Goal: Information Seeking & Learning: Learn about a topic

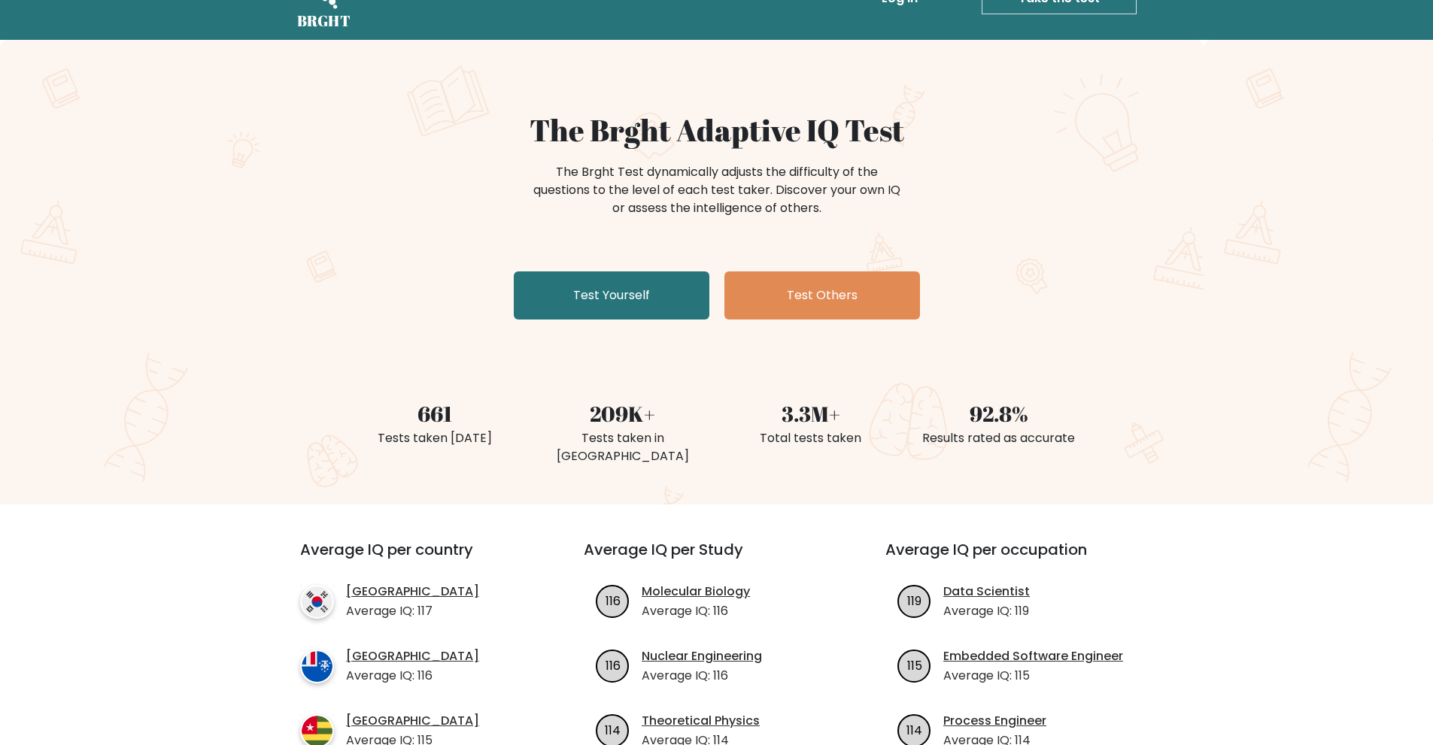
scroll to position [75, 0]
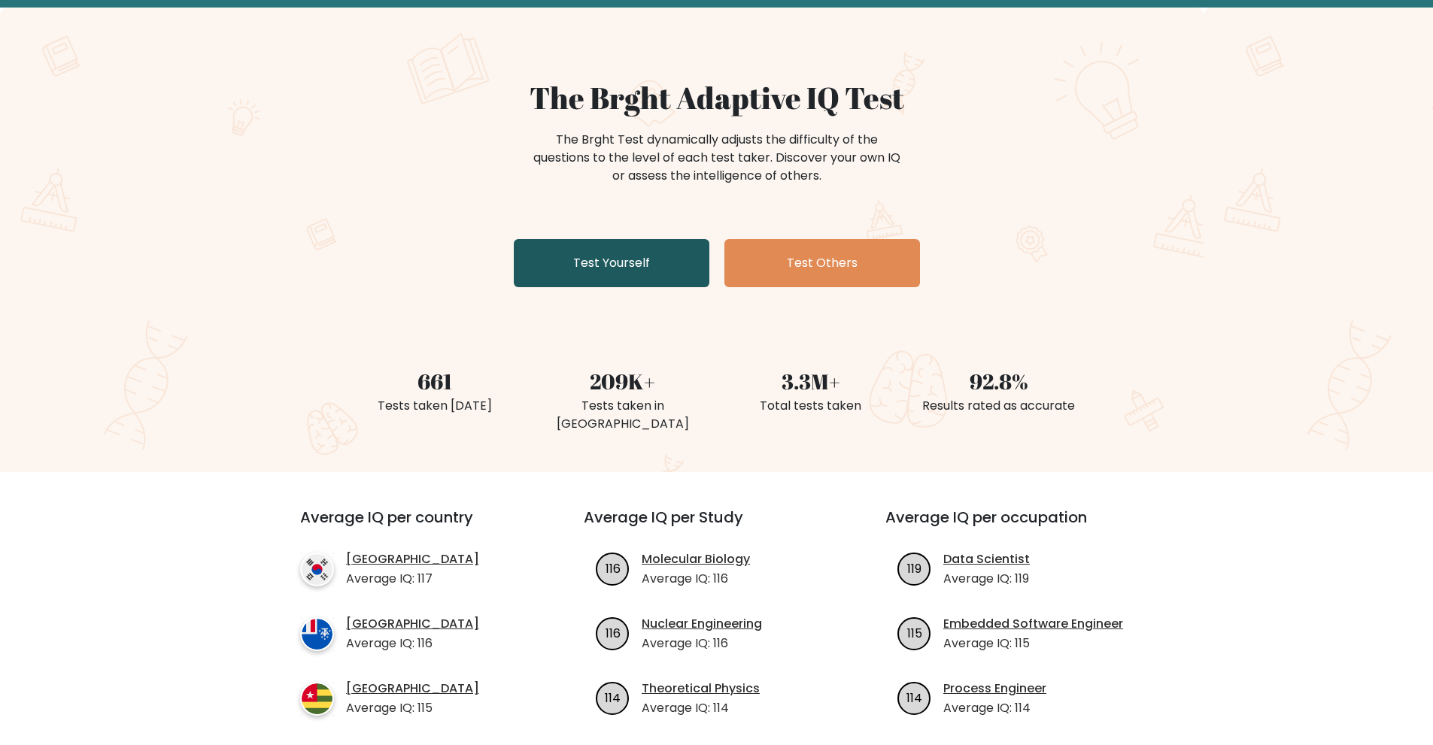
click at [651, 264] on link "Test Yourself" at bounding box center [612, 263] width 196 height 48
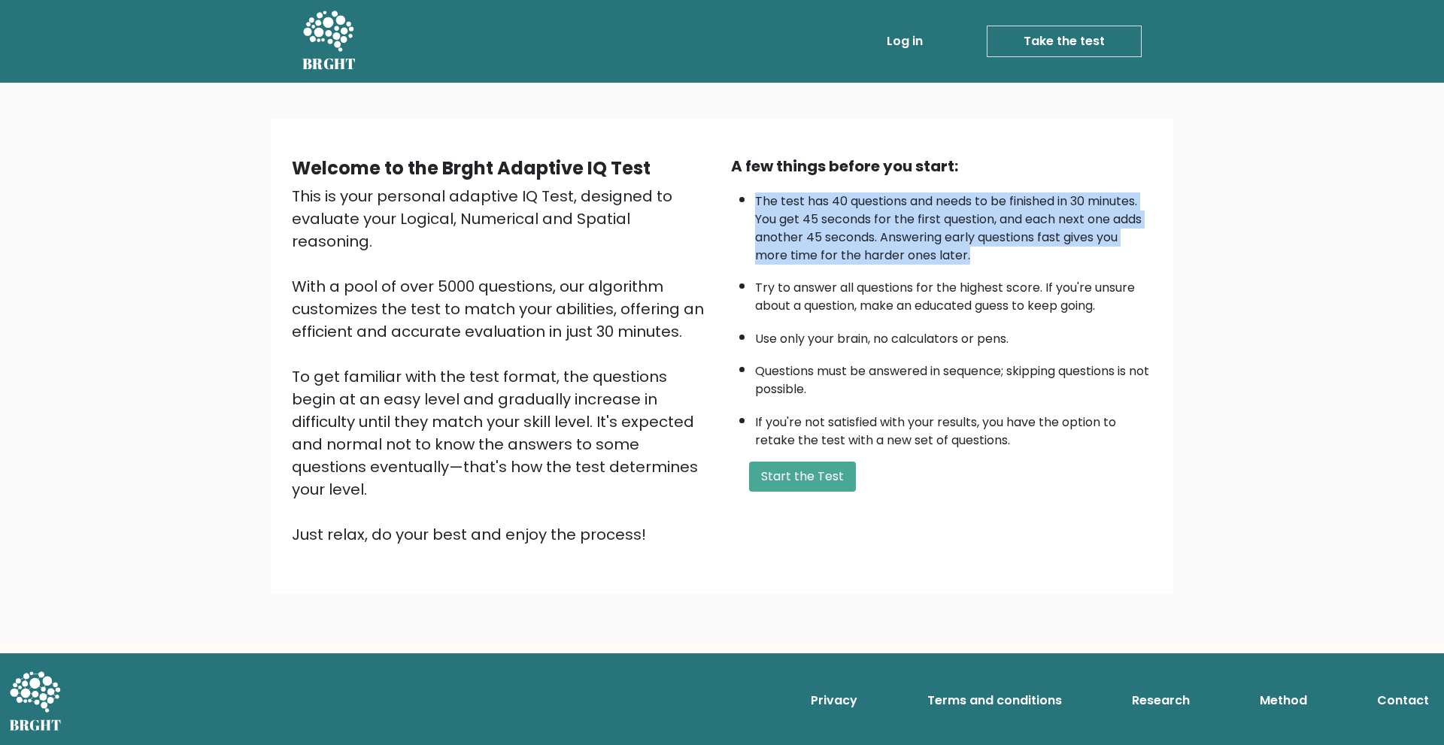
drag, startPoint x: 757, startPoint y: 199, endPoint x: 976, endPoint y: 253, distance: 225.5
click at [976, 253] on li "The test has 40 questions and needs to be finished in 30 minutes. You get 45 se…" at bounding box center [953, 225] width 397 height 80
click at [824, 482] on button "Start the Test" at bounding box center [802, 477] width 107 height 30
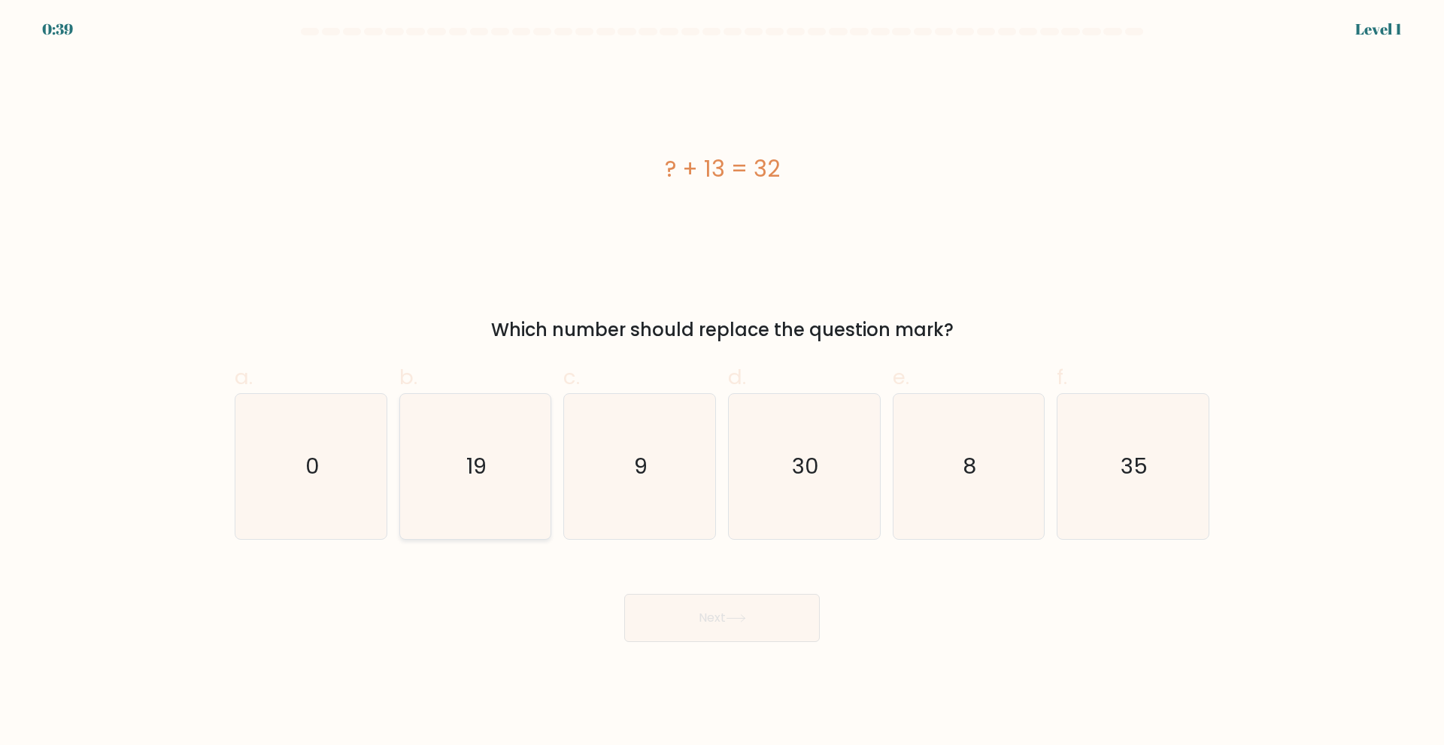
click at [502, 474] on icon "19" at bounding box center [474, 466] width 145 height 145
click at [722, 383] on input "b. 19" at bounding box center [722, 378] width 1 height 10
radio input "true"
click at [711, 602] on button "Next" at bounding box center [722, 618] width 196 height 48
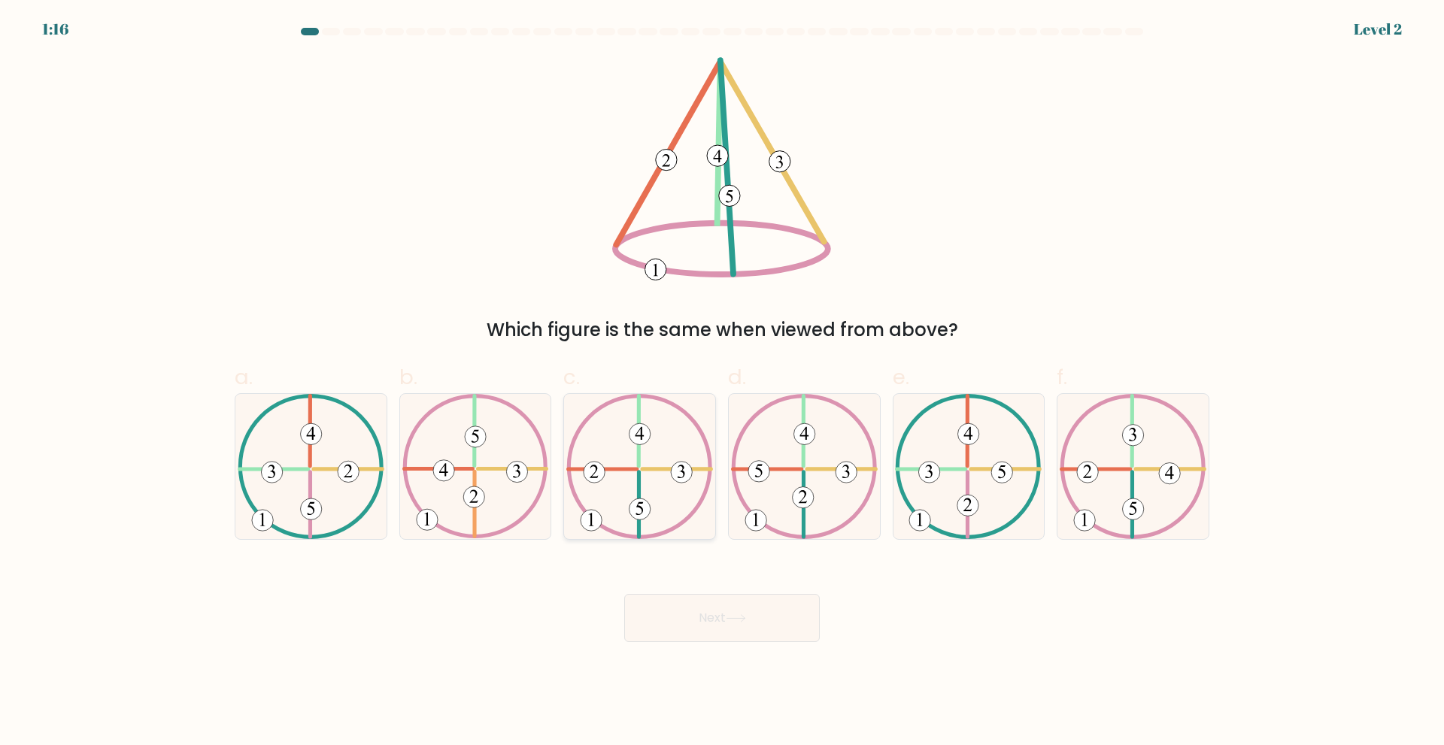
click at [655, 490] on icon at bounding box center [639, 466] width 147 height 145
click at [722, 383] on input "c." at bounding box center [722, 378] width 1 height 10
radio input "true"
click at [699, 619] on button "Next" at bounding box center [722, 618] width 196 height 48
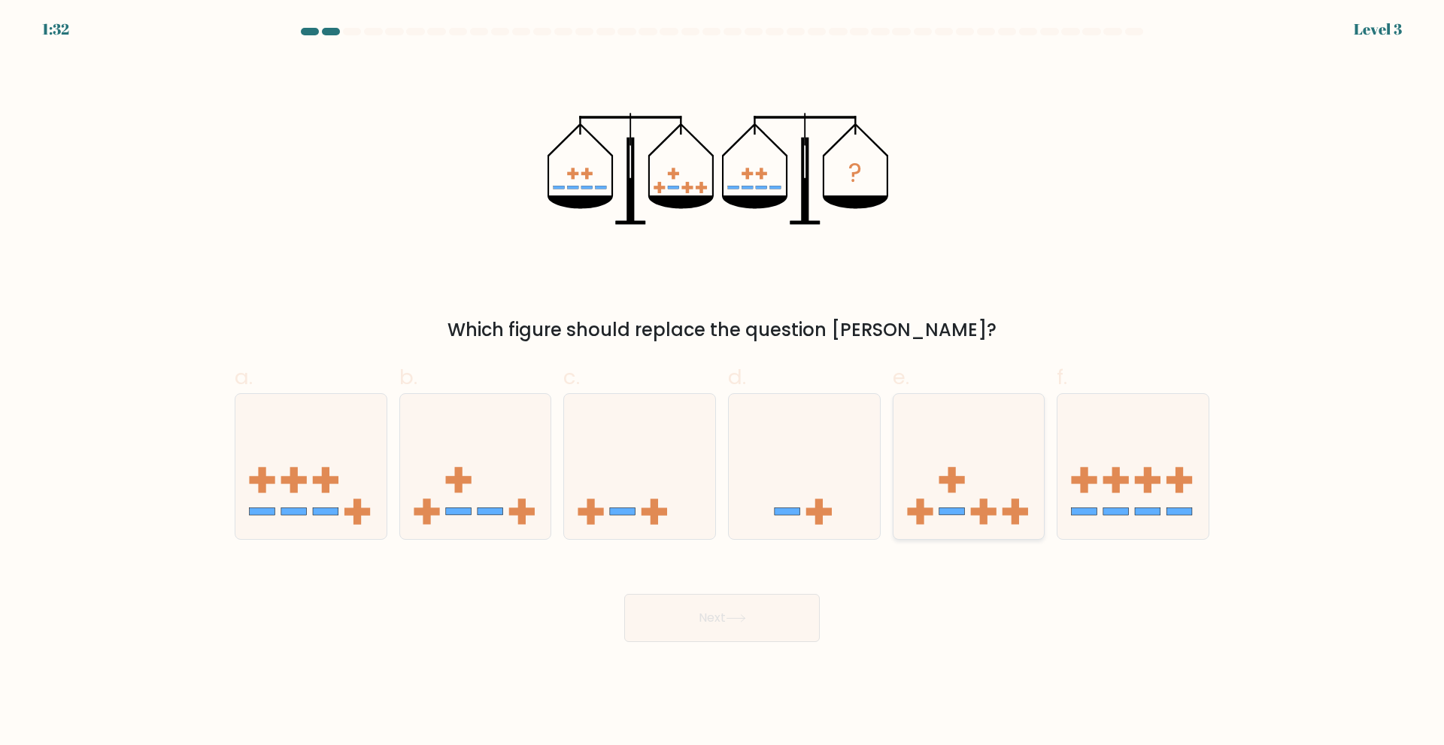
click at [938, 426] on icon at bounding box center [968, 466] width 151 height 125
click at [723, 383] on input "e." at bounding box center [722, 378] width 1 height 10
radio input "true"
click at [745, 620] on icon at bounding box center [736, 618] width 20 height 8
click at [767, 617] on button "Next" at bounding box center [722, 618] width 196 height 48
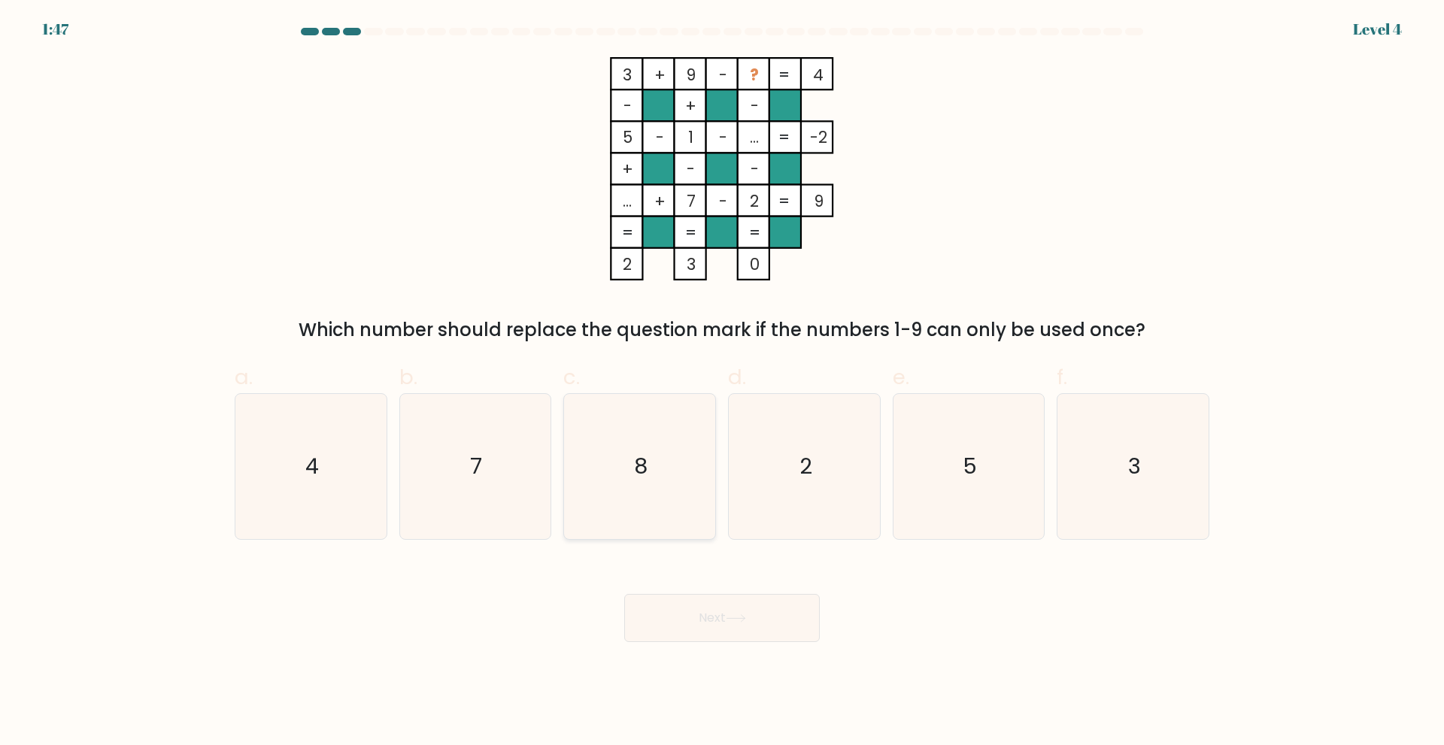
click at [643, 489] on icon "8" at bounding box center [639, 466] width 145 height 145
click at [722, 383] on input "c. 8" at bounding box center [722, 378] width 1 height 10
radio input "true"
click at [696, 622] on button "Next" at bounding box center [722, 618] width 196 height 48
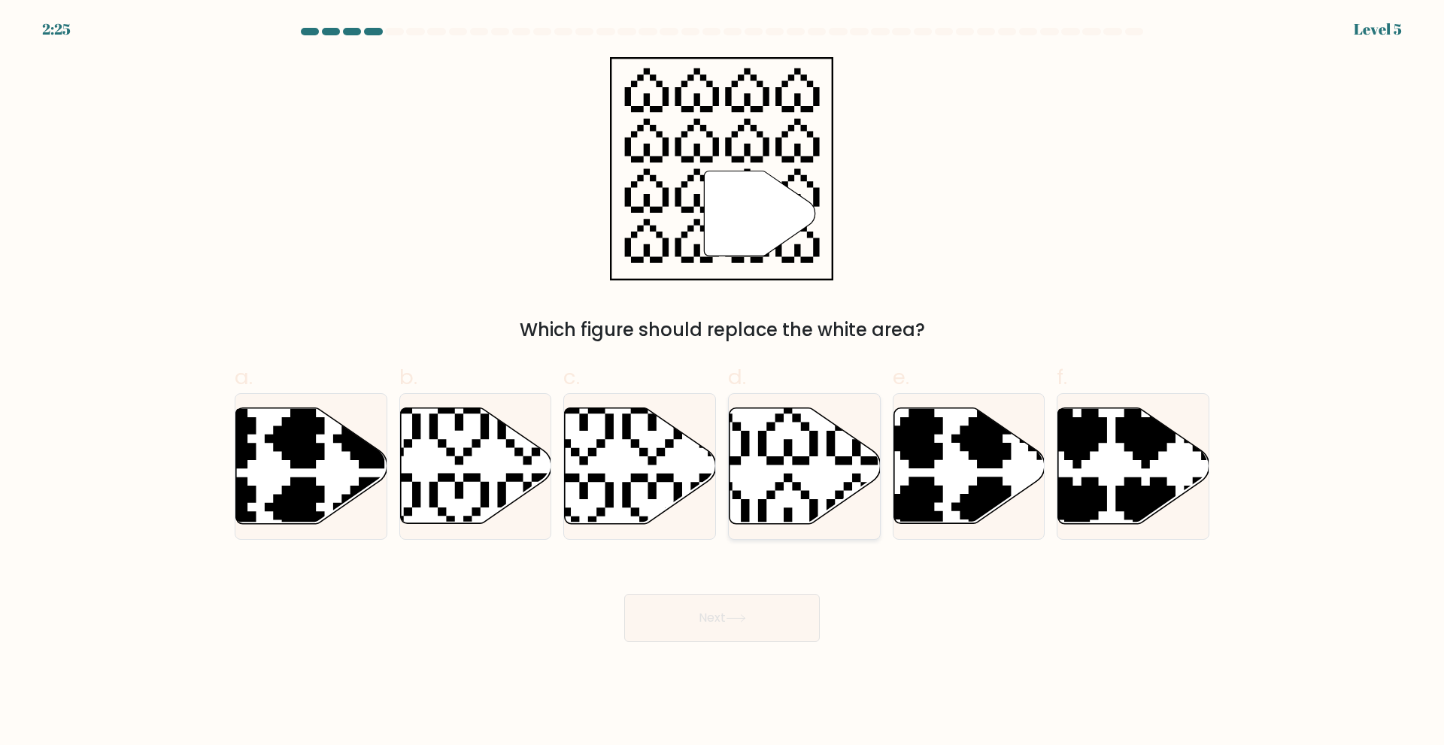
click at [797, 474] on icon at bounding box center [805, 466] width 151 height 116
click at [723, 383] on input "d." at bounding box center [722, 378] width 1 height 10
radio input "true"
click at [765, 635] on button "Next" at bounding box center [722, 618] width 196 height 48
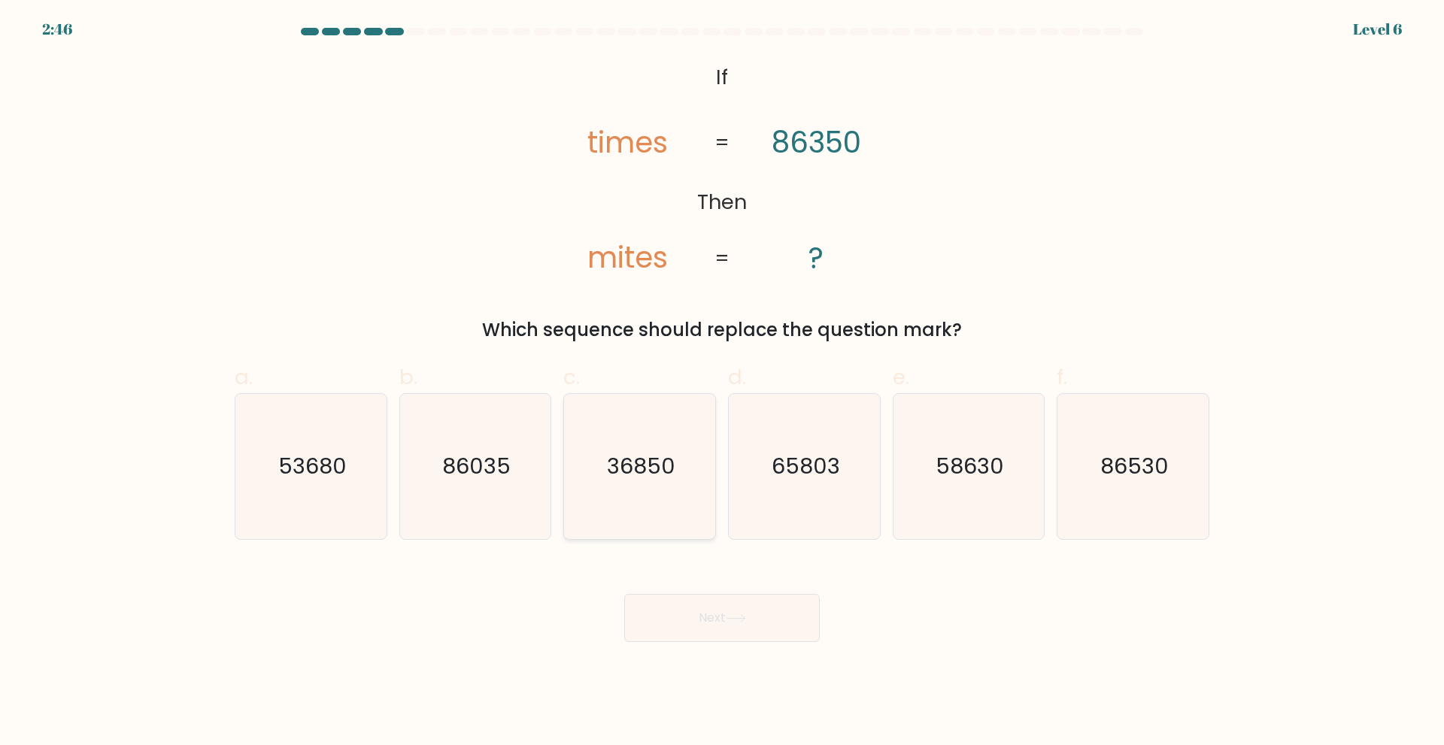
click at [663, 441] on icon "36850" at bounding box center [639, 466] width 145 height 145
click at [722, 383] on input "c. 36850" at bounding box center [722, 378] width 1 height 10
radio input "true"
click at [695, 613] on button "Next" at bounding box center [722, 618] width 196 height 48
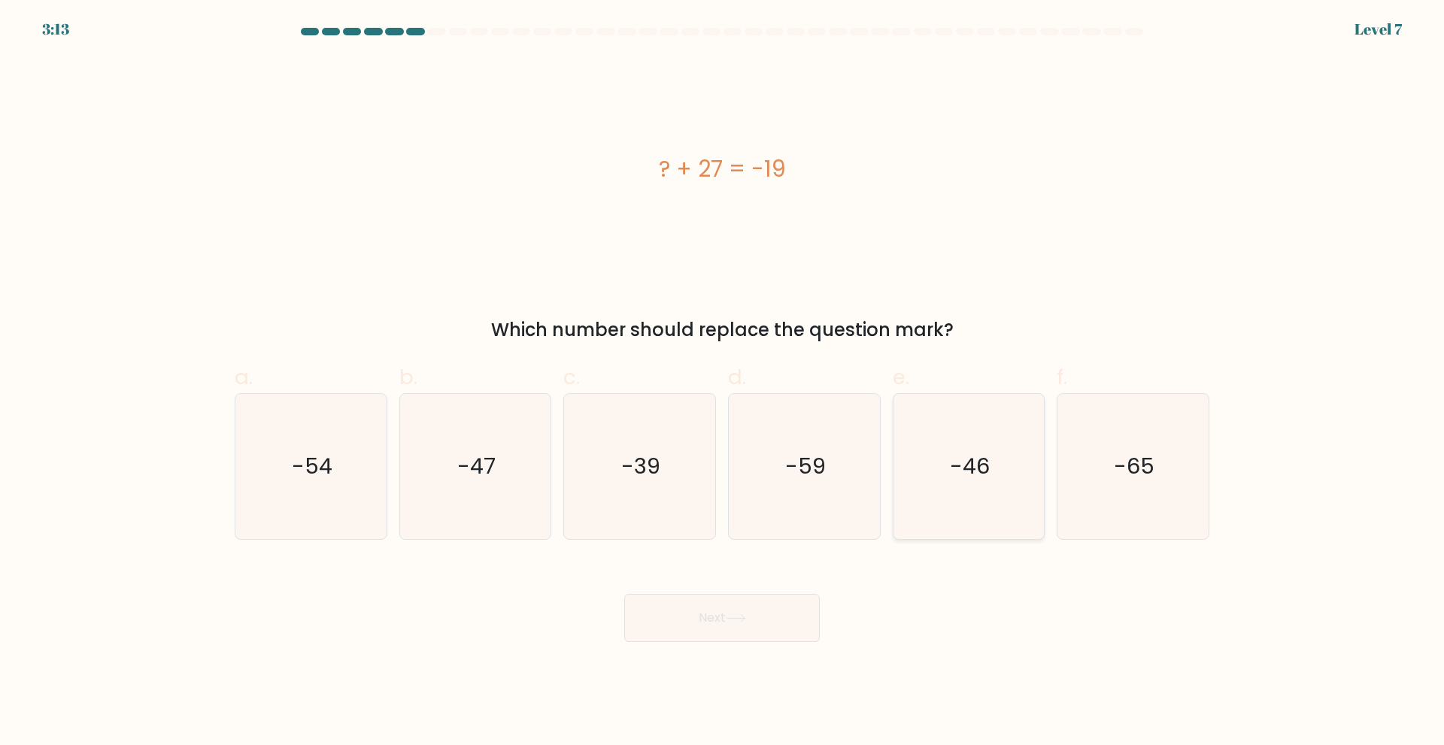
click at [957, 474] on text "-46" at bounding box center [970, 466] width 40 height 30
click at [723, 383] on input "e. -46" at bounding box center [722, 378] width 1 height 10
radio input "true"
click at [733, 630] on button "Next" at bounding box center [722, 618] width 196 height 48
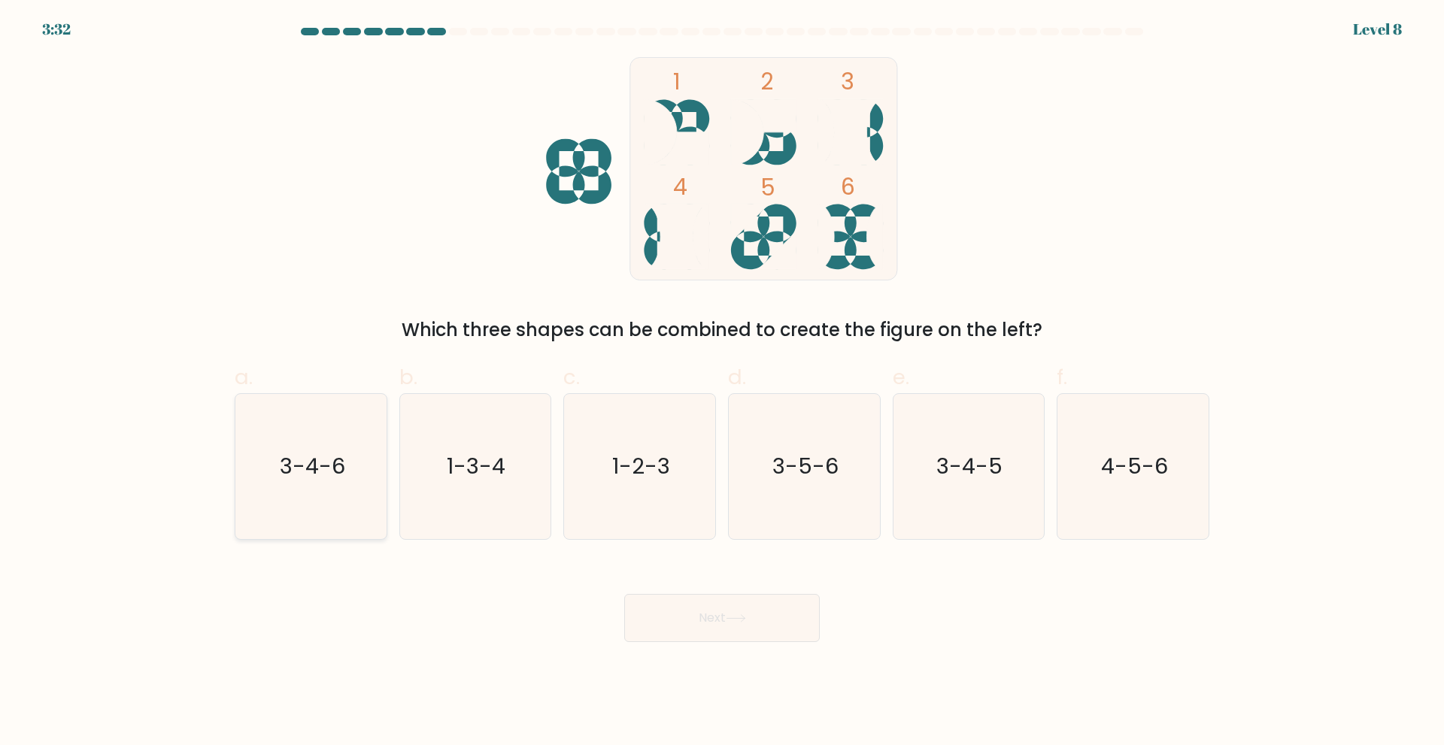
click at [303, 473] on text "3-4-6" at bounding box center [312, 466] width 65 height 30
click at [722, 383] on input "a. 3-4-6" at bounding box center [722, 378] width 1 height 10
radio input "true"
click at [760, 619] on button "Next" at bounding box center [722, 618] width 196 height 48
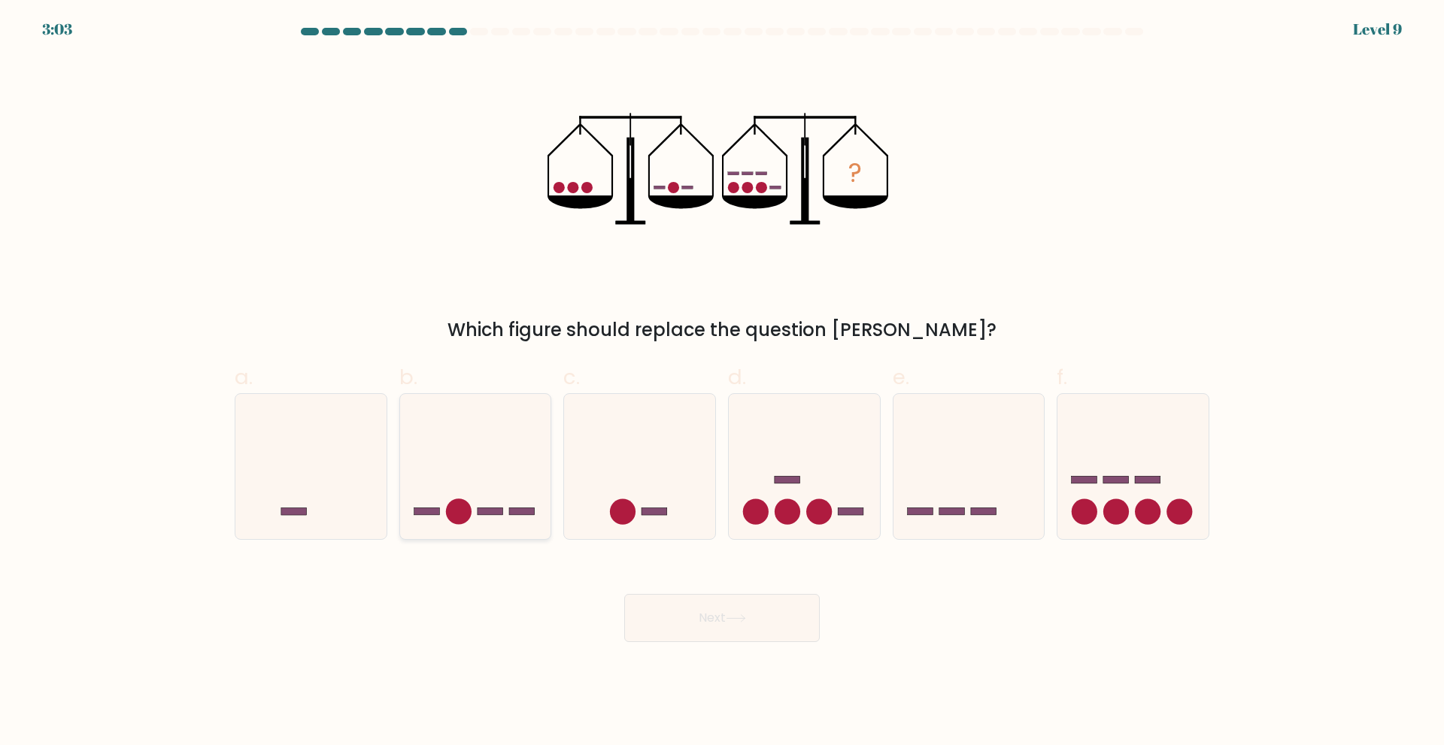
click at [479, 455] on icon at bounding box center [475, 466] width 151 height 125
click at [722, 383] on input "b." at bounding box center [722, 378] width 1 height 10
radio input "true"
click at [286, 482] on icon at bounding box center [310, 466] width 151 height 125
click at [722, 383] on input "a." at bounding box center [722, 378] width 1 height 10
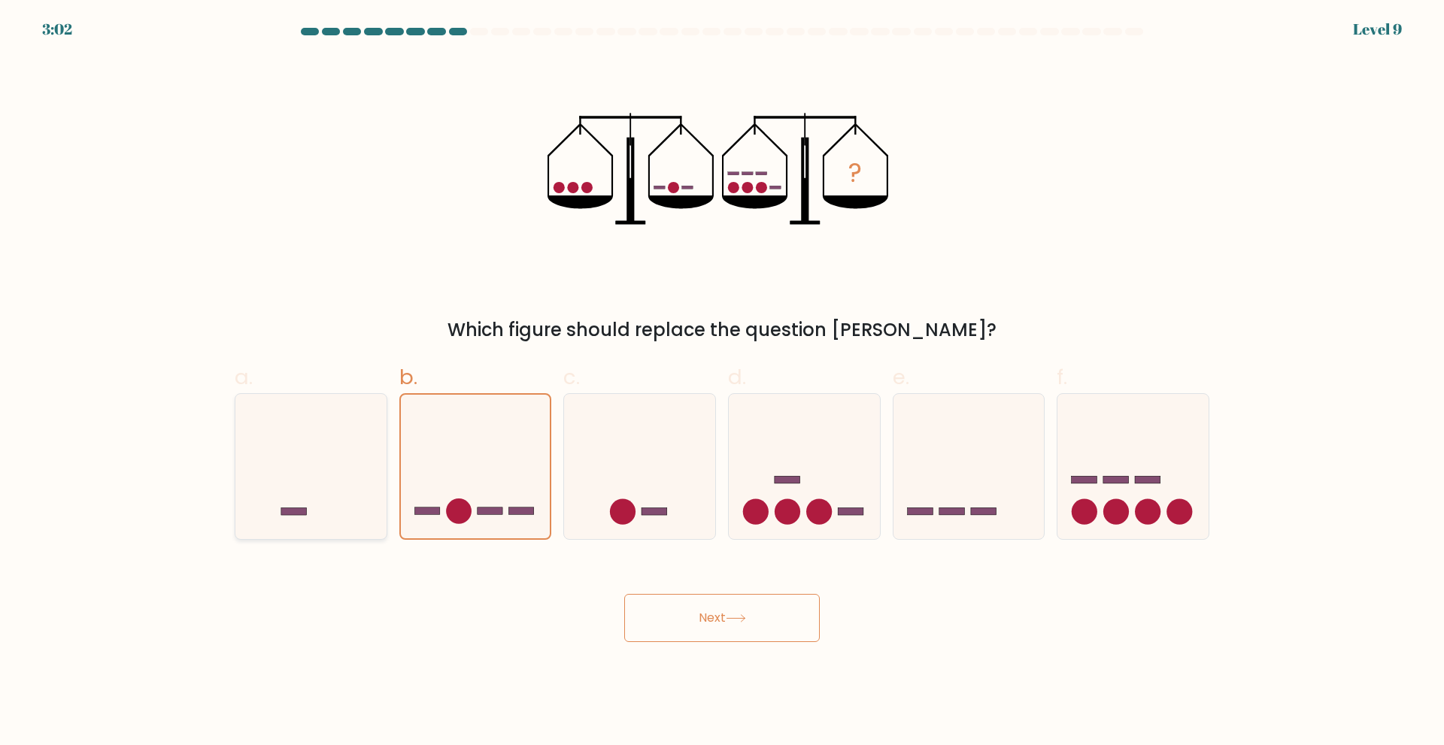
radio input "true"
click at [708, 608] on button "Next" at bounding box center [722, 618] width 196 height 48
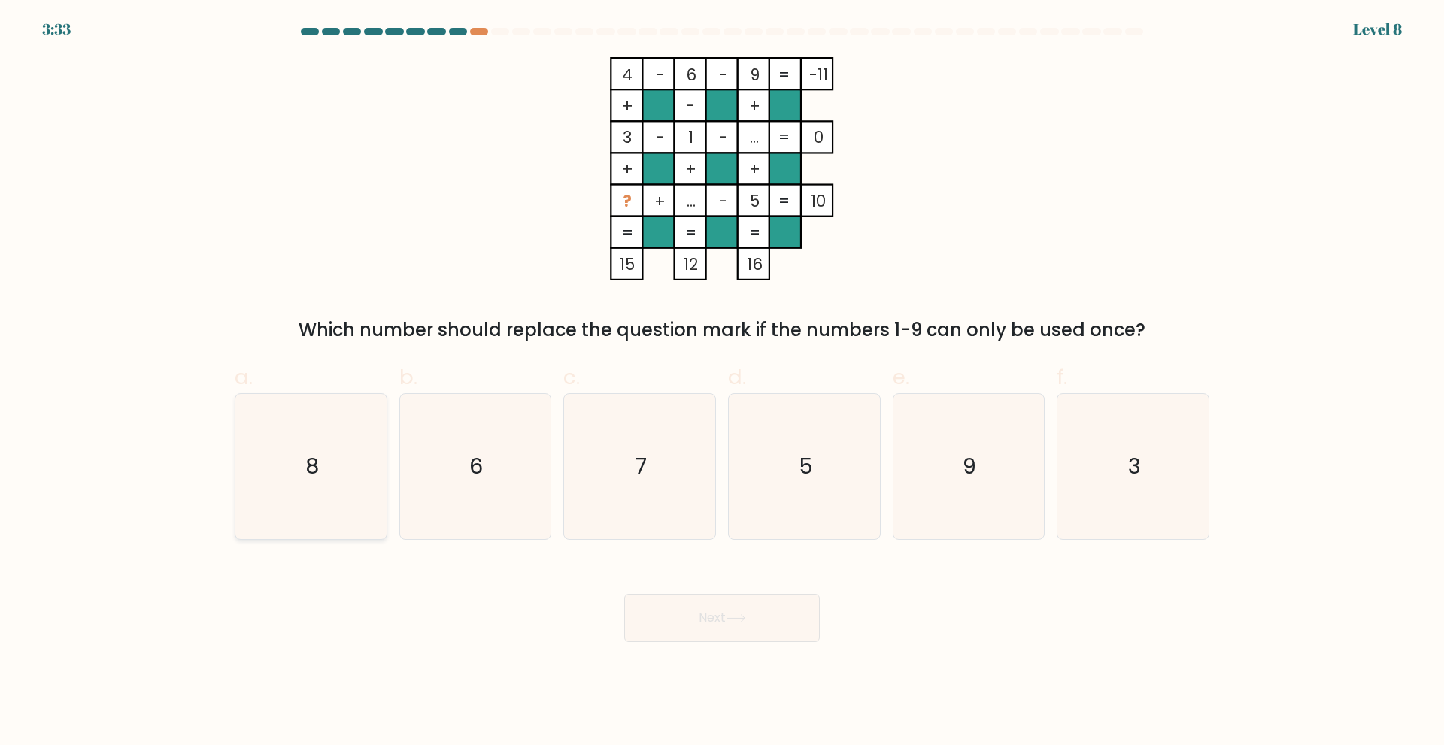
click at [338, 472] on icon "8" at bounding box center [310, 466] width 145 height 145
click at [722, 383] on input "a. 8" at bounding box center [722, 378] width 1 height 10
radio input "true"
click at [691, 611] on button "Next" at bounding box center [722, 618] width 196 height 48
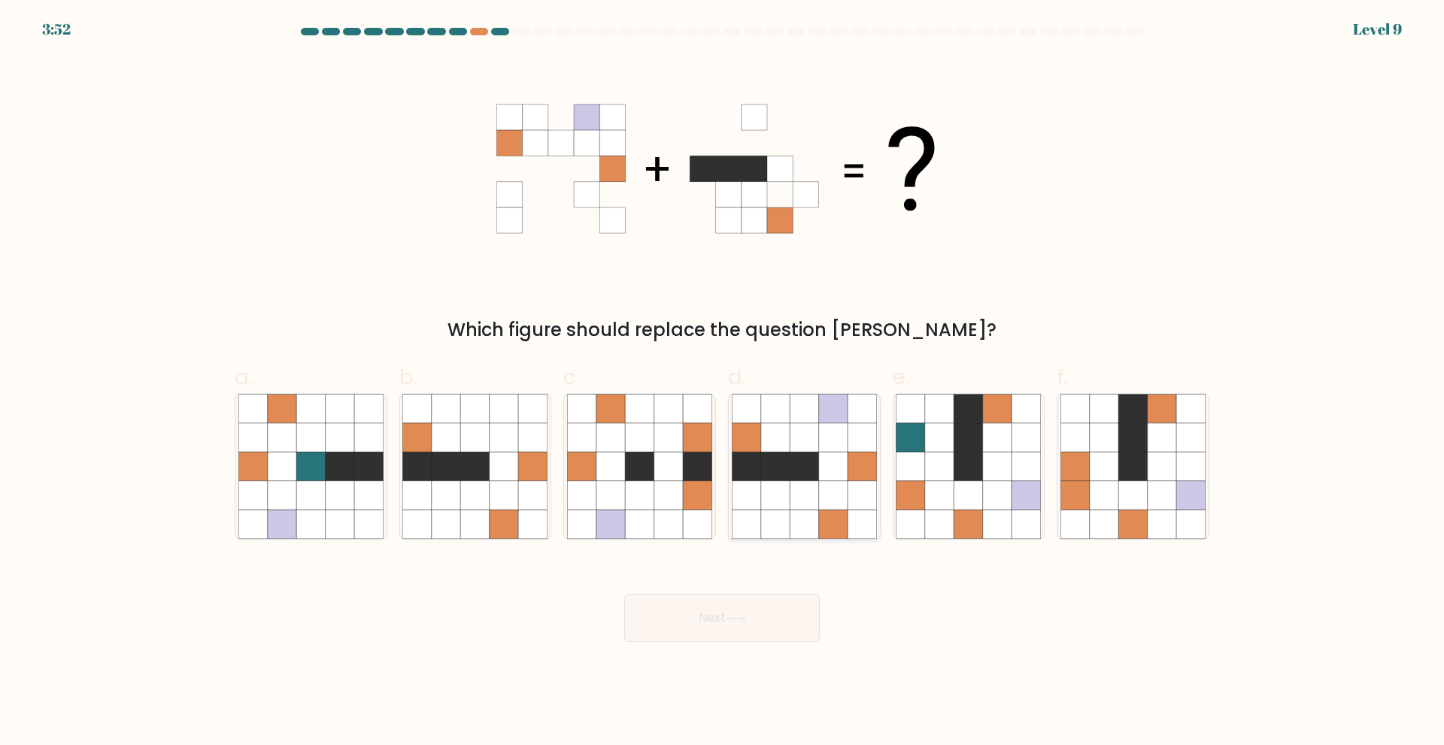
click at [807, 496] on icon at bounding box center [804, 495] width 29 height 29
click at [723, 383] on input "d." at bounding box center [722, 378] width 1 height 10
radio input "true"
click at [762, 608] on button "Next" at bounding box center [722, 618] width 196 height 48
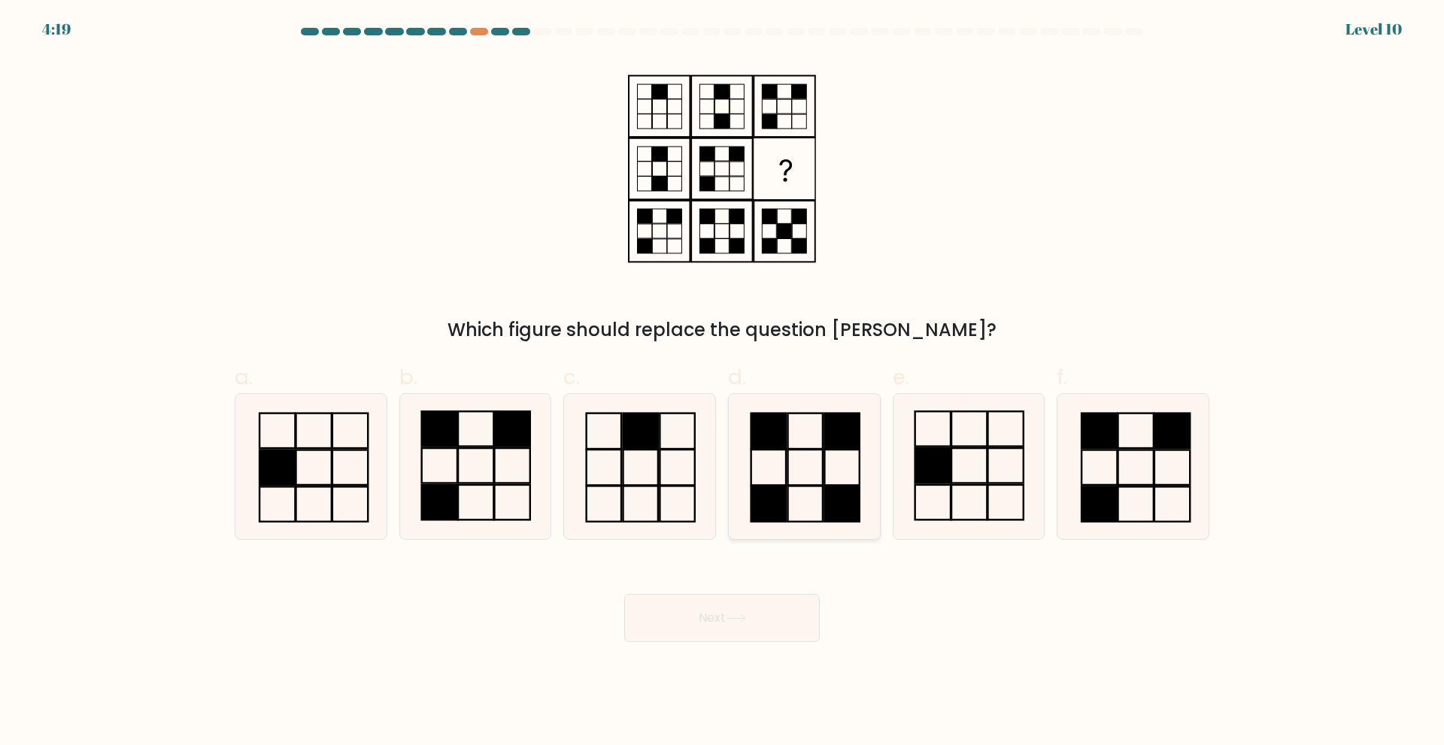
click at [844, 447] on rect at bounding box center [841, 430] width 35 height 35
click at [723, 383] on input "d." at bounding box center [722, 378] width 1 height 10
radio input "true"
click at [785, 611] on button "Next" at bounding box center [722, 618] width 196 height 48
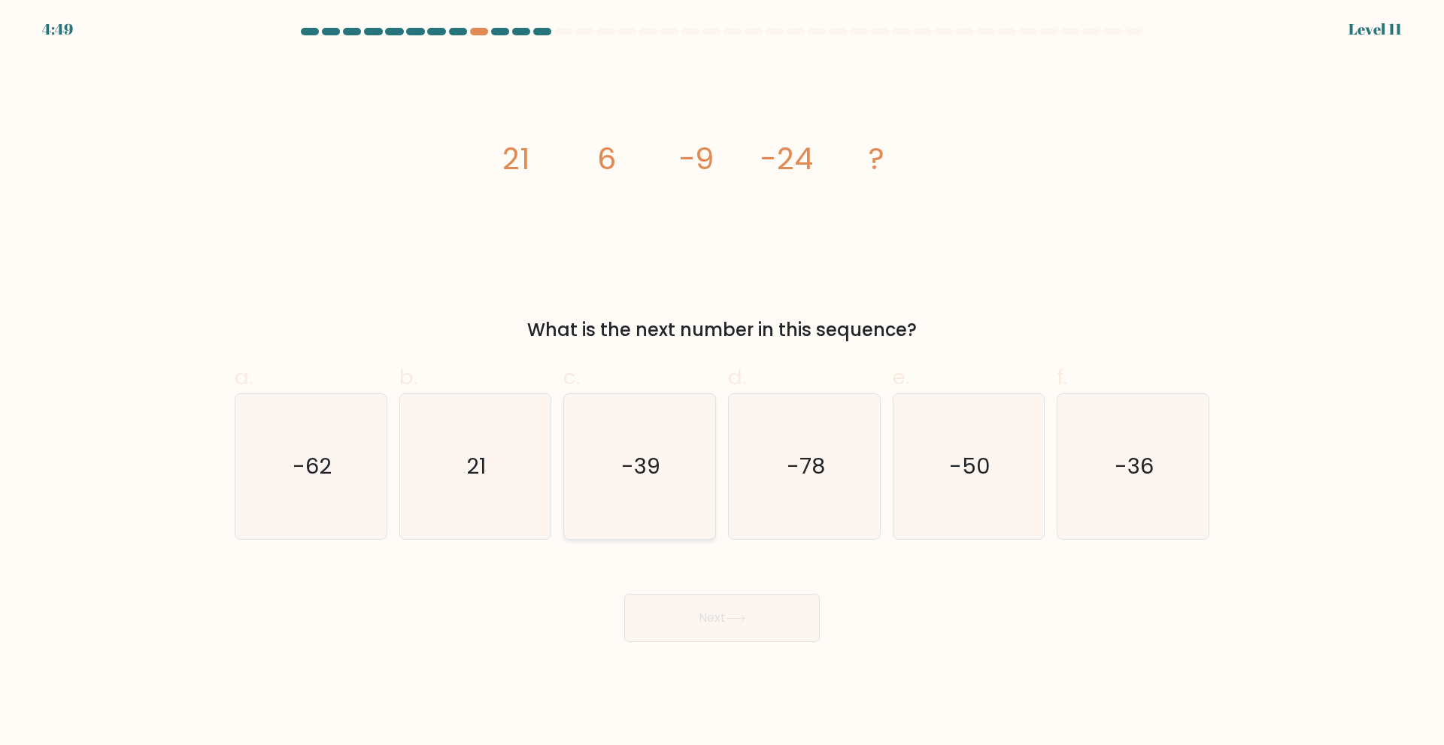
click at [613, 469] on icon "-39" at bounding box center [639, 466] width 145 height 145
click at [722, 383] on input "c. -39" at bounding box center [722, 378] width 1 height 10
radio input "true"
click at [711, 611] on button "Next" at bounding box center [722, 618] width 196 height 48
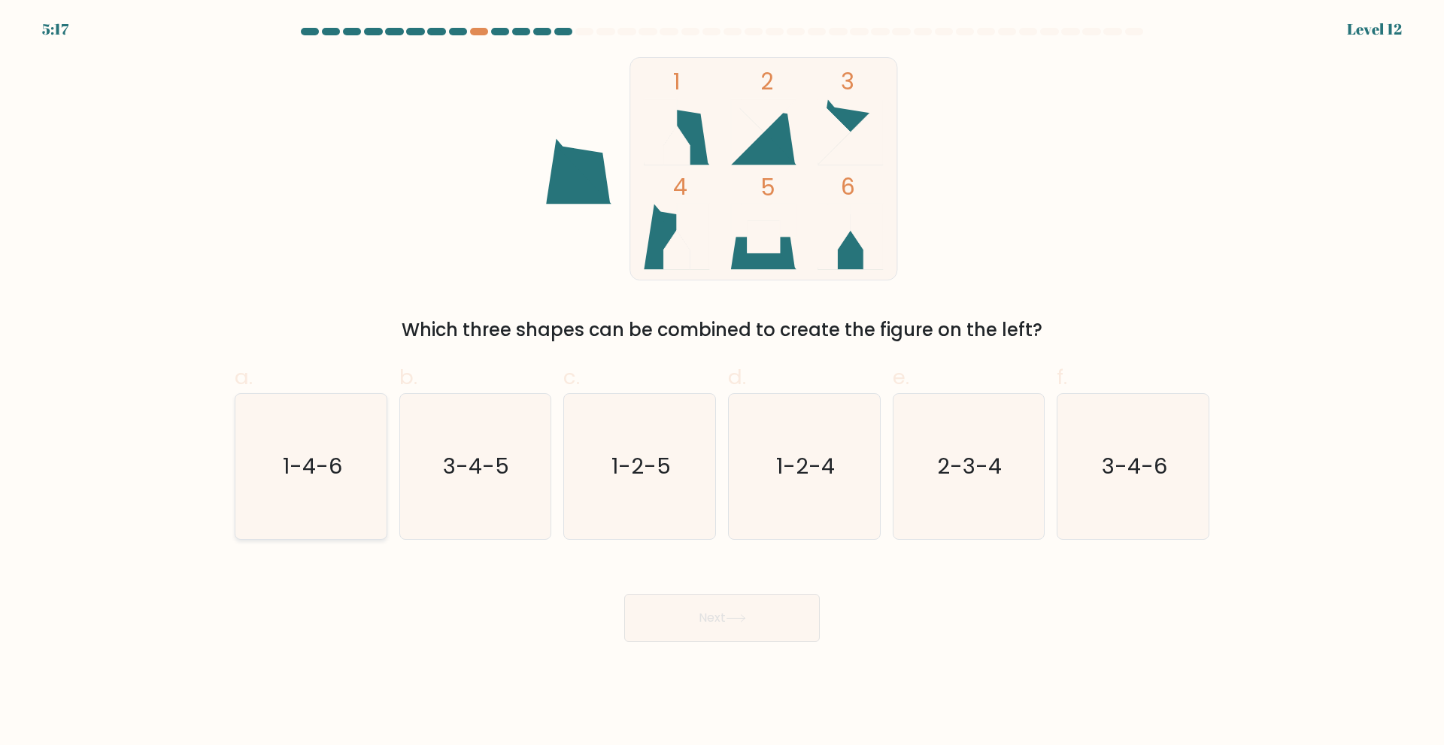
click at [319, 448] on icon "1-4-6" at bounding box center [310, 466] width 145 height 145
click at [722, 383] on input "a. 1-4-6" at bounding box center [722, 378] width 1 height 10
radio input "true"
click at [778, 624] on button "Next" at bounding box center [722, 618] width 196 height 48
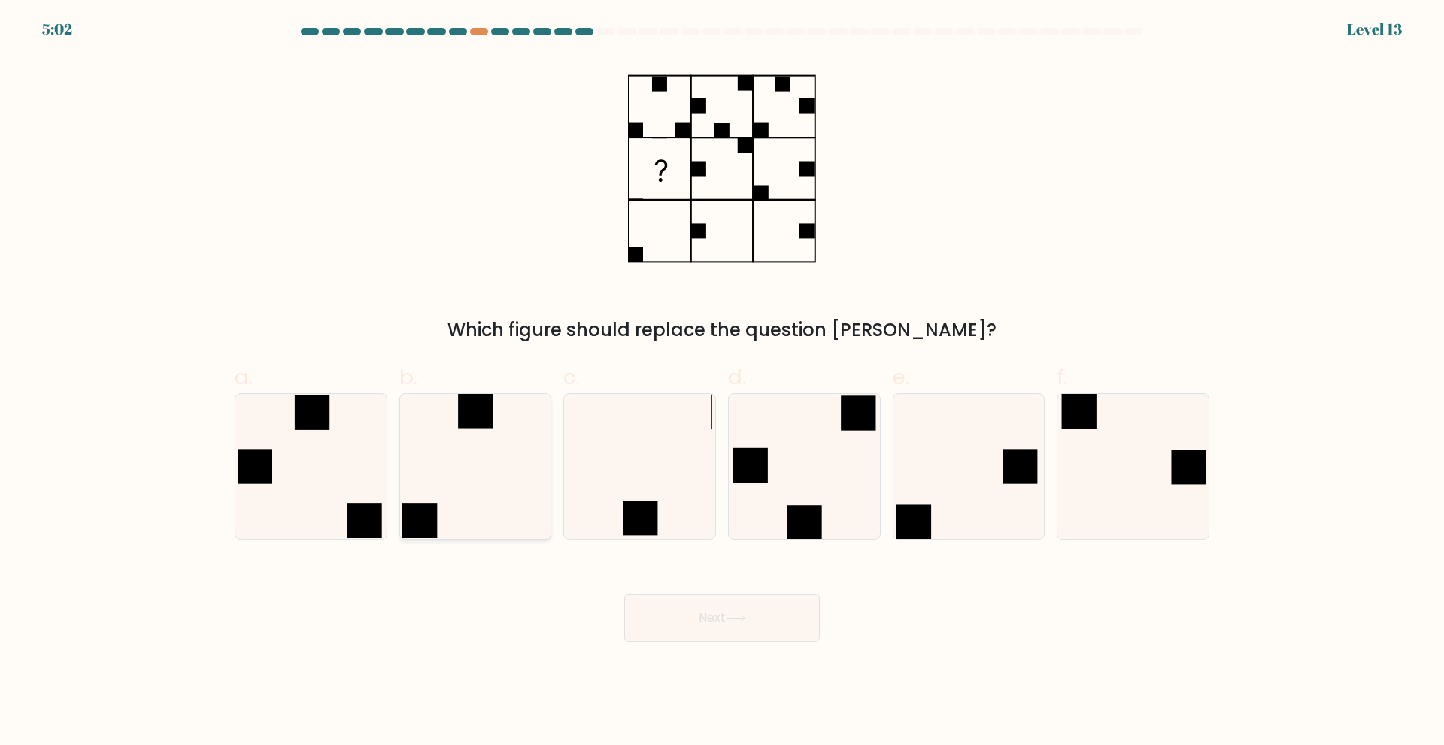
click at [485, 499] on icon at bounding box center [474, 466] width 145 height 145
click at [722, 383] on input "b." at bounding box center [722, 378] width 1 height 10
radio input "true"
click at [722, 611] on button "Next" at bounding box center [722, 618] width 196 height 48
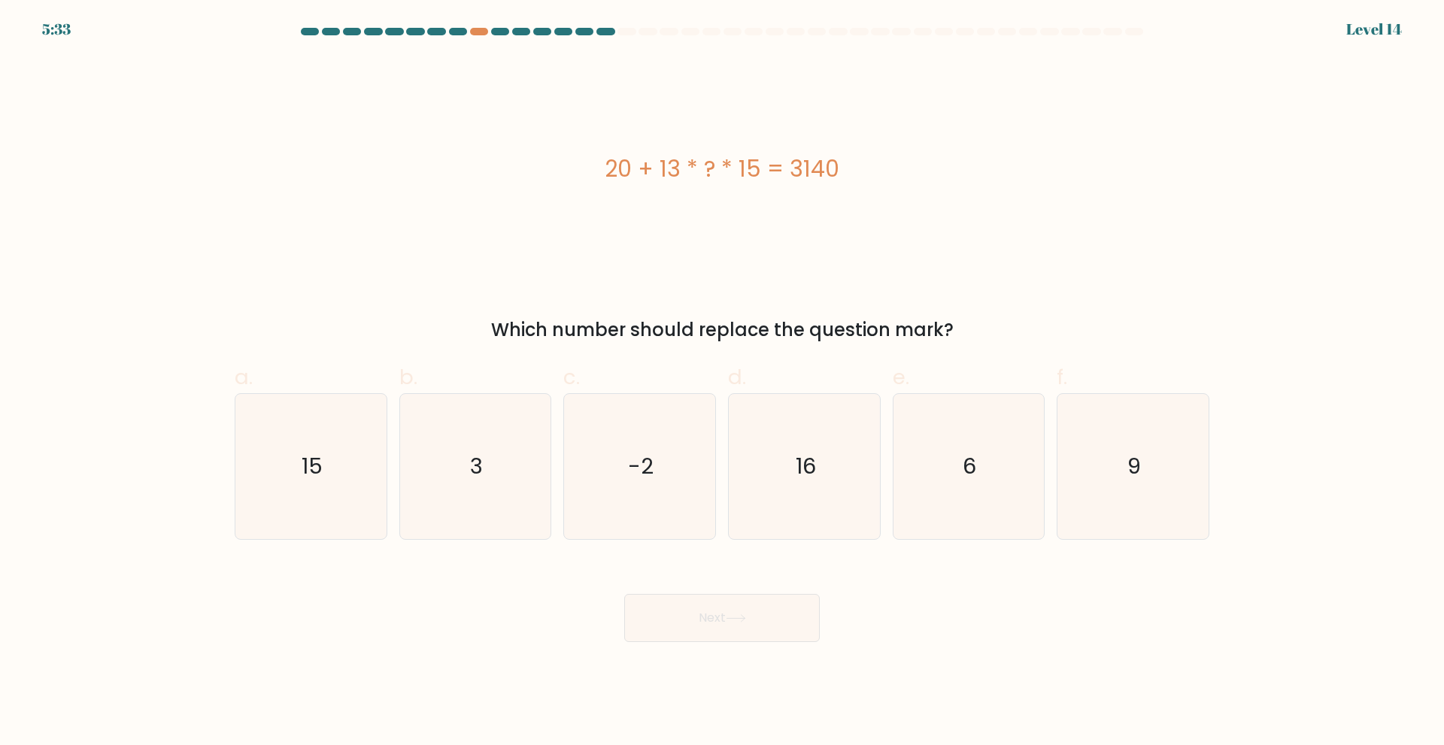
drag, startPoint x: 608, startPoint y: 174, endPoint x: 846, endPoint y: 184, distance: 237.9
click at [846, 184] on div "20 + 13 * ? * 15 = 3140" at bounding box center [722, 169] width 975 height 34
copy div "20 + 13 * ? * 15 = 3140"
click at [802, 465] on text "16" at bounding box center [806, 466] width 20 height 30
click at [723, 383] on input "d. 16" at bounding box center [722, 378] width 1 height 10
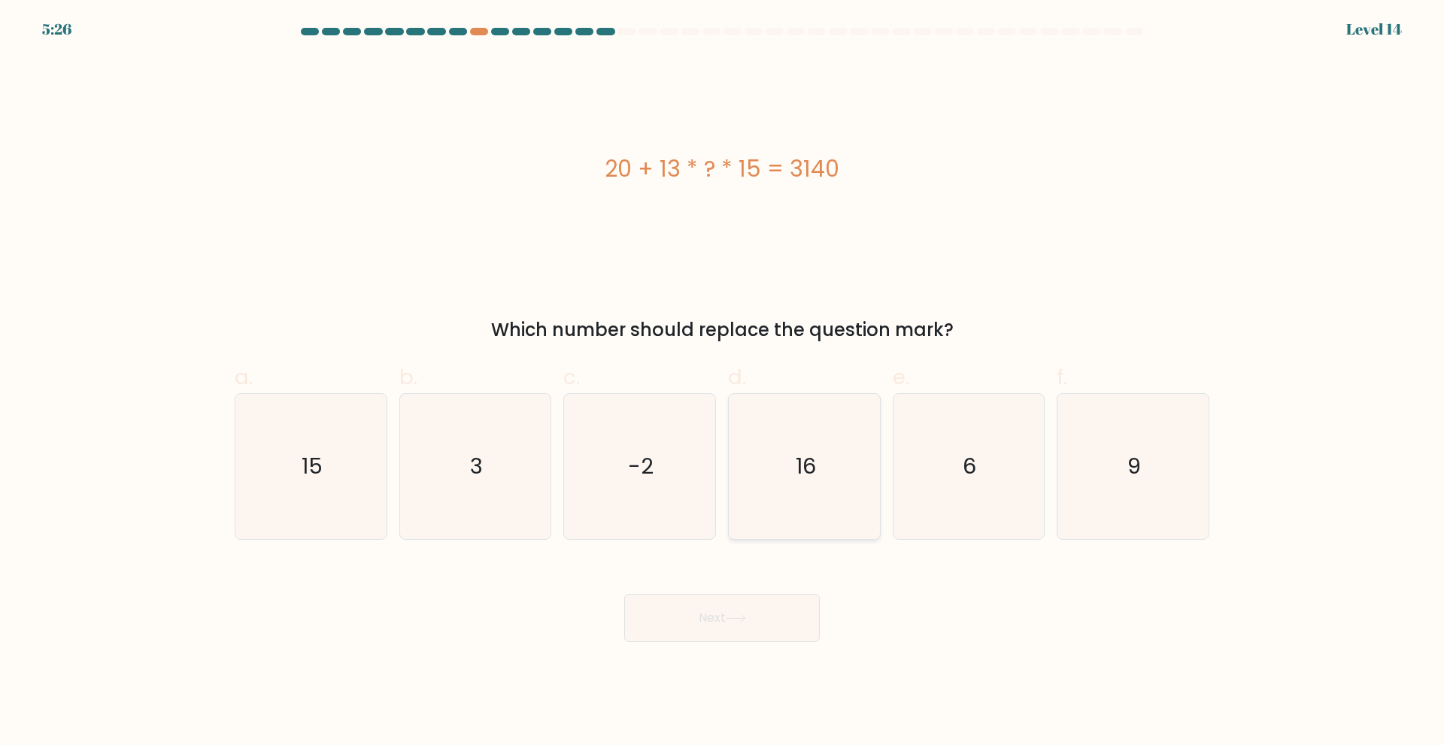
radio input "true"
click at [753, 619] on button "Next" at bounding box center [722, 618] width 196 height 48
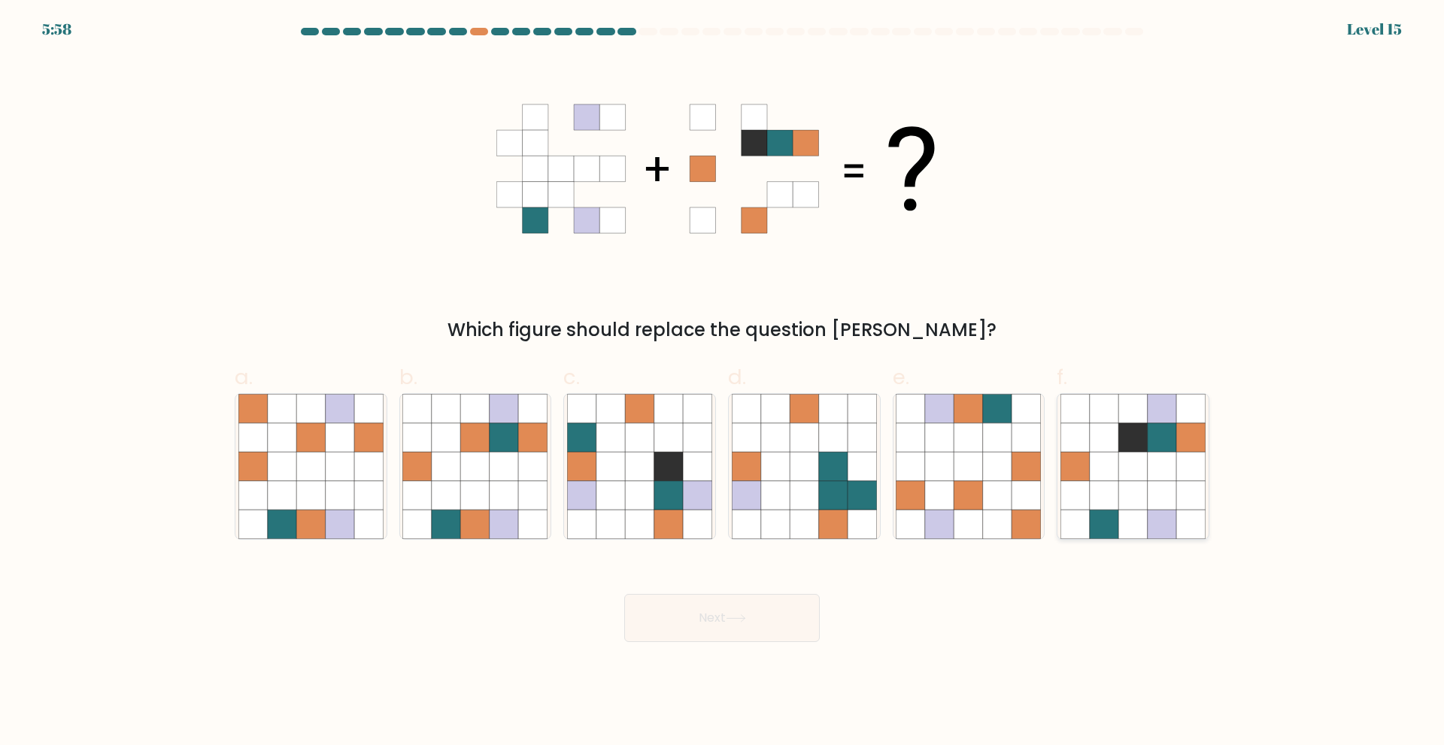
click at [1147, 491] on icon at bounding box center [1132, 495] width 29 height 29
click at [723, 383] on input "f." at bounding box center [722, 378] width 1 height 10
radio input "true"
click at [716, 616] on button "Next" at bounding box center [722, 618] width 196 height 48
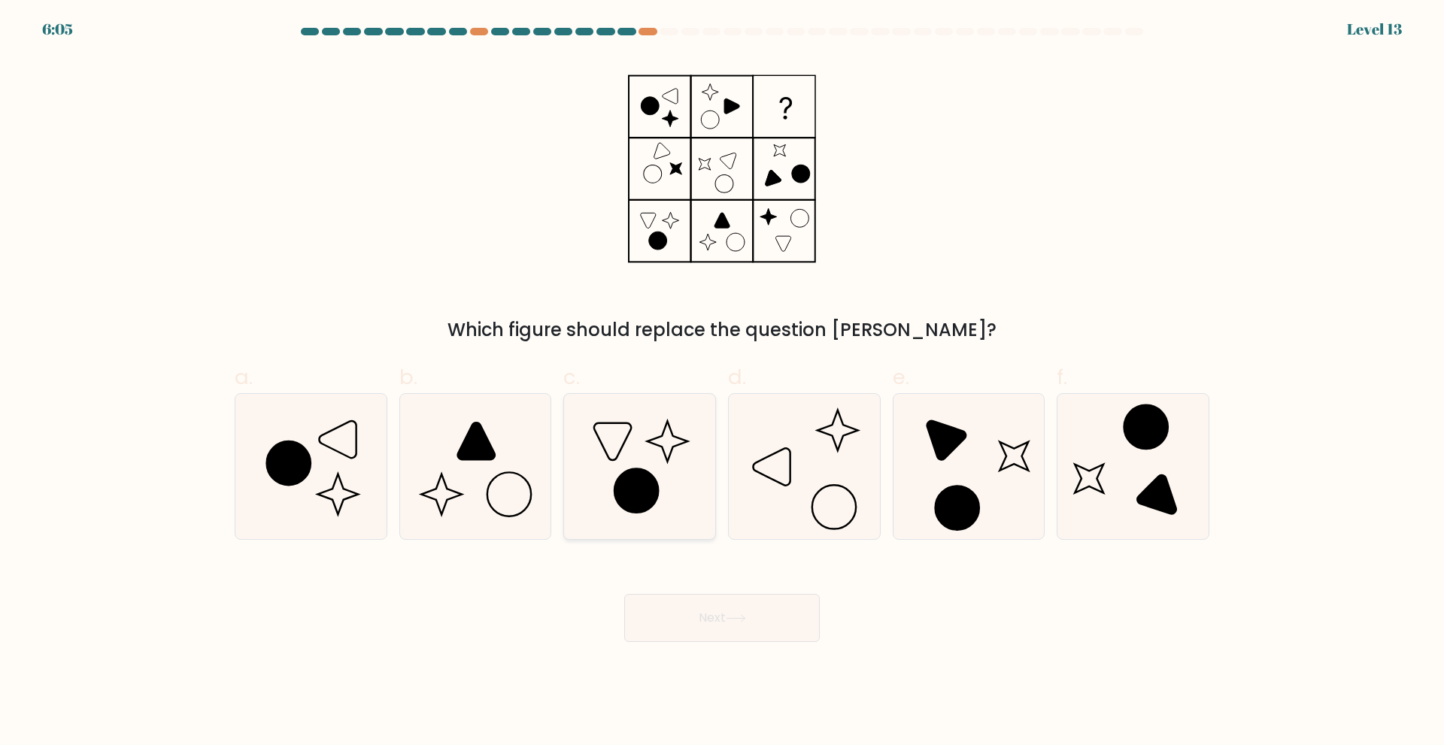
click at [640, 496] on icon at bounding box center [636, 491] width 44 height 44
click at [722, 383] on input "c." at bounding box center [722, 378] width 1 height 10
radio input "true"
click at [746, 629] on button "Next" at bounding box center [722, 618] width 196 height 48
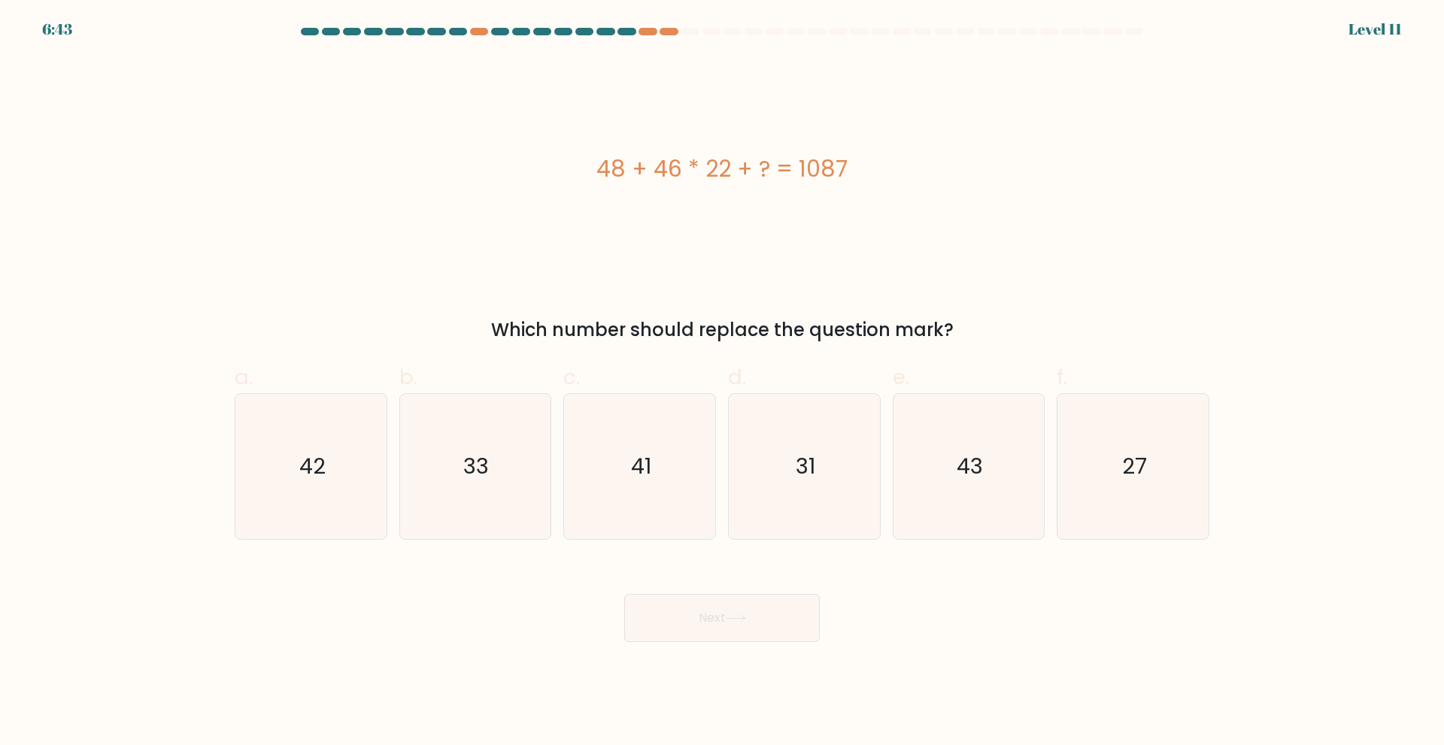
drag, startPoint x: 602, startPoint y: 168, endPoint x: 981, endPoint y: 156, distance: 379.3
click at [981, 156] on div "48 + 46 * 22 + ? = 1087" at bounding box center [722, 169] width 975 height 34
copy div "48 + 46 * 22 + ? = 1087"
click at [1167, 465] on icon "27" at bounding box center [1132, 466] width 145 height 145
click at [723, 383] on input "f. 27" at bounding box center [722, 378] width 1 height 10
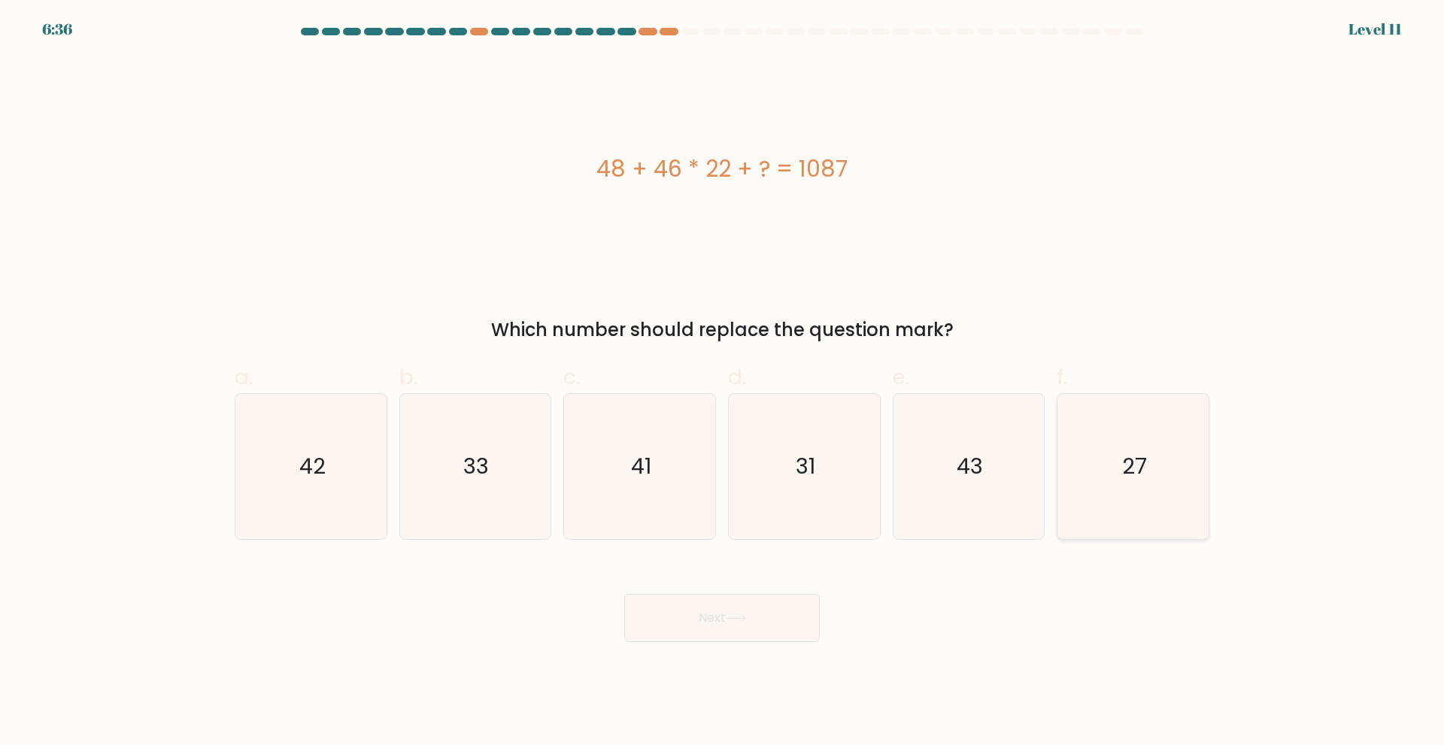
radio input "true"
click at [745, 624] on button "Next" at bounding box center [722, 618] width 196 height 48
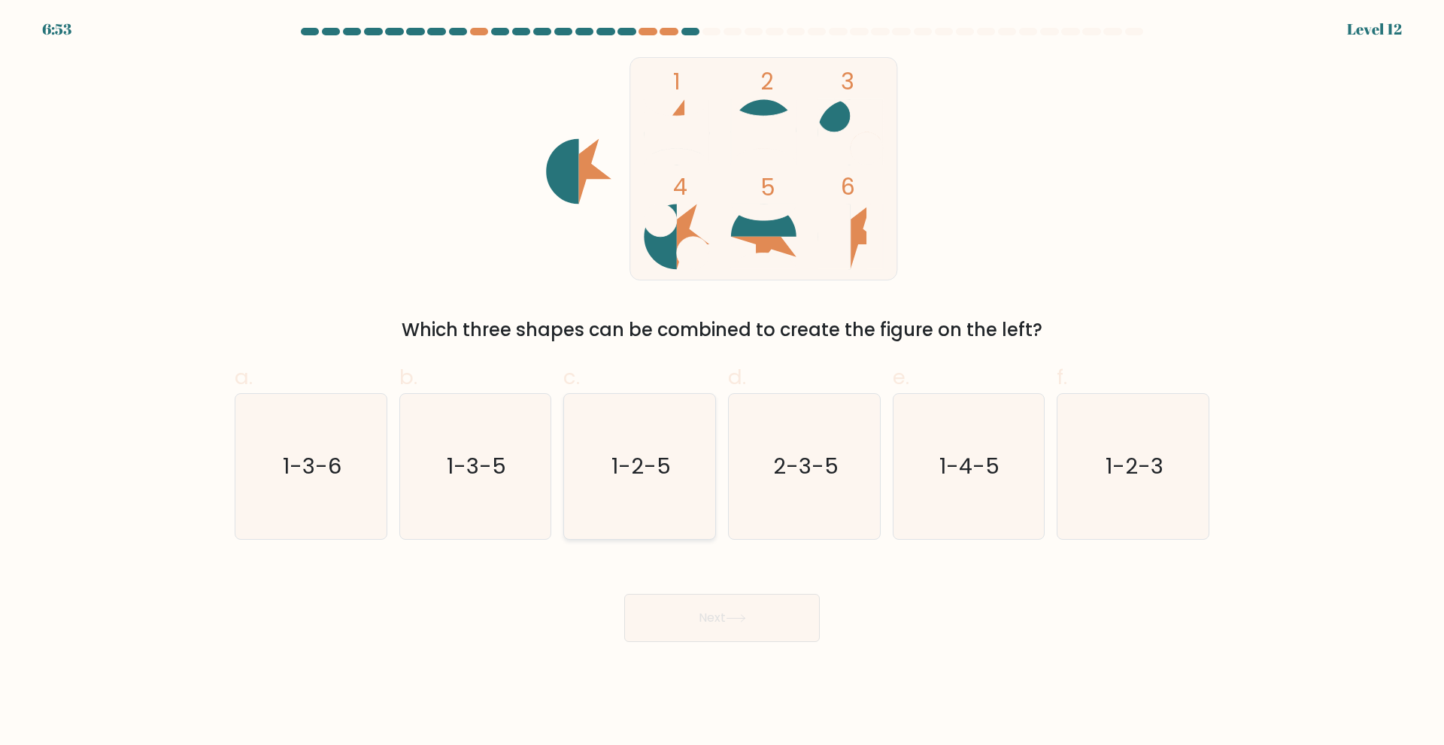
click at [620, 465] on text "1-2-5" at bounding box center [640, 466] width 59 height 30
click at [722, 383] on input "c. 1-2-5" at bounding box center [722, 378] width 1 height 10
radio input "true"
click at [732, 611] on button "Next" at bounding box center [722, 618] width 196 height 48
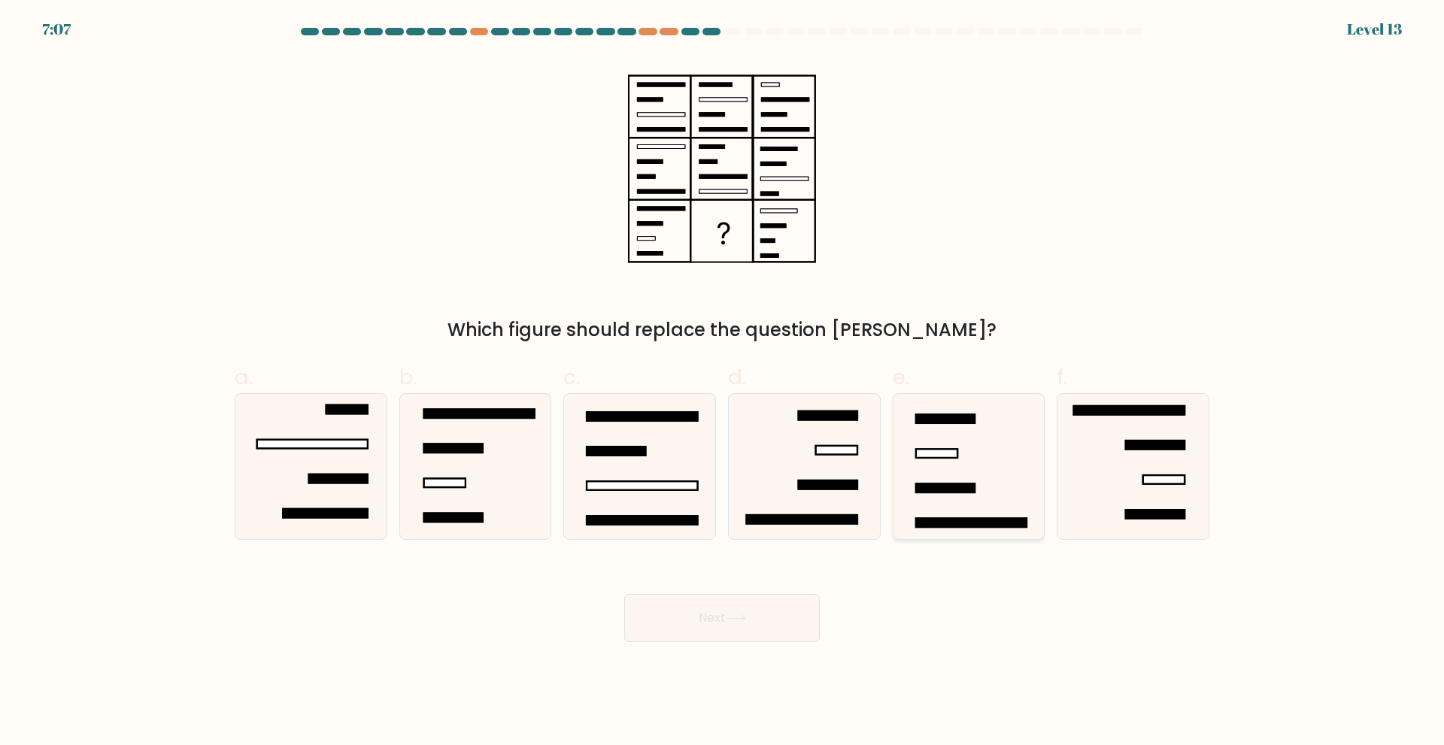
click at [963, 512] on icon at bounding box center [968, 466] width 145 height 145
click at [723, 383] on input "e." at bounding box center [722, 378] width 1 height 10
radio input "true"
click at [762, 632] on button "Next" at bounding box center [722, 618] width 196 height 48
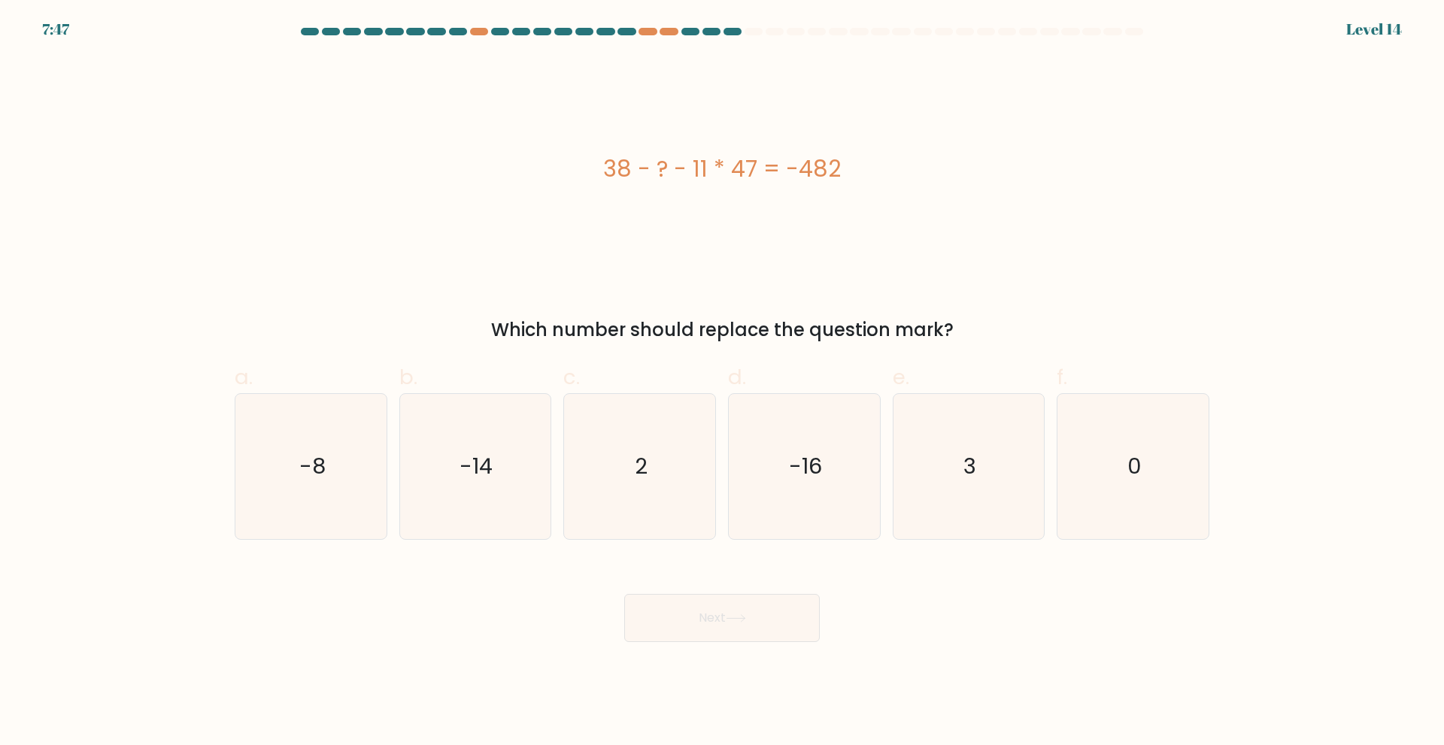
drag, startPoint x: 608, startPoint y: 165, endPoint x: 852, endPoint y: 169, distance: 244.5
click at [852, 169] on div "38 - ? - 11 * 47 = -482" at bounding box center [722, 169] width 975 height 34
copy div "38 - ? - 11 * 47 = -482"
click at [974, 457] on text "3" at bounding box center [969, 466] width 13 height 30
click at [723, 383] on input "e. 3" at bounding box center [722, 378] width 1 height 10
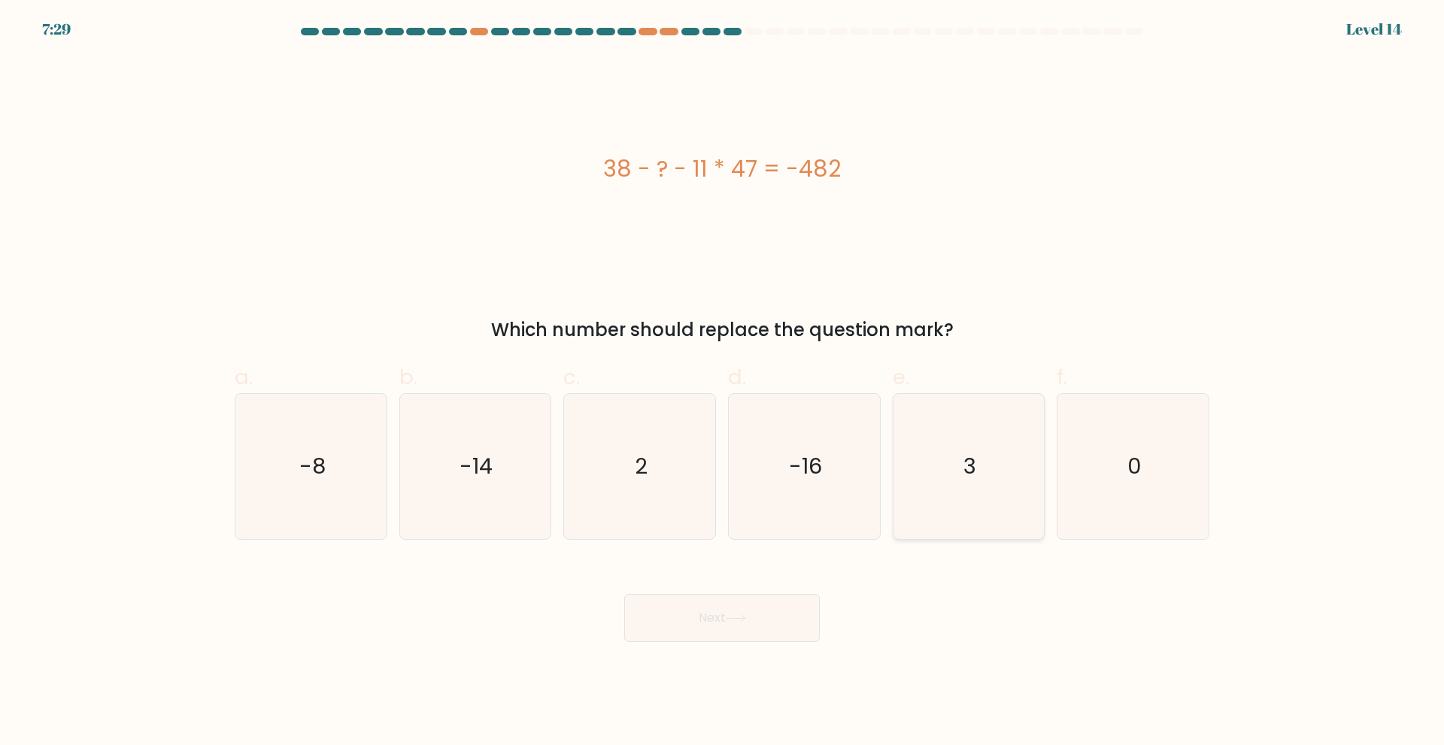
radio input "true"
click at [768, 614] on button "Next" at bounding box center [722, 618] width 196 height 48
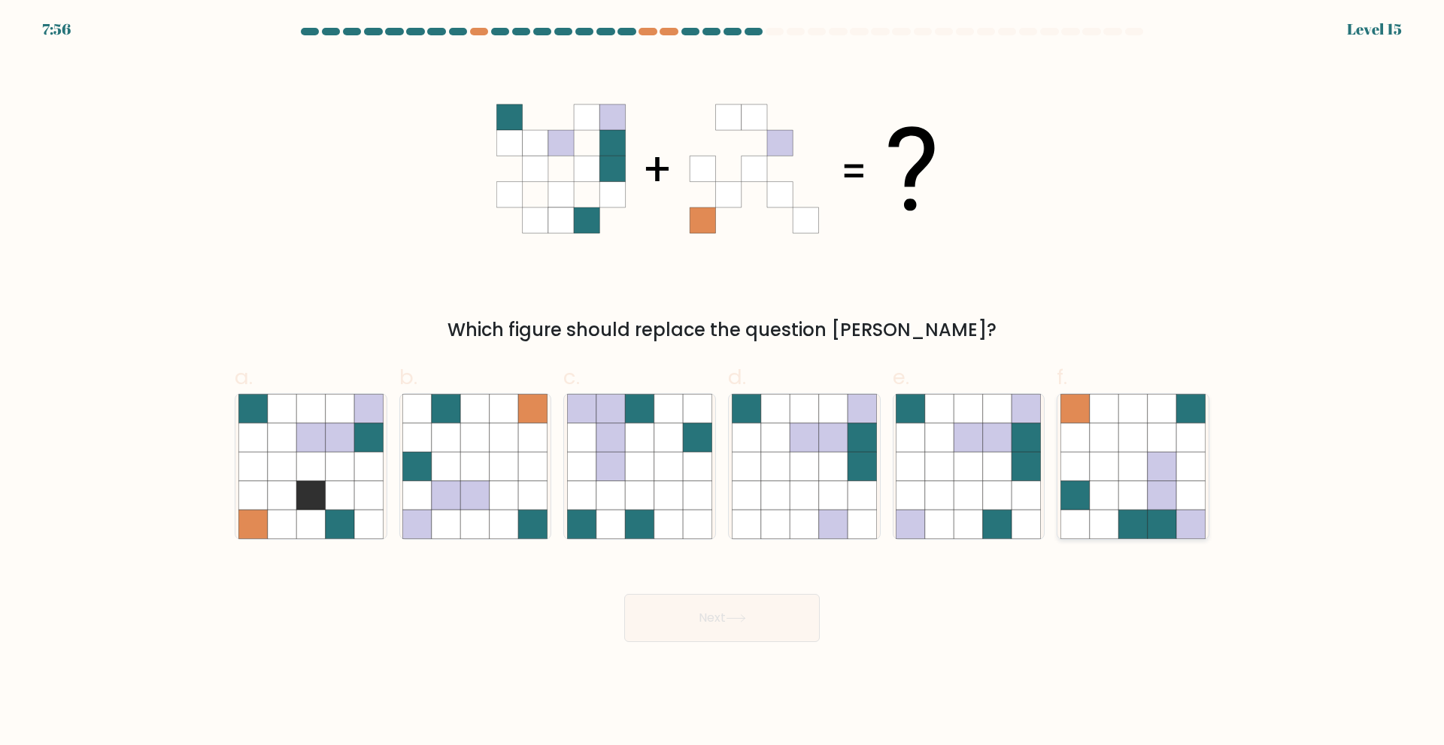
click at [1099, 492] on icon at bounding box center [1104, 495] width 29 height 29
click at [723, 383] on input "f." at bounding box center [722, 378] width 1 height 10
radio input "true"
click at [746, 617] on icon at bounding box center [736, 618] width 20 height 8
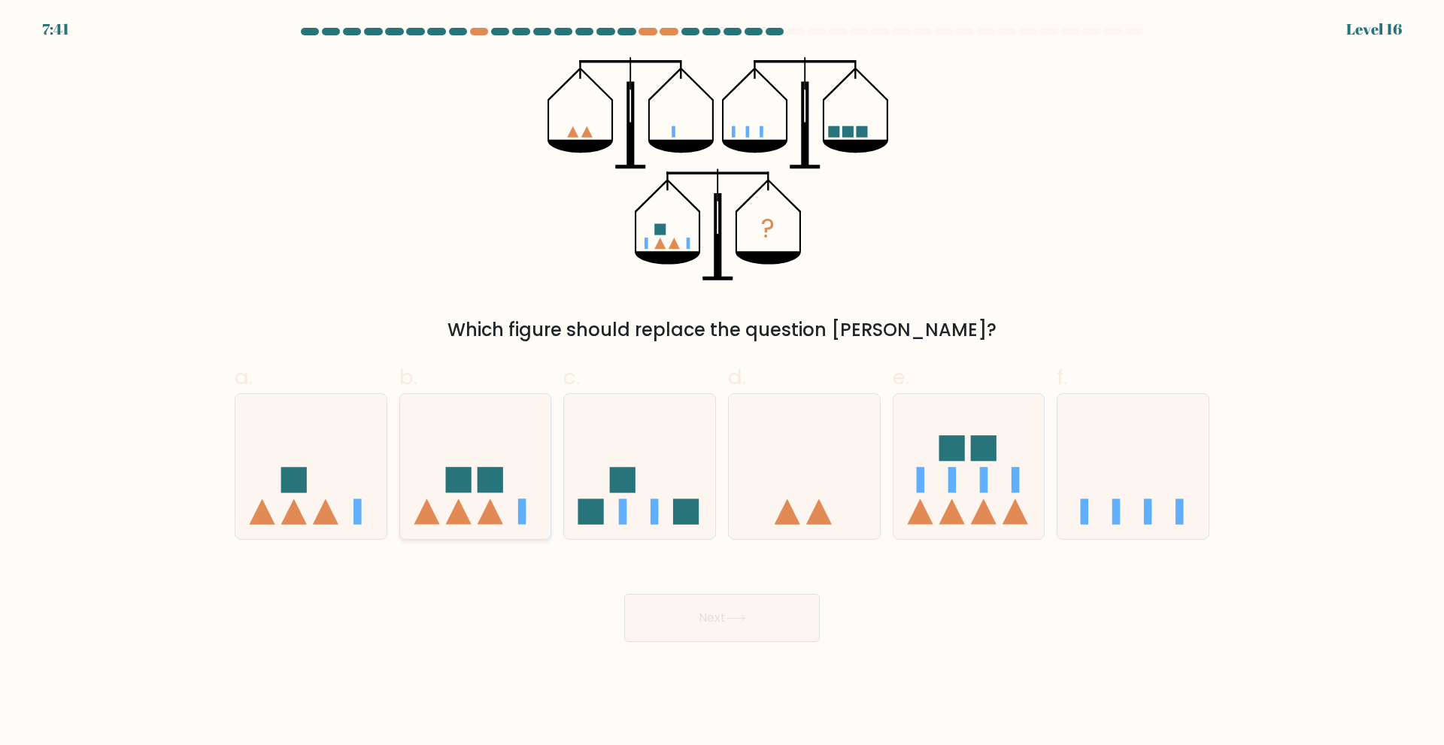
click at [462, 450] on icon at bounding box center [475, 466] width 151 height 125
click at [722, 383] on input "b." at bounding box center [722, 378] width 1 height 10
radio input "true"
click at [717, 609] on button "Next" at bounding box center [722, 618] width 196 height 48
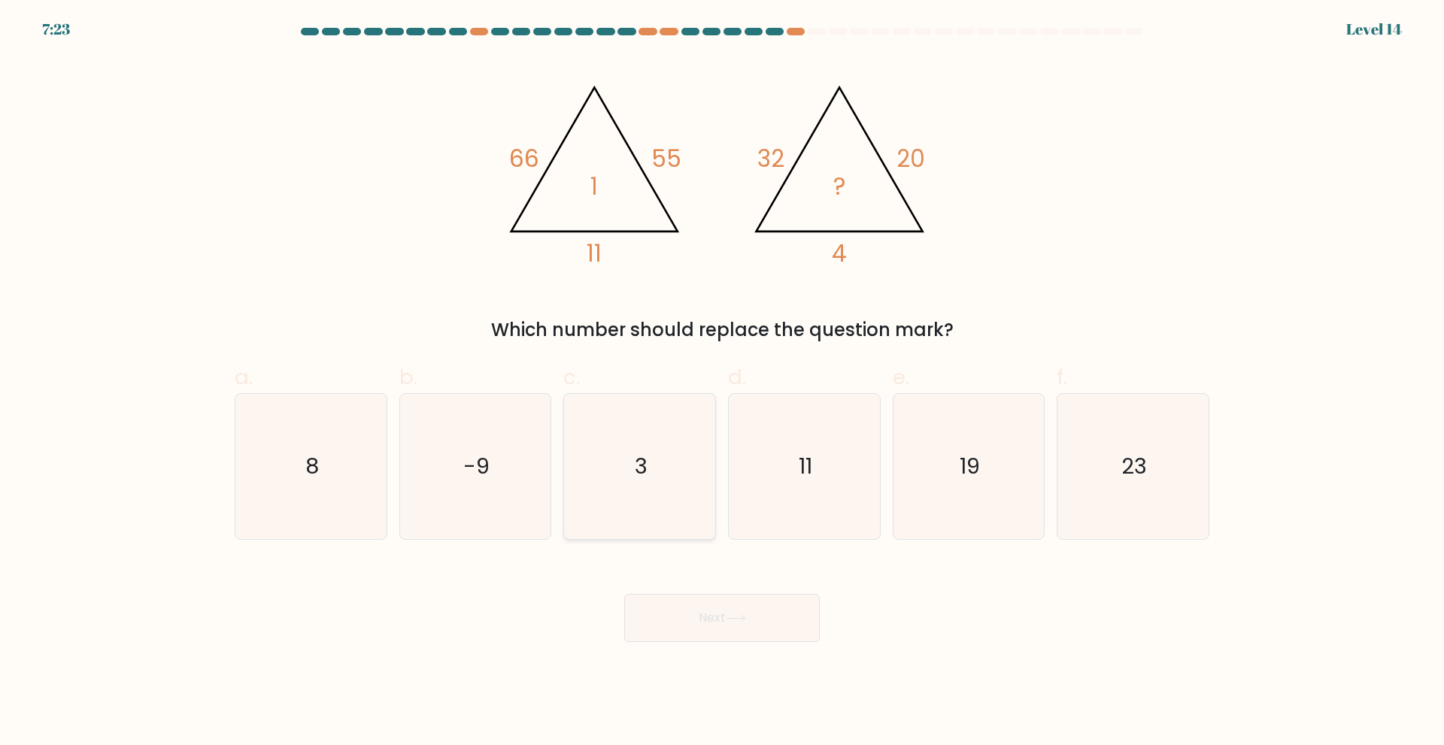
click at [650, 490] on icon "3" at bounding box center [639, 466] width 145 height 145
click at [722, 383] on input "c. 3" at bounding box center [722, 378] width 1 height 10
radio input "true"
click at [711, 620] on button "Next" at bounding box center [722, 618] width 196 height 48
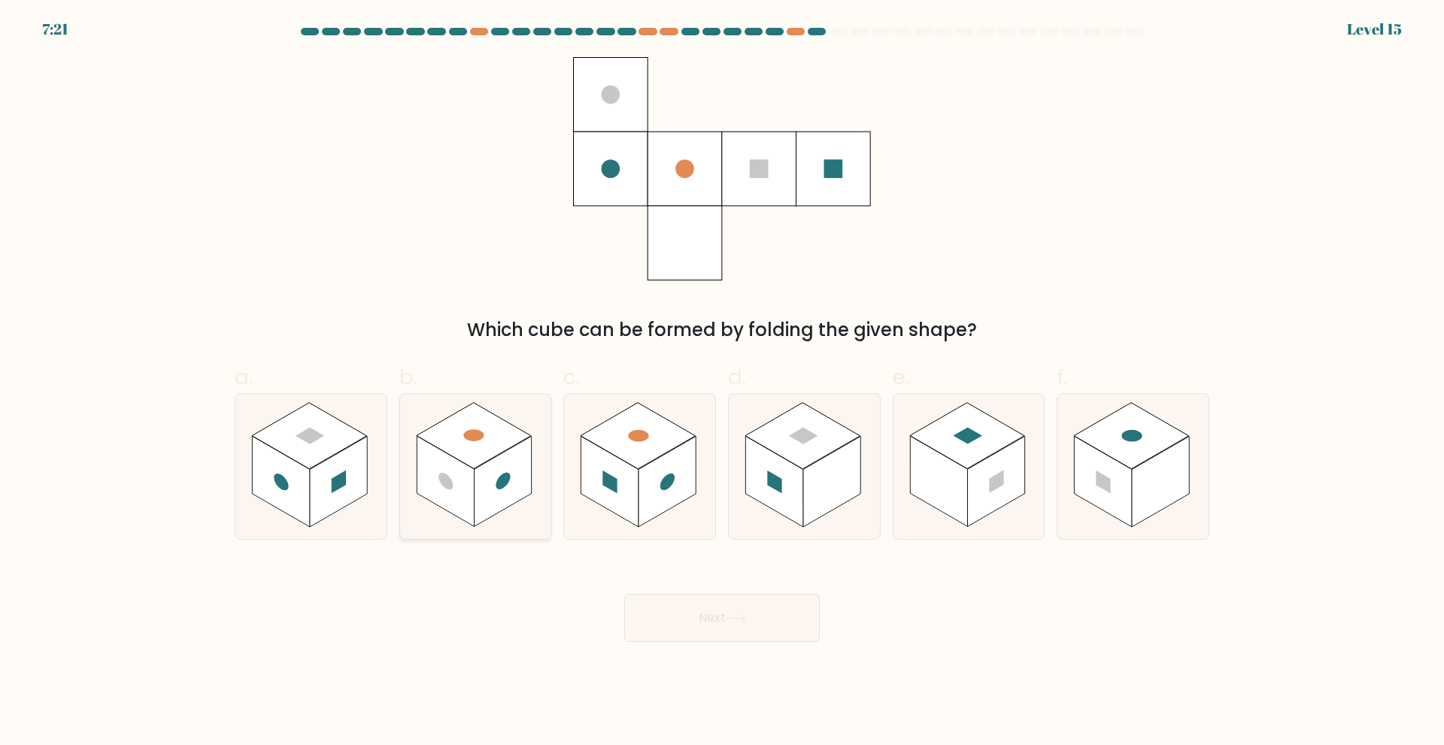
click at [456, 493] on rect at bounding box center [445, 481] width 57 height 91
click at [722, 383] on input "b." at bounding box center [722, 378] width 1 height 10
radio input "true"
click at [778, 623] on button "Next" at bounding box center [722, 618] width 196 height 48
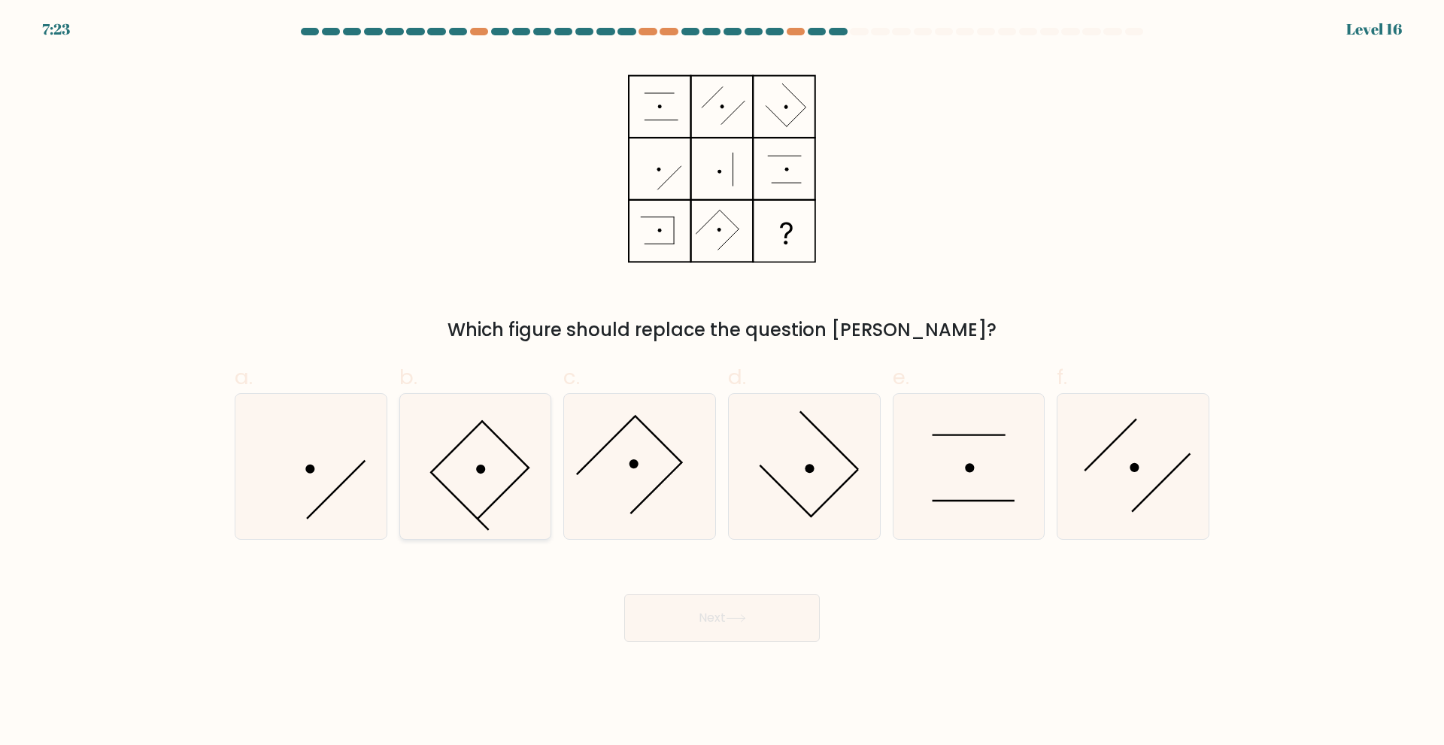
click at [498, 512] on icon at bounding box center [474, 466] width 145 height 145
click at [722, 383] on input "b." at bounding box center [722, 378] width 1 height 10
radio input "true"
click at [763, 614] on button "Next" at bounding box center [722, 618] width 196 height 48
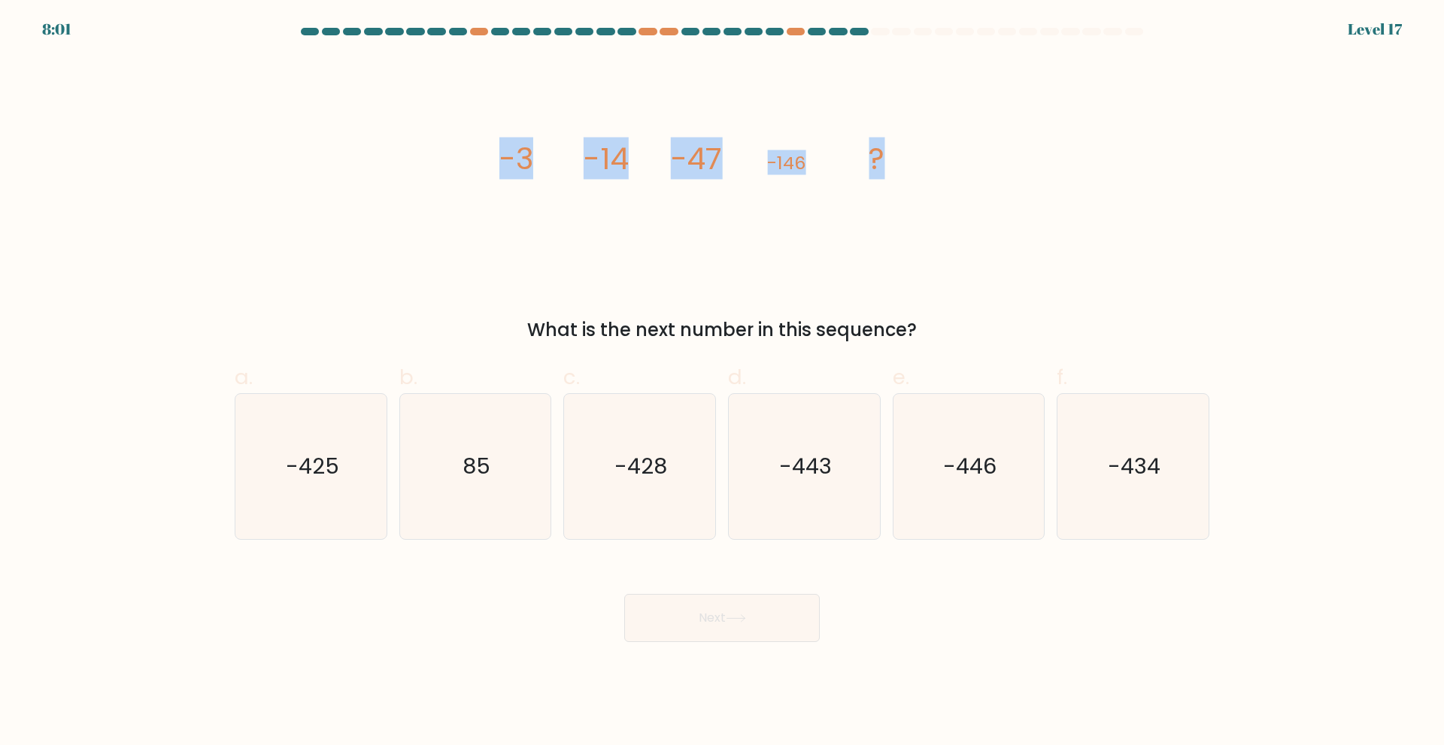
drag, startPoint x: 499, startPoint y: 152, endPoint x: 991, endPoint y: 194, distance: 492.9
click at [991, 194] on div "image/svg+xml -3 -14 -47 -146 ? What is the next number in this sequence?" at bounding box center [722, 200] width 993 height 287
copy g "-3 -14 -47 -146 ?"
click at [855, 451] on icon "-443" at bounding box center [804, 466] width 145 height 145
click at [723, 383] on input "d. -443" at bounding box center [722, 378] width 1 height 10
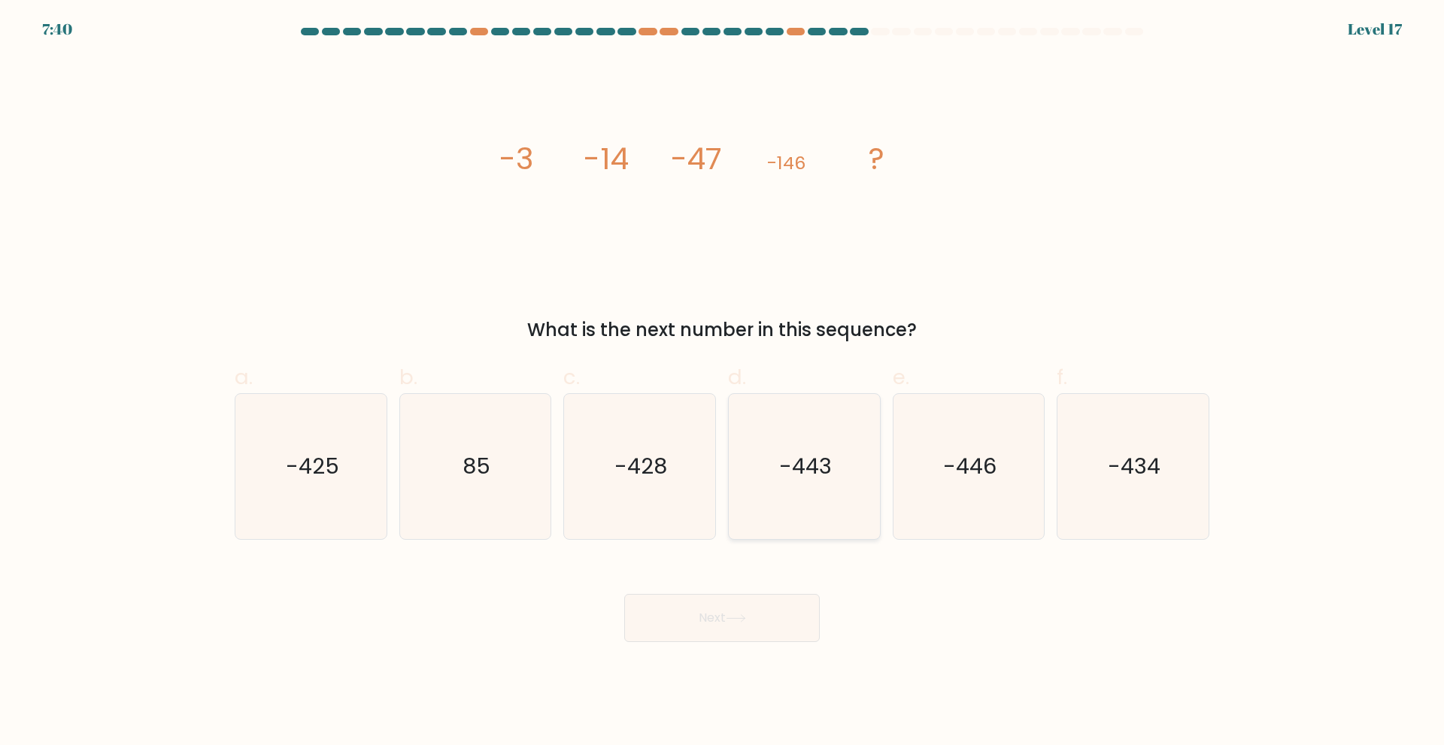
radio input "true"
click at [753, 630] on button "Next" at bounding box center [722, 618] width 196 height 48
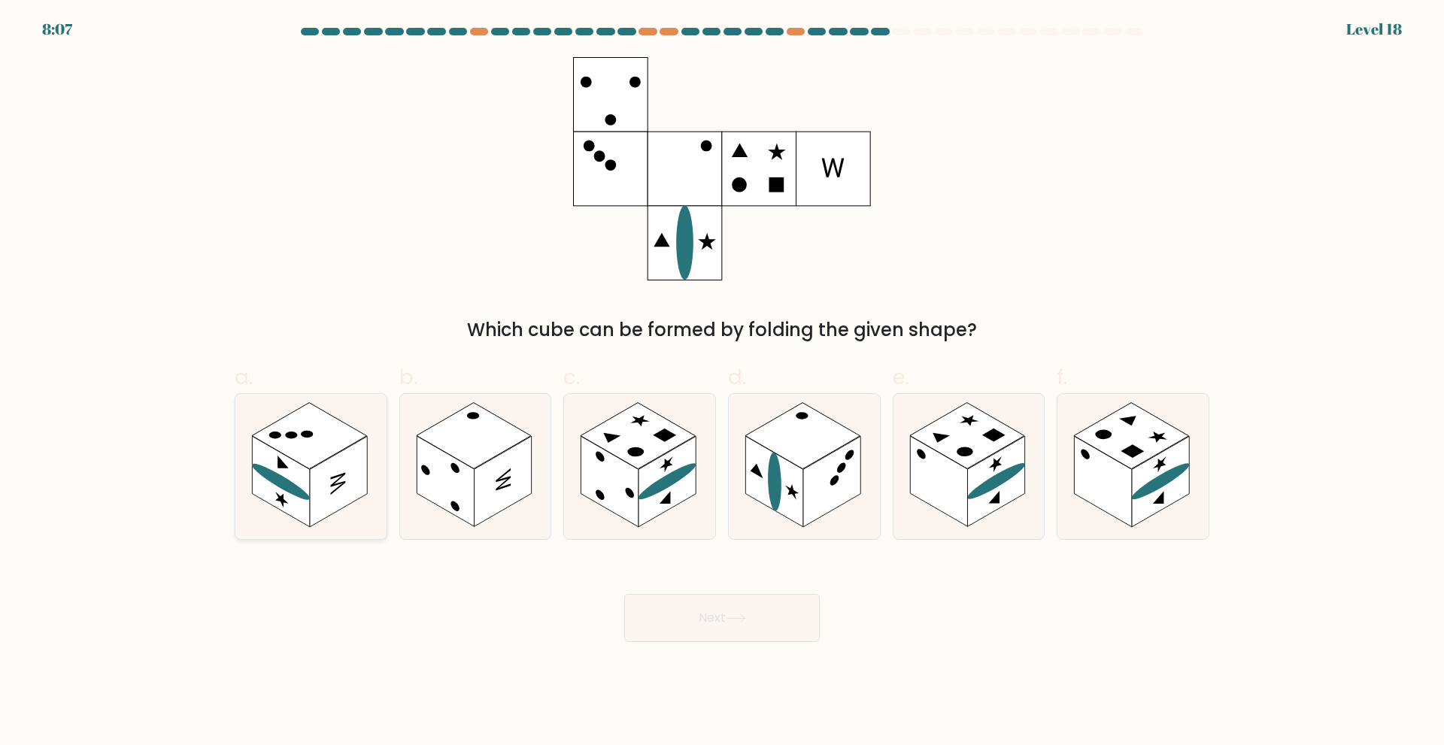
click at [312, 510] on rect at bounding box center [338, 481] width 57 height 91
click at [722, 383] on input "a." at bounding box center [722, 378] width 1 height 10
radio input "true"
click at [724, 630] on button "Next" at bounding box center [722, 618] width 196 height 48
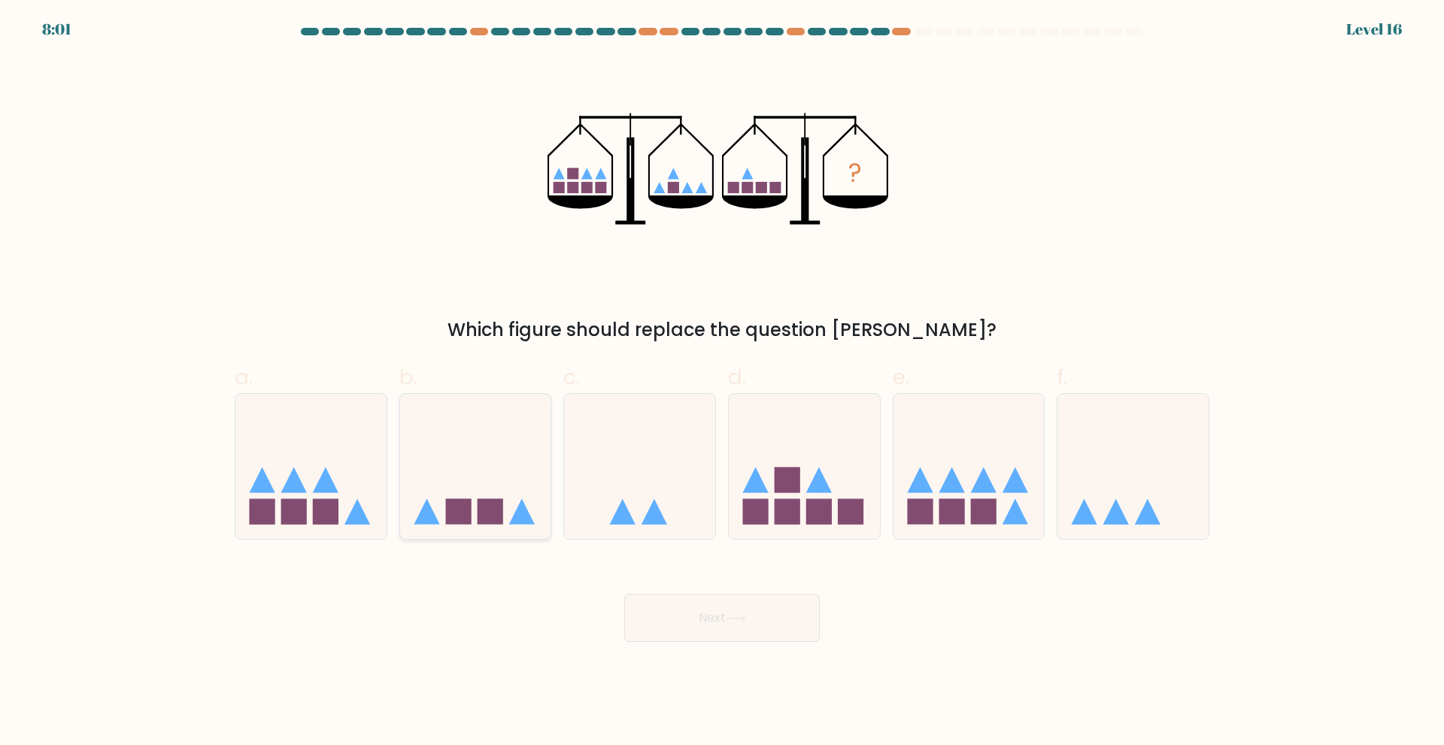
click at [487, 519] on rect at bounding box center [491, 512] width 26 height 26
click at [722, 383] on input "b." at bounding box center [722, 378] width 1 height 10
radio input "true"
click at [660, 625] on button "Next" at bounding box center [722, 618] width 196 height 48
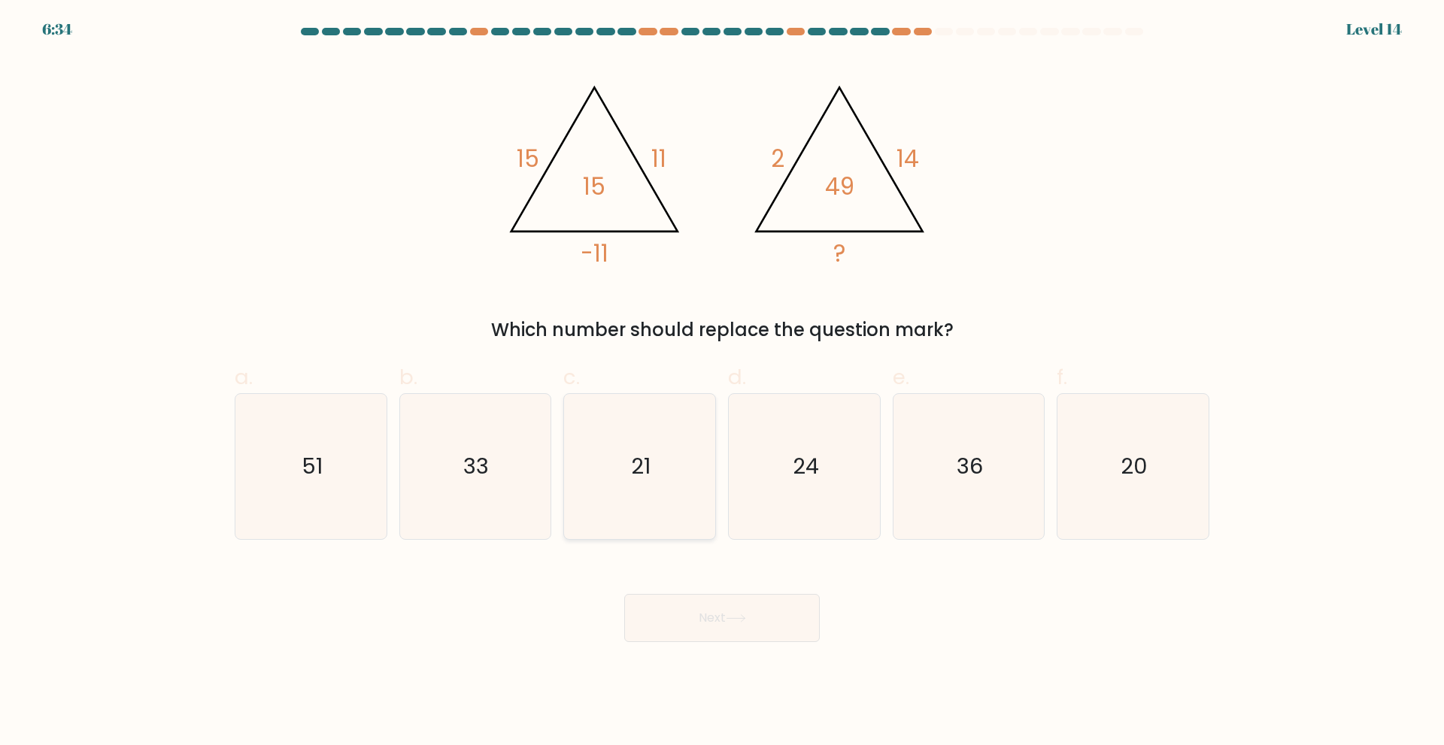
click at [594, 441] on icon "21" at bounding box center [639, 466] width 145 height 145
click at [722, 383] on input "c. 21" at bounding box center [722, 378] width 1 height 10
radio input "true"
click at [689, 629] on button "Next" at bounding box center [722, 618] width 196 height 48
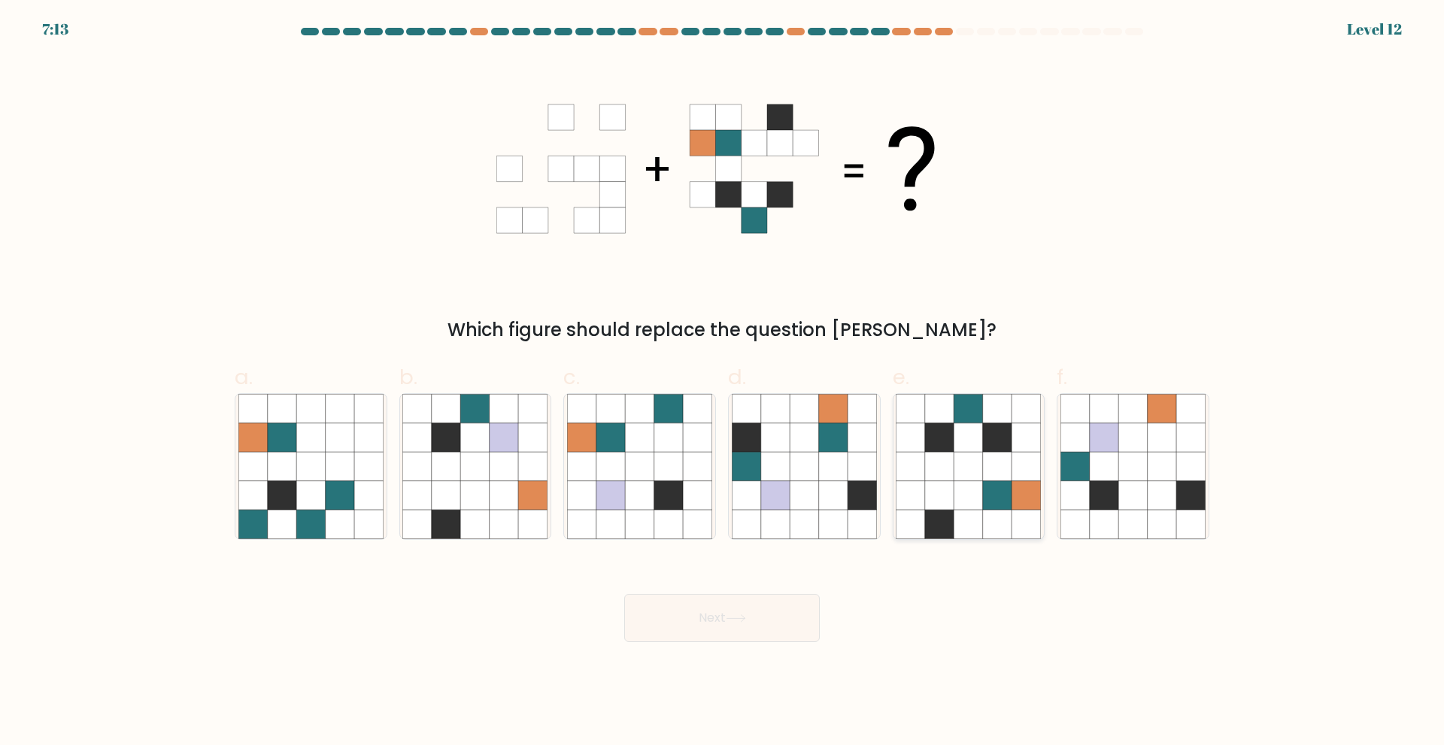
click at [990, 512] on icon at bounding box center [997, 524] width 29 height 29
click at [723, 383] on input "e." at bounding box center [722, 378] width 1 height 10
radio input "true"
click at [733, 633] on button "Next" at bounding box center [722, 618] width 196 height 48
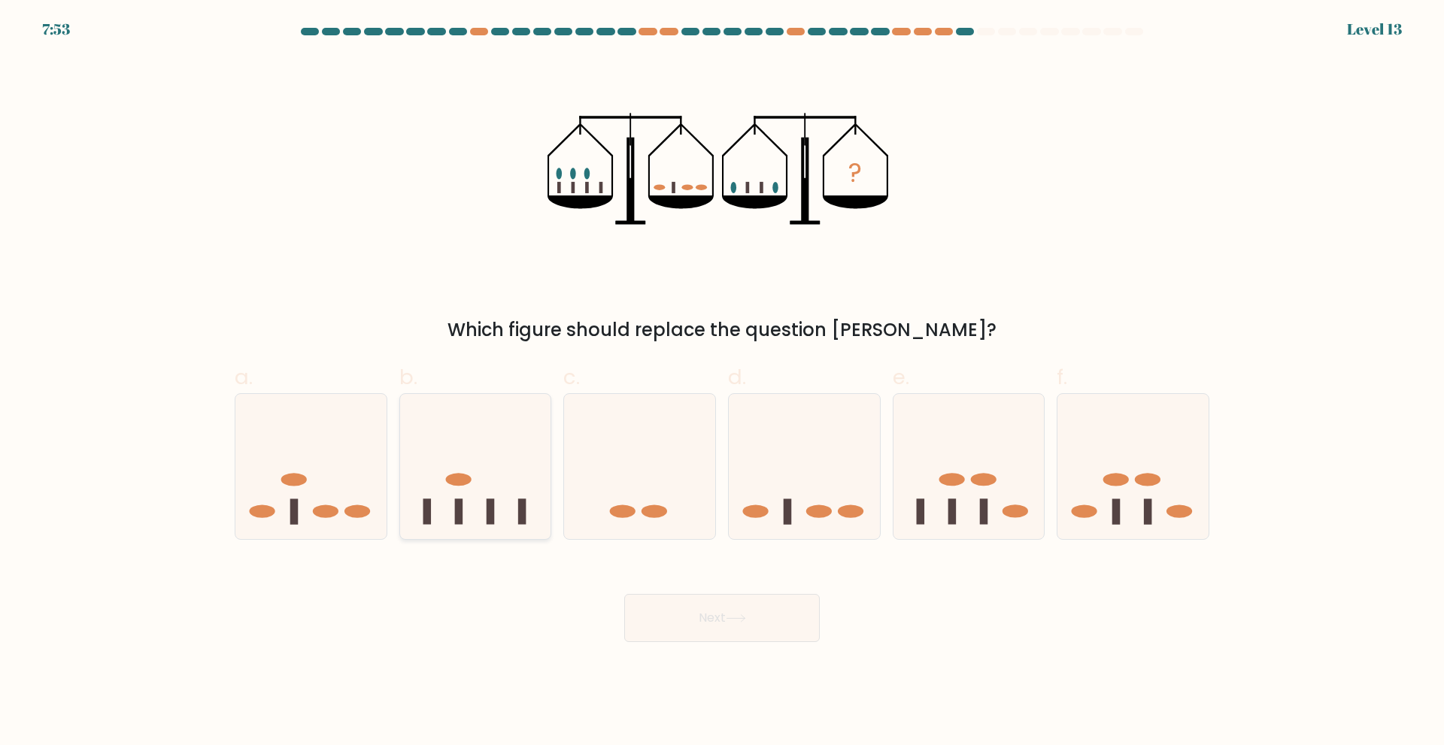
click at [475, 495] on icon at bounding box center [475, 466] width 151 height 125
click at [722, 383] on input "b." at bounding box center [722, 378] width 1 height 10
radio input "true"
click at [909, 494] on icon at bounding box center [968, 466] width 151 height 125
click at [723, 383] on input "e." at bounding box center [722, 378] width 1 height 10
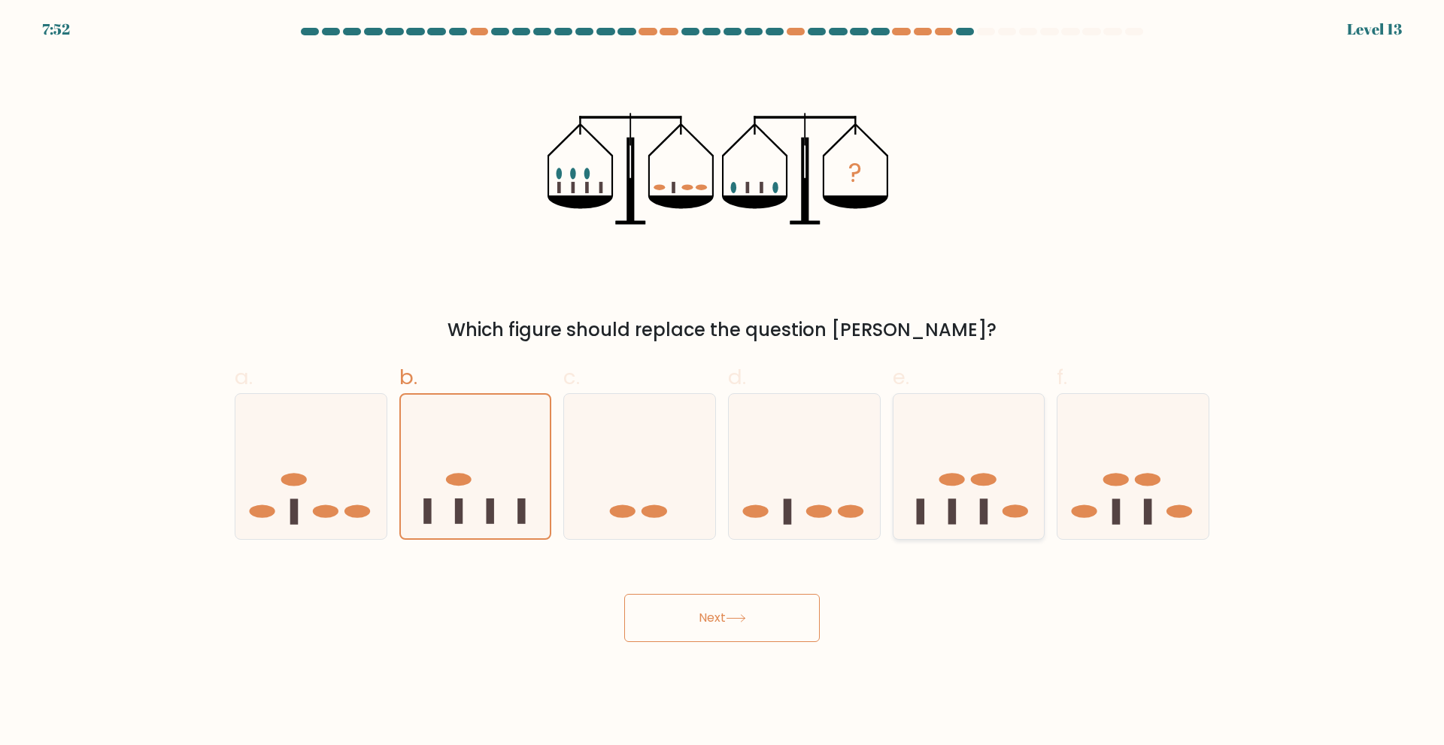
radio input "true"
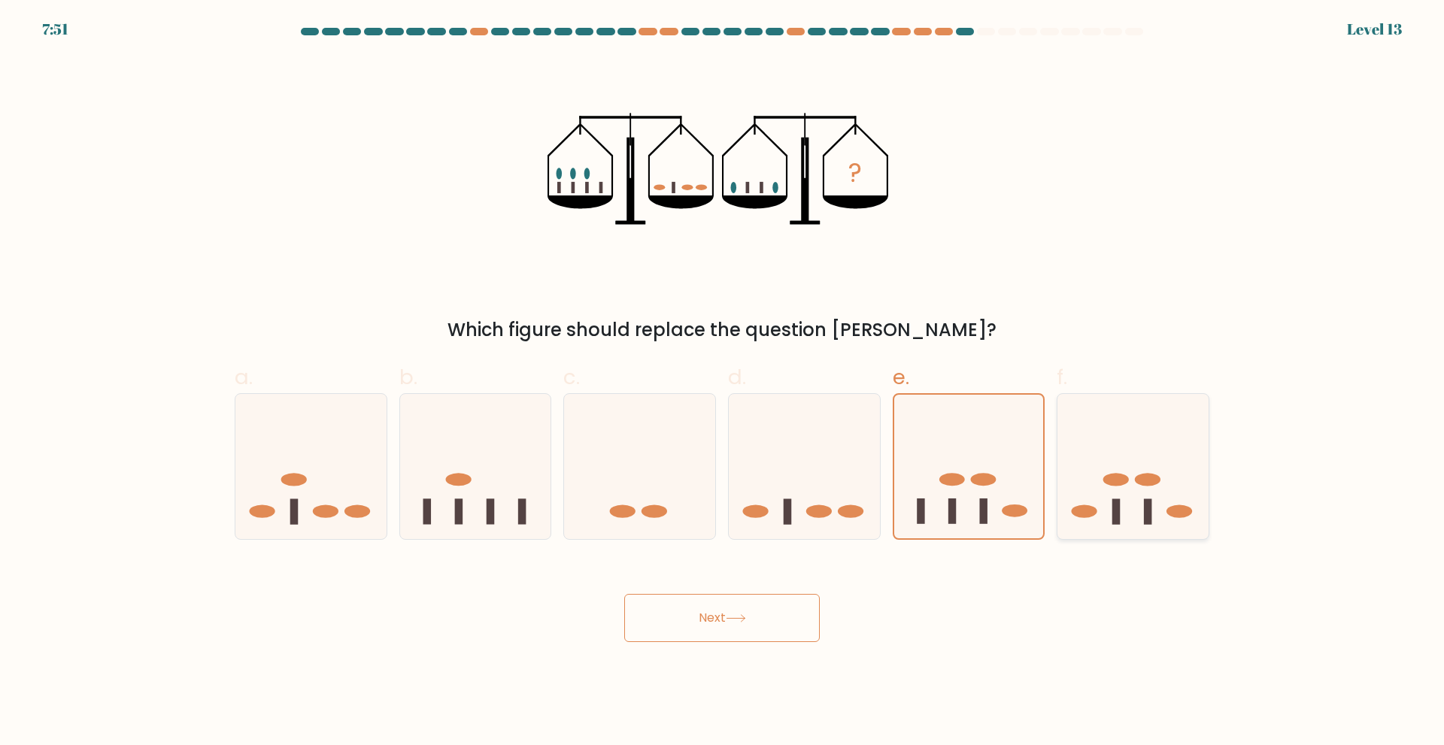
click at [1185, 478] on icon at bounding box center [1132, 466] width 151 height 125
click at [723, 383] on input "f." at bounding box center [722, 378] width 1 height 10
radio input "true"
click at [938, 472] on icon at bounding box center [968, 466] width 151 height 125
click at [723, 383] on input "e." at bounding box center [722, 378] width 1 height 10
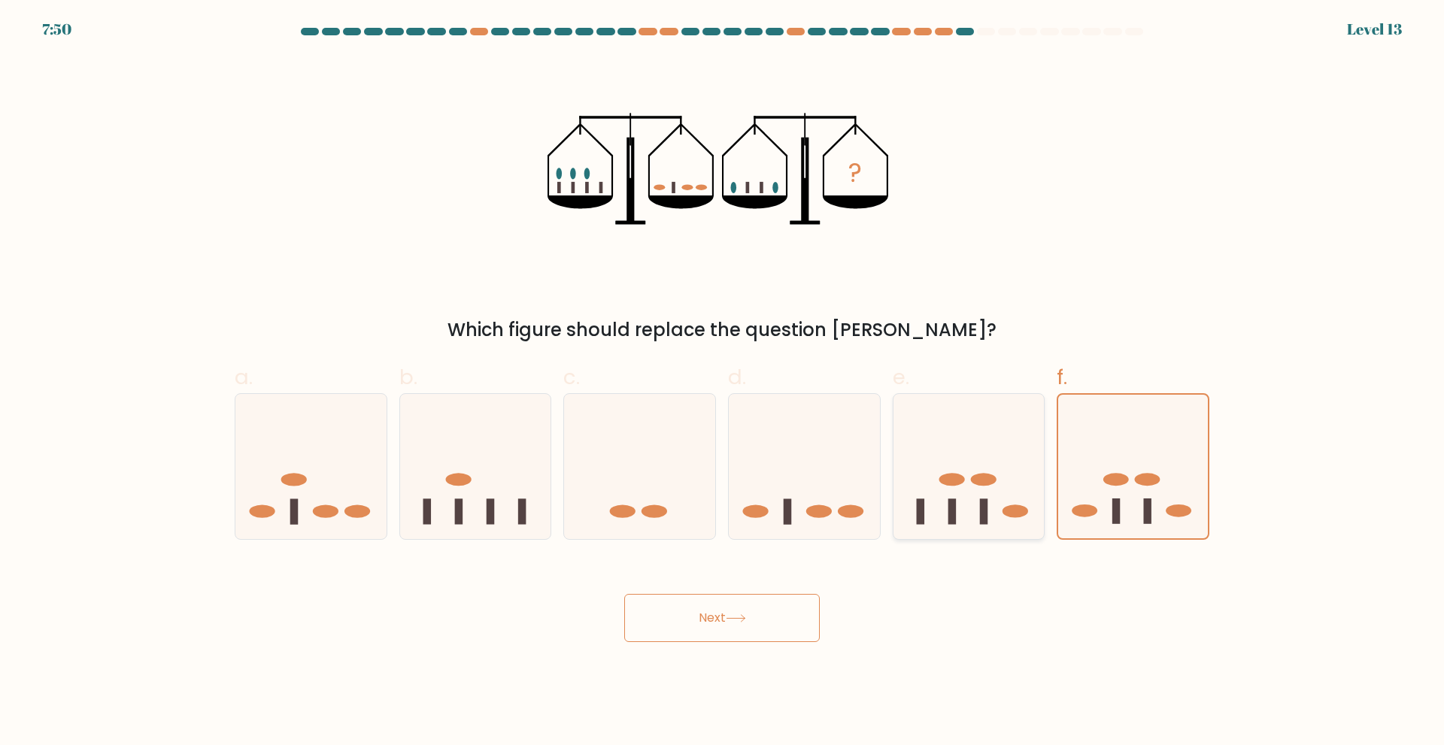
radio input "true"
click at [733, 472] on icon at bounding box center [804, 466] width 151 height 125
click at [723, 383] on input "d." at bounding box center [722, 378] width 1 height 10
radio input "true"
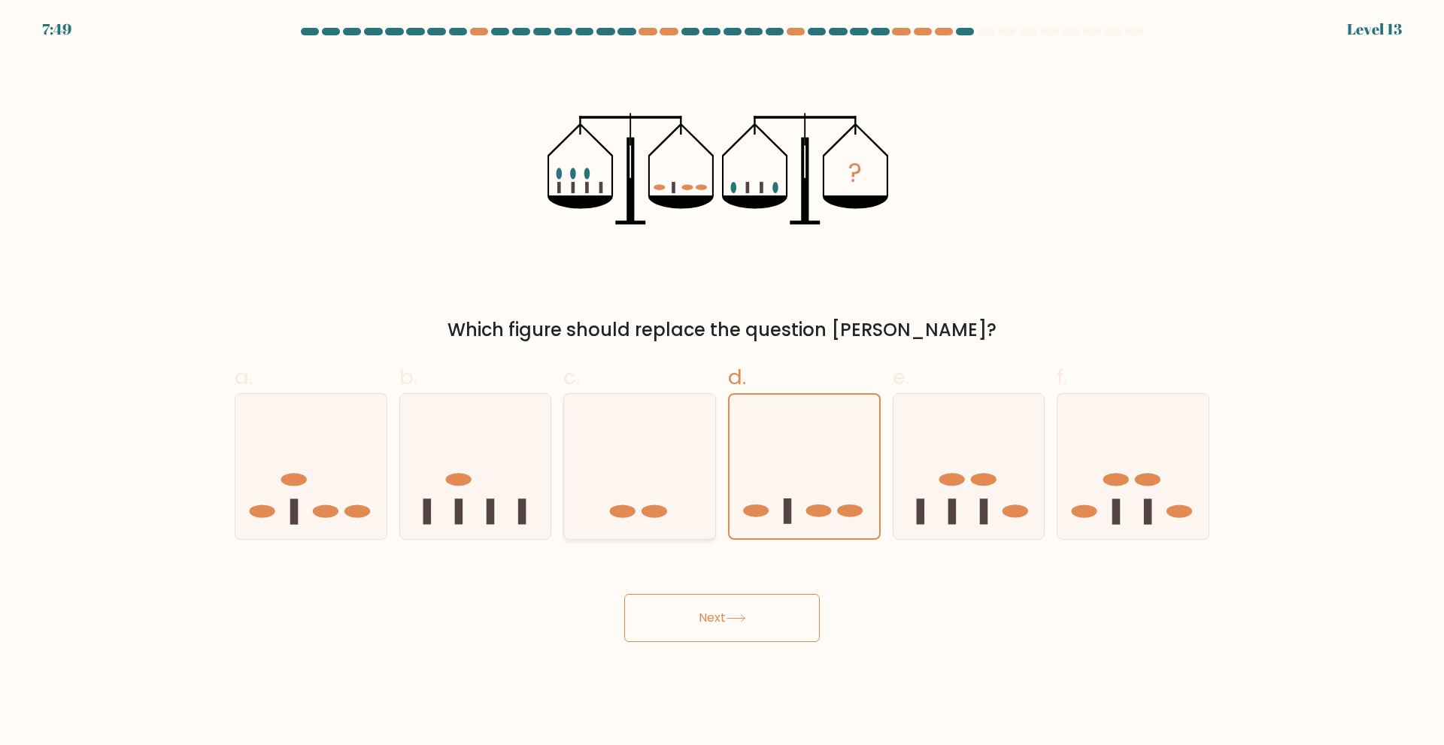
click at [573, 472] on icon at bounding box center [639, 466] width 151 height 125
click at [722, 383] on input "c." at bounding box center [722, 378] width 1 height 10
radio input "true"
click at [446, 451] on icon at bounding box center [475, 466] width 151 height 125
click at [722, 383] on input "b." at bounding box center [722, 378] width 1 height 10
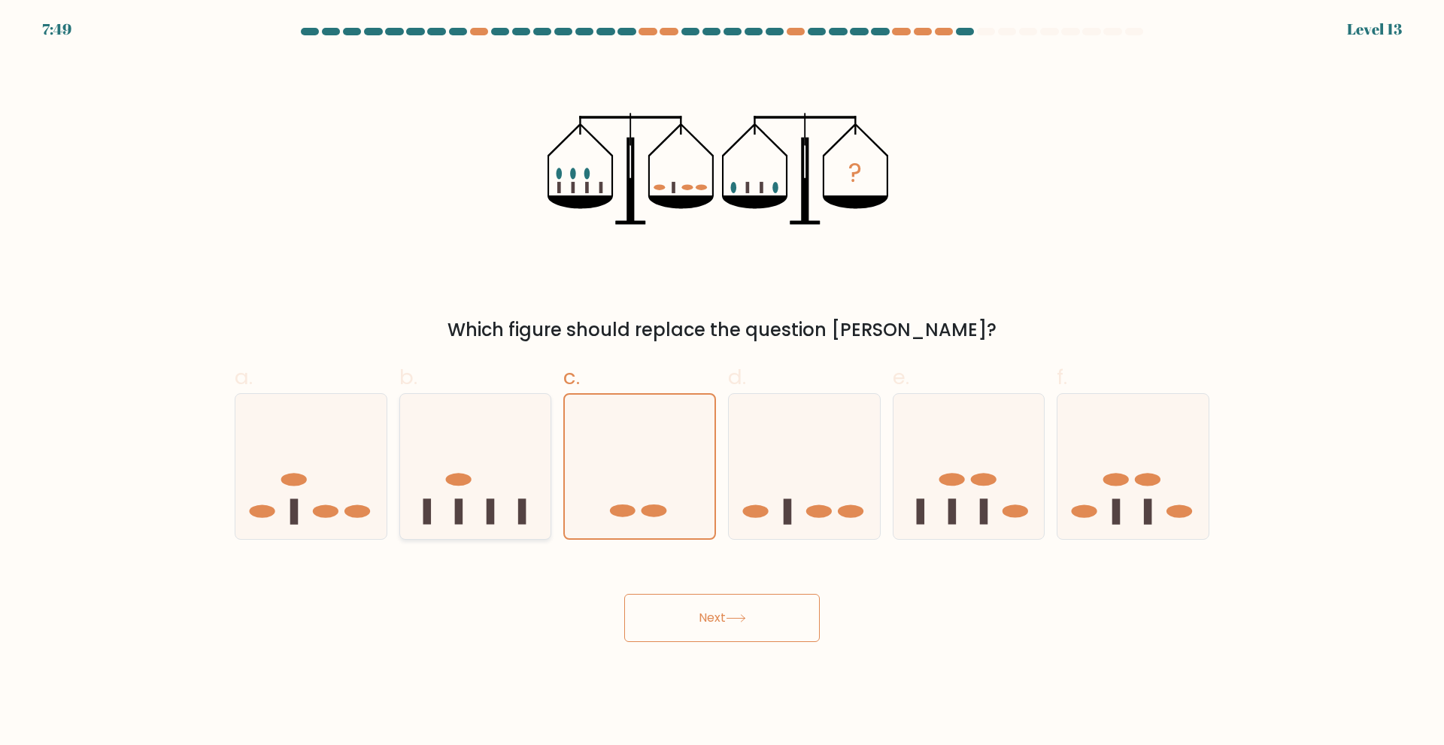
radio input "true"
click at [353, 435] on icon at bounding box center [310, 466] width 151 height 125
click at [722, 383] on input "a." at bounding box center [722, 378] width 1 height 10
radio input "true"
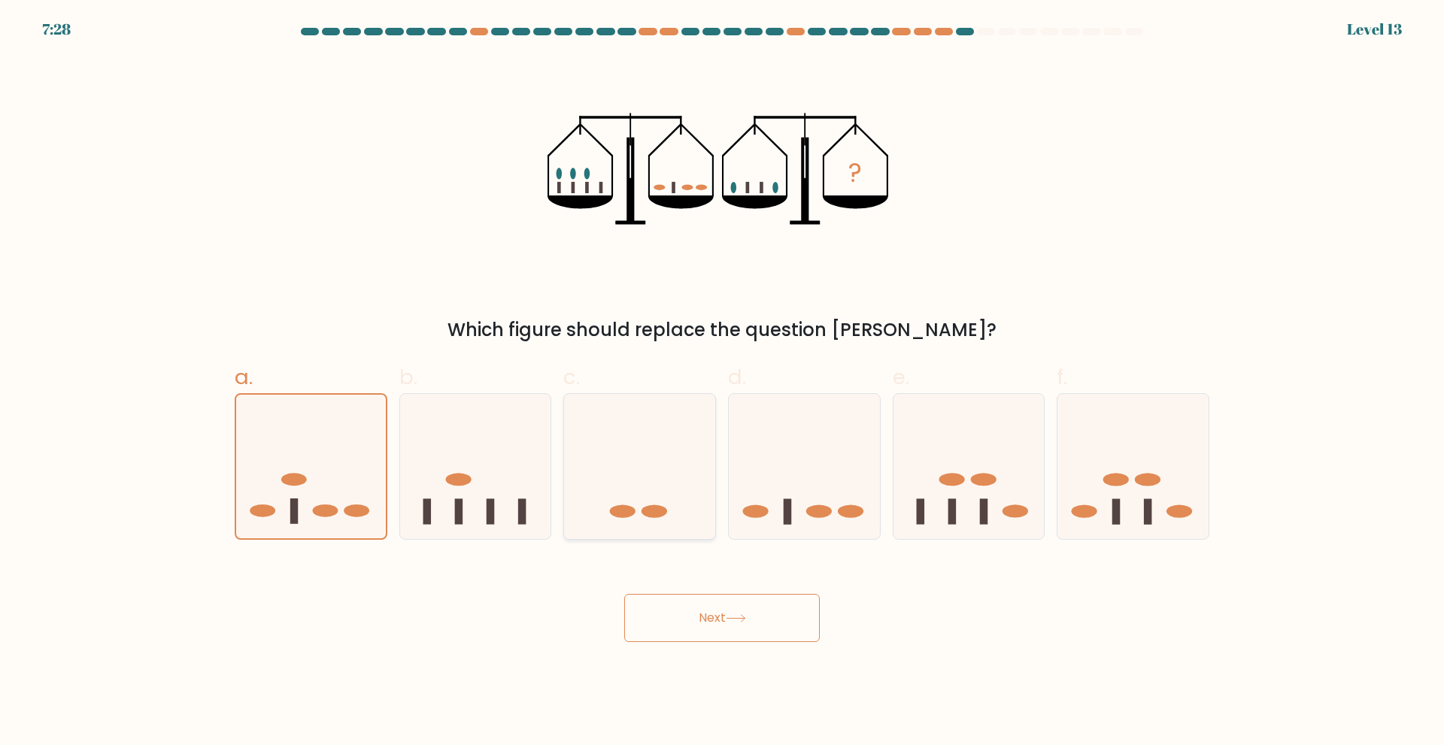
click at [702, 499] on icon at bounding box center [639, 466] width 151 height 125
click at [722, 383] on input "c." at bounding box center [722, 378] width 1 height 10
radio input "true"
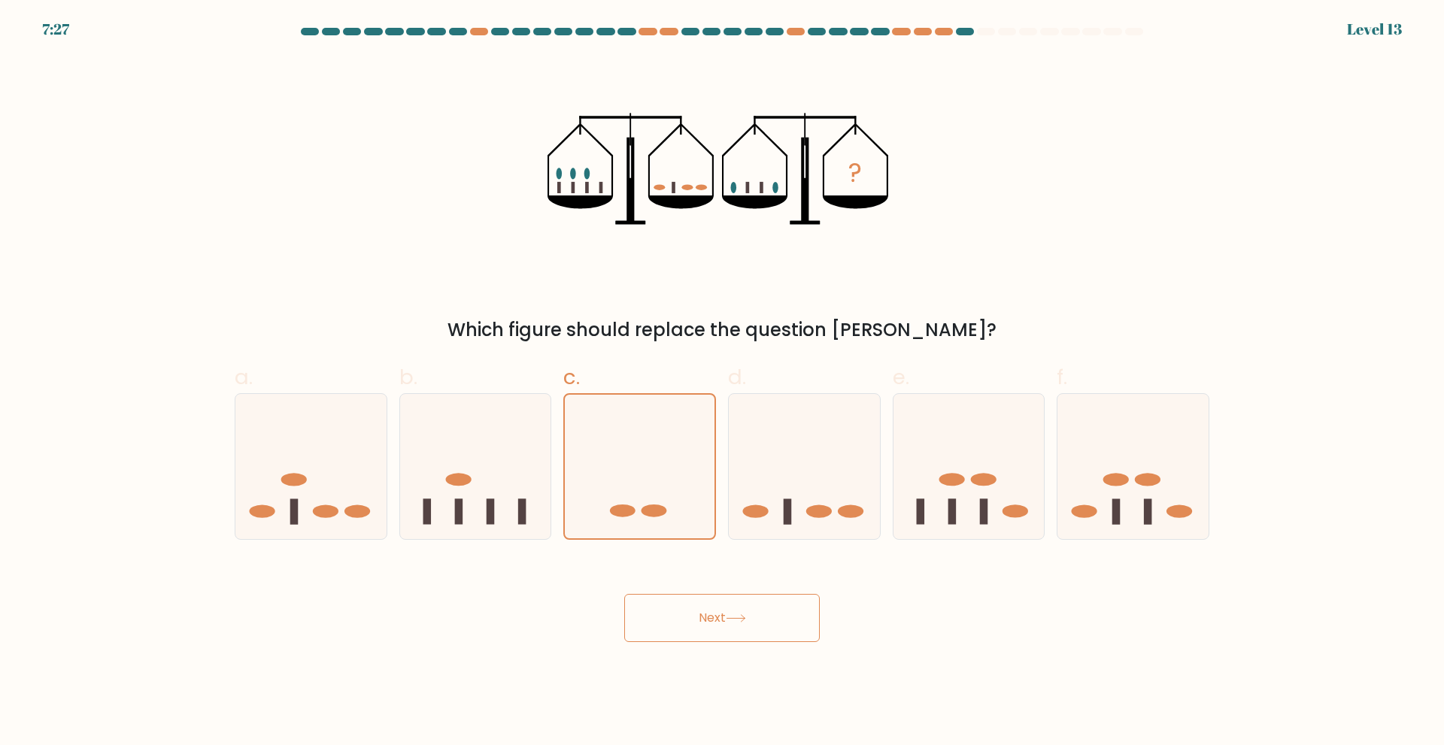
click at [714, 628] on button "Next" at bounding box center [722, 618] width 196 height 48
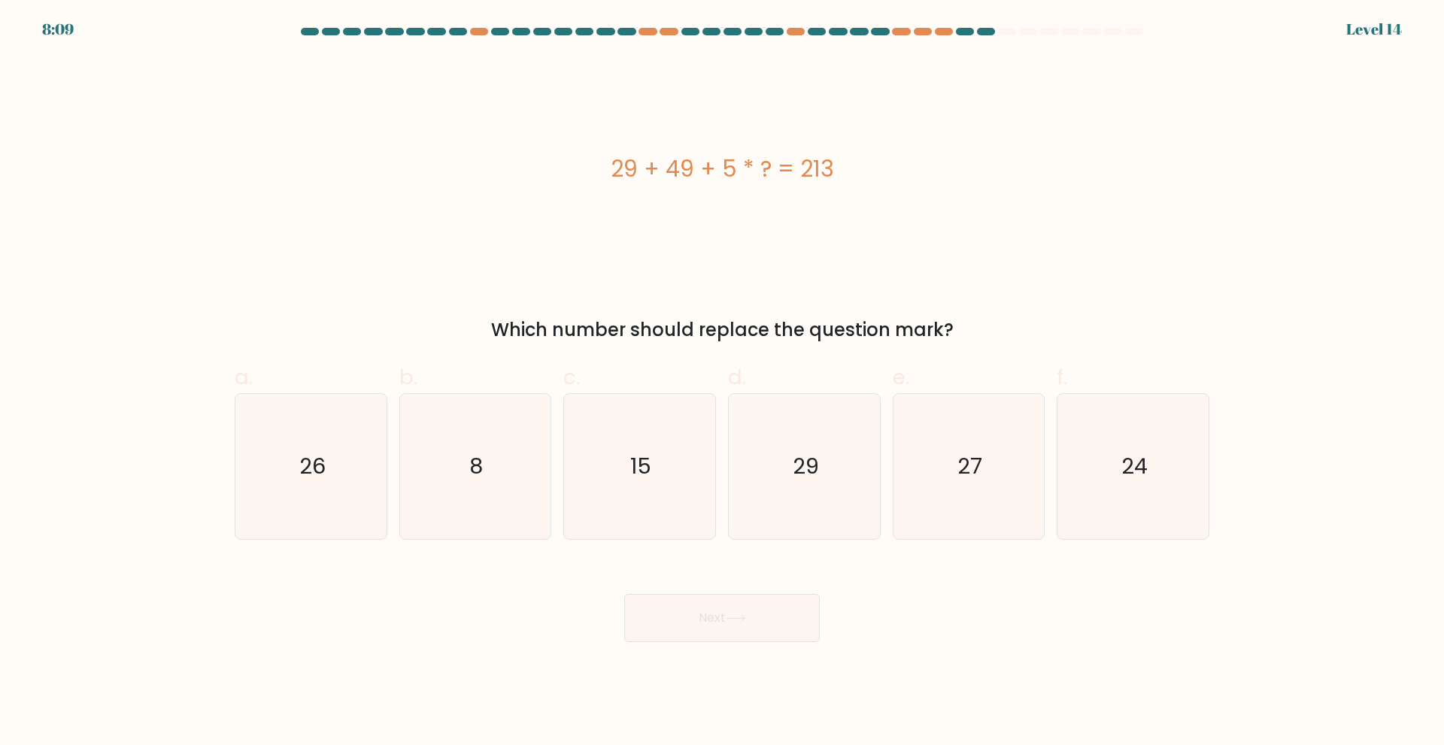
drag, startPoint x: 614, startPoint y: 171, endPoint x: 942, endPoint y: 169, distance: 327.9
click at [942, 169] on div "29 + 49 + 5 * ? = 213" at bounding box center [722, 169] width 975 height 34
copy div "29 + 49 + 5 * ? = 213"
click at [921, 446] on icon "27" at bounding box center [968, 466] width 145 height 145
click at [723, 383] on input "e. 27" at bounding box center [722, 378] width 1 height 10
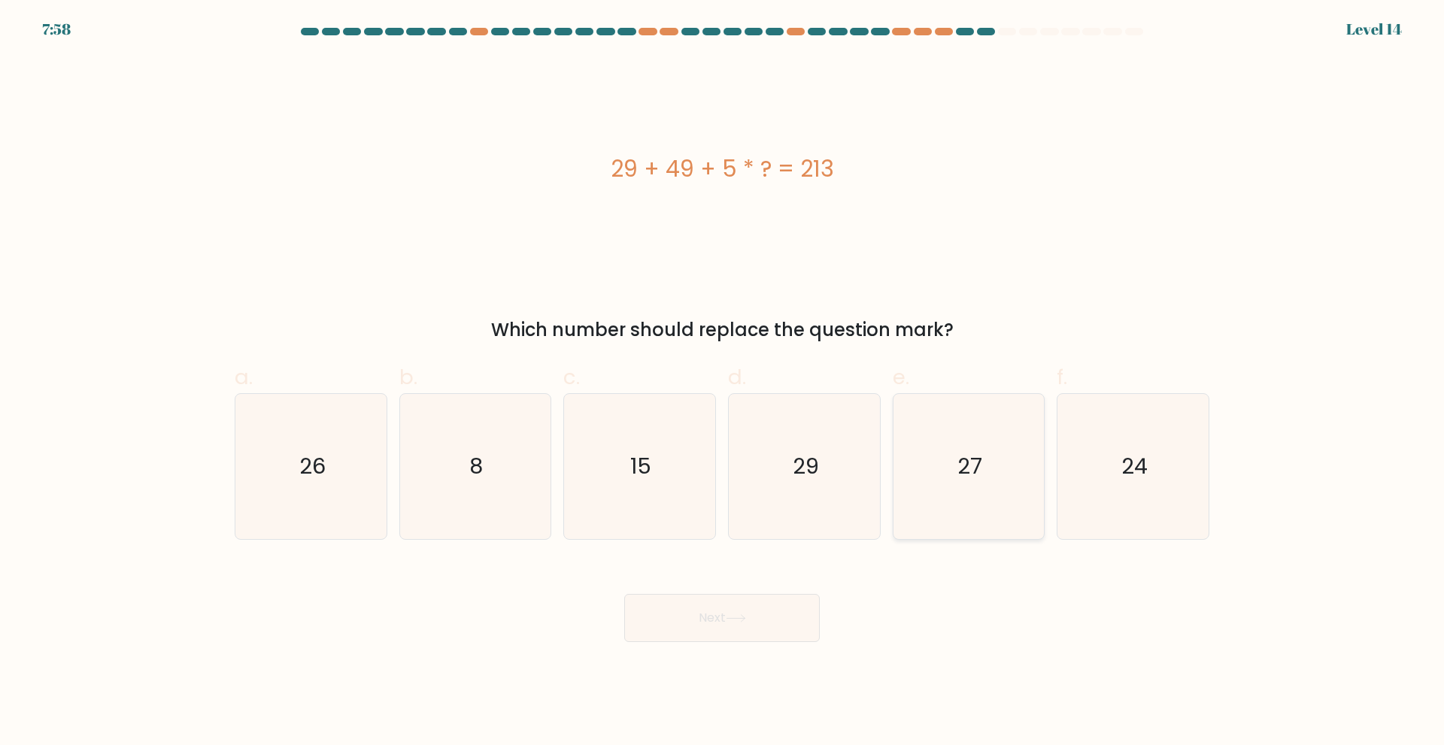
radio input "true"
click at [772, 611] on button "Next" at bounding box center [722, 618] width 196 height 48
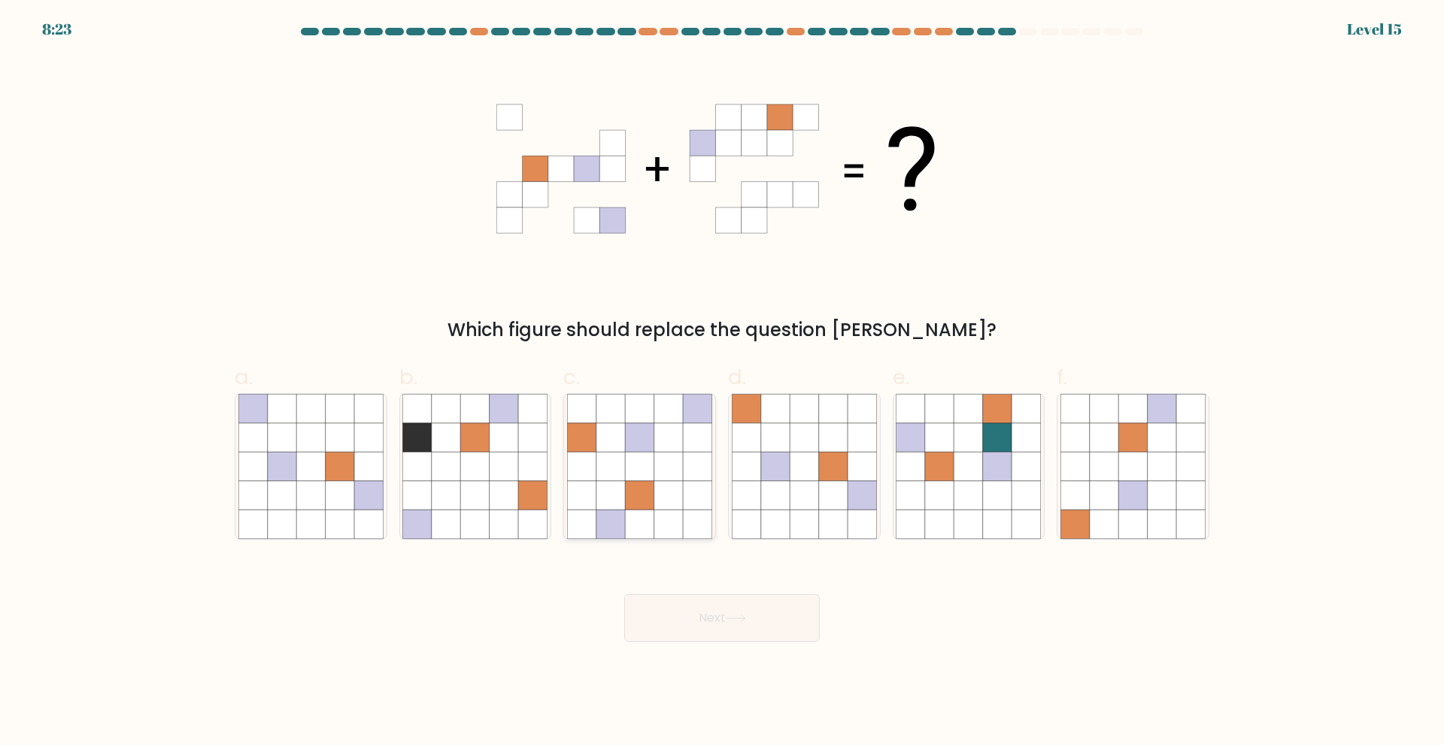
click at [633, 492] on icon at bounding box center [639, 495] width 29 height 29
click at [722, 383] on input "c." at bounding box center [722, 378] width 1 height 10
radio input "true"
click at [689, 622] on button "Next" at bounding box center [722, 618] width 196 height 48
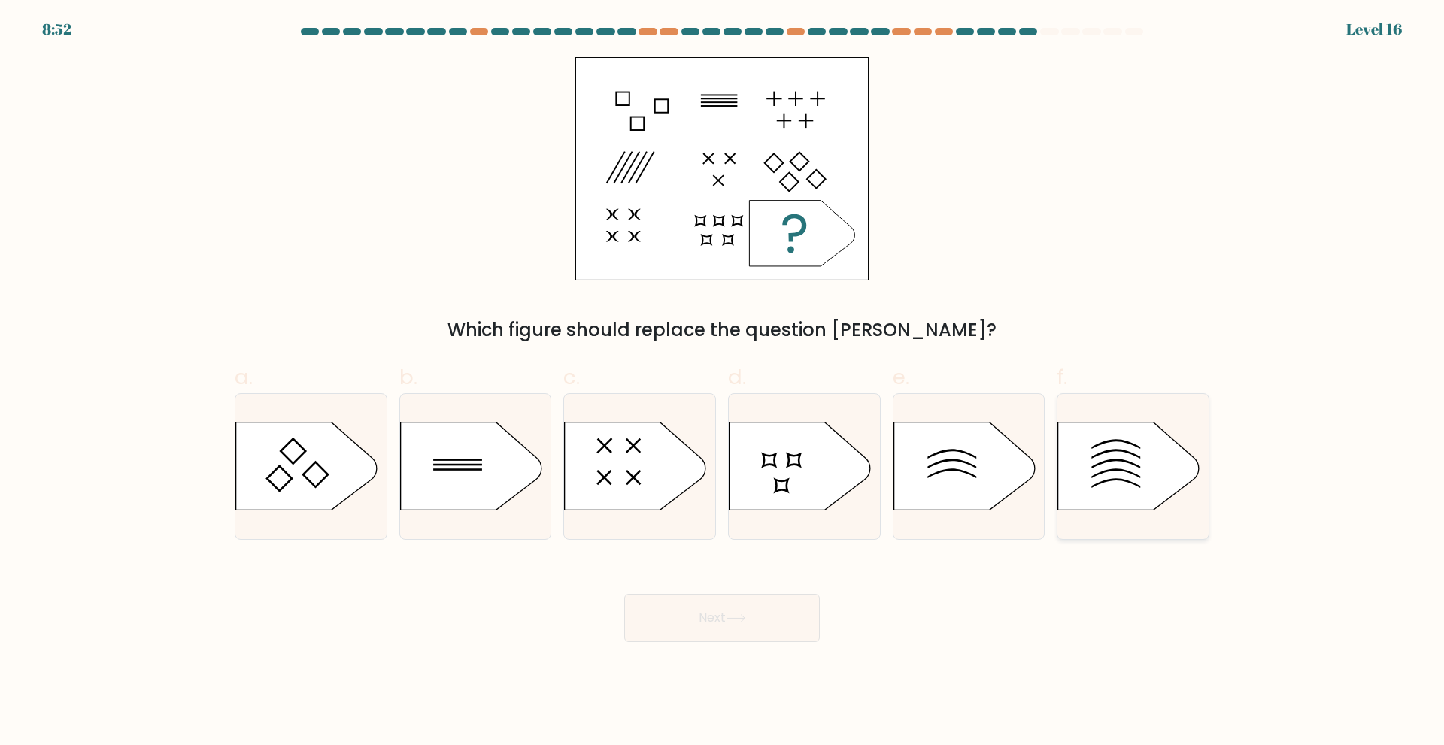
click at [1108, 466] on icon at bounding box center [1128, 466] width 141 height 88
click at [723, 383] on input "f." at bounding box center [722, 378] width 1 height 10
radio input "true"
click at [678, 614] on button "Next" at bounding box center [722, 618] width 196 height 48
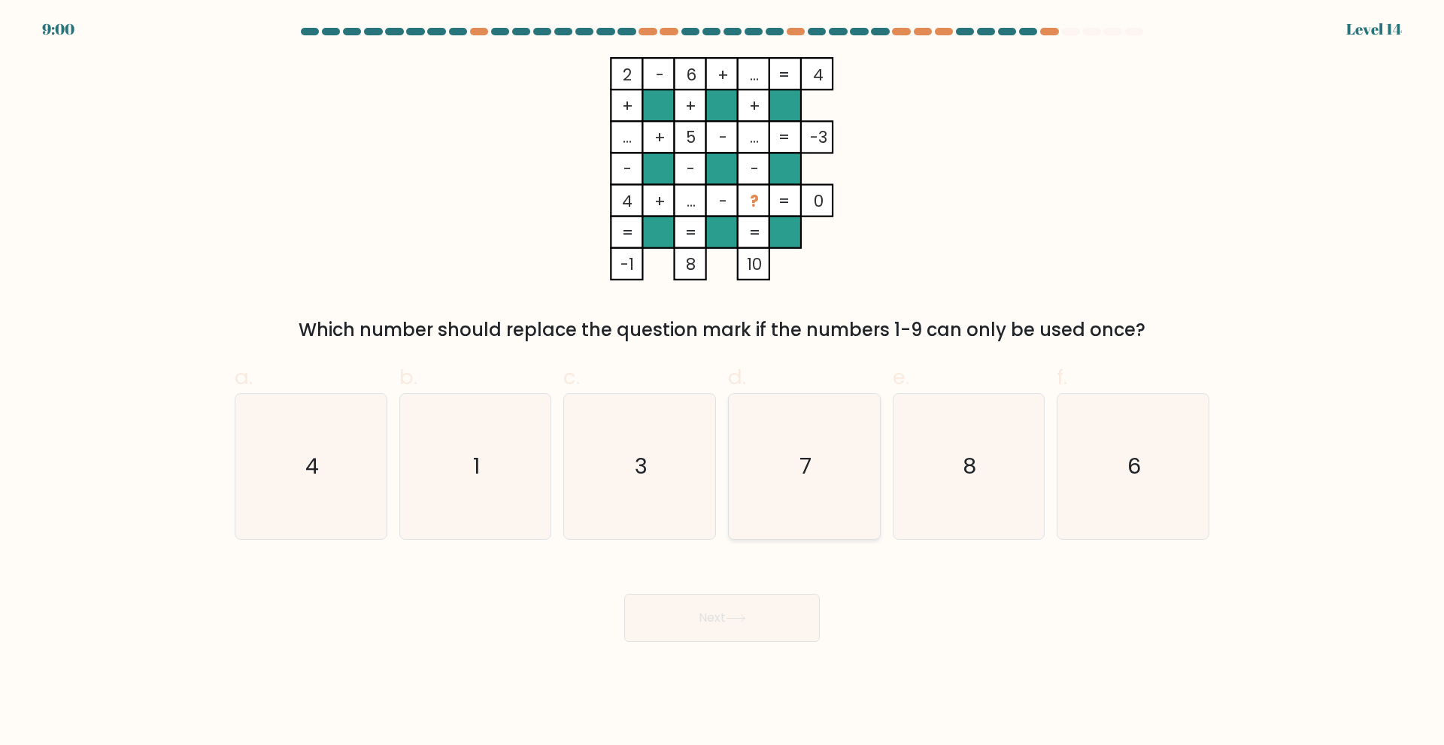
click at [832, 500] on icon "7" at bounding box center [804, 466] width 145 height 145
click at [723, 383] on input "d. 7" at bounding box center [722, 378] width 1 height 10
radio input "true"
click at [784, 616] on button "Next" at bounding box center [722, 618] width 196 height 48
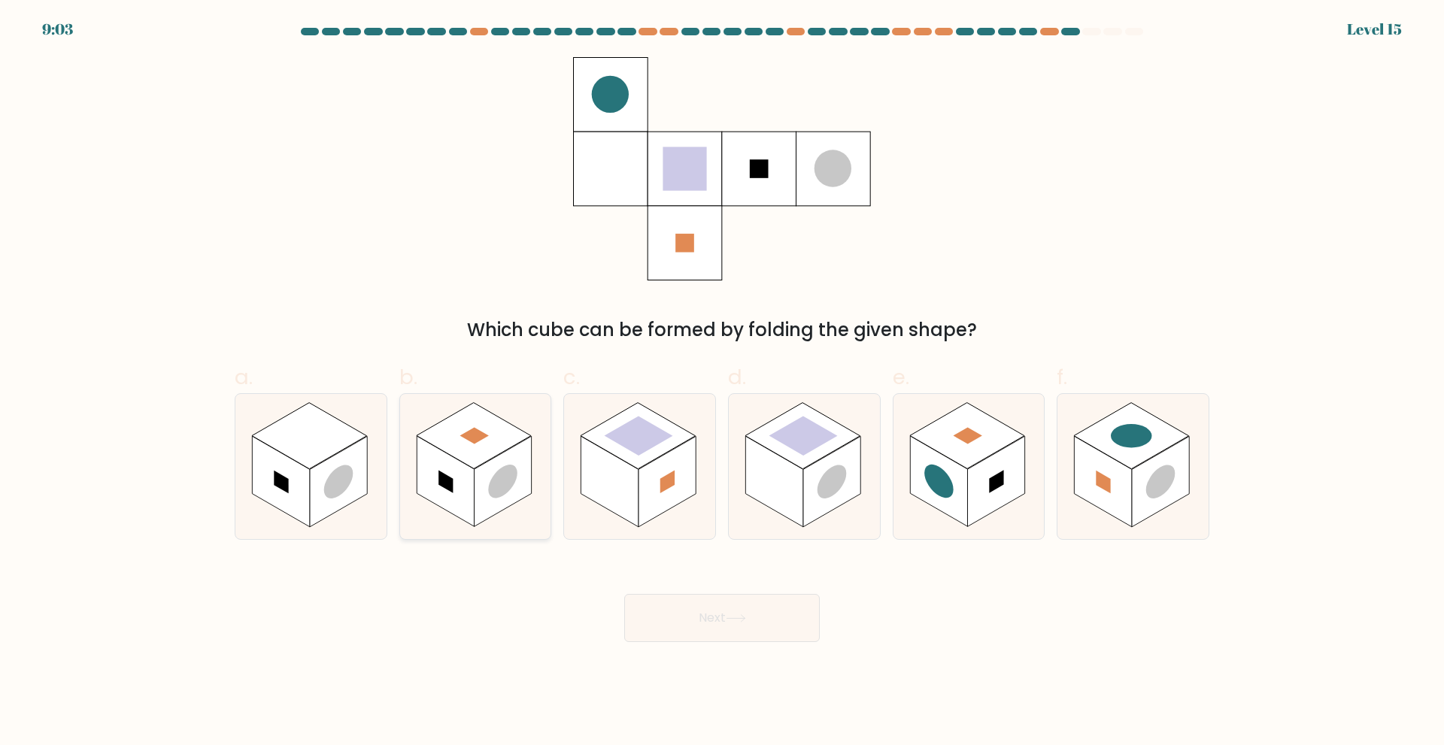
drag, startPoint x: 474, startPoint y: 510, endPoint x: 482, endPoint y: 508, distance: 8.4
click at [475, 510] on icon at bounding box center [475, 466] width 151 height 145
click at [722, 383] on input "b." at bounding box center [722, 378] width 1 height 10
radio input "true"
click at [685, 622] on button "Next" at bounding box center [722, 618] width 196 height 48
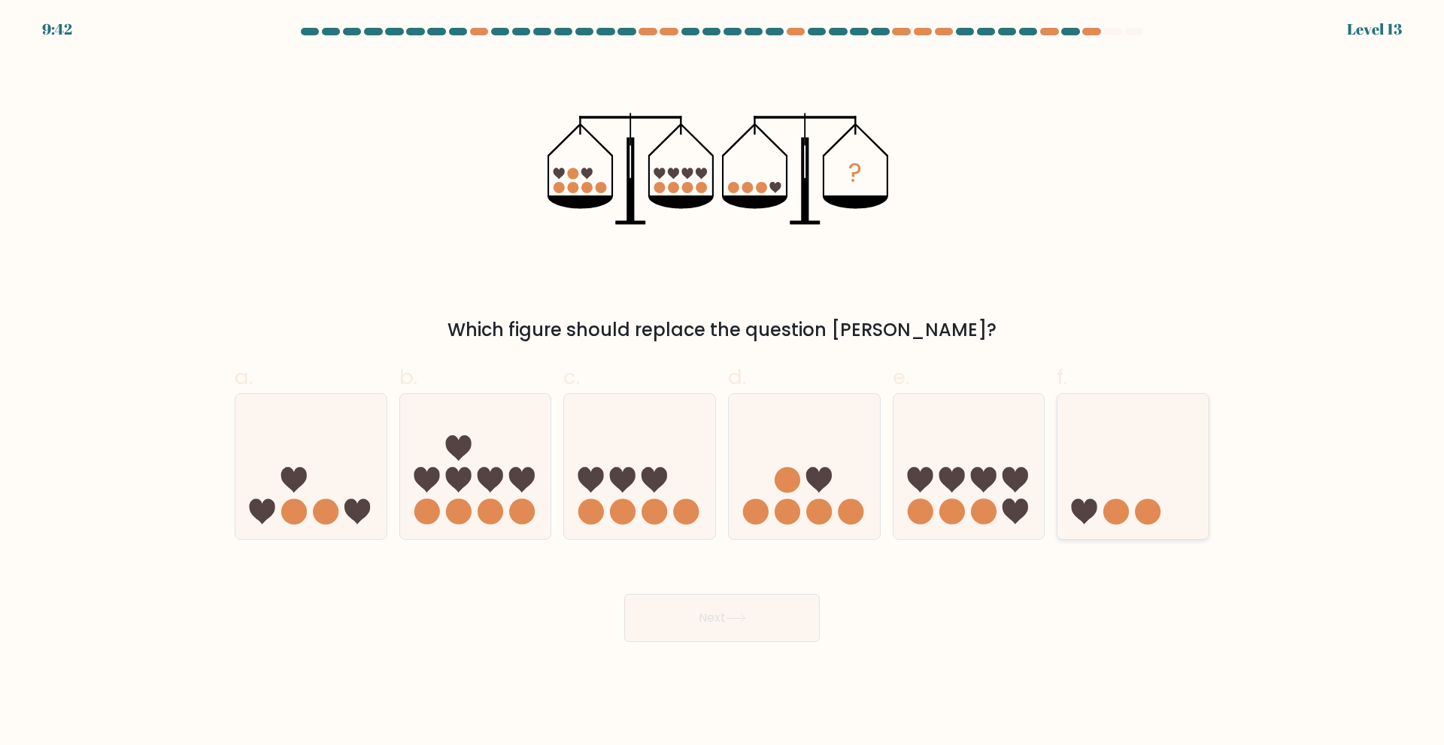
click at [1099, 495] on icon at bounding box center [1132, 466] width 151 height 125
click at [723, 383] on input "f." at bounding box center [722, 378] width 1 height 10
radio input "true"
click at [797, 637] on button "Next" at bounding box center [722, 618] width 196 height 48
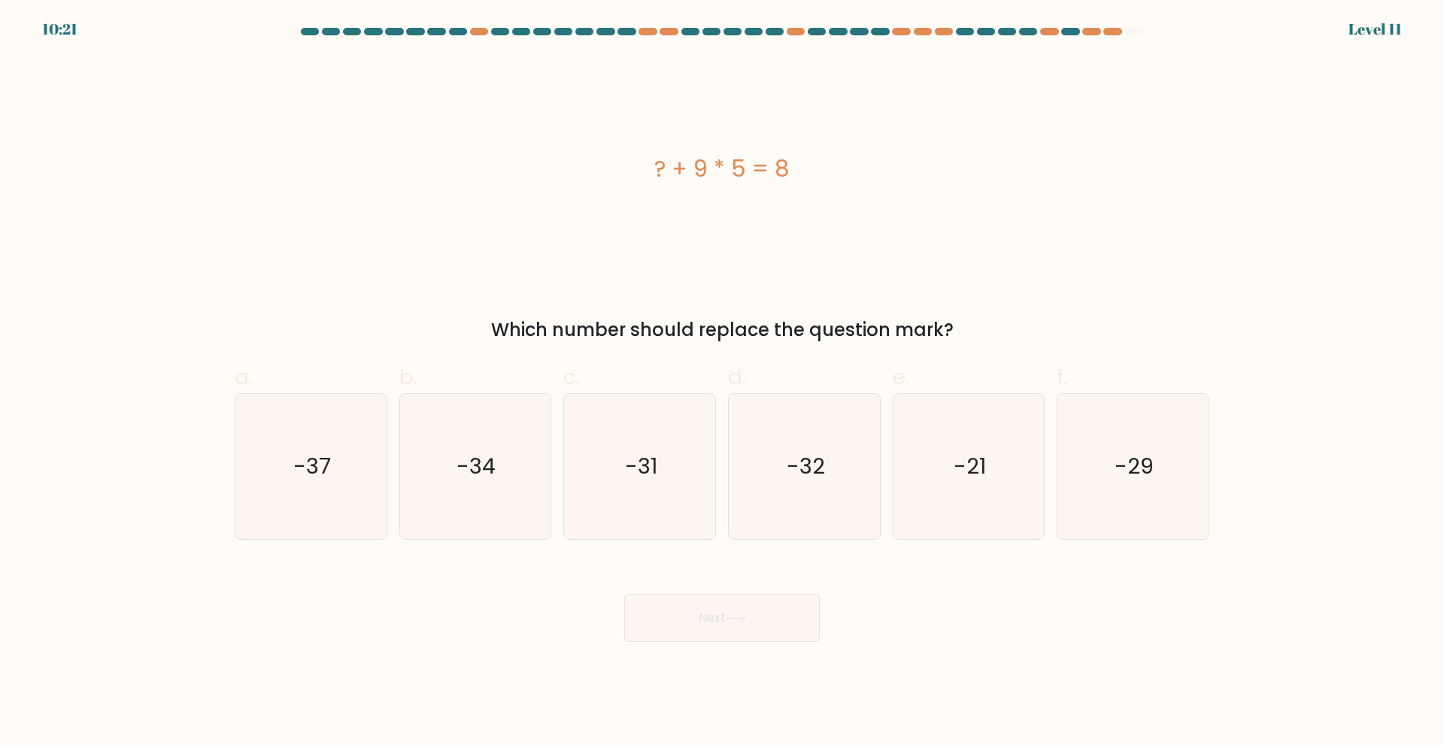
drag, startPoint x: 658, startPoint y: 165, endPoint x: 792, endPoint y: 160, distance: 133.9
click at [793, 160] on div "? + 9 * 5 = 8" at bounding box center [722, 169] width 975 height 34
copy div "? + 9 * 5 = 8"
click at [322, 484] on icon "-37" at bounding box center [310, 466] width 145 height 145
click at [722, 383] on input "a. -37" at bounding box center [722, 378] width 1 height 10
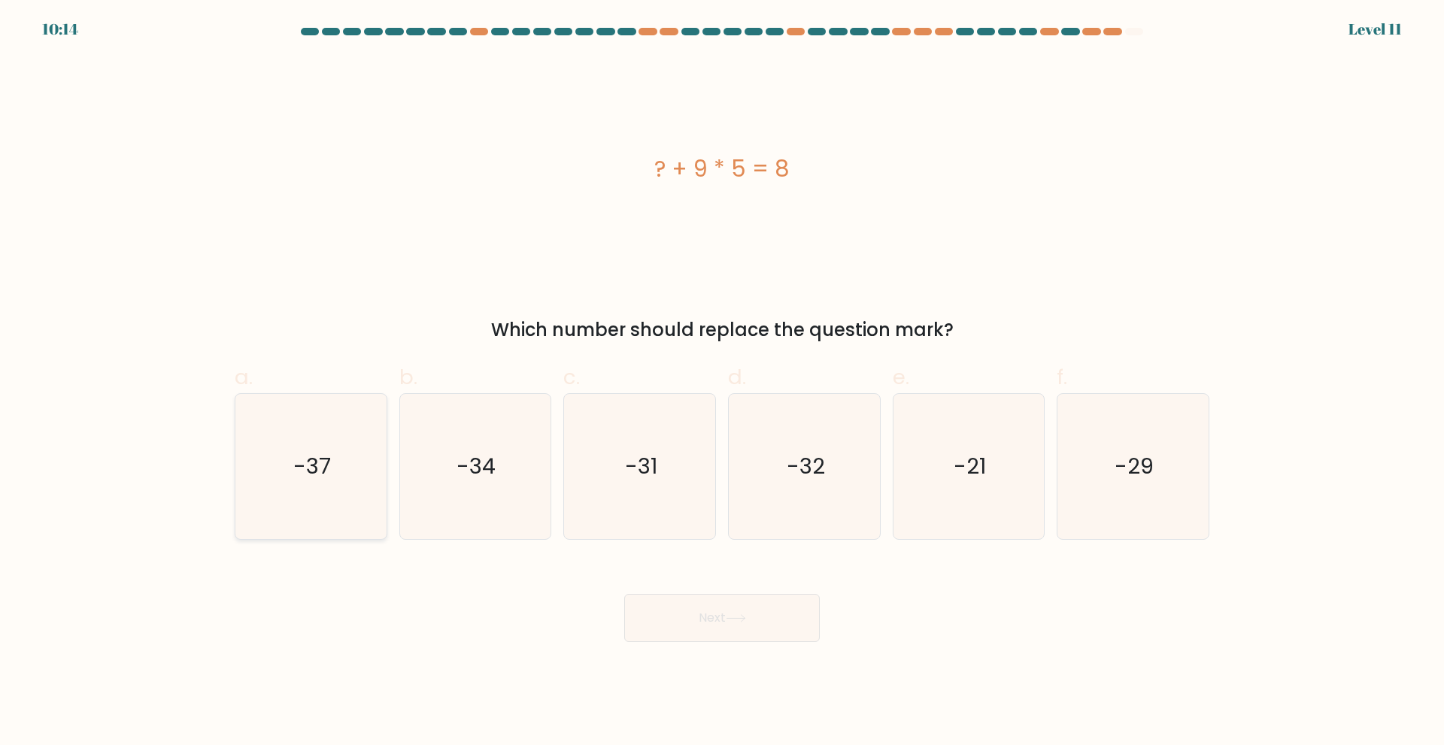
radio input "true"
click at [746, 623] on button "Next" at bounding box center [722, 618] width 196 height 48
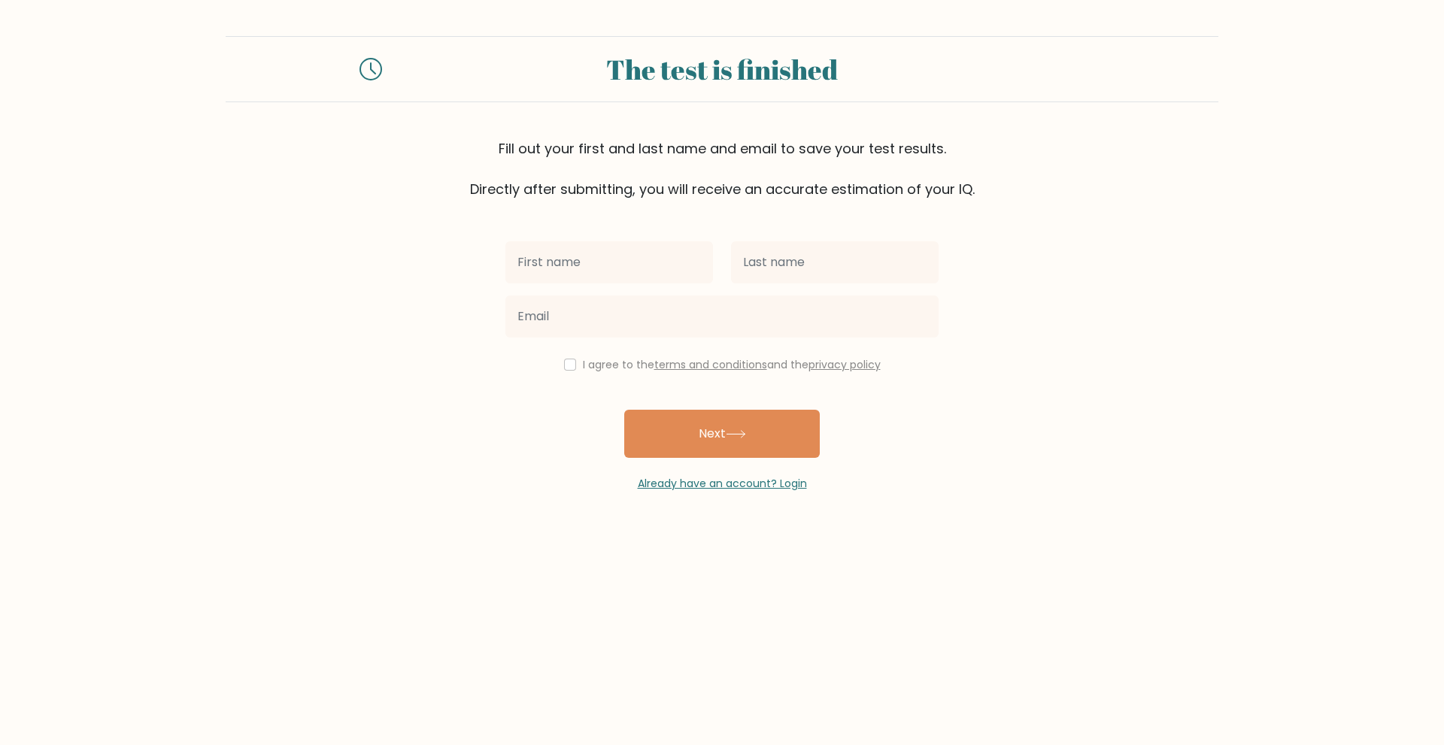
click at [599, 275] on input "text" at bounding box center [609, 262] width 208 height 42
type input "[PERSON_NAME]"
click at [783, 262] on input "text" at bounding box center [835, 262] width 208 height 42
type input "Gonzales"
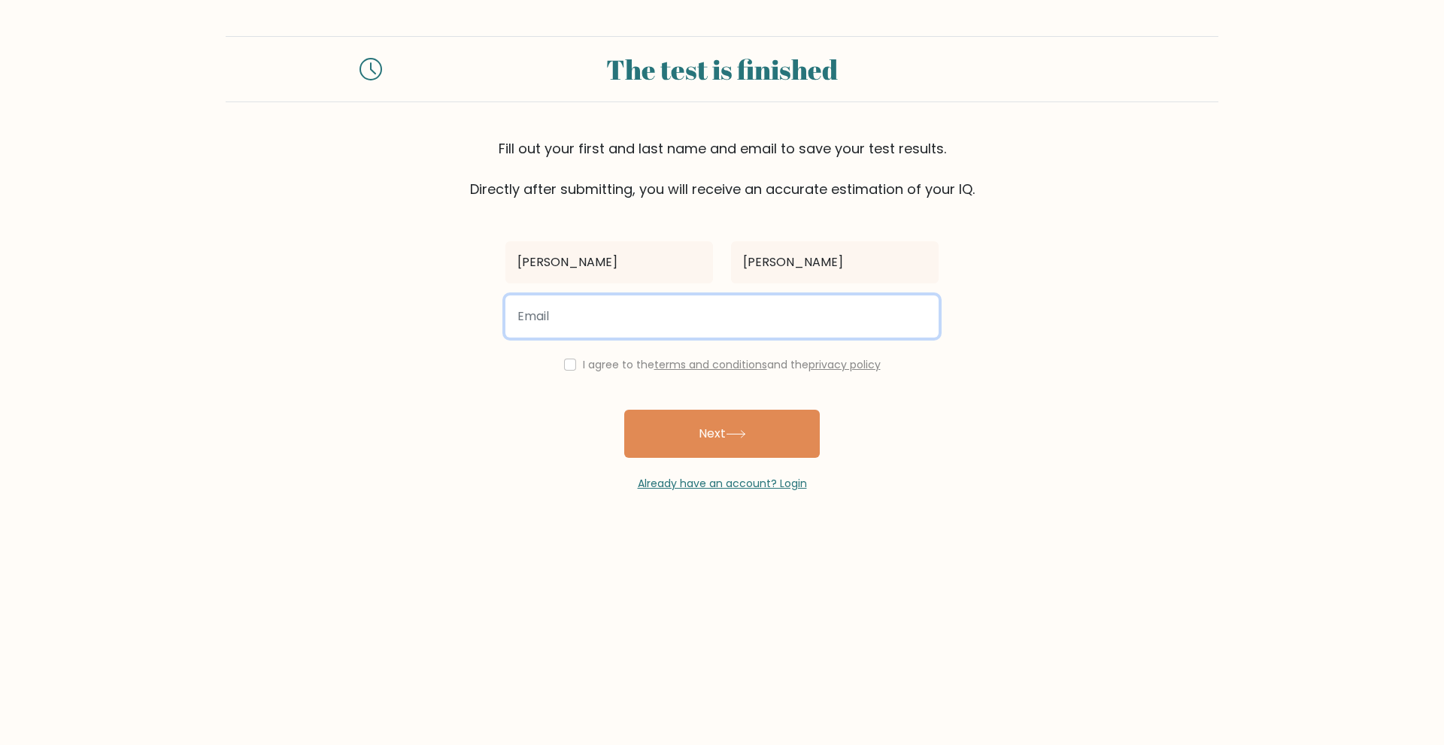
click at [666, 314] on input "email" at bounding box center [721, 317] width 433 height 42
type input "earlgonzales17@gmail.com"
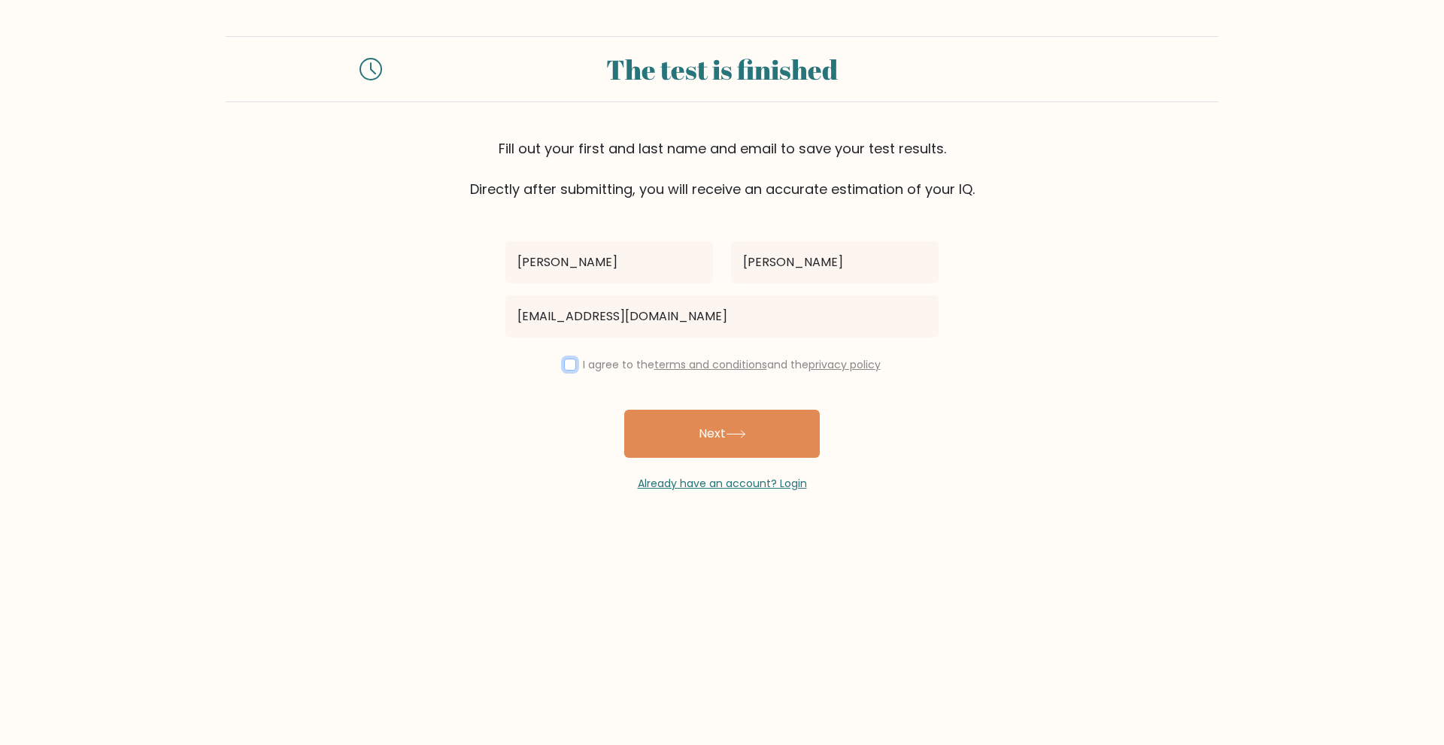
click at [567, 366] on input "checkbox" at bounding box center [570, 365] width 12 height 12
checkbox input "true"
click at [687, 424] on button "Next" at bounding box center [722, 434] width 196 height 48
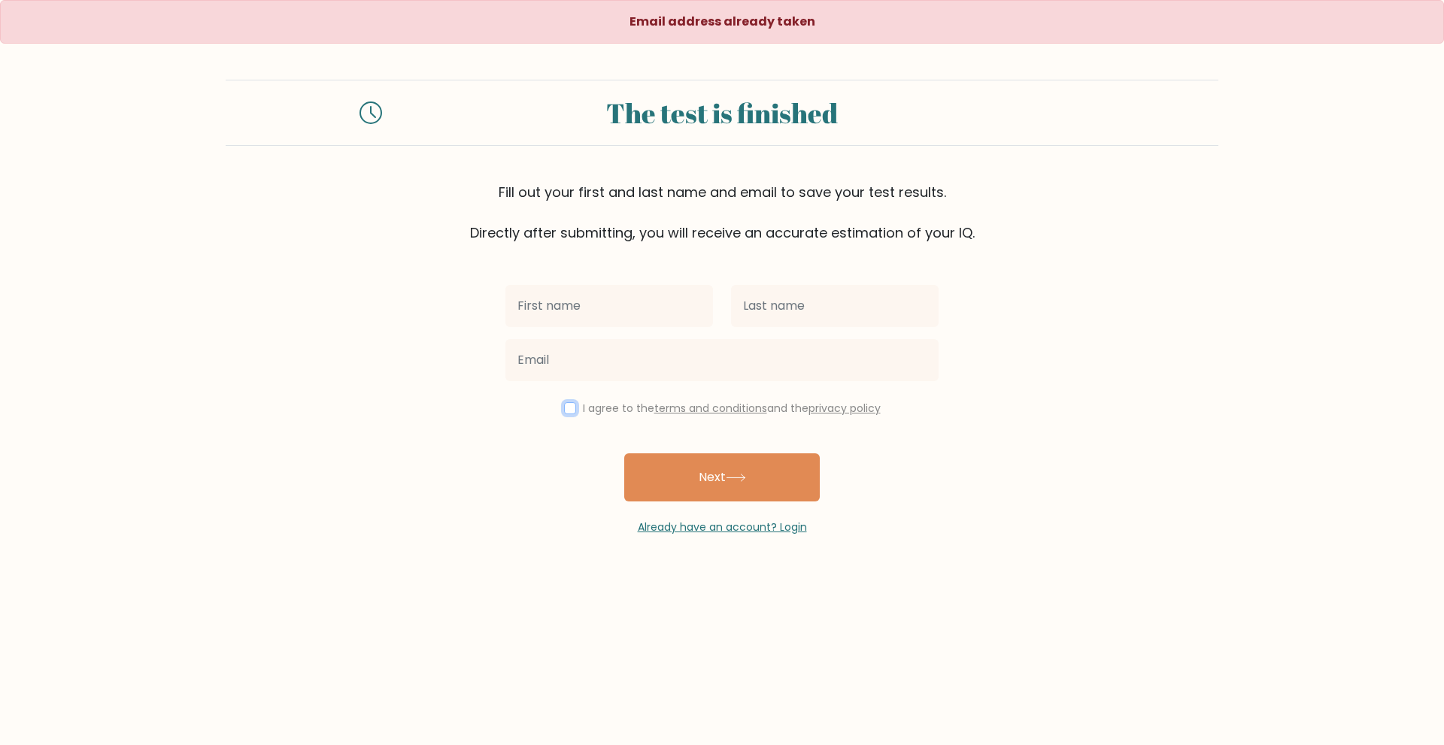
click at [566, 412] on input "checkbox" at bounding box center [570, 408] width 12 height 12
checkbox input "true"
click at [732, 536] on div "Email address already taken The test is finished Fill out your first and last n…" at bounding box center [722, 286] width 1444 height 572
click at [736, 524] on link "Already have an account? Login" at bounding box center [722, 527] width 169 height 15
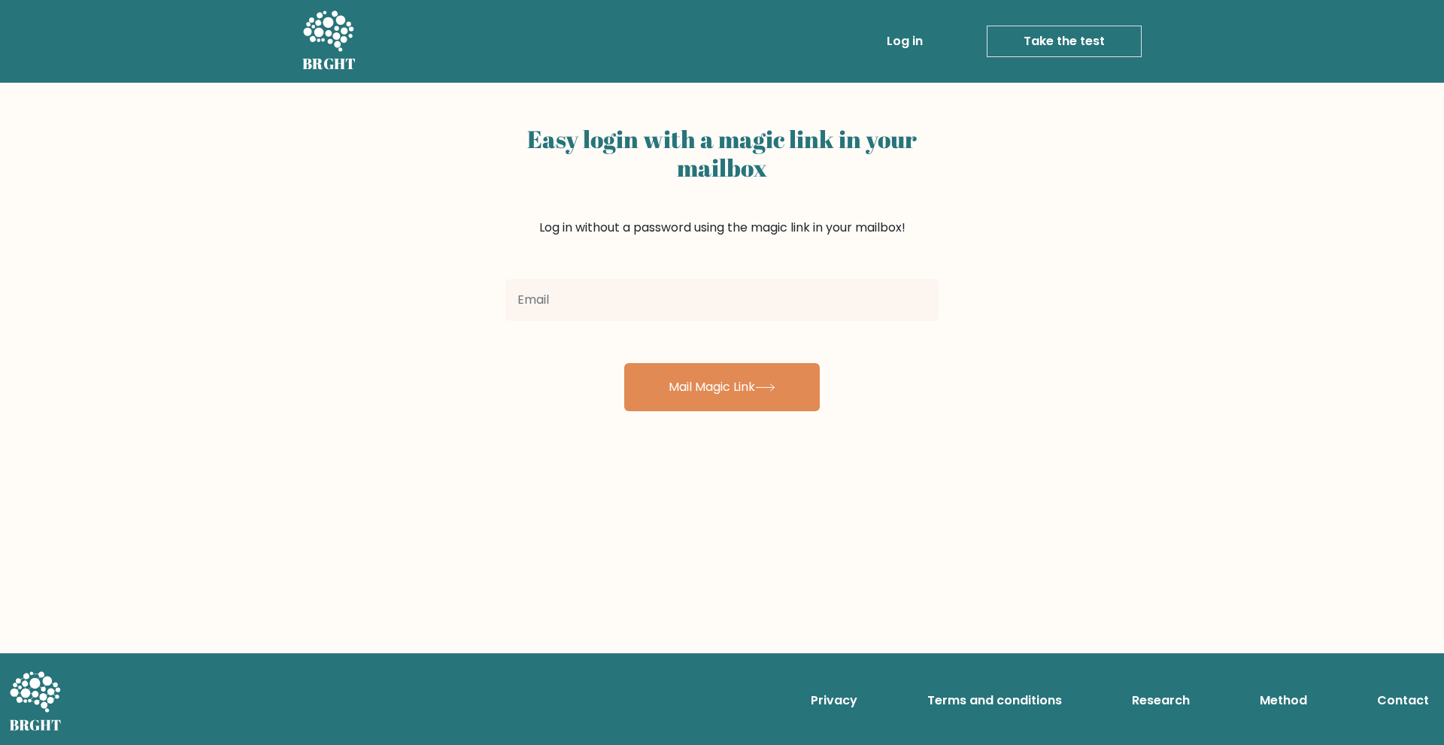
click at [647, 300] on input "email" at bounding box center [721, 300] width 433 height 42
type input "[EMAIL_ADDRESS][DOMAIN_NAME]"
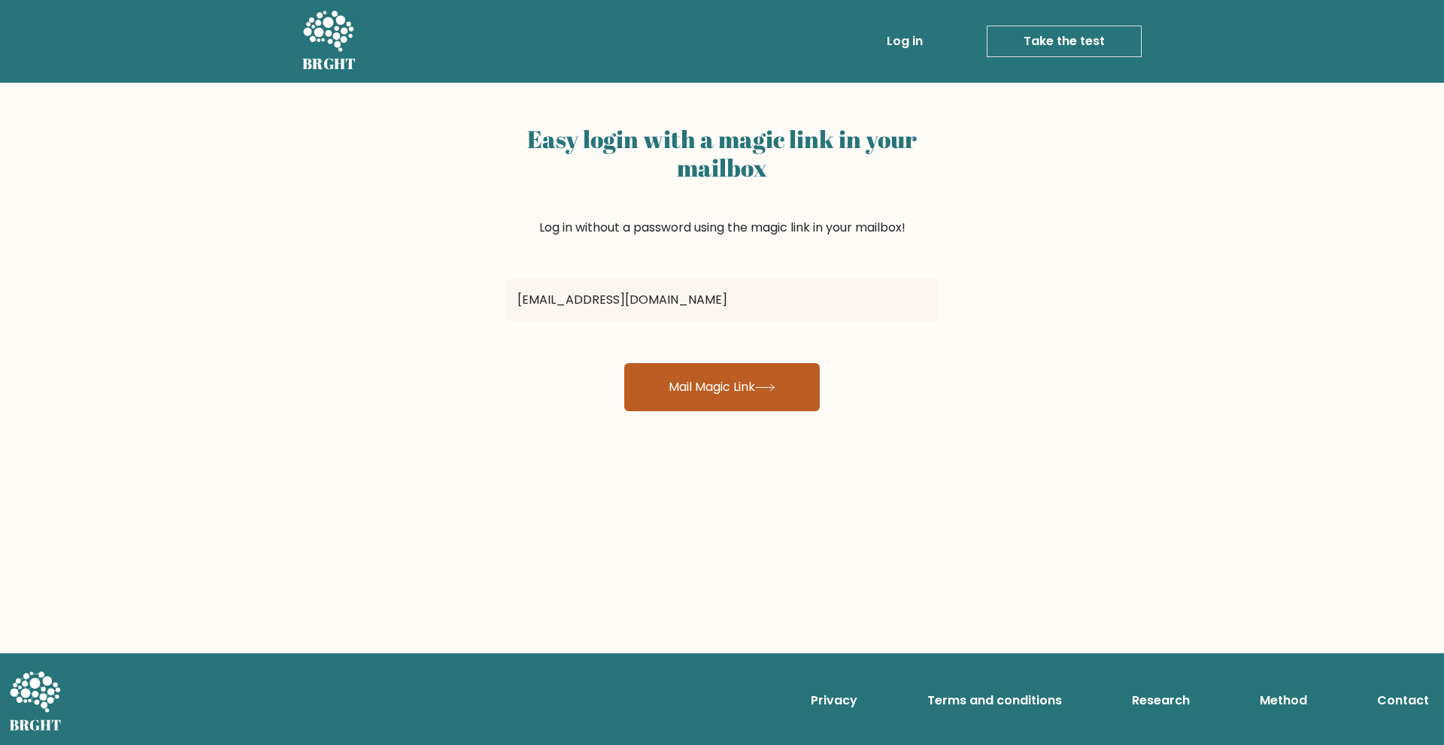
click at [702, 384] on button "Mail Magic Link" at bounding box center [722, 387] width 196 height 48
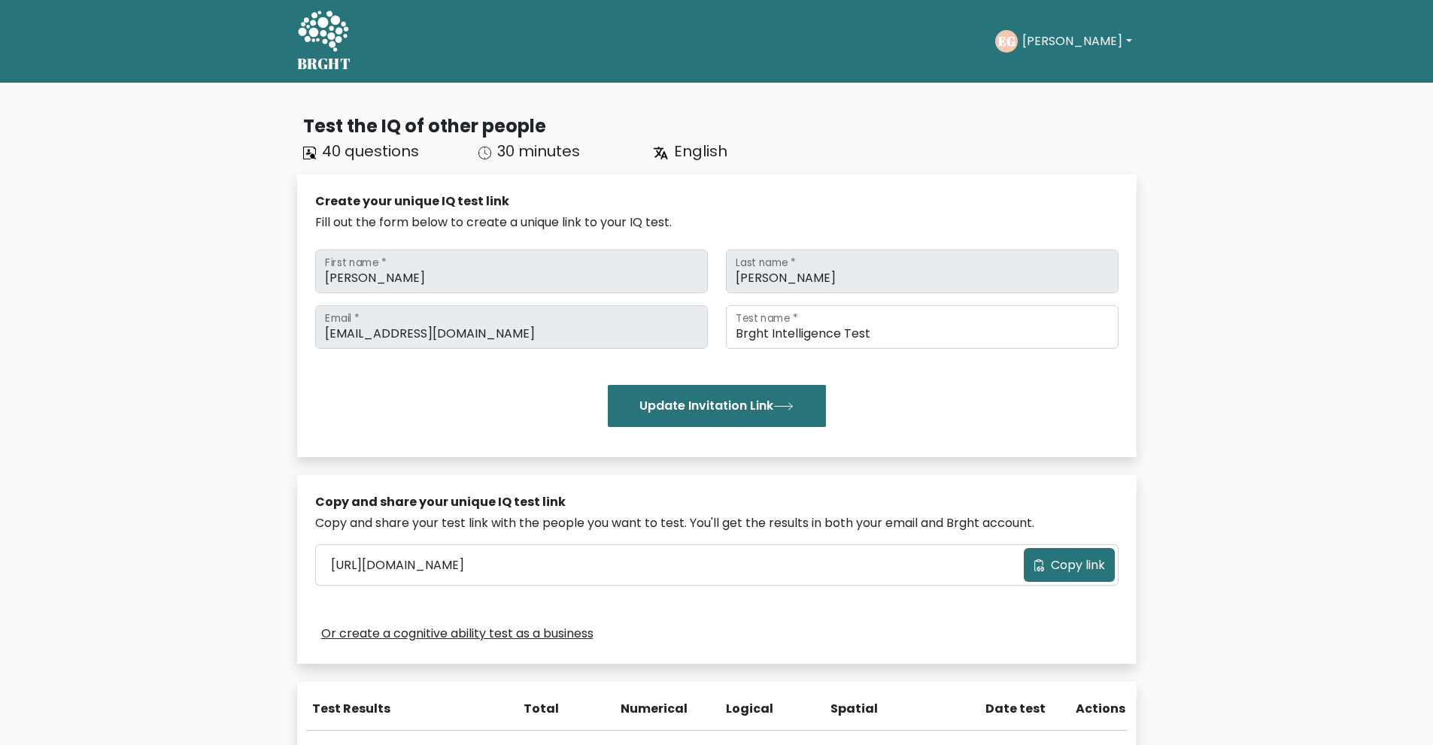
click at [1069, 573] on span "Copy link" at bounding box center [1078, 566] width 54 height 18
click at [1063, 39] on button "[PERSON_NAME]" at bounding box center [1077, 42] width 118 height 20
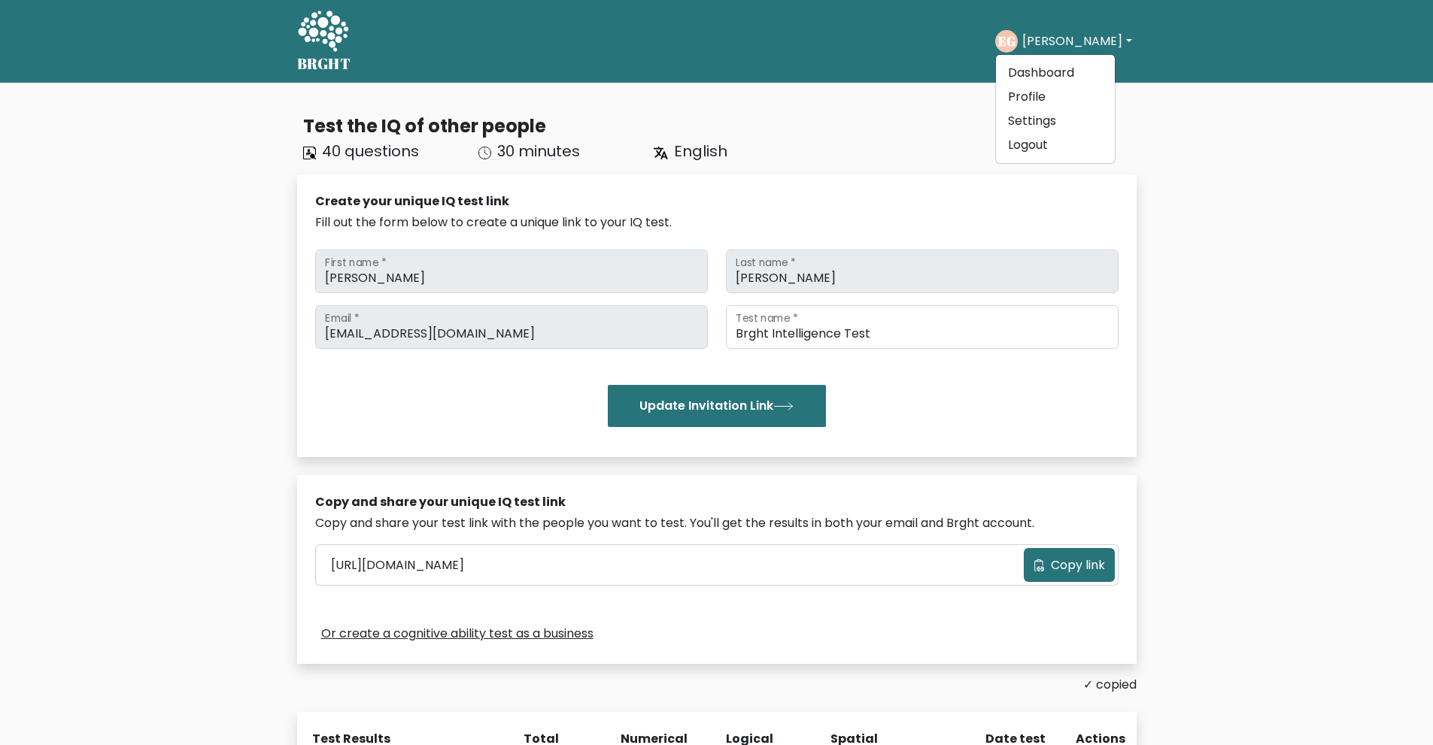
click at [844, 38] on div "Take the test EG Earl Jann Dashboard Profile Settings Logout Dashboard Profile …" at bounding box center [749, 41] width 773 height 47
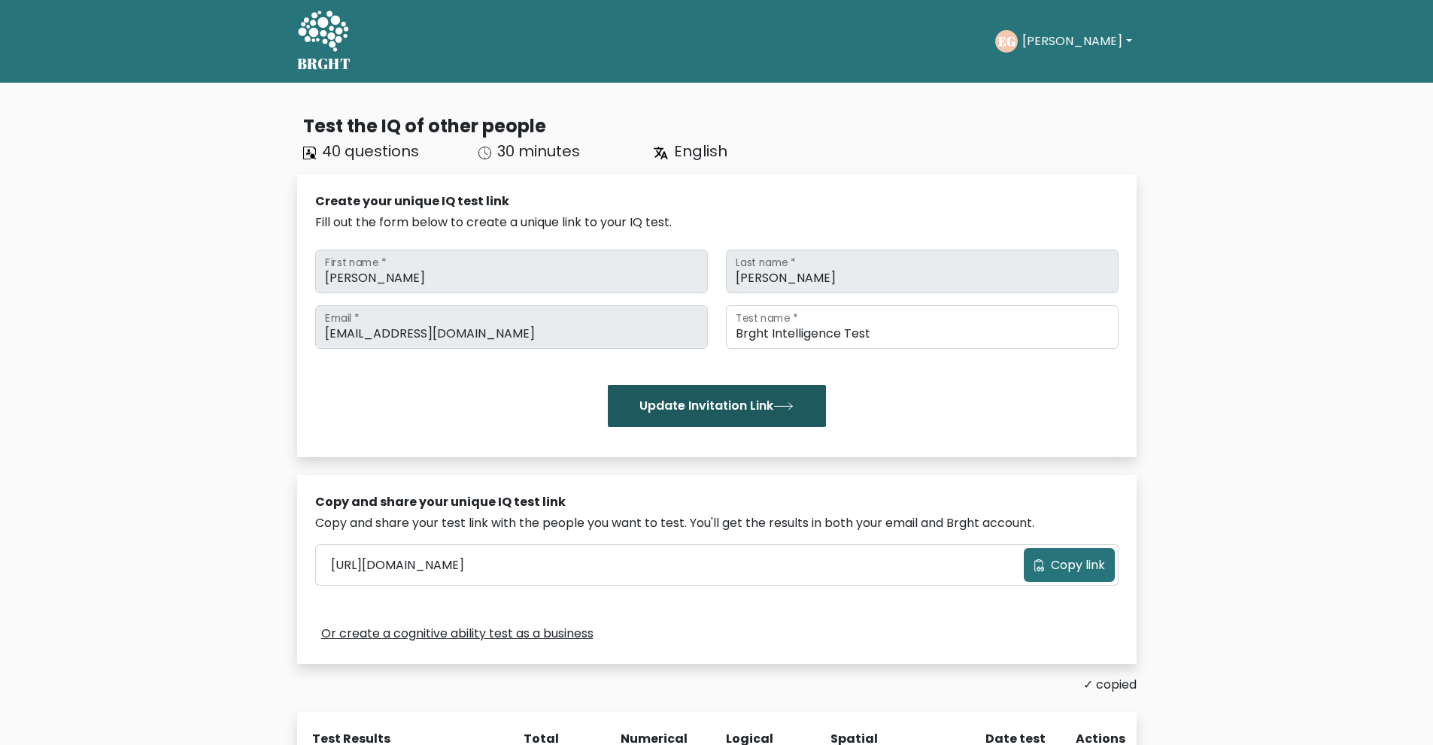
click at [780, 403] on icon "submit" at bounding box center [783, 406] width 20 height 8
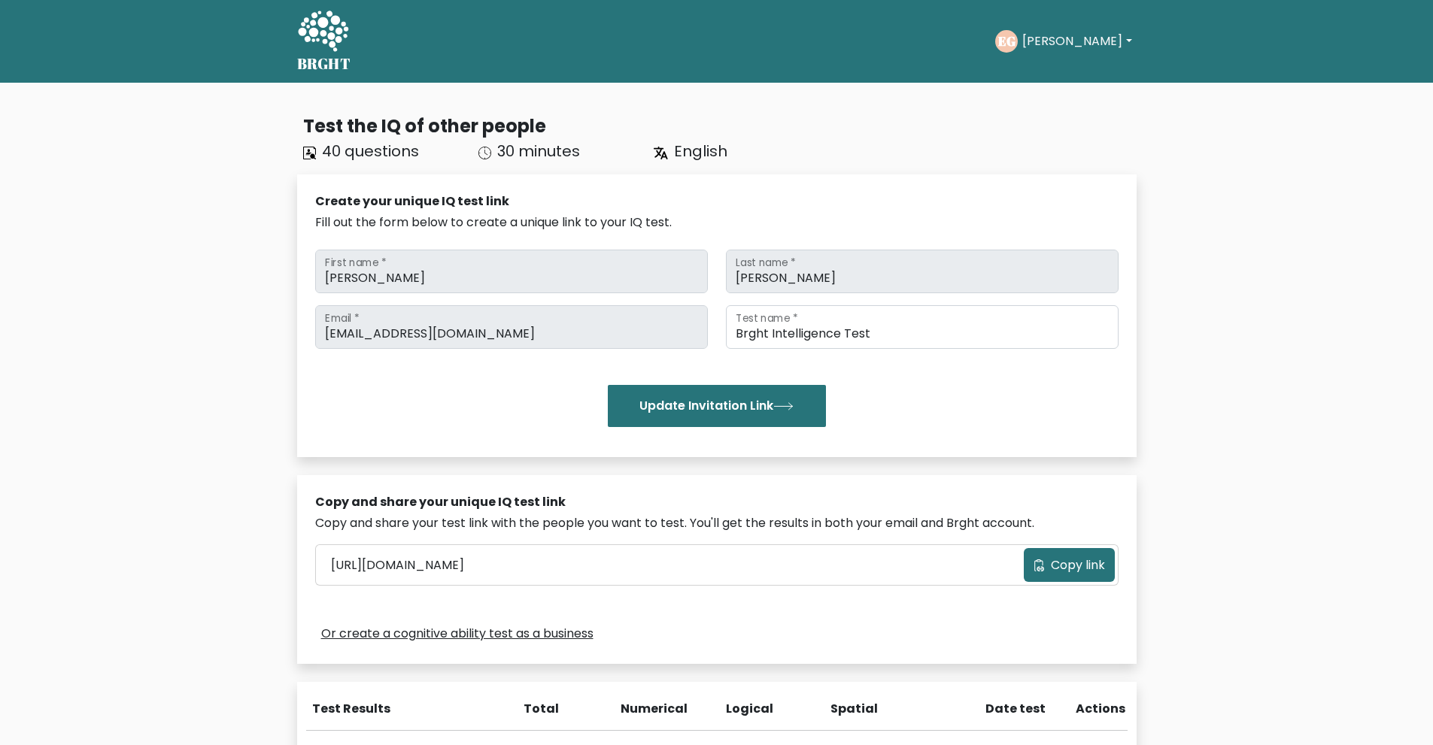
click at [1061, 46] on button "[PERSON_NAME]" at bounding box center [1077, 42] width 118 height 20
click at [1052, 70] on link "Dashboard" at bounding box center [1055, 73] width 119 height 24
click at [1064, 40] on button "[PERSON_NAME]" at bounding box center [1077, 42] width 118 height 20
click at [1058, 107] on link "Profile" at bounding box center [1055, 97] width 119 height 24
click at [1058, 107] on div "Test the IQ of other people 40 questions 30 minutes English Create your unique …" at bounding box center [716, 482] width 857 height 763
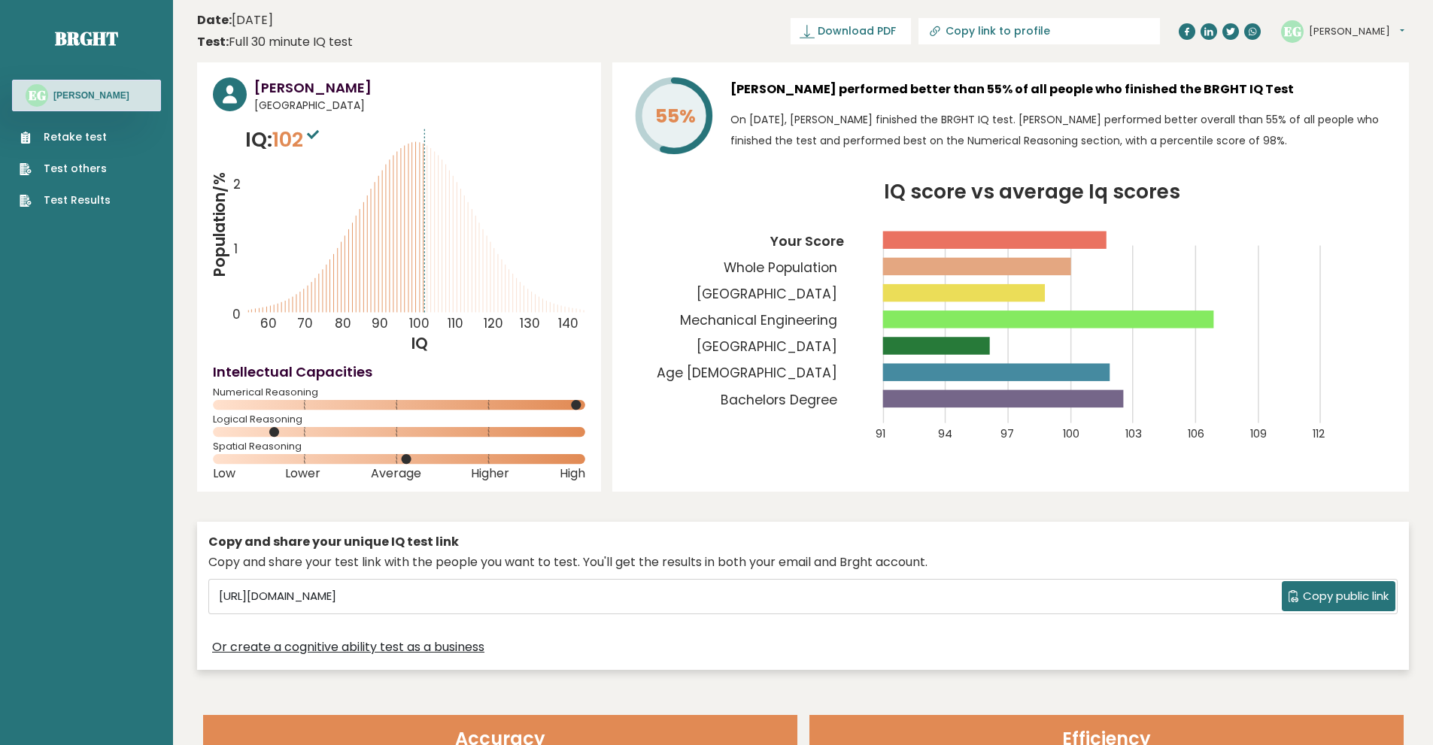
click at [86, 136] on link "Retake test" at bounding box center [65, 137] width 91 height 16
click at [62, 172] on link "Test others" at bounding box center [65, 169] width 91 height 16
click at [60, 199] on link "Test Results" at bounding box center [65, 201] width 91 height 16
click at [92, 144] on link "Retake test" at bounding box center [65, 137] width 91 height 16
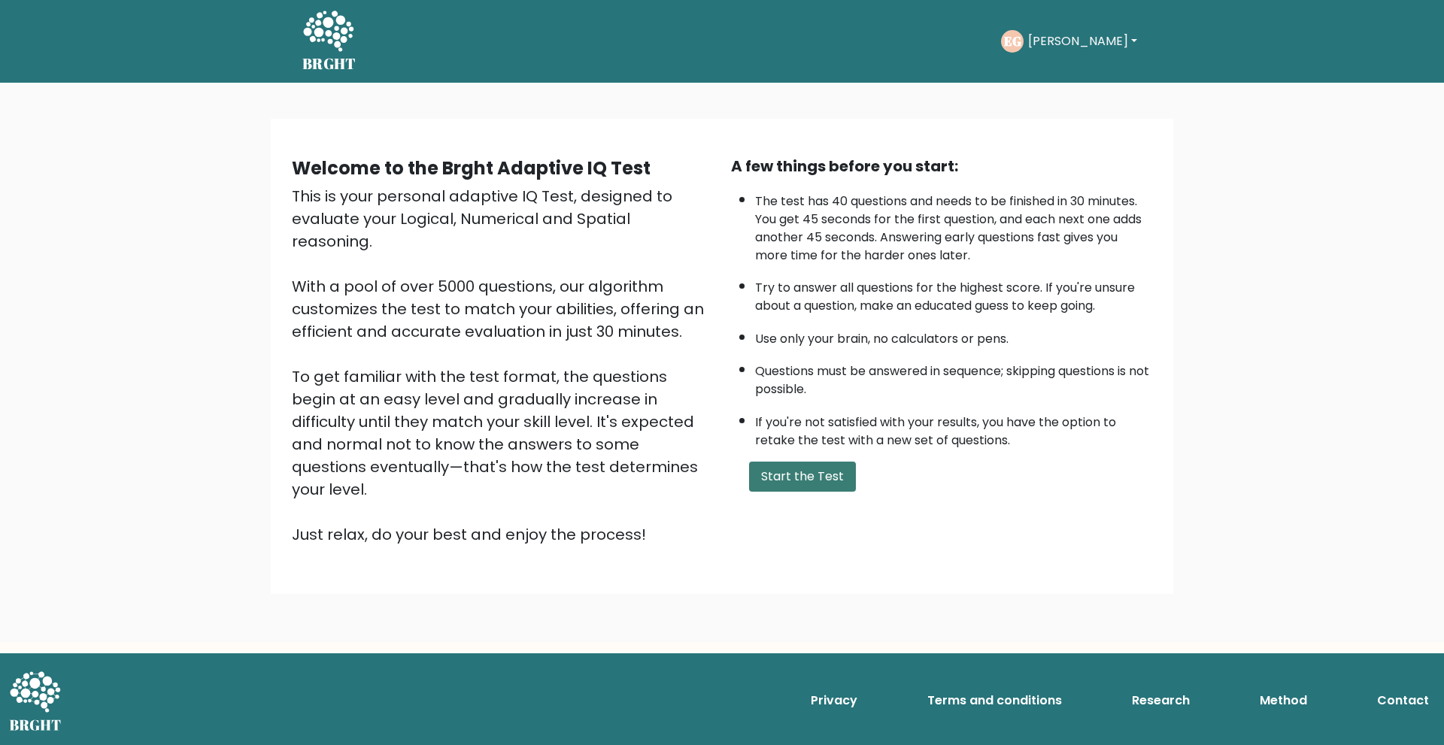
click at [782, 485] on button "Start the Test" at bounding box center [802, 477] width 107 height 30
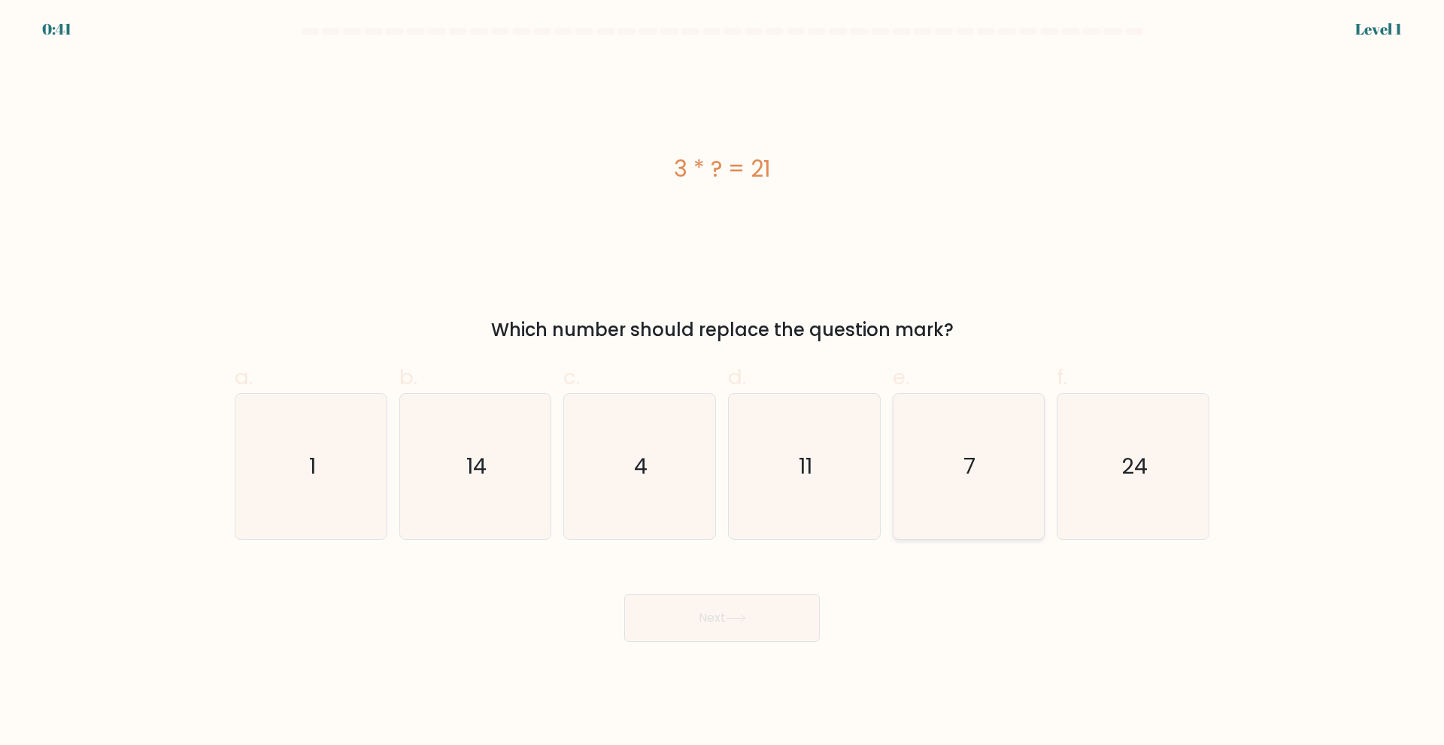
click at [1009, 487] on icon "7" at bounding box center [968, 466] width 145 height 145
click at [723, 383] on input "e. 7" at bounding box center [722, 378] width 1 height 10
radio input "true"
click at [787, 601] on button "Next" at bounding box center [722, 618] width 196 height 48
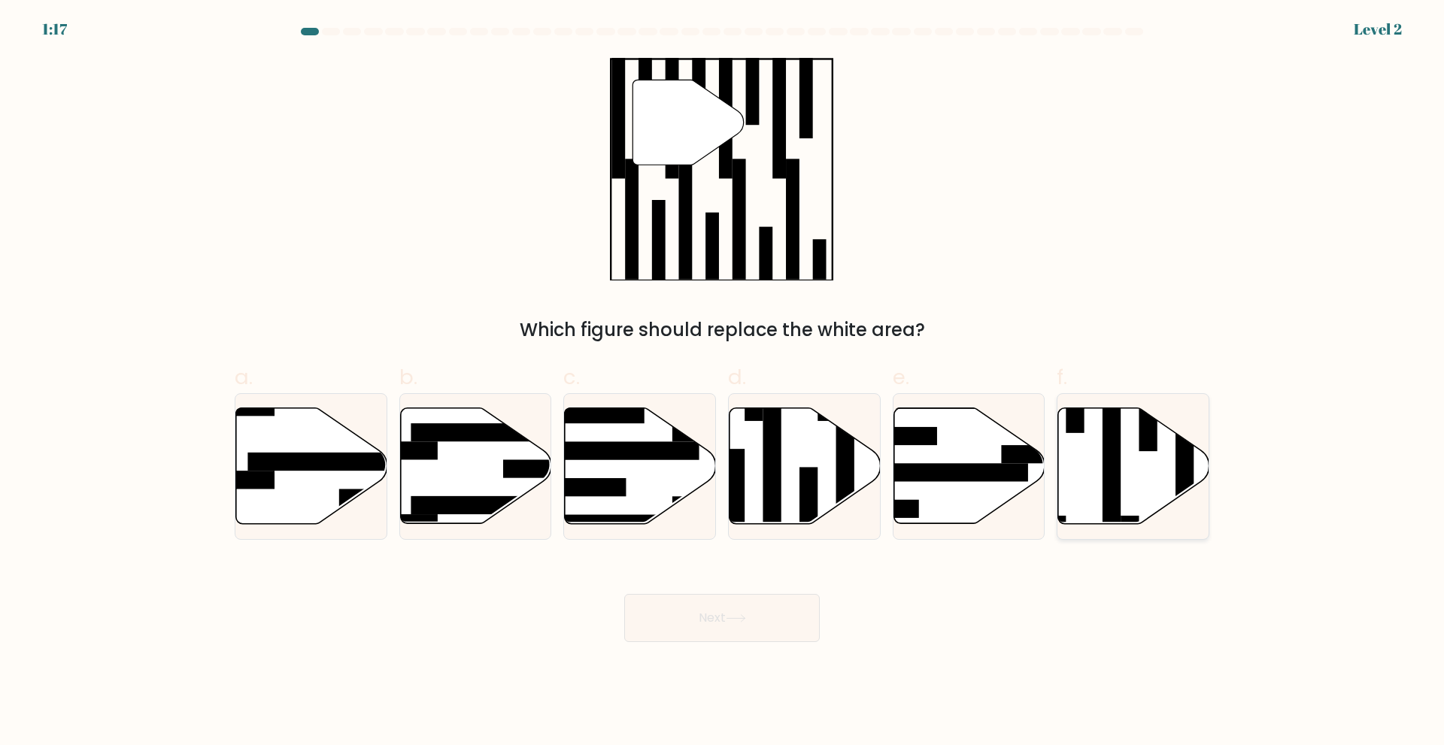
click at [1106, 466] on rect at bounding box center [1112, 460] width 18 height 164
click at [723, 383] on input "f." at bounding box center [722, 378] width 1 height 10
radio input "true"
click at [703, 620] on button "Next" at bounding box center [722, 618] width 196 height 48
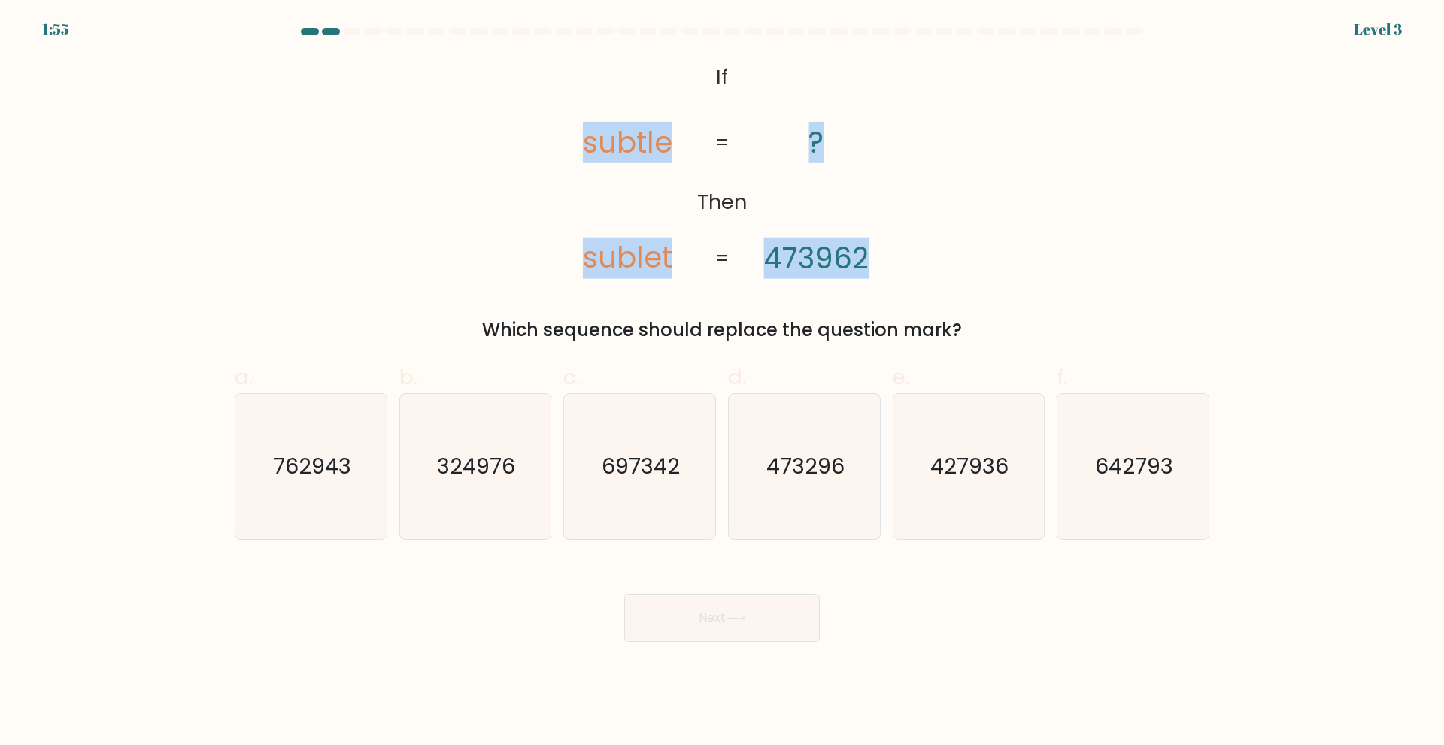
drag, startPoint x: 580, startPoint y: 139, endPoint x: 903, endPoint y: 272, distance: 349.7
click at [903, 272] on icon "@import url('[URL][DOMAIN_NAME]); If Then subtle sublet ? 473962 = =" at bounding box center [722, 168] width 363 height 223
copy icon "subtle sublet ? 473962"
click at [1070, 263] on div "@import url('[URL][DOMAIN_NAME]); If Then subtle sublet ? 473962 = = Which sequ…" at bounding box center [722, 200] width 993 height 287
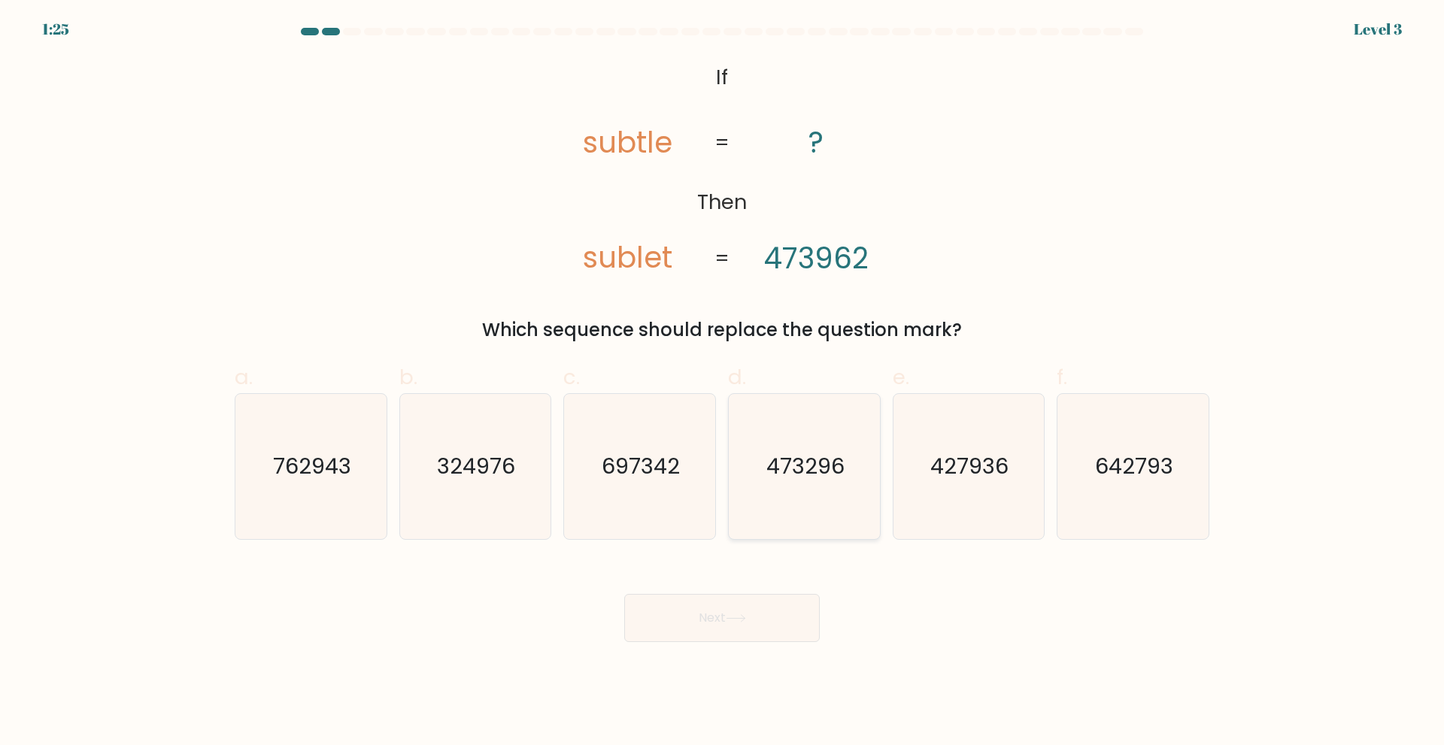
click at [842, 451] on icon "473296" at bounding box center [804, 466] width 145 height 145
click at [723, 383] on input "d. 473296" at bounding box center [722, 378] width 1 height 10
radio input "true"
click at [741, 615] on icon at bounding box center [736, 618] width 20 height 8
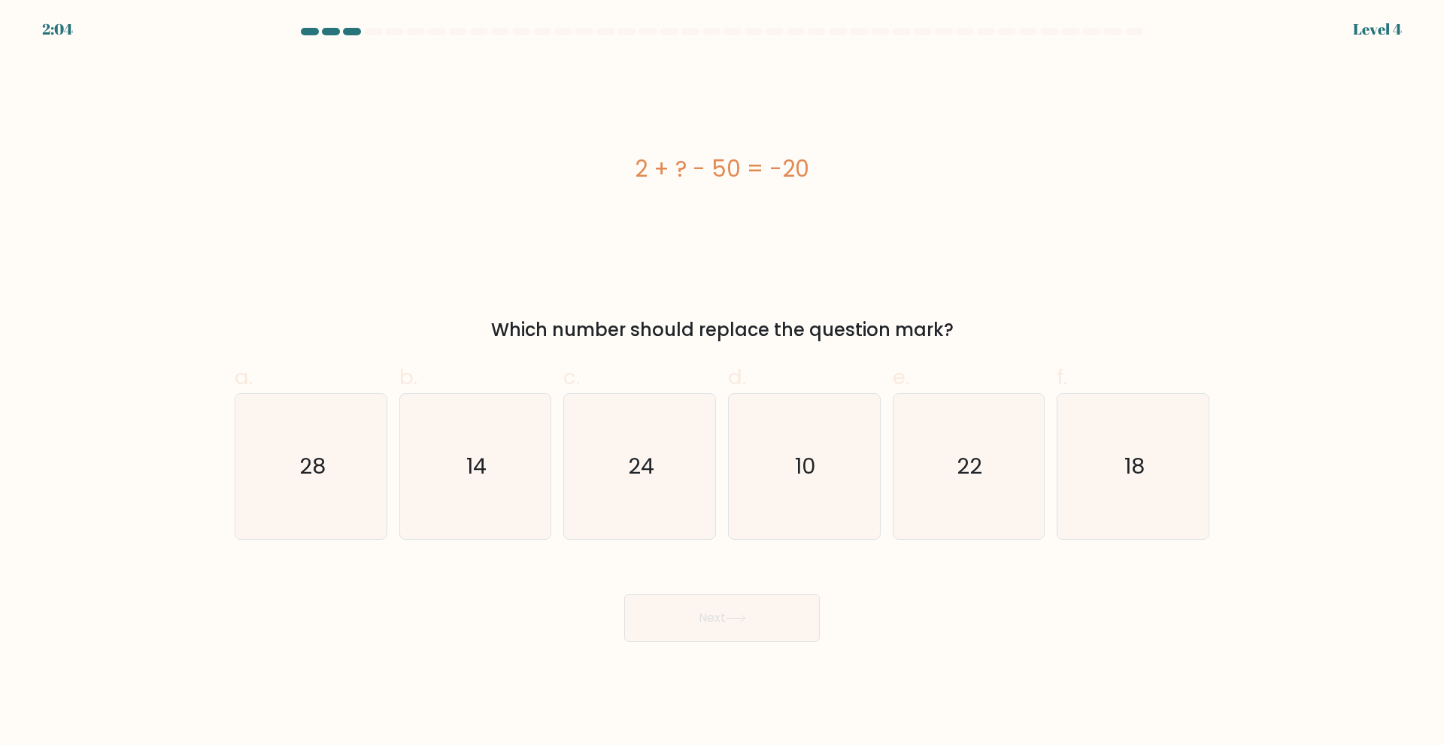
drag, startPoint x: 639, startPoint y: 168, endPoint x: 852, endPoint y: 168, distance: 213.6
click at [852, 168] on div "2 + ? - 50 = -20" at bounding box center [722, 169] width 975 height 34
copy div "2 + ? - 50 = -20"
click at [266, 488] on icon "28" at bounding box center [310, 466] width 145 height 145
click at [722, 383] on input "a. 28" at bounding box center [722, 378] width 1 height 10
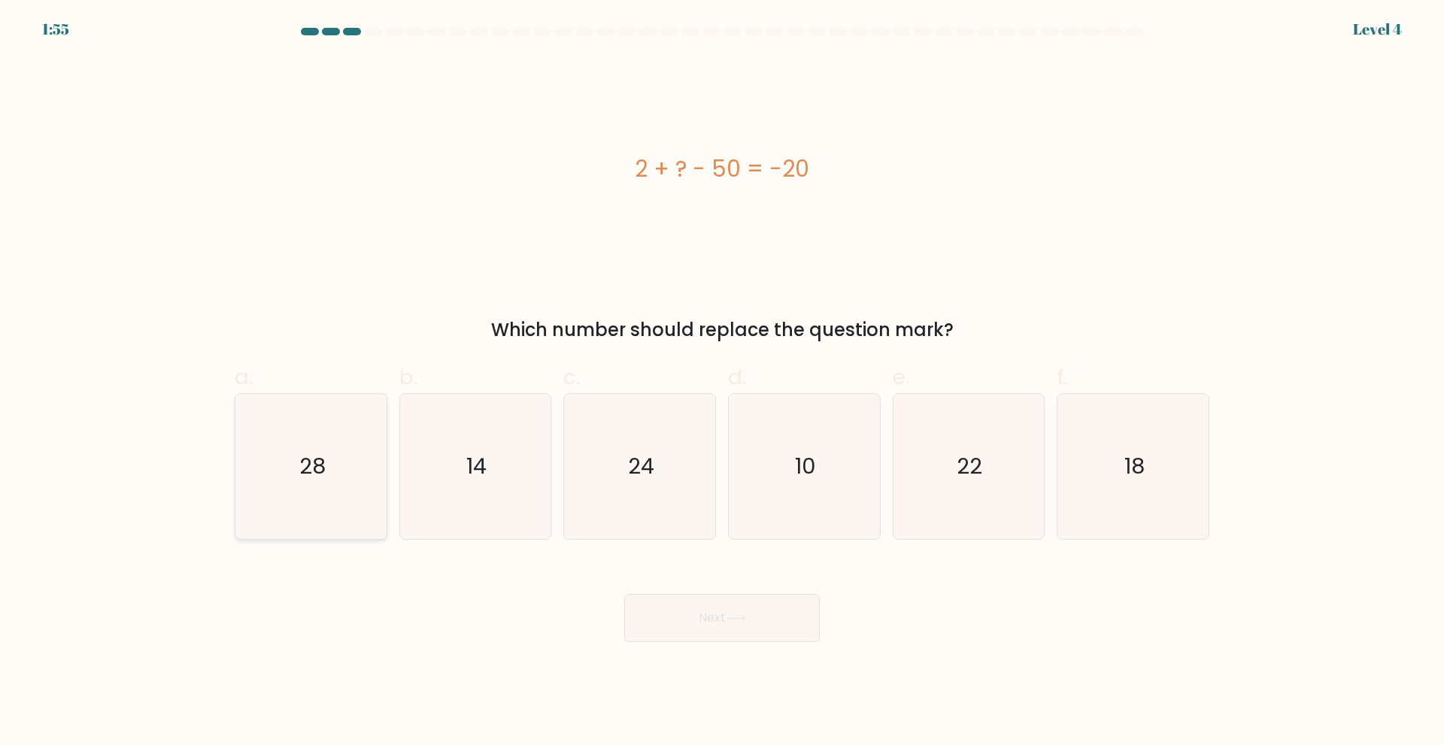
radio input "true"
click at [711, 630] on button "Next" at bounding box center [722, 618] width 196 height 48
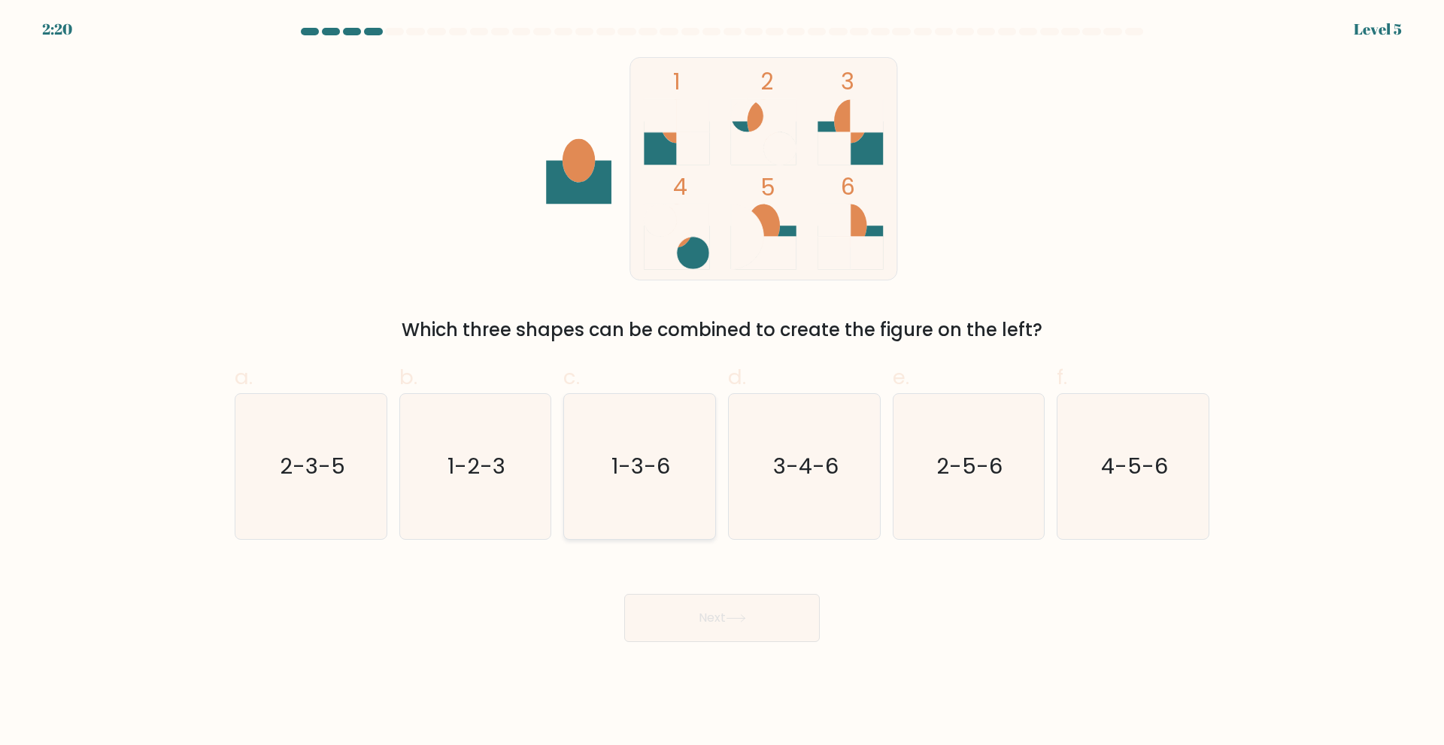
click at [639, 501] on icon "1-3-6" at bounding box center [639, 466] width 145 height 145
click at [722, 383] on input "c. 1-3-6" at bounding box center [722, 378] width 1 height 10
radio input "true"
click at [730, 613] on button "Next" at bounding box center [722, 618] width 196 height 48
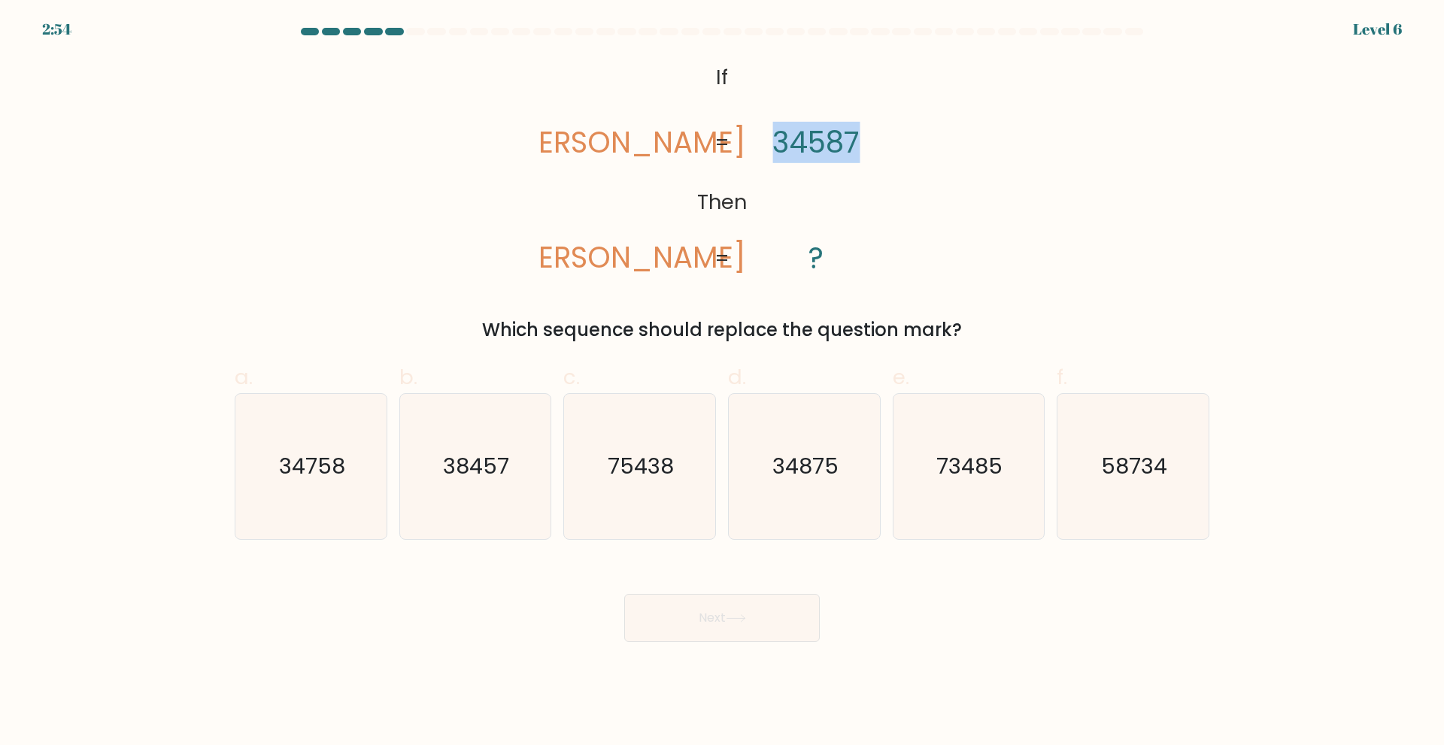
drag, startPoint x: 778, startPoint y: 142, endPoint x: 870, endPoint y: 159, distance: 93.2
click at [870, 159] on icon "@import url('[URL][DOMAIN_NAME]); If Then [PERSON_NAME] [PERSON_NAME] 34587 ? =…" at bounding box center [722, 168] width 363 height 223
click at [652, 206] on icon "@import url('[URL][DOMAIN_NAME]); If Then [PERSON_NAME] [PERSON_NAME] 34587 ? =…" at bounding box center [722, 168] width 363 height 223
drag, startPoint x: 771, startPoint y: 143, endPoint x: 789, endPoint y: 144, distance: 18.1
click at [781, 143] on icon "@import url('[URL][DOMAIN_NAME]); If Then [PERSON_NAME] [PERSON_NAME] 34587 ? =…" at bounding box center [722, 168] width 363 height 223
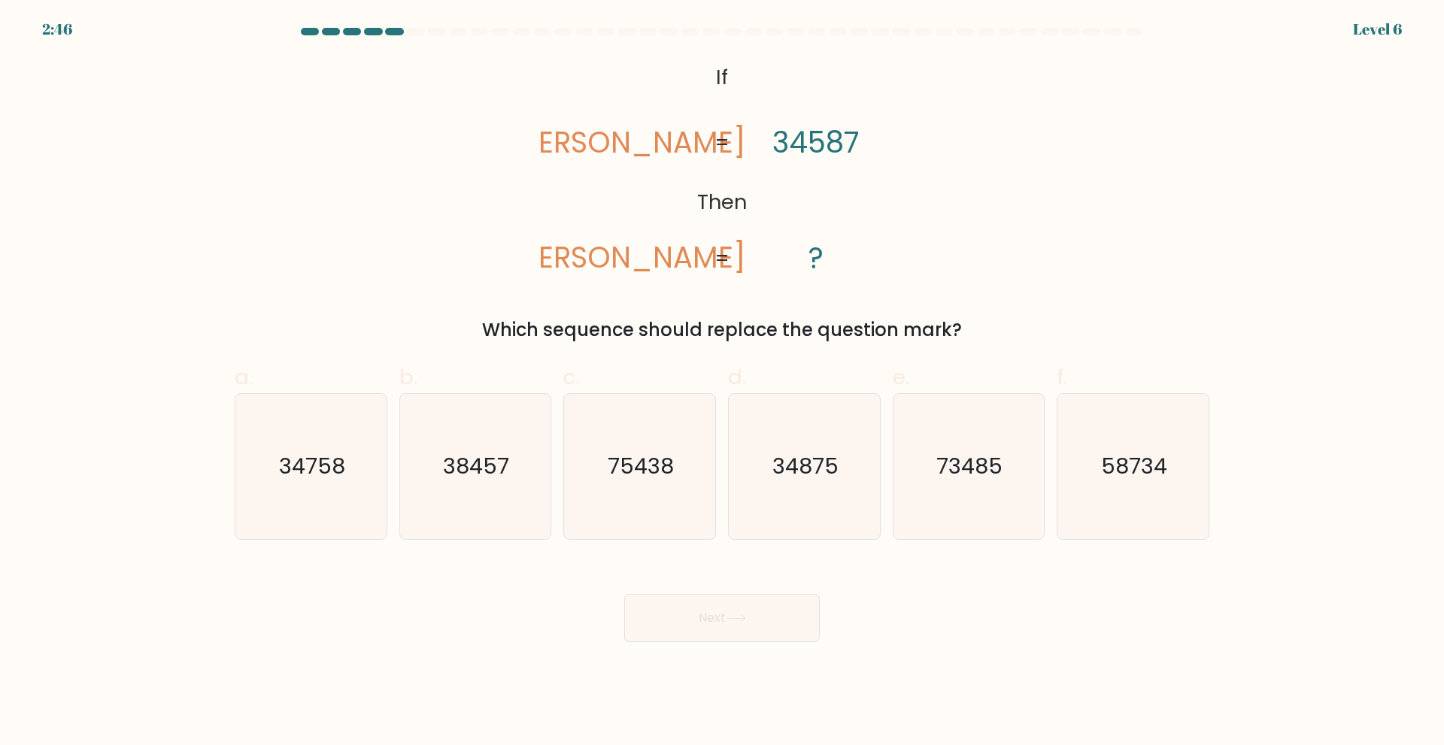
click at [790, 144] on tspan "34587" at bounding box center [815, 142] width 87 height 41
click at [499, 492] on icon "38457" at bounding box center [474, 466] width 145 height 145
click at [722, 383] on input "b. 38457" at bounding box center [722, 378] width 1 height 10
radio input "true"
click at [718, 625] on button "Next" at bounding box center [722, 618] width 196 height 48
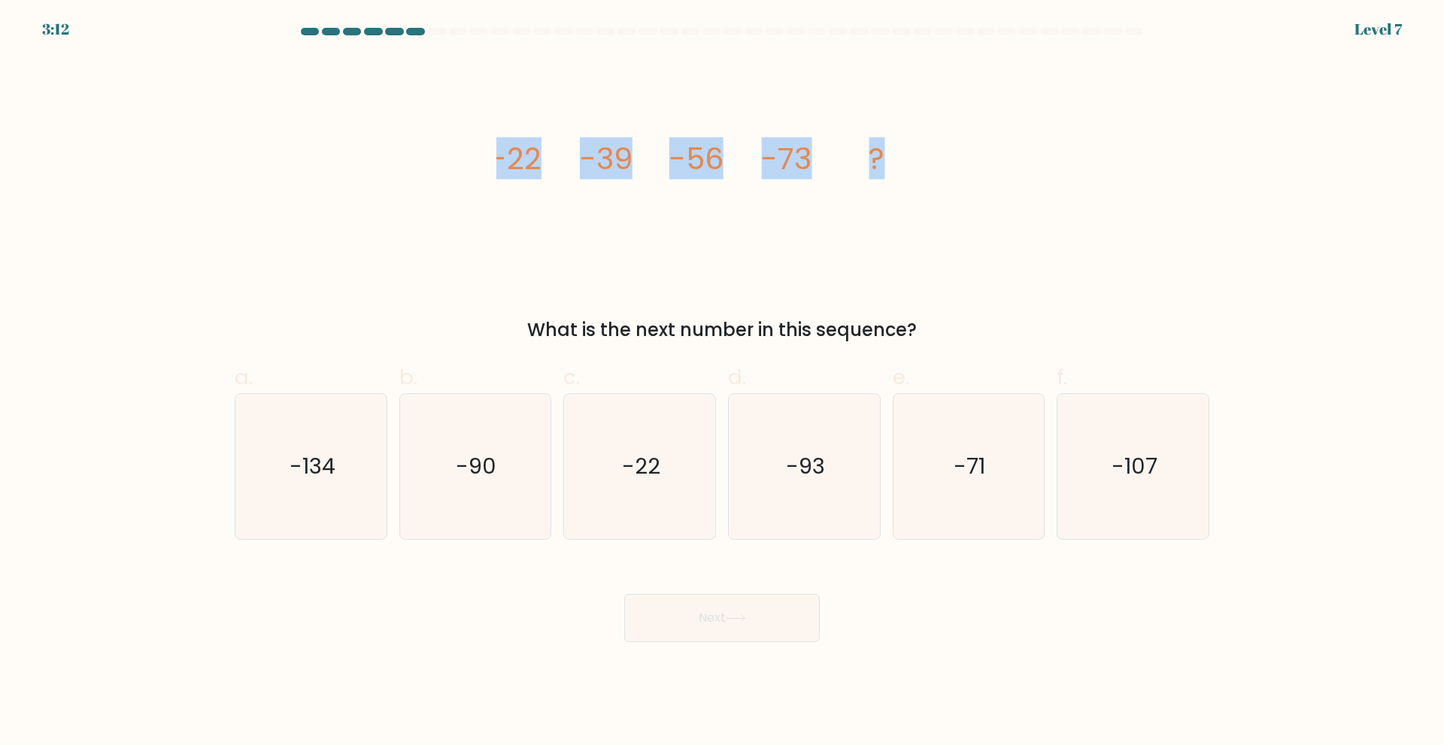
drag, startPoint x: 495, startPoint y: 155, endPoint x: 911, endPoint y: 162, distance: 416.0
click at [911, 162] on div "image/svg+xml -22 -39 -56 -73 ? What is the next number in this sequence?" at bounding box center [722, 200] width 993 height 287
copy g "-22 -39 -56 -73 ?"
click at [475, 466] on text "-90" at bounding box center [477, 466] width 41 height 30
click at [722, 383] on input "b. -90" at bounding box center [722, 378] width 1 height 10
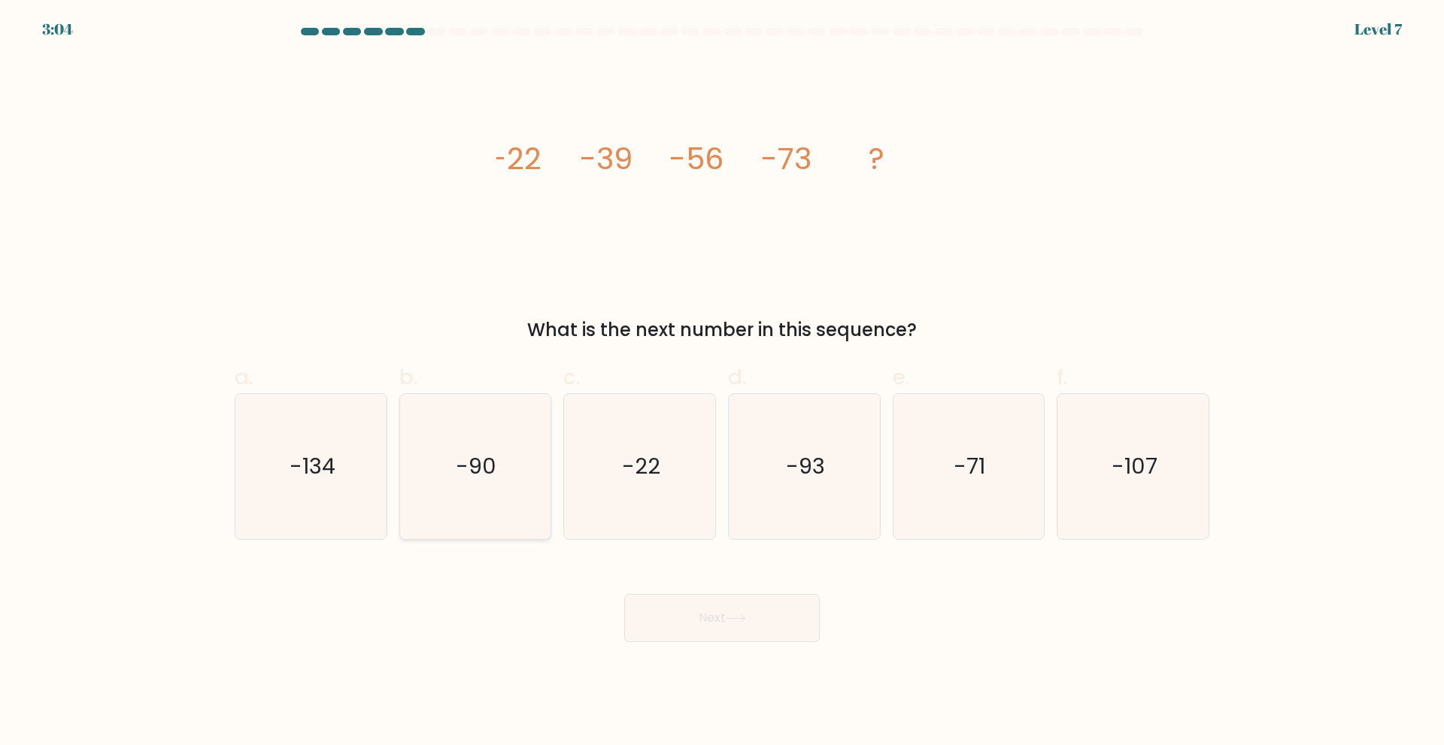
radio input "true"
click at [754, 624] on button "Next" at bounding box center [722, 618] width 196 height 48
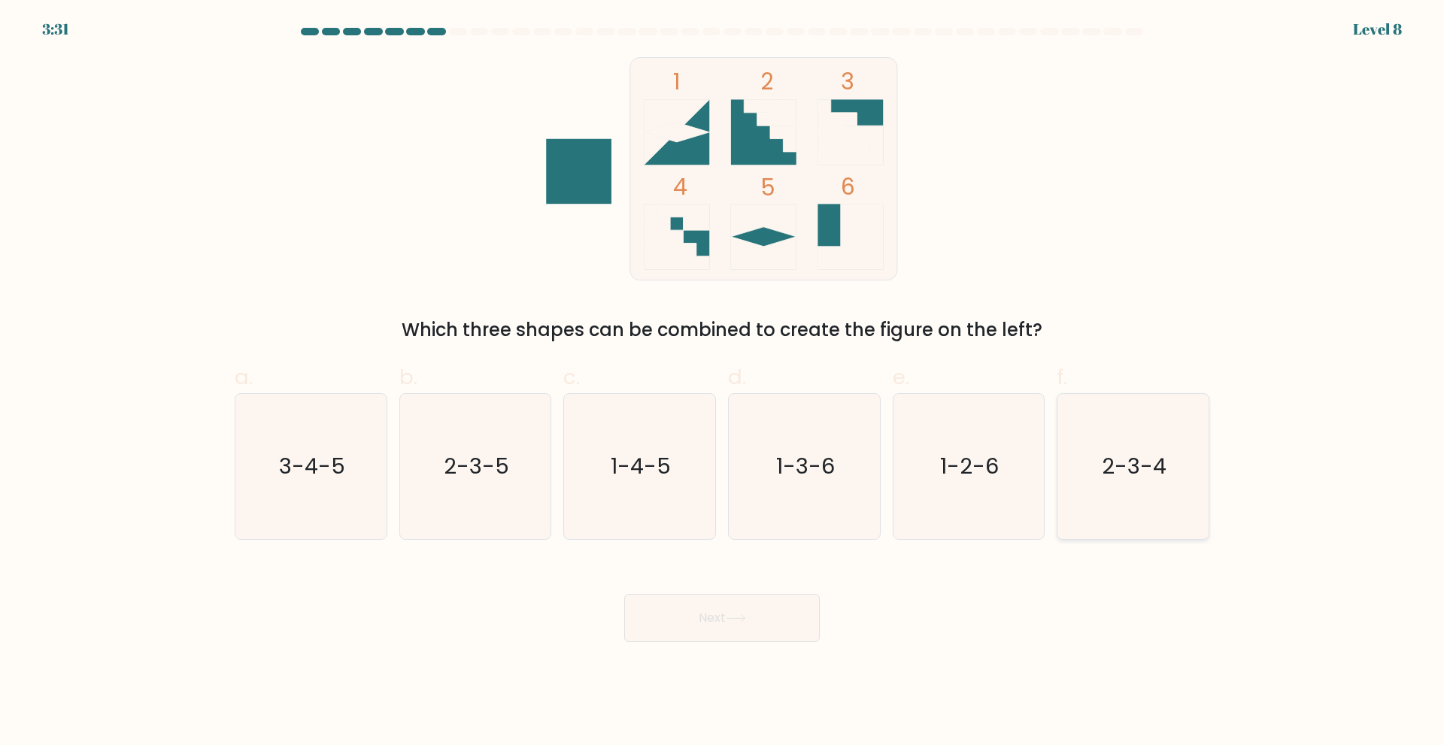
click at [1159, 496] on icon "2-3-4" at bounding box center [1132, 466] width 145 height 145
click at [723, 383] on input "f. 2-3-4" at bounding box center [722, 378] width 1 height 10
radio input "true"
click at [754, 626] on button "Next" at bounding box center [722, 618] width 196 height 48
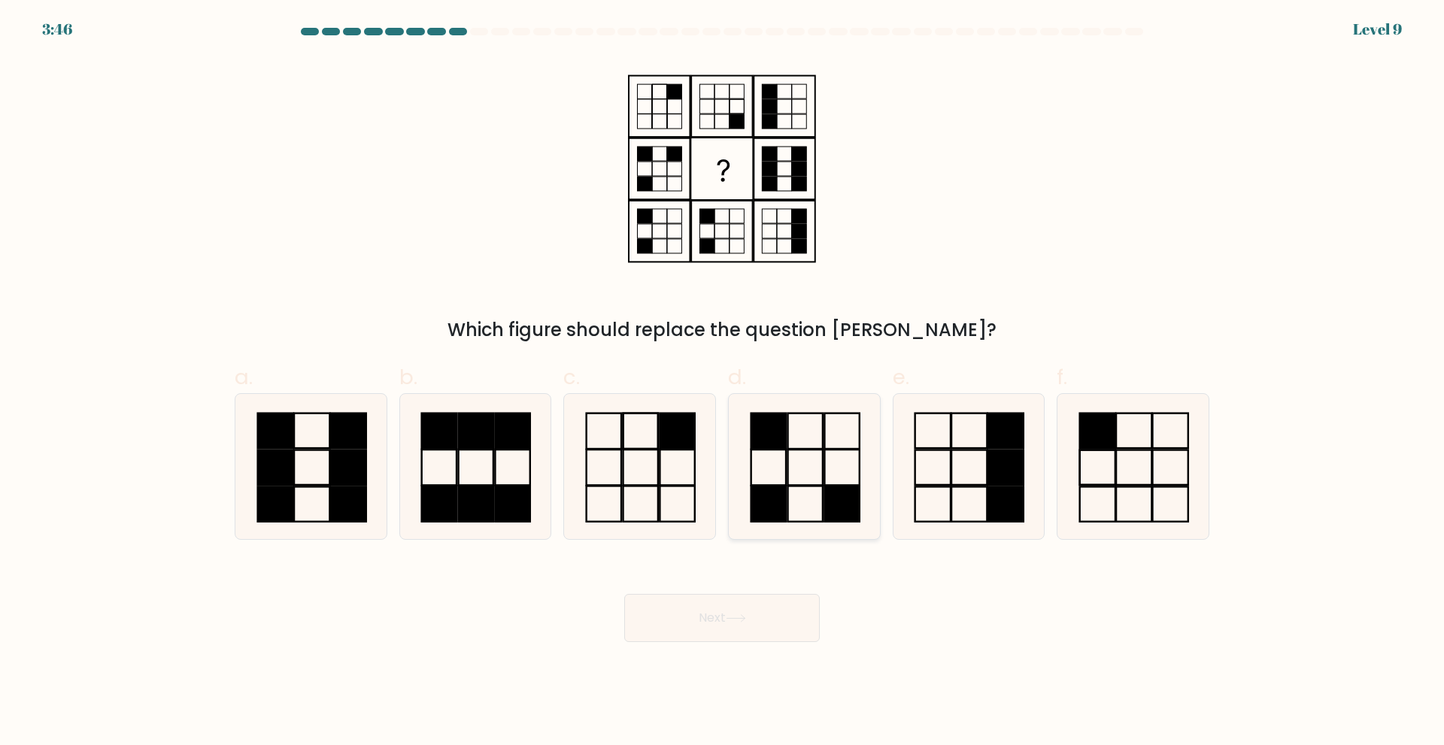
click at [817, 469] on icon at bounding box center [804, 466] width 145 height 145
click at [723, 383] on input "d." at bounding box center [722, 378] width 1 height 10
radio input "true"
click at [748, 624] on button "Next" at bounding box center [722, 618] width 196 height 48
click at [783, 617] on button "Next" at bounding box center [722, 618] width 196 height 48
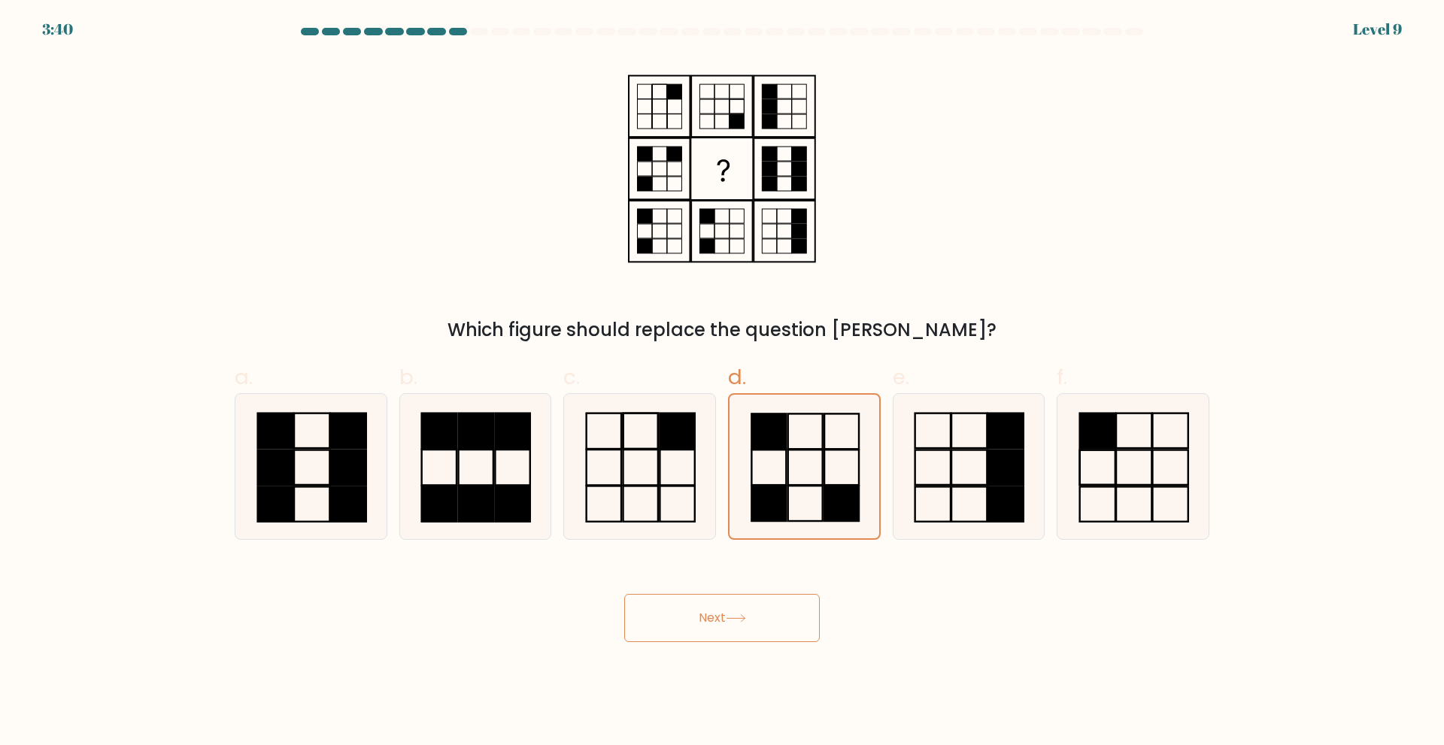
click at [702, 623] on button "Next" at bounding box center [722, 618] width 196 height 48
click at [788, 430] on rect at bounding box center [805, 431] width 35 height 35
click at [723, 383] on input "d." at bounding box center [722, 378] width 1 height 10
click at [788, 430] on rect at bounding box center [805, 431] width 35 height 35
click at [723, 383] on input "d." at bounding box center [722, 378] width 1 height 10
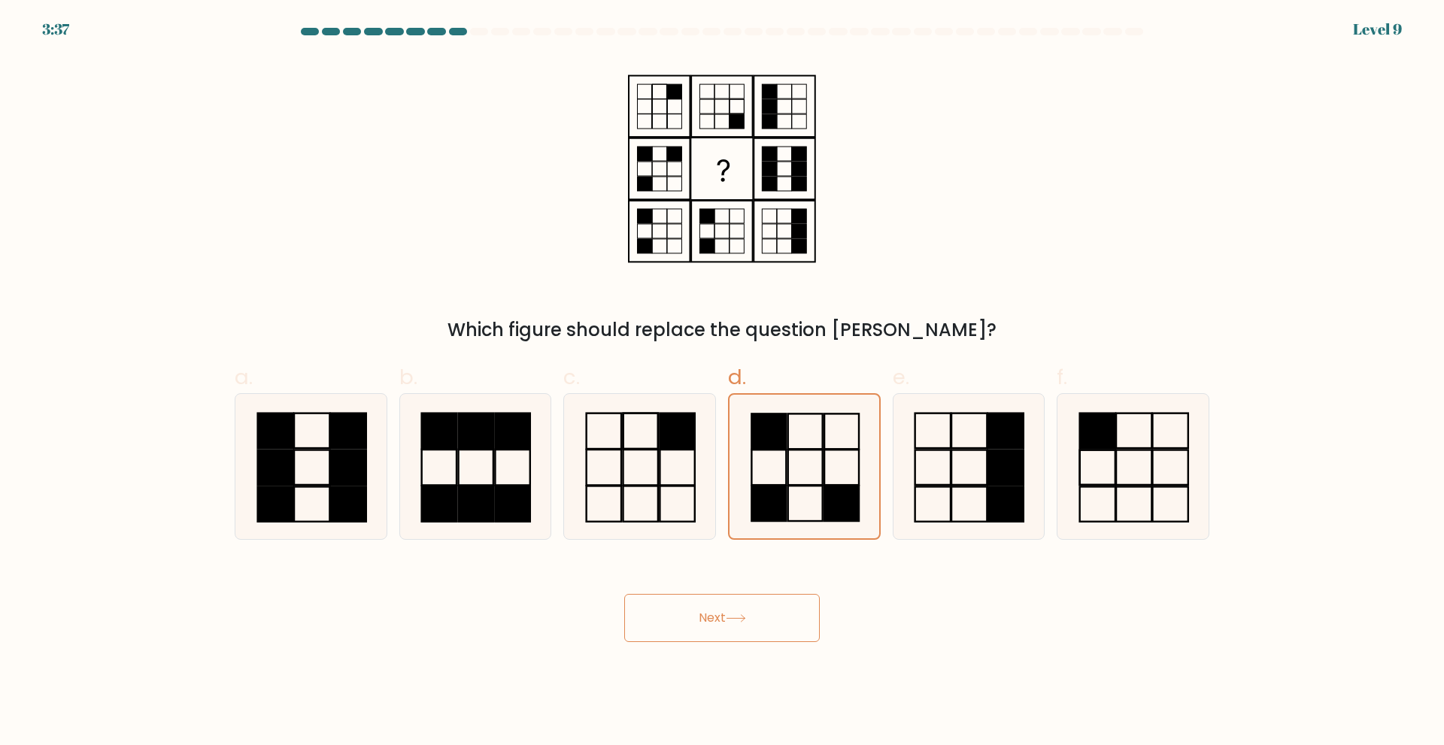
click at [714, 603] on button "Next" at bounding box center [722, 618] width 196 height 48
click at [672, 483] on icon at bounding box center [639, 466] width 145 height 145
click at [722, 383] on input "c." at bounding box center [722, 378] width 1 height 10
radio input "true"
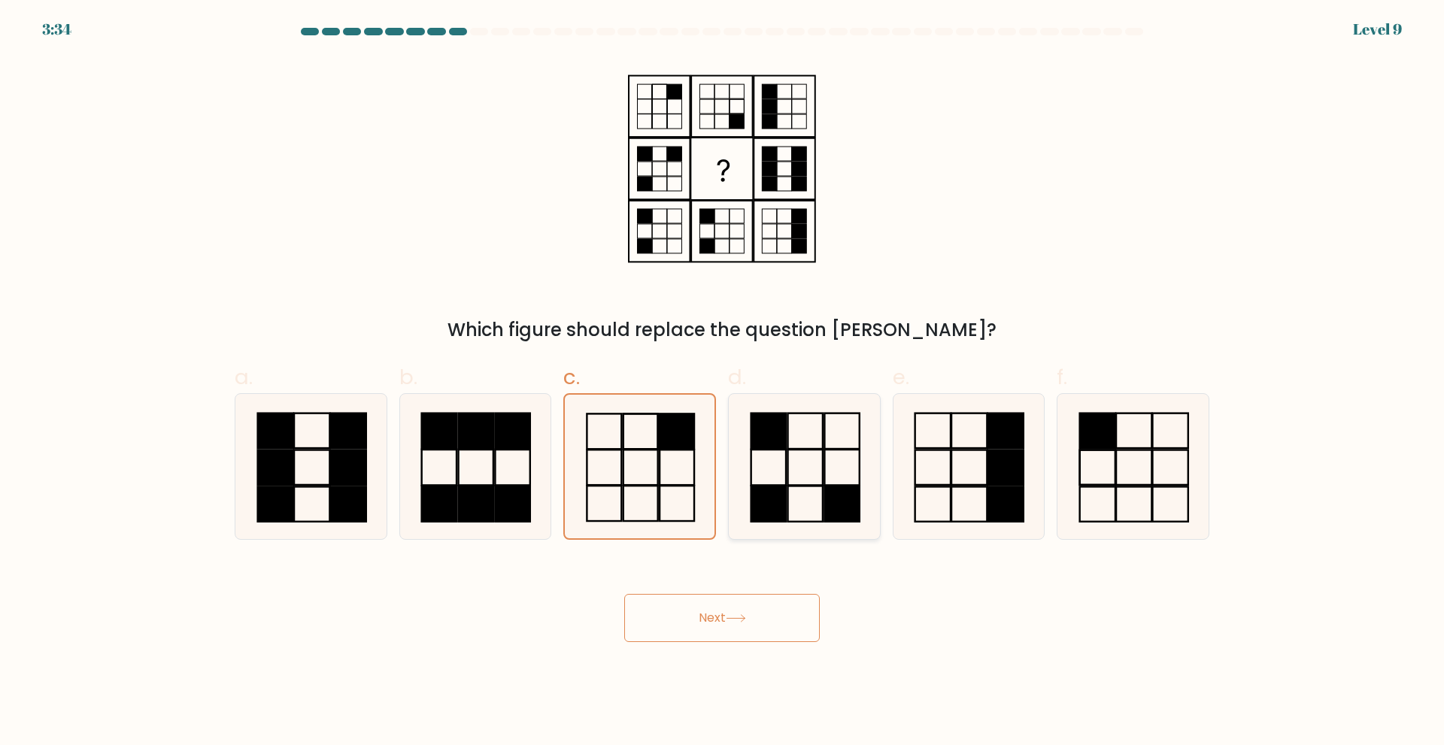
click at [778, 480] on icon at bounding box center [804, 466] width 145 height 145
click at [723, 383] on input "d." at bounding box center [722, 378] width 1 height 10
radio input "true"
click at [770, 617] on button "Next" at bounding box center [722, 618] width 196 height 48
click at [661, 496] on icon at bounding box center [639, 466] width 145 height 145
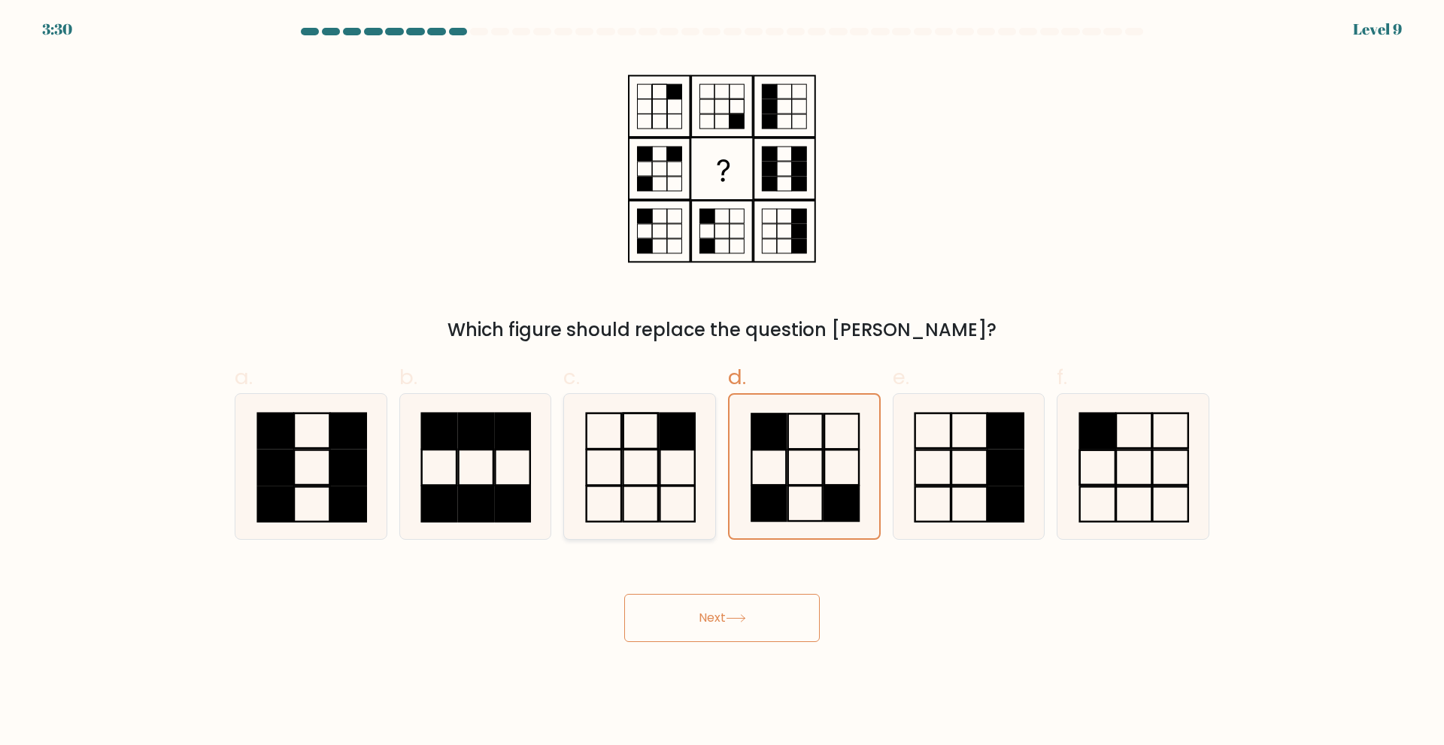
click at [722, 383] on input "c." at bounding box center [722, 378] width 1 height 10
radio input "true"
click at [540, 503] on icon at bounding box center [474, 466] width 145 height 145
click at [722, 383] on input "b." at bounding box center [722, 378] width 1 height 10
radio input "true"
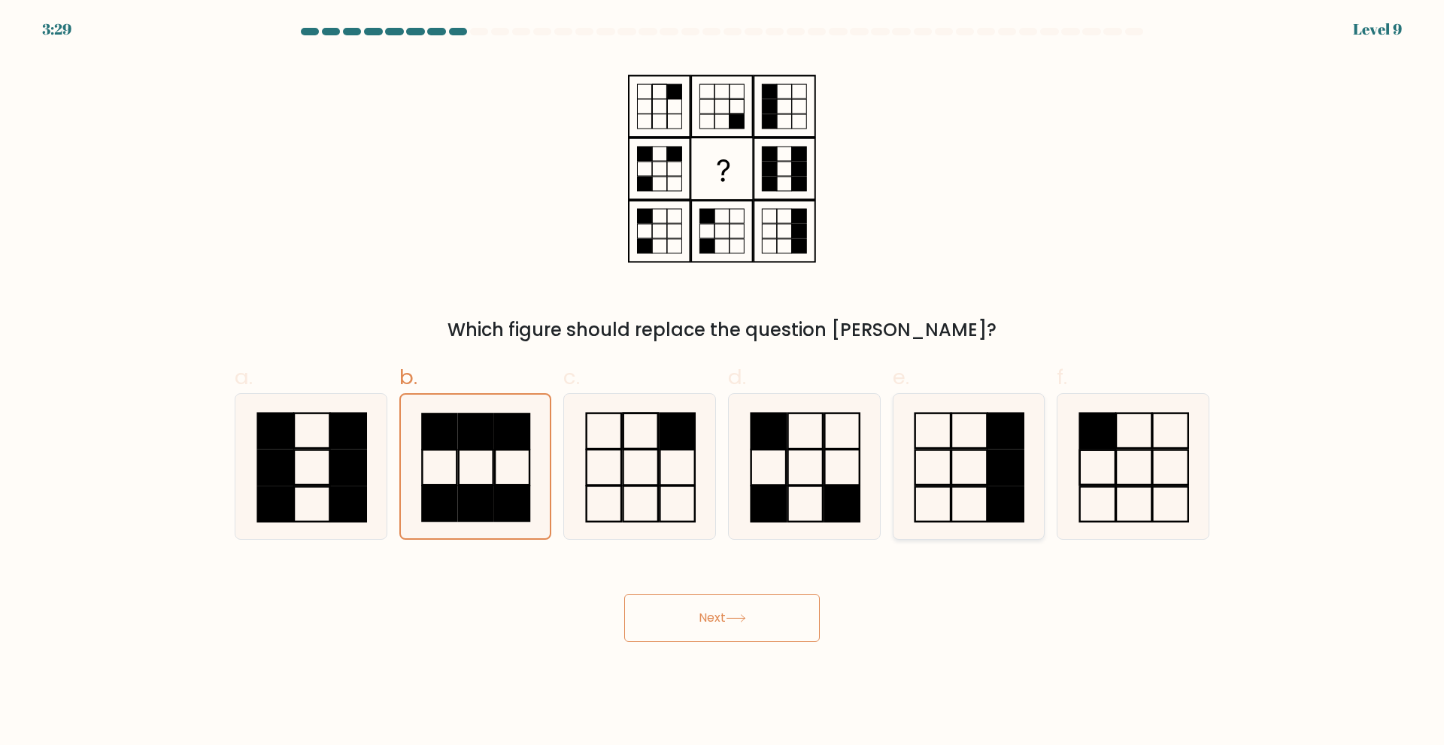
click at [954, 504] on icon at bounding box center [968, 466] width 145 height 145
click at [723, 383] on input "e." at bounding box center [722, 378] width 1 height 10
radio input "true"
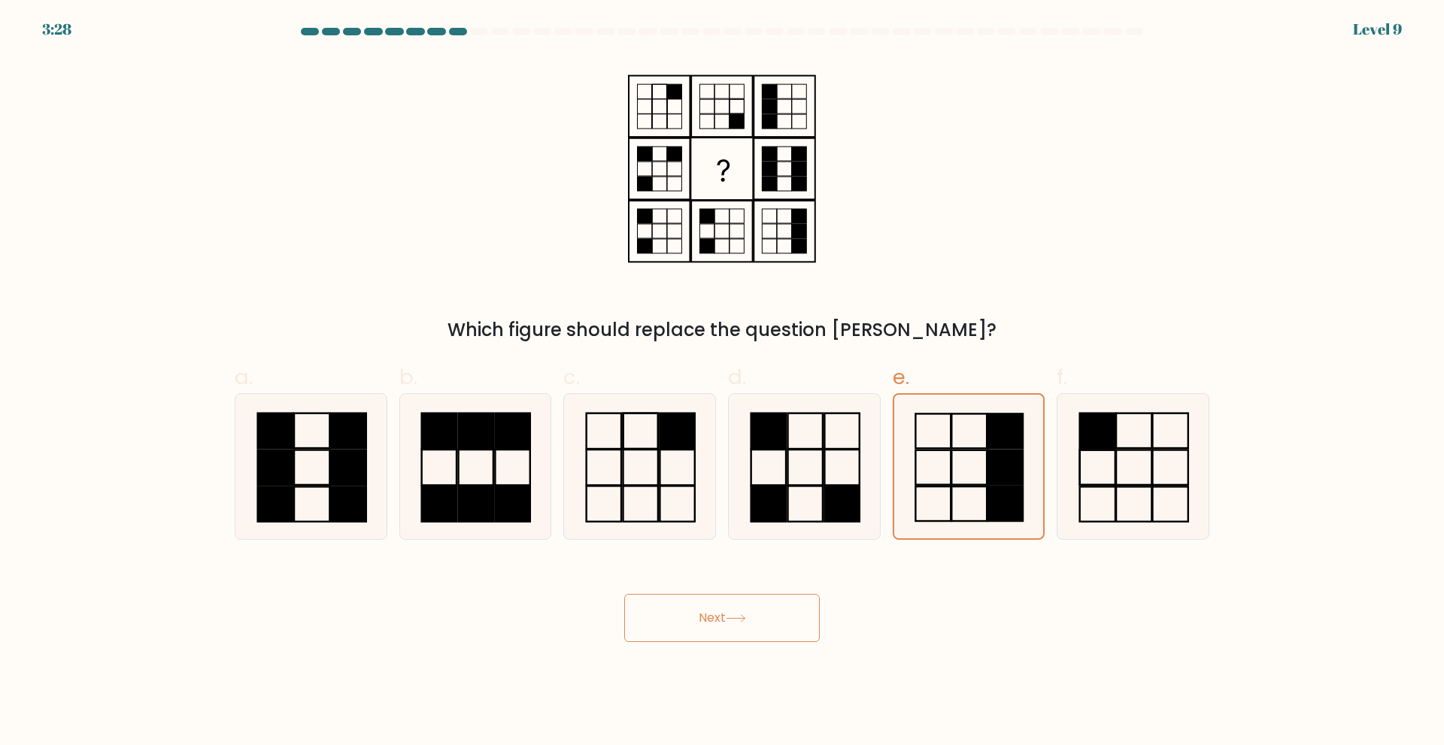
click at [772, 614] on button "Next" at bounding box center [722, 618] width 196 height 48
click at [1124, 487] on rect at bounding box center [1133, 504] width 35 height 35
click at [723, 383] on input "f." at bounding box center [722, 378] width 1 height 10
radio input "true"
click at [846, 490] on rect at bounding box center [841, 503] width 35 height 35
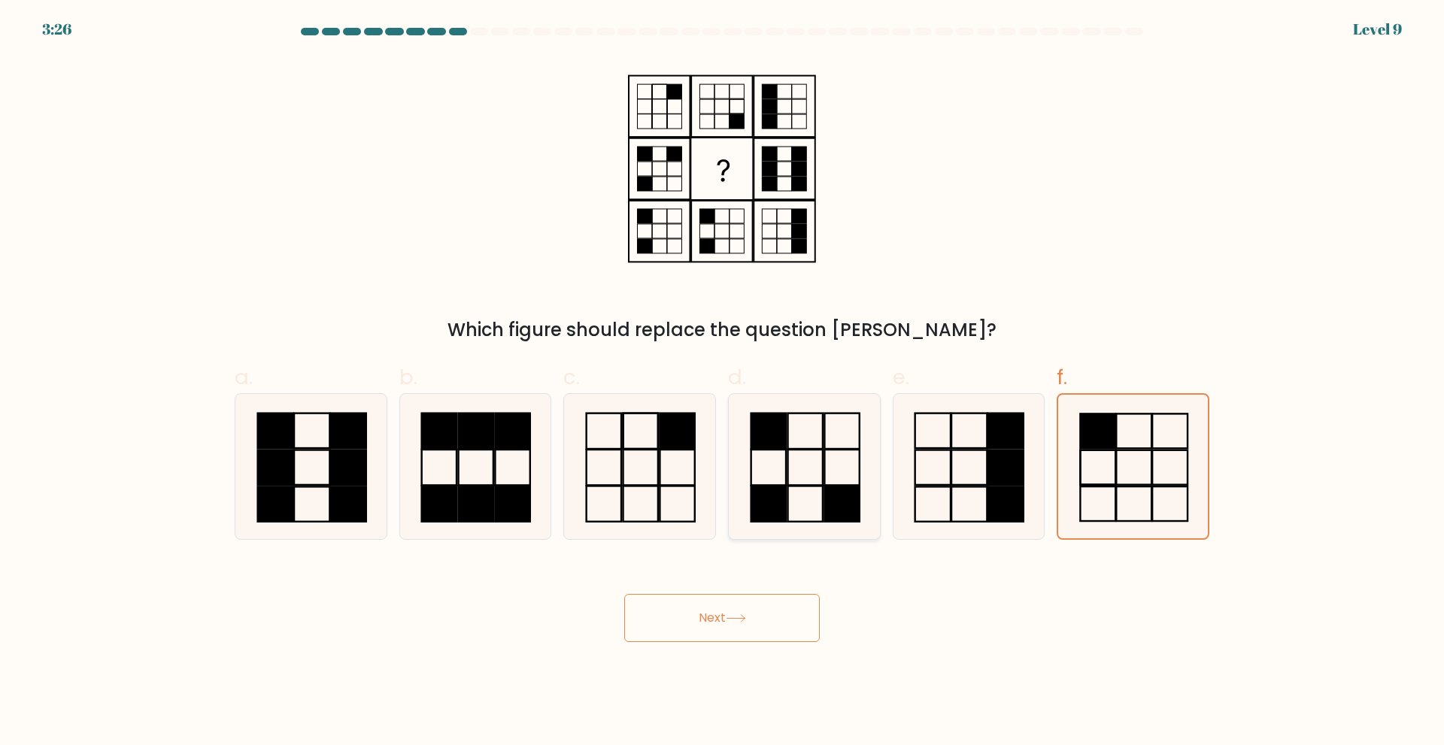
click at [723, 383] on input "d." at bounding box center [722, 378] width 1 height 10
radio input "true"
click at [706, 623] on button "Next" at bounding box center [722, 618] width 196 height 48
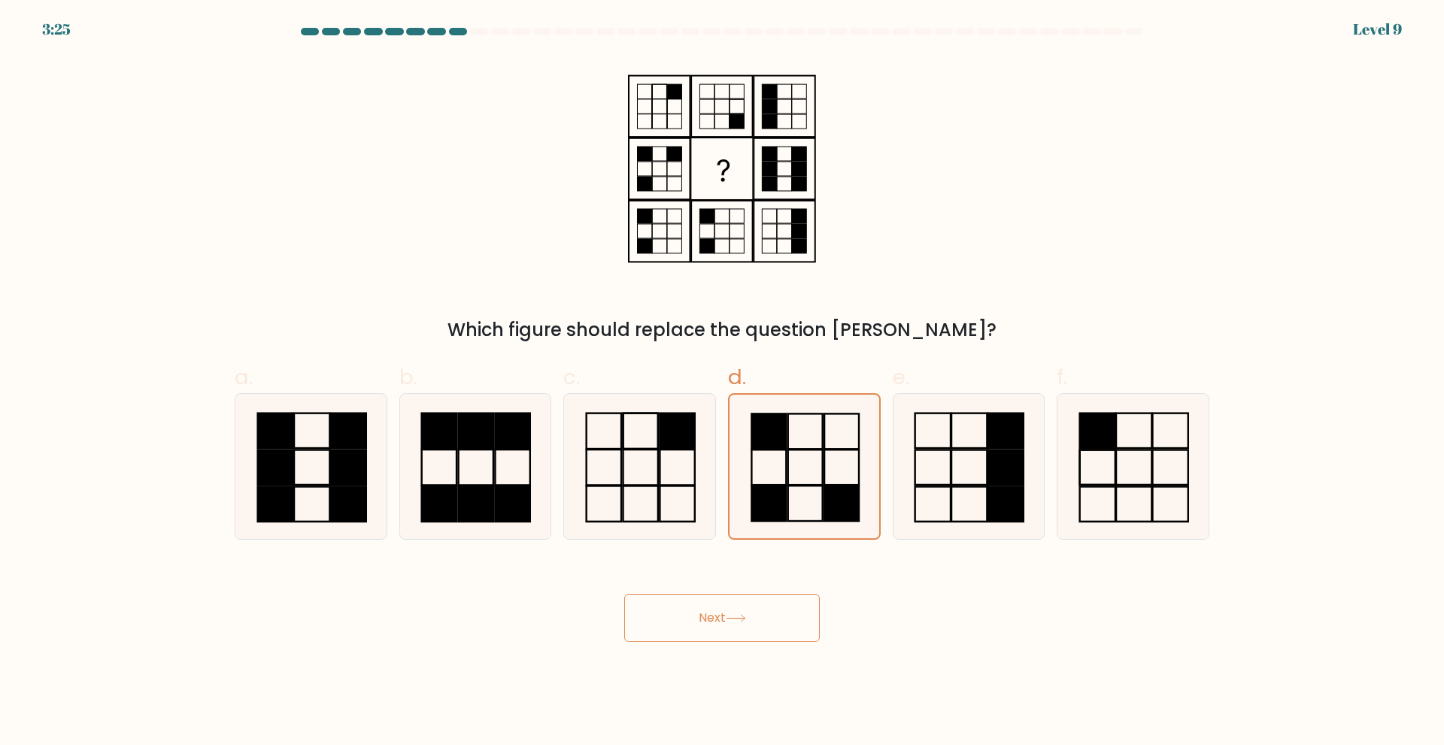
click at [706, 623] on button "Next" at bounding box center [722, 618] width 196 height 48
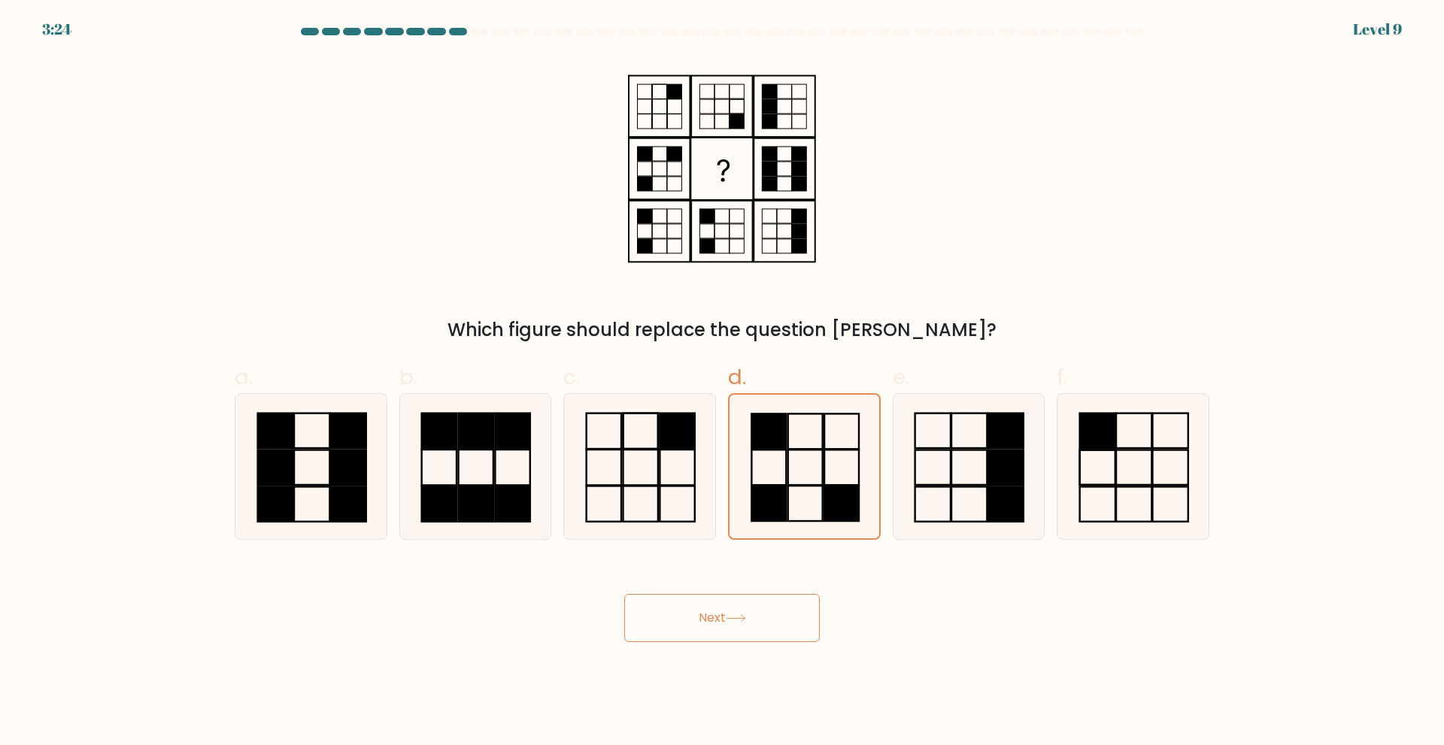
click at [706, 623] on button "Next" at bounding box center [722, 618] width 196 height 48
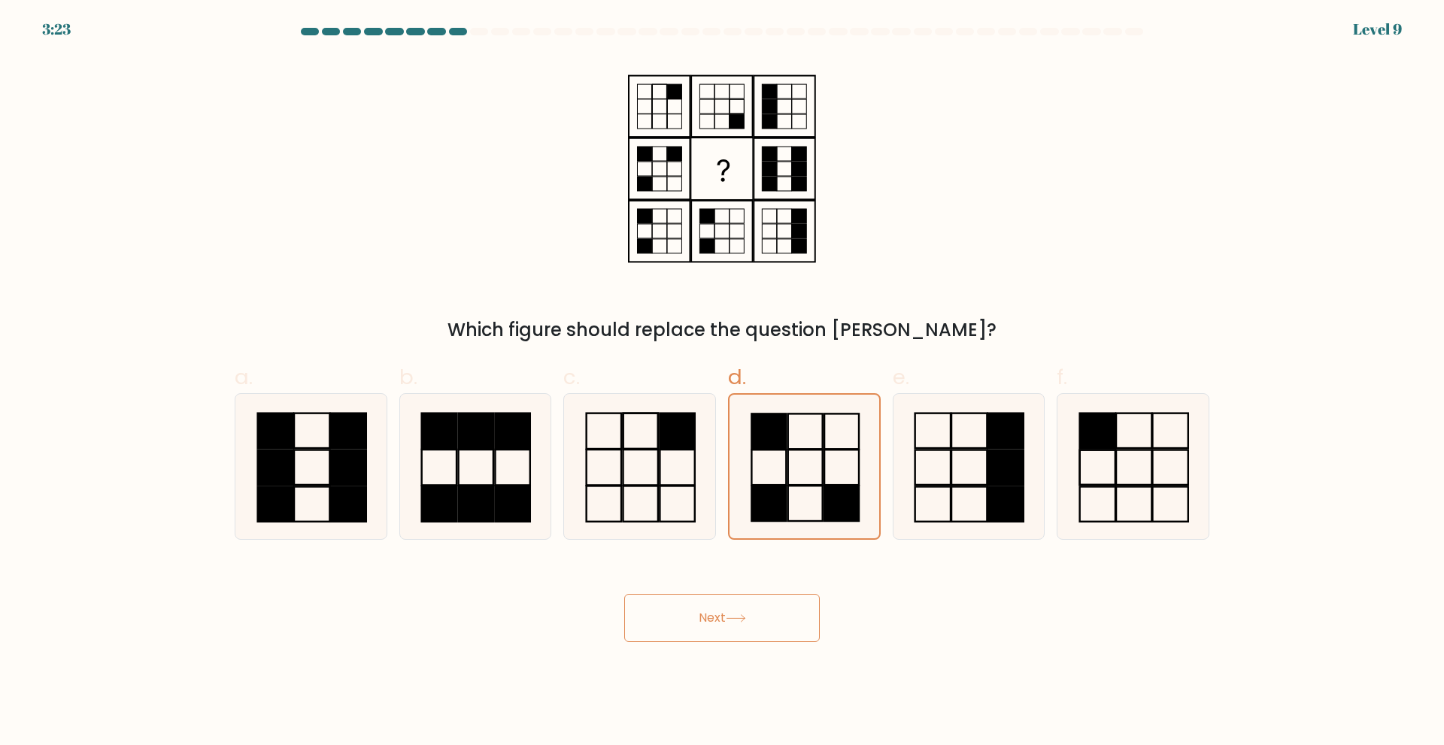
drag, startPoint x: 706, startPoint y: 623, endPoint x: 824, endPoint y: 462, distance: 199.8
click at [707, 623] on button "Next" at bounding box center [722, 618] width 196 height 48
click at [783, 460] on icon at bounding box center [805, 467] width 144 height 144
click at [723, 383] on input "d." at bounding box center [722, 378] width 1 height 10
click at [783, 460] on icon at bounding box center [805, 467] width 144 height 144
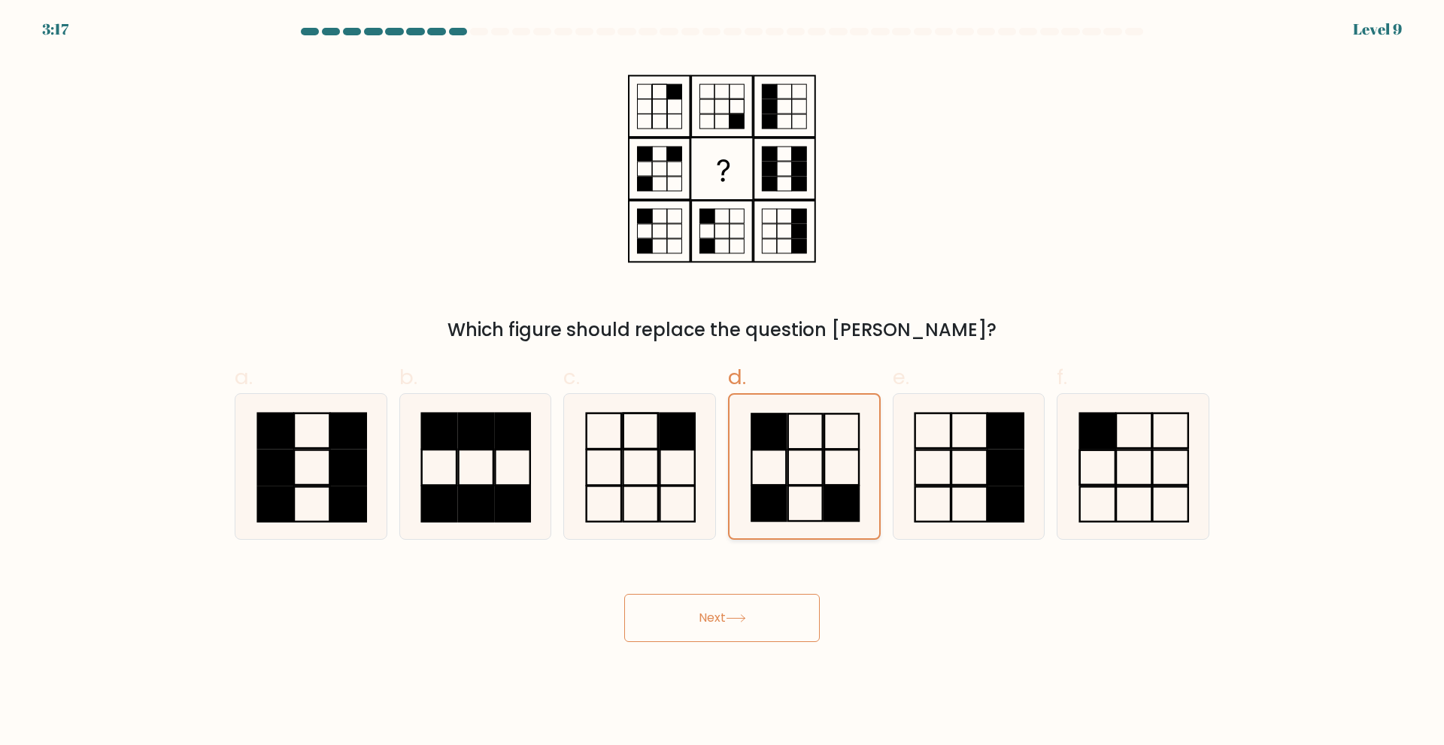
click at [723, 383] on input "d." at bounding box center [722, 378] width 1 height 10
click at [613, 431] on icon at bounding box center [639, 466] width 145 height 145
click at [722, 383] on input "c." at bounding box center [722, 378] width 1 height 10
radio input "true"
click at [613, 431] on icon at bounding box center [640, 467] width 144 height 144
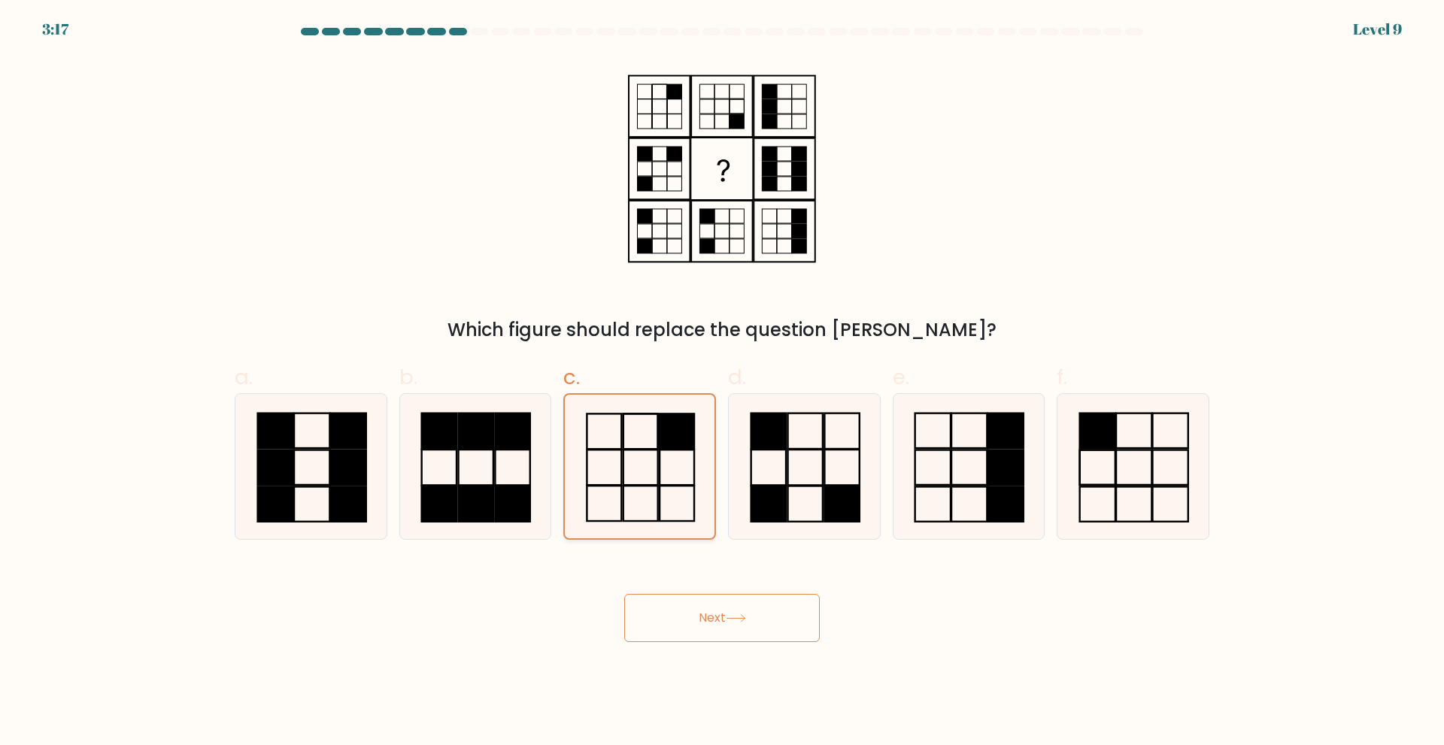
click at [722, 383] on input "c." at bounding box center [722, 378] width 1 height 10
click at [519, 448] on rect at bounding box center [513, 430] width 35 height 35
click at [722, 383] on input "b." at bounding box center [722, 378] width 1 height 10
radio input "true"
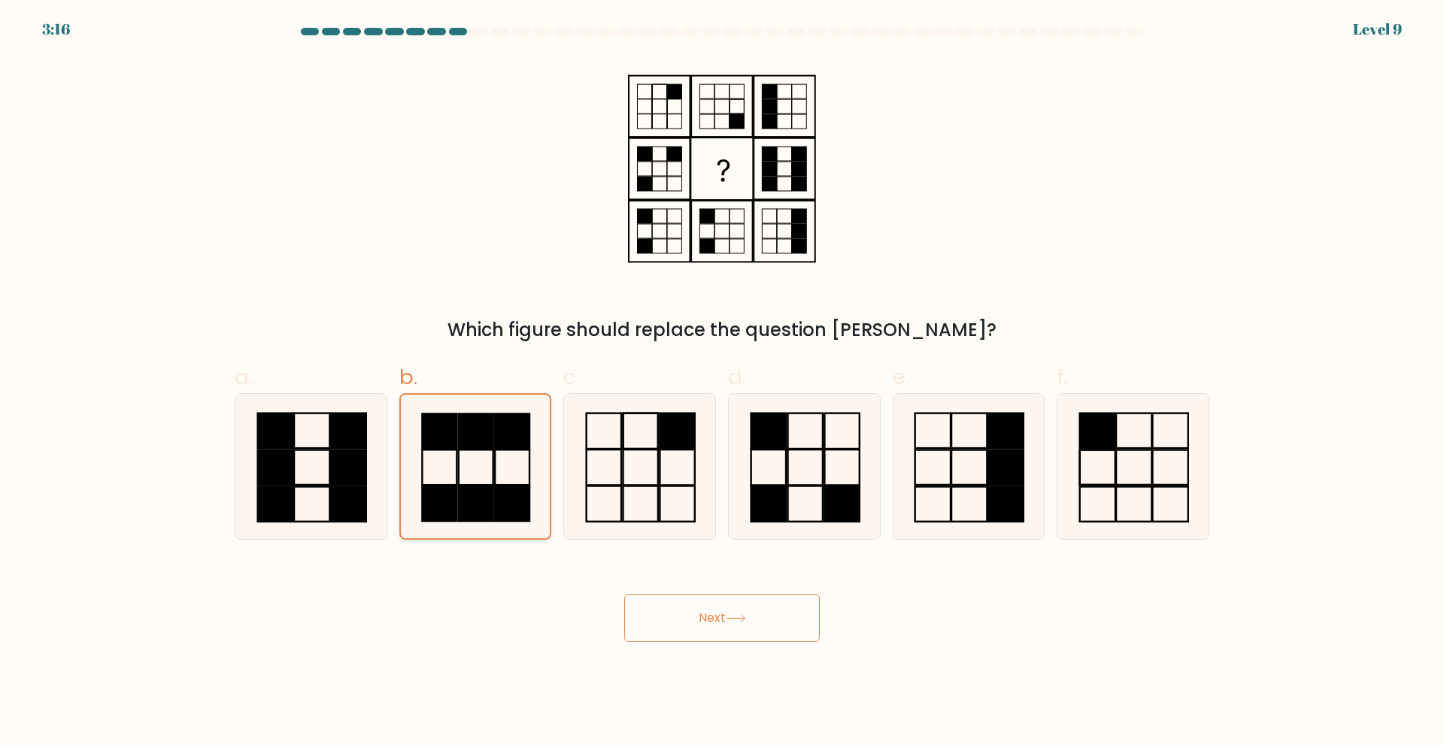
click at [404, 461] on icon at bounding box center [475, 467] width 144 height 144
click at [722, 383] on input "b." at bounding box center [722, 378] width 1 height 10
click at [318, 476] on icon at bounding box center [310, 466] width 145 height 145
click at [722, 383] on input "a." at bounding box center [722, 378] width 1 height 10
radio input "true"
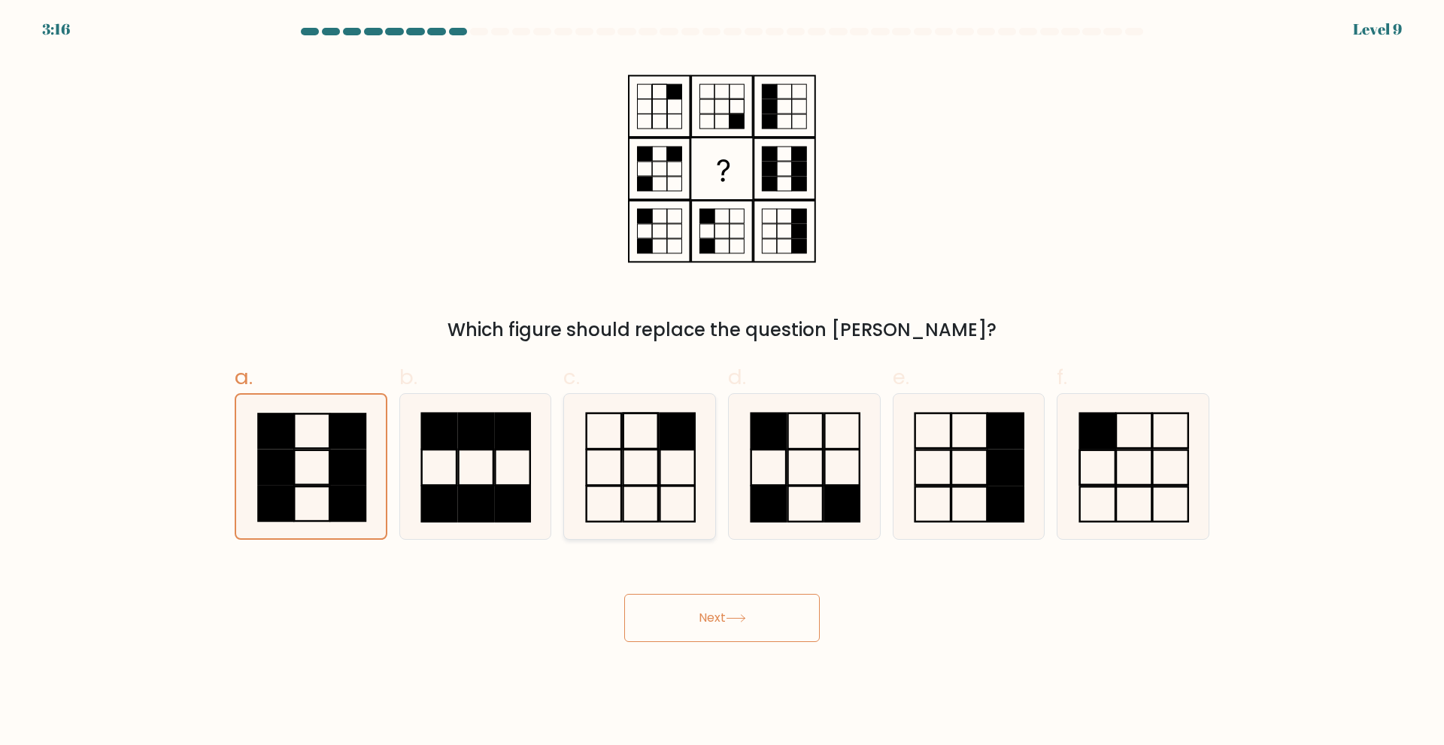
click at [653, 463] on icon at bounding box center [639, 466] width 145 height 145
click at [722, 383] on input "c." at bounding box center [722, 378] width 1 height 10
radio input "true"
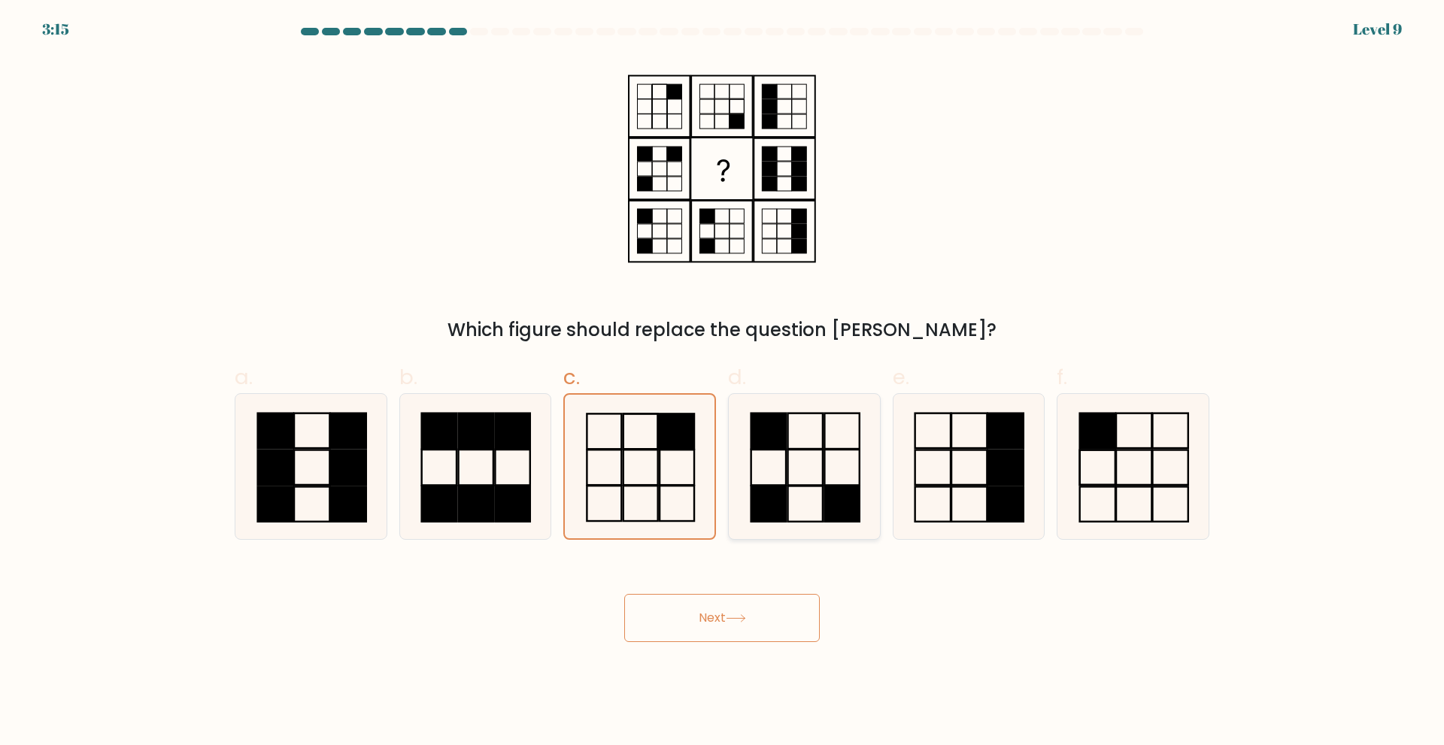
click at [782, 477] on icon at bounding box center [804, 466] width 145 height 145
click at [723, 383] on input "d." at bounding box center [722, 378] width 1 height 10
radio input "true"
click at [746, 637] on button "Next" at bounding box center [722, 618] width 196 height 48
click at [771, 460] on icon at bounding box center [804, 466] width 145 height 145
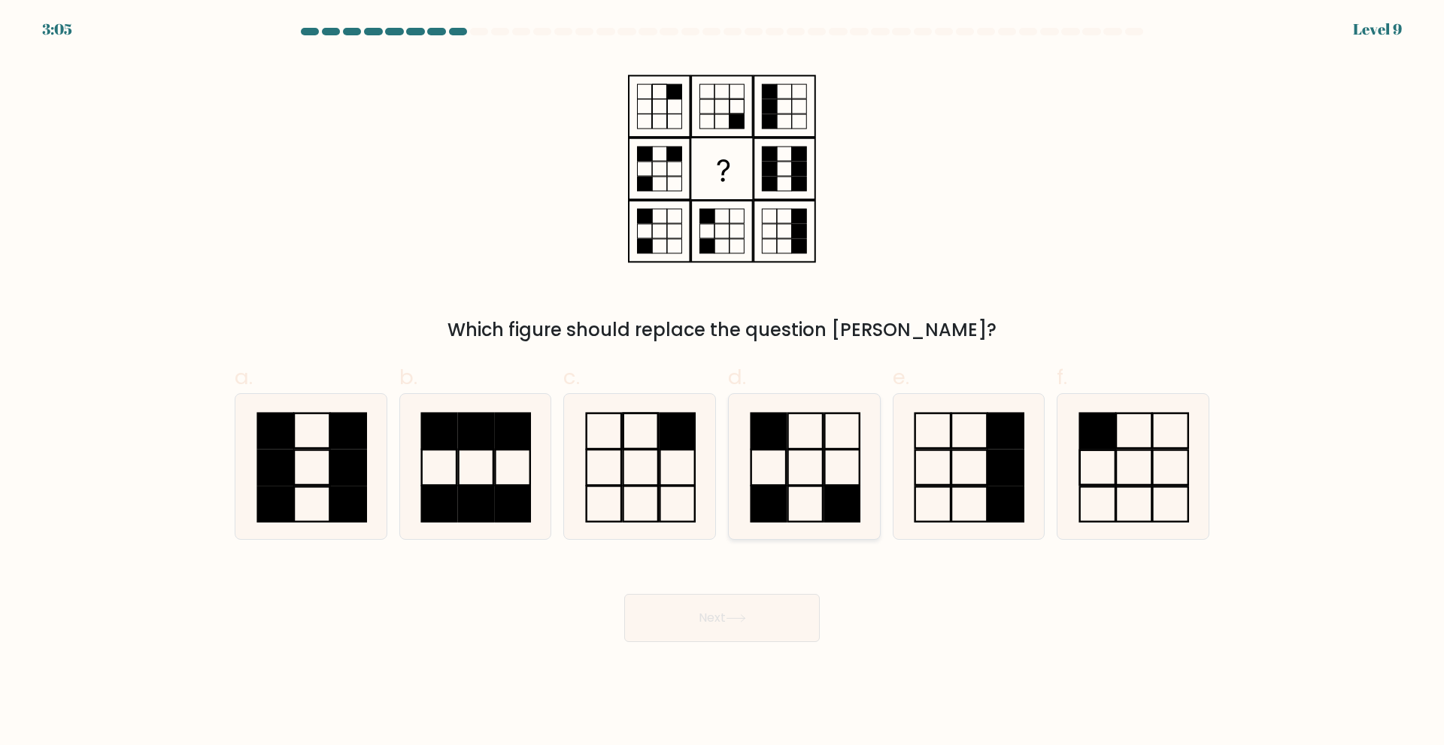
click at [723, 383] on input "d." at bounding box center [722, 378] width 1 height 10
radio input "true"
click at [752, 610] on button "Next" at bounding box center [722, 618] width 196 height 48
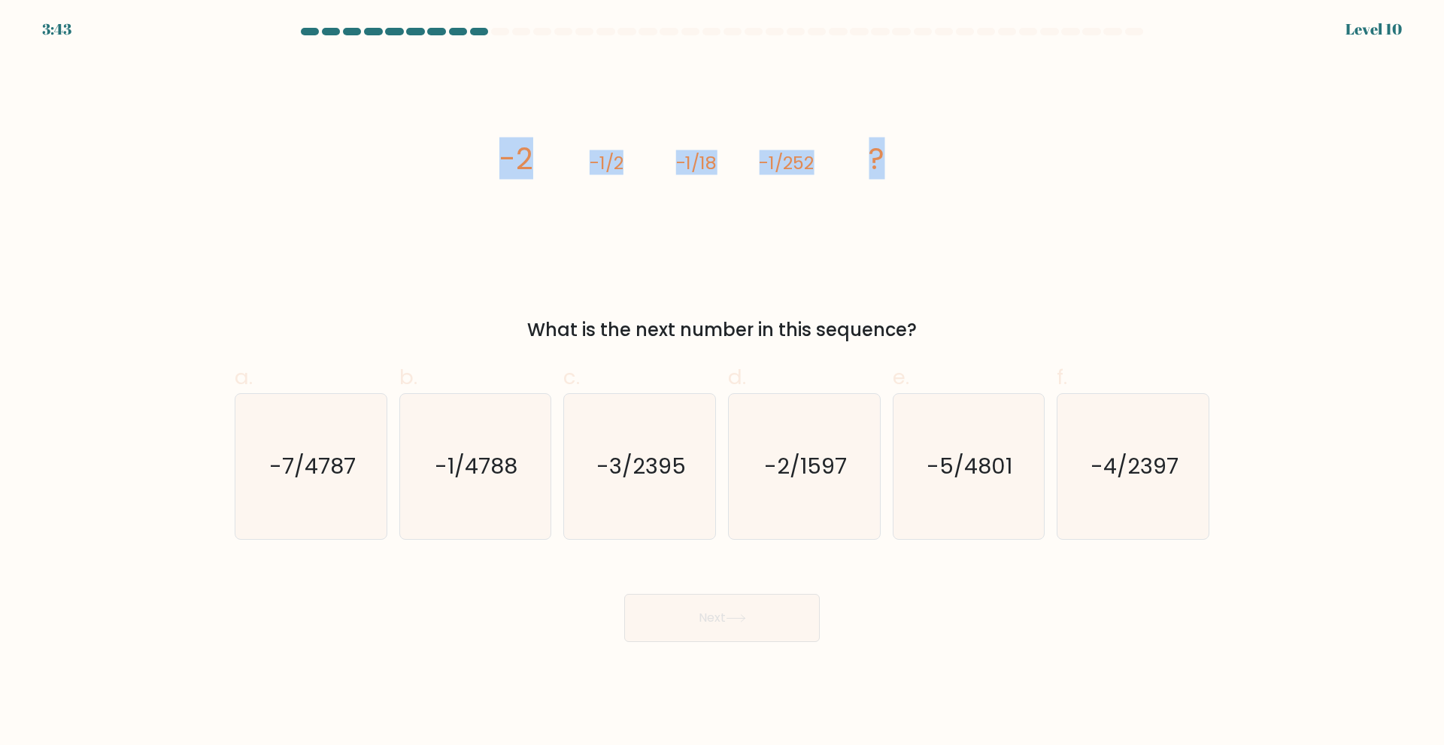
drag, startPoint x: 501, startPoint y: 156, endPoint x: 919, endPoint y: 152, distance: 418.2
click at [919, 152] on icon "image/svg+xml -2 -1/2 -1/18 -1/252 ?" at bounding box center [721, 168] width 451 height 223
copy g "-2 -1/2 -1/18 -1/252 ?"
click at [504, 543] on form at bounding box center [722, 335] width 1444 height 614
click at [501, 507] on icon "-1/4788" at bounding box center [474, 466] width 145 height 145
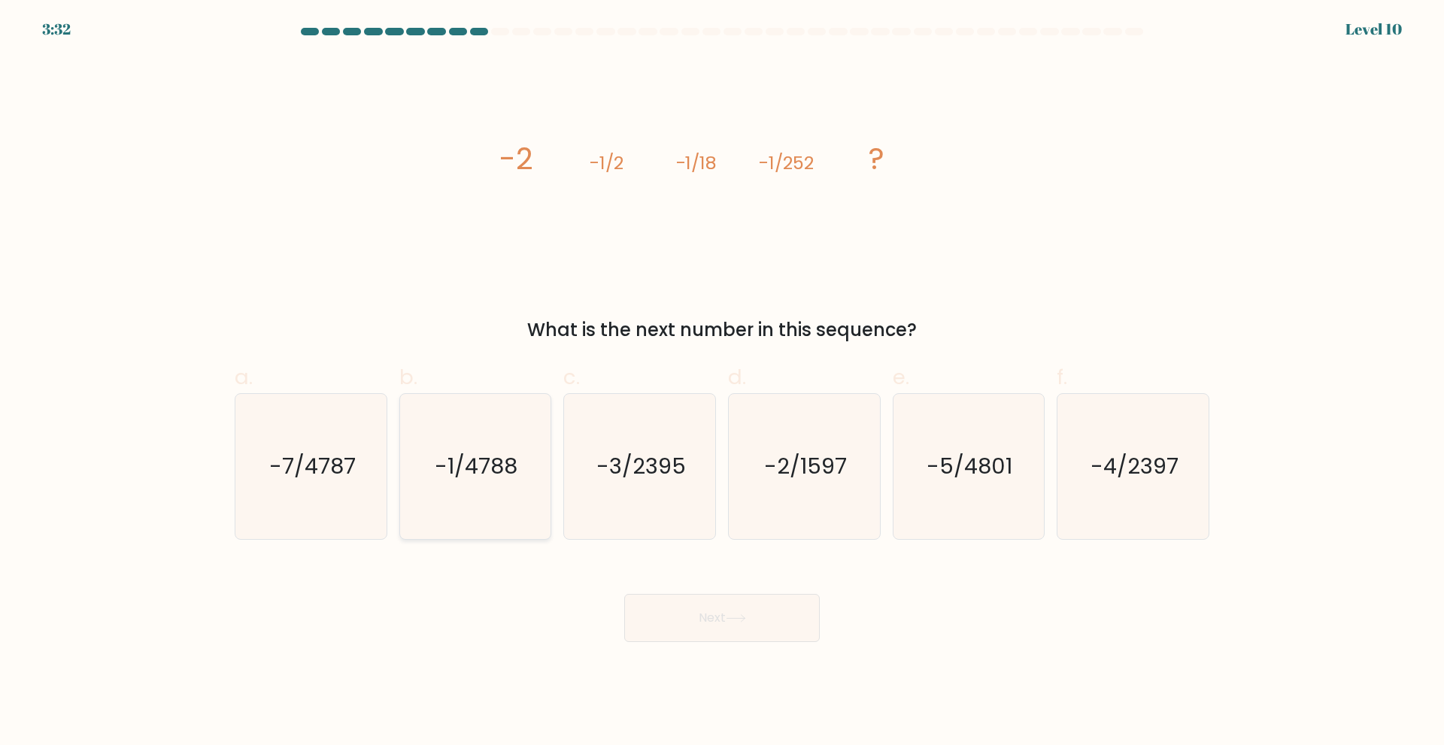
click at [722, 383] on input "b. -1/4788" at bounding box center [722, 378] width 1 height 10
radio input "true"
click at [714, 630] on button "Next" at bounding box center [722, 618] width 196 height 48
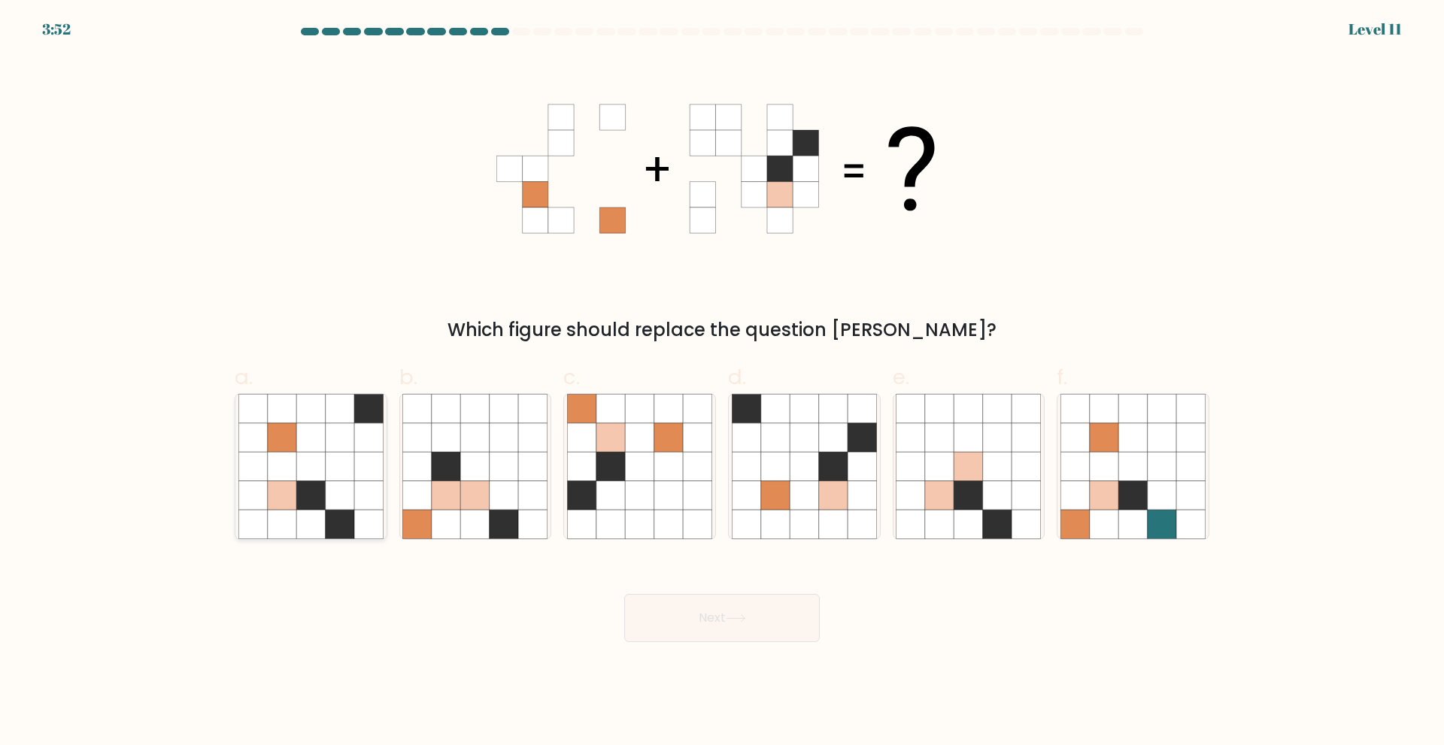
click at [350, 496] on icon at bounding box center [340, 495] width 29 height 29
click at [722, 383] on input "a." at bounding box center [722, 378] width 1 height 10
radio input "true"
click at [650, 519] on icon at bounding box center [639, 524] width 29 height 29
click at [722, 383] on input "c." at bounding box center [722, 378] width 1 height 10
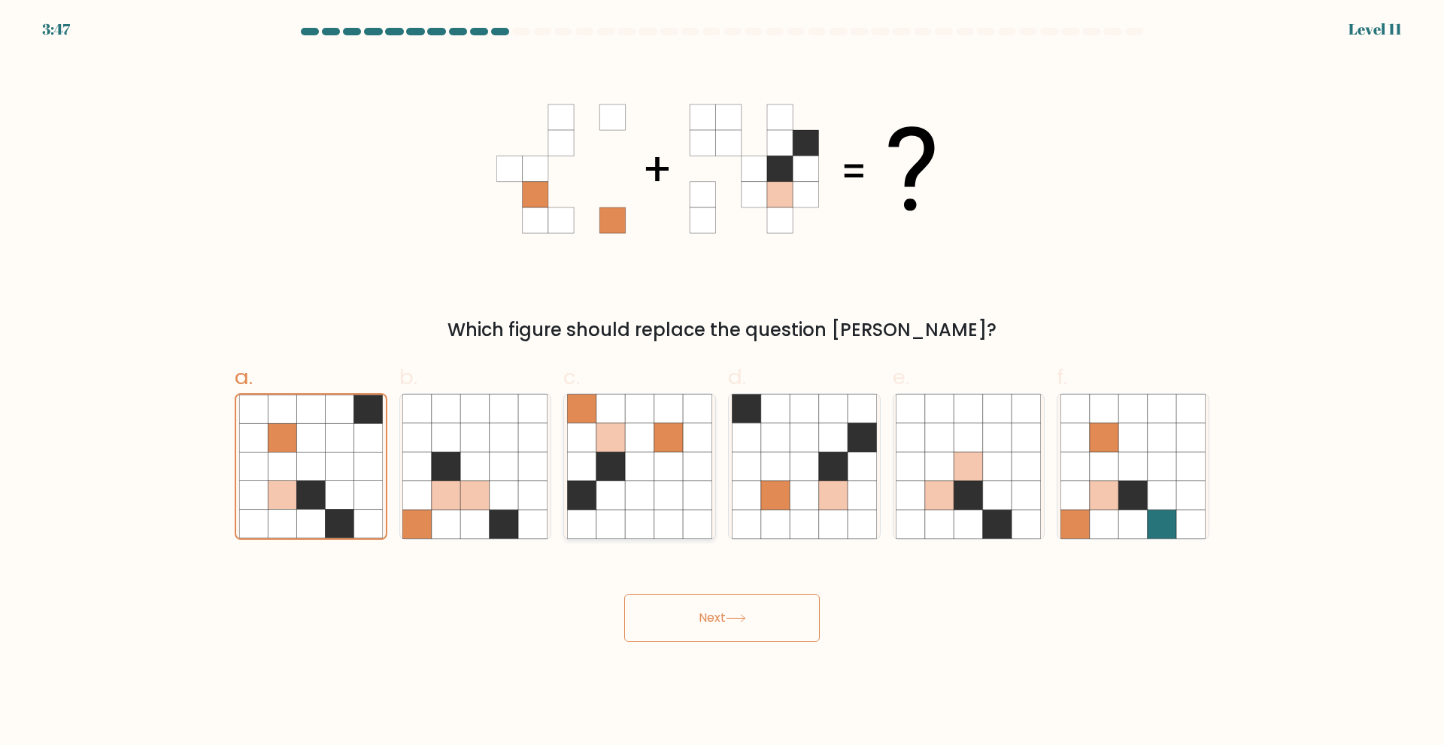
radio input "true"
click at [723, 610] on button "Next" at bounding box center [722, 618] width 196 height 48
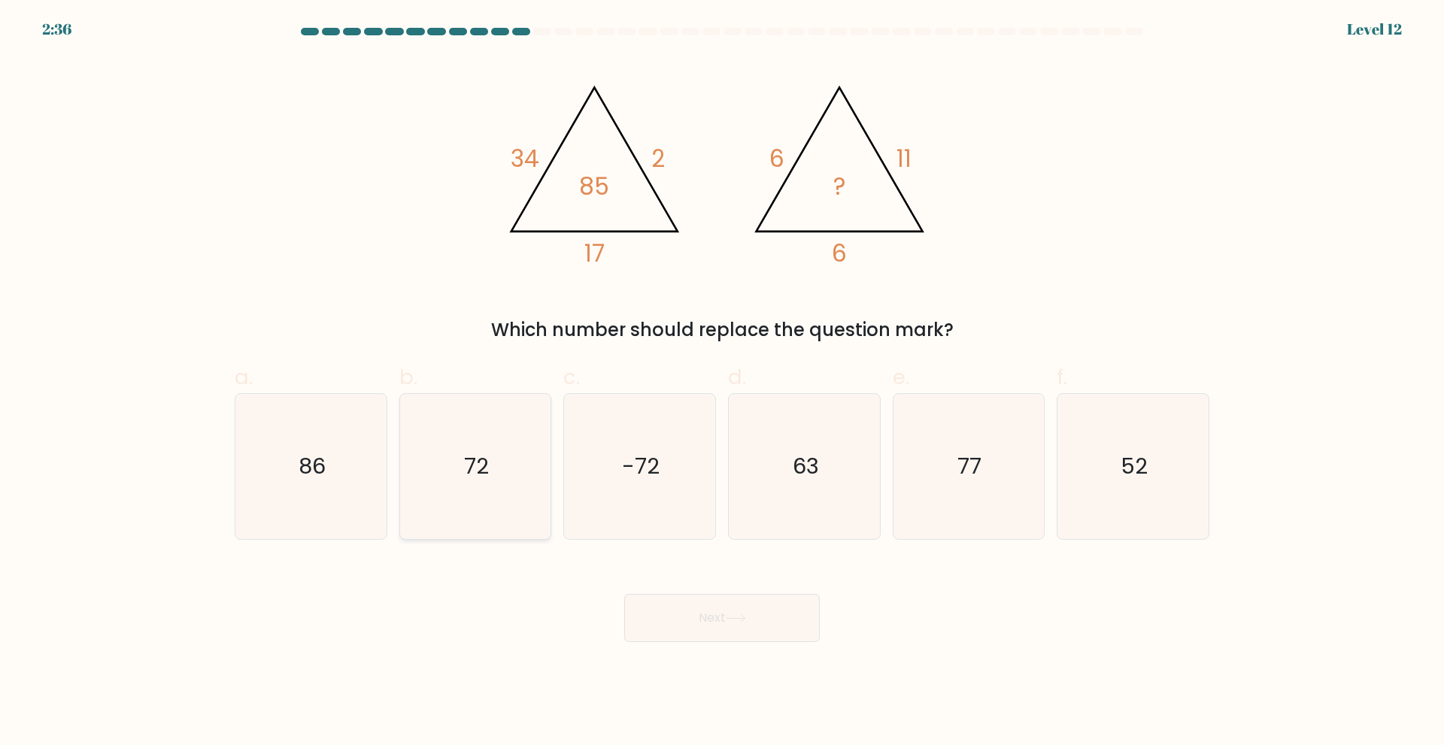
click at [519, 493] on icon "72" at bounding box center [474, 466] width 145 height 145
click at [722, 383] on input "b. 72" at bounding box center [722, 378] width 1 height 10
radio input "true"
click at [759, 630] on button "Next" at bounding box center [722, 618] width 196 height 48
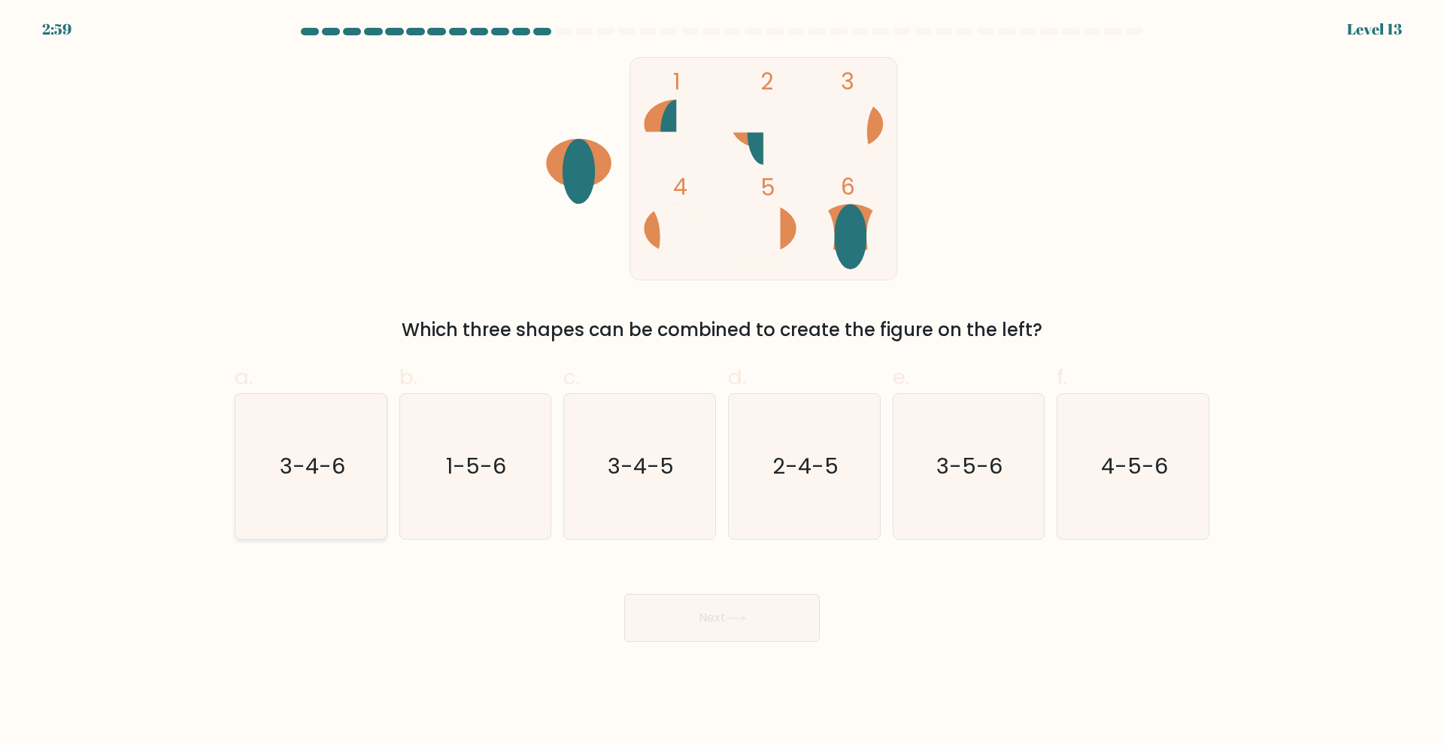
click at [340, 501] on icon "3-4-6" at bounding box center [310, 466] width 145 height 145
click at [722, 383] on input "a. 3-4-6" at bounding box center [722, 378] width 1 height 10
radio input "true"
click at [718, 628] on button "Next" at bounding box center [722, 618] width 196 height 48
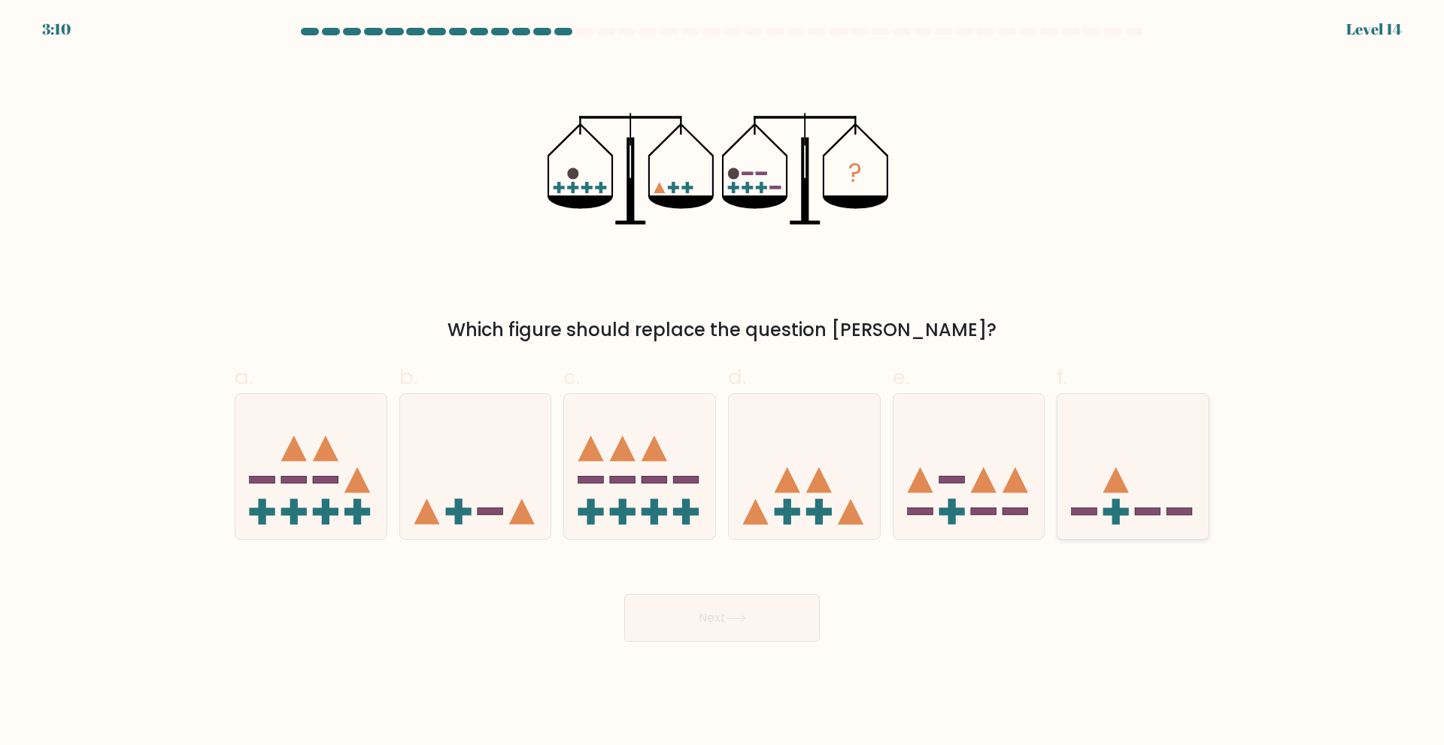
click at [1116, 483] on icon at bounding box center [1116, 480] width 26 height 26
click at [723, 383] on input "f." at bounding box center [722, 378] width 1 height 10
radio input "true"
click at [708, 624] on button "Next" at bounding box center [722, 618] width 196 height 48
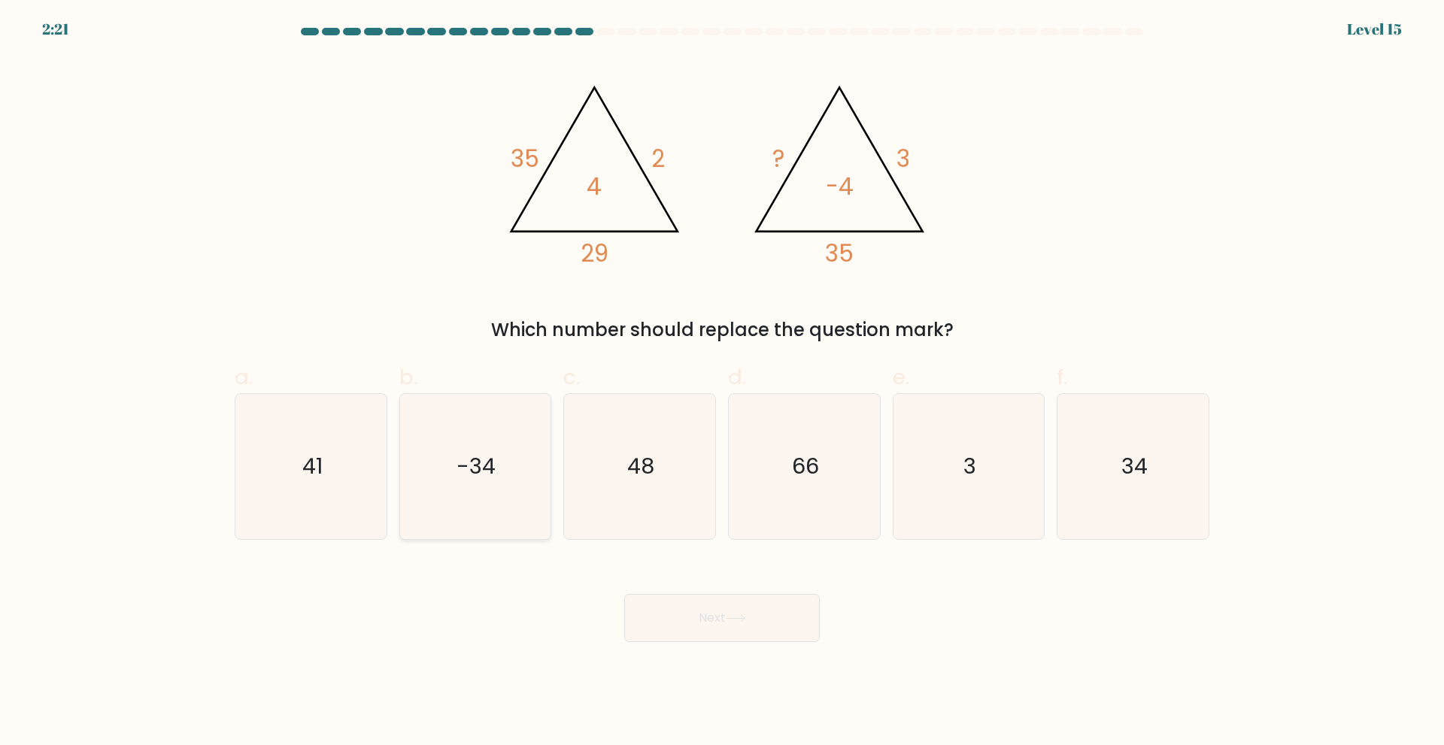
click at [514, 491] on icon "-34" at bounding box center [474, 466] width 145 height 145
click at [722, 383] on input "b. -34" at bounding box center [722, 378] width 1 height 10
radio input "true"
click at [669, 602] on button "Next" at bounding box center [722, 618] width 196 height 48
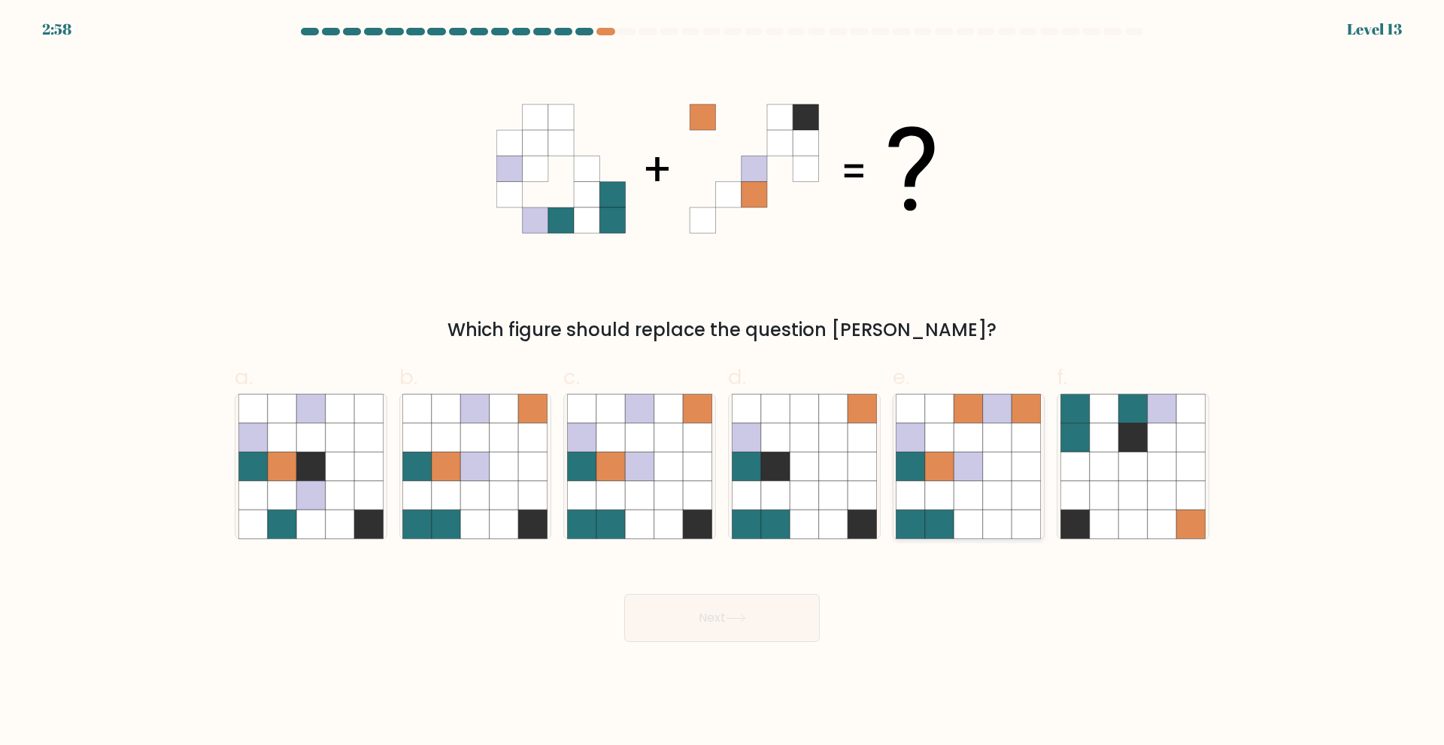
click at [965, 509] on icon at bounding box center [968, 495] width 29 height 29
click at [723, 383] on input "e." at bounding box center [722, 378] width 1 height 10
radio input "true"
click at [736, 629] on button "Next" at bounding box center [722, 618] width 196 height 48
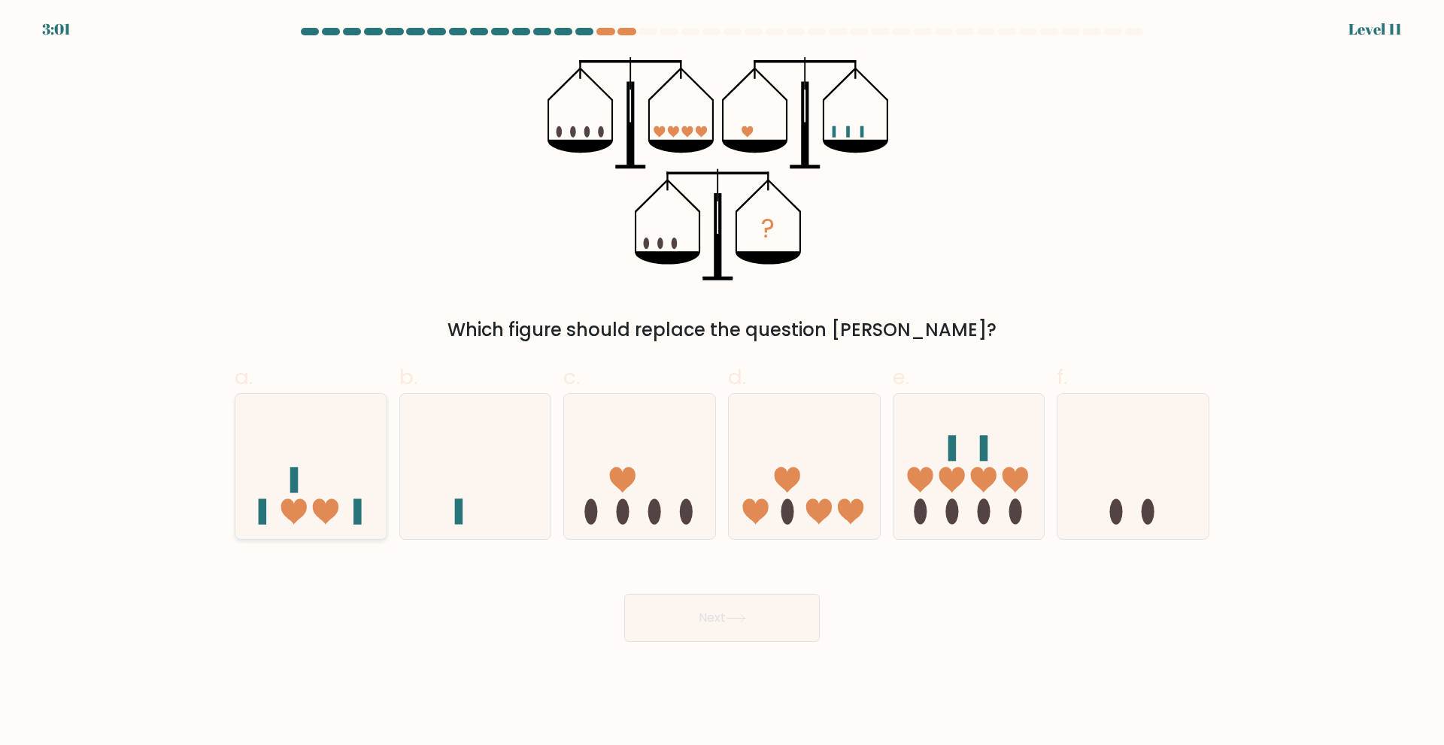
click at [277, 480] on icon at bounding box center [310, 466] width 151 height 125
click at [722, 383] on input "a." at bounding box center [722, 378] width 1 height 10
radio input "true"
click at [742, 620] on icon at bounding box center [736, 618] width 20 height 8
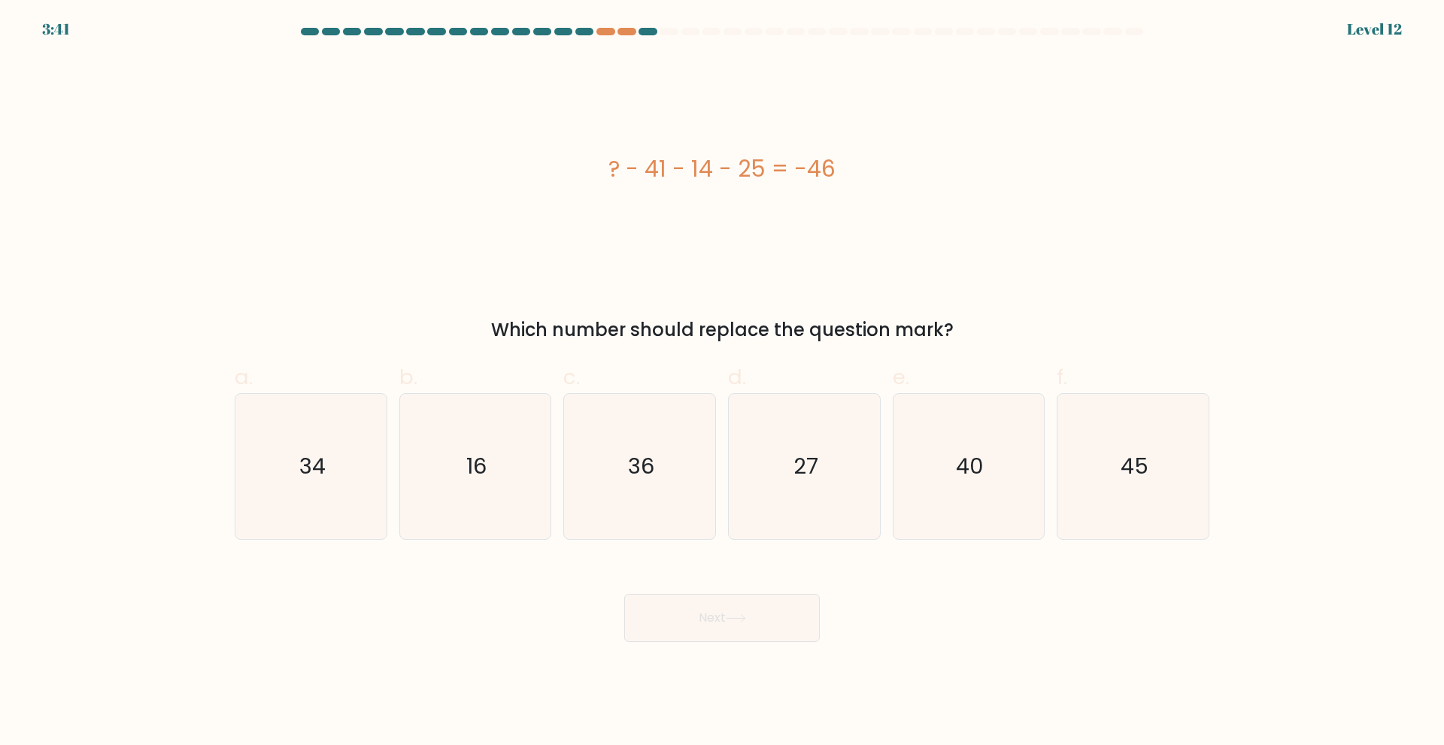
drag, startPoint x: 610, startPoint y: 171, endPoint x: 892, endPoint y: 170, distance: 282.0
click at [892, 170] on div "? - 41 - 14 - 25 = -46" at bounding box center [722, 169] width 975 height 34
copy div "? - 41 - 14 - 25 = -46"
click at [293, 510] on icon "34" at bounding box center [310, 466] width 145 height 145
click at [722, 383] on input "a. 34" at bounding box center [722, 378] width 1 height 10
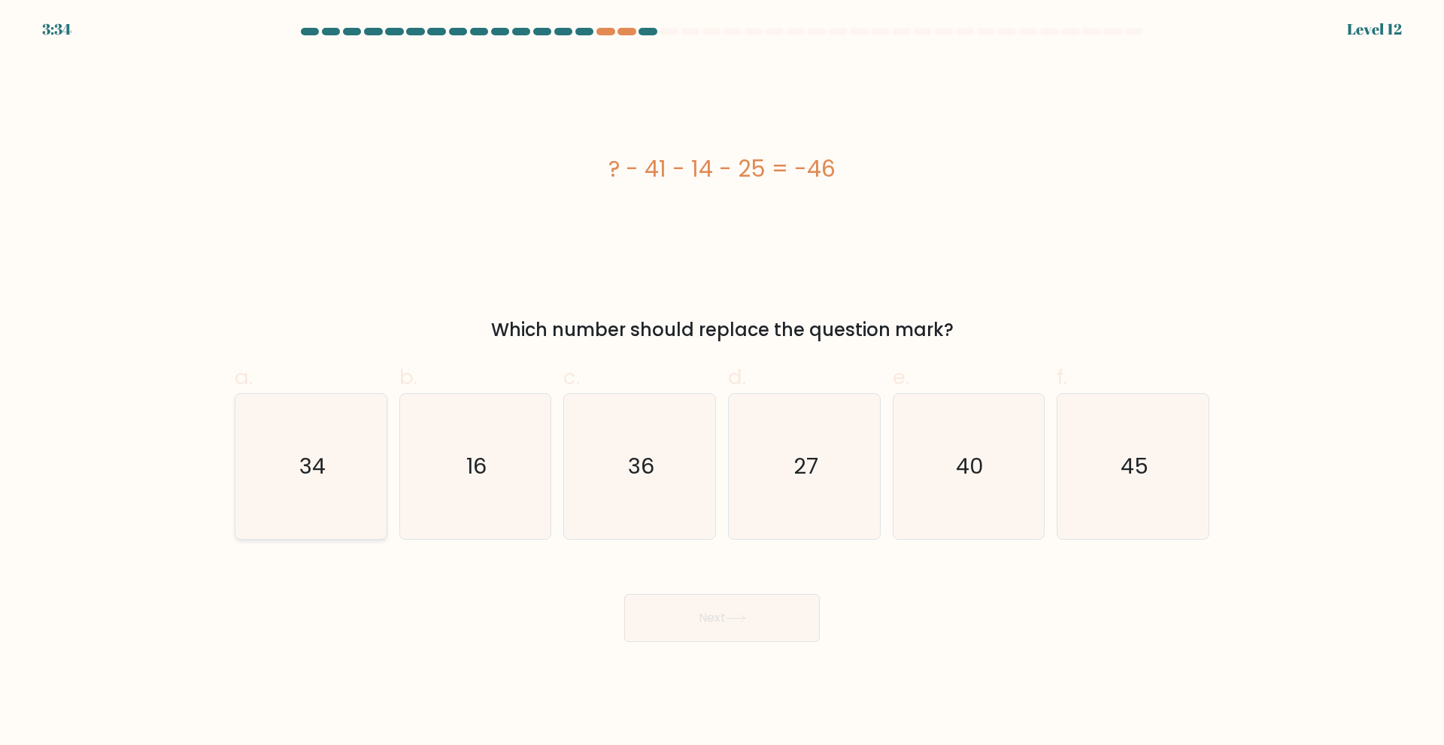
radio input "true"
click at [778, 617] on button "Next" at bounding box center [722, 618] width 196 height 48
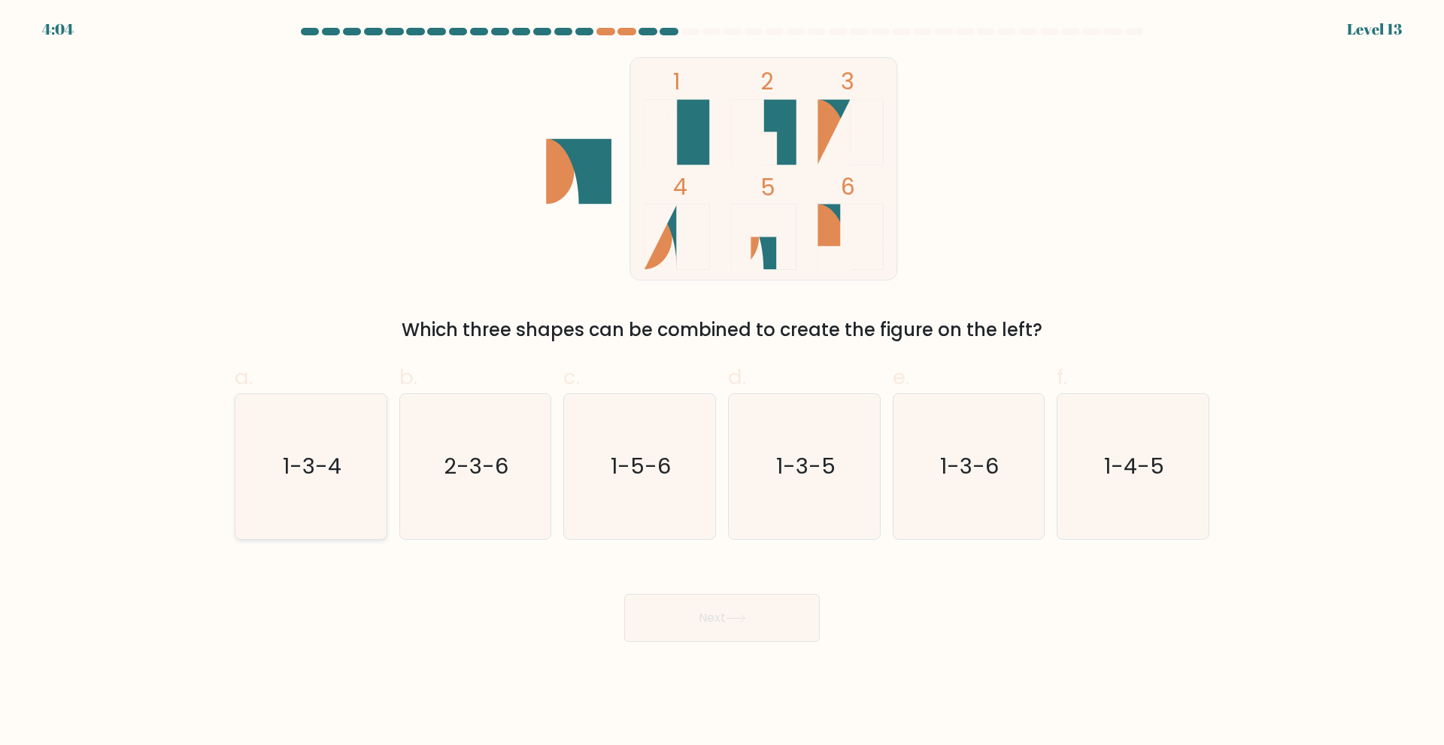
click at [353, 466] on icon "1-3-4" at bounding box center [310, 466] width 145 height 145
click at [722, 383] on input "a. 1-3-4" at bounding box center [722, 378] width 1 height 10
radio input "true"
click at [685, 618] on button "Next" at bounding box center [722, 618] width 196 height 48
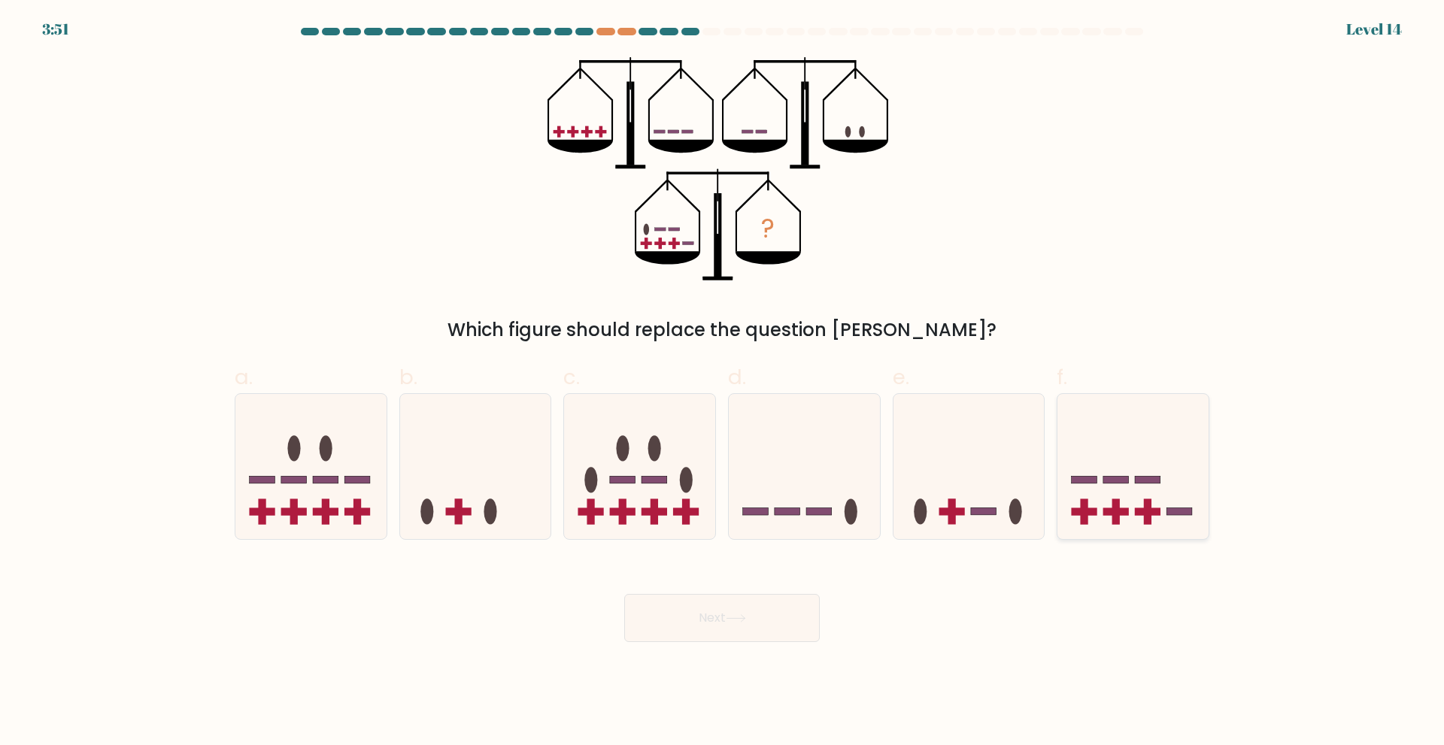
click at [1127, 504] on icon at bounding box center [1132, 466] width 151 height 125
click at [723, 383] on input "f." at bounding box center [722, 378] width 1 height 10
radio input "true"
click at [731, 629] on button "Next" at bounding box center [722, 618] width 196 height 48
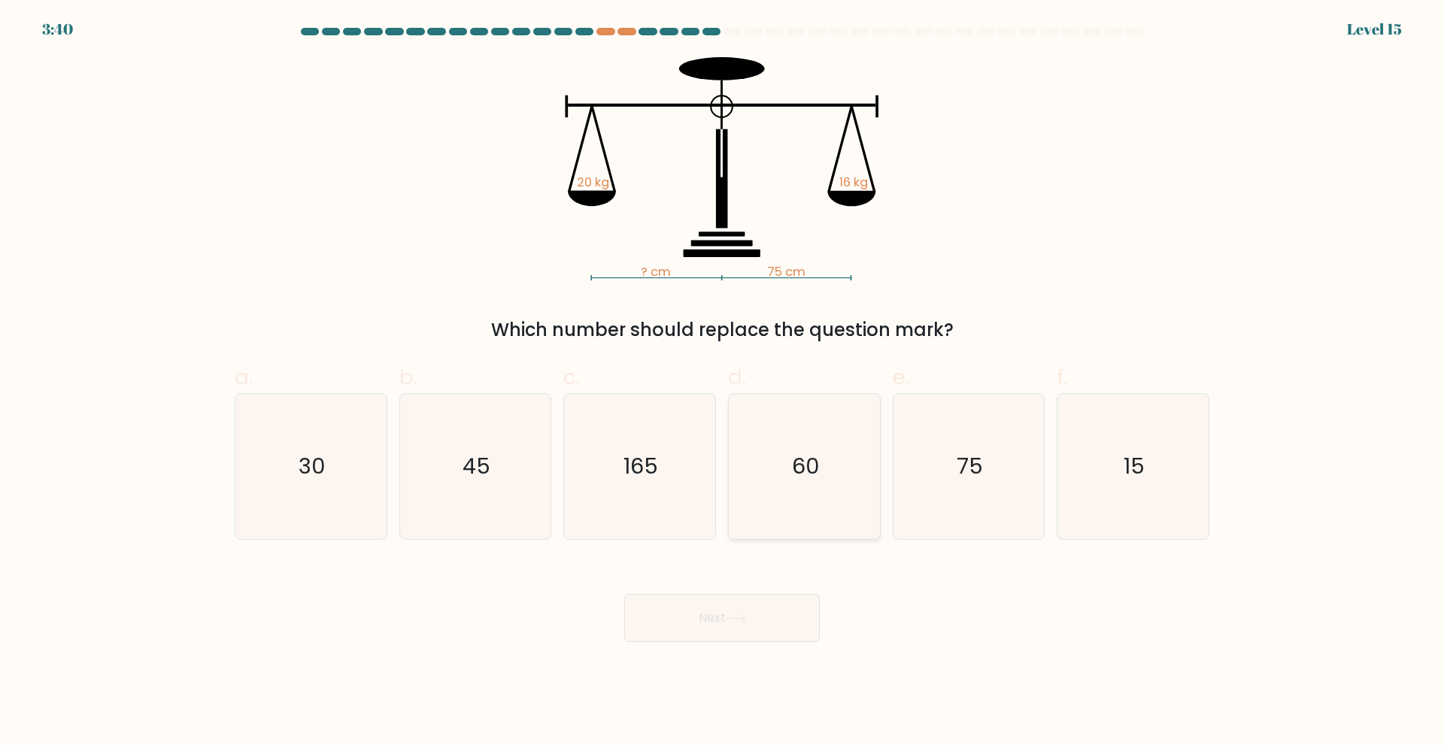
click at [849, 478] on icon "60" at bounding box center [804, 466] width 145 height 145
click at [723, 383] on input "d. 60" at bounding box center [722, 378] width 1 height 10
radio input "true"
click at [770, 615] on button "Next" at bounding box center [722, 618] width 196 height 48
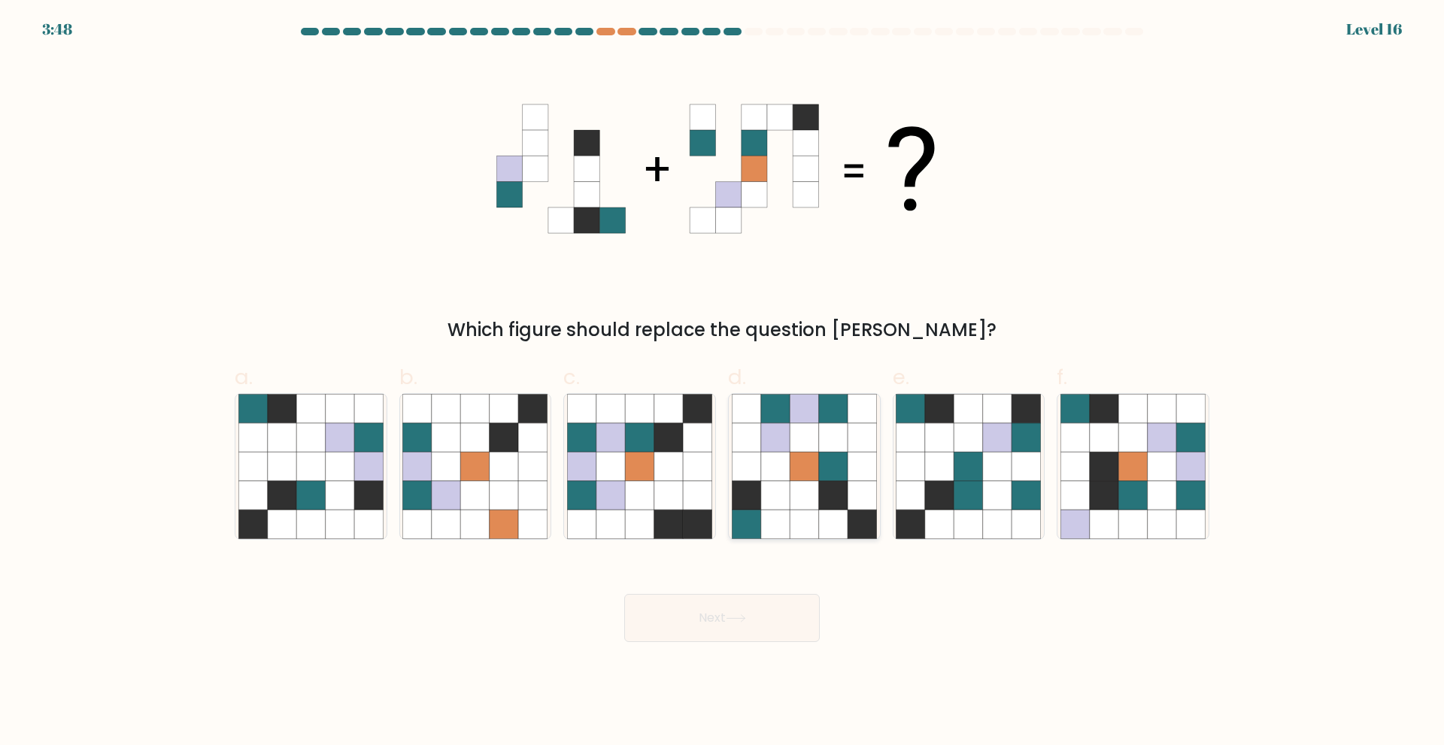
click at [816, 514] on icon at bounding box center [804, 524] width 29 height 29
click at [723, 383] on input "d." at bounding box center [722, 378] width 1 height 10
radio input "true"
click at [745, 636] on button "Next" at bounding box center [722, 618] width 196 height 48
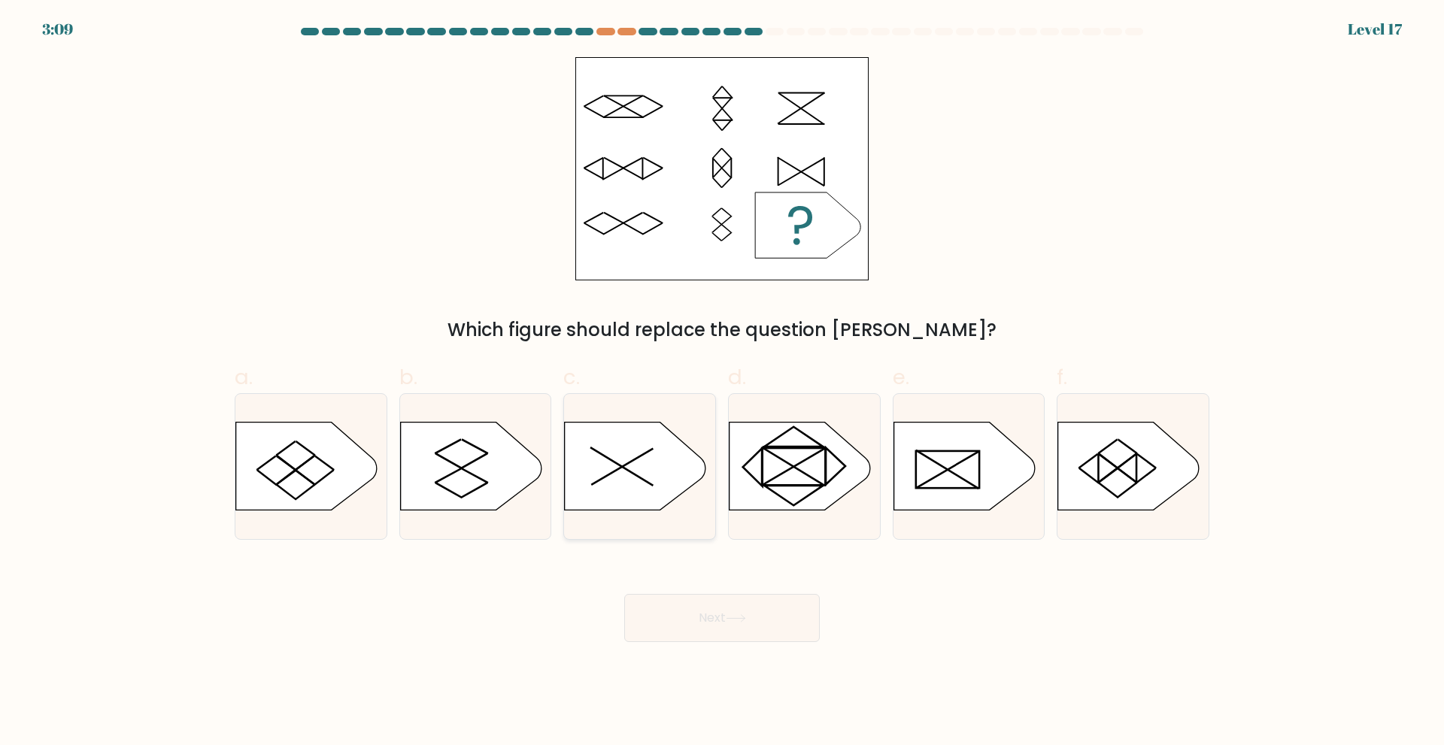
click at [651, 450] on icon at bounding box center [623, 467] width 62 height 36
click at [722, 383] on input "c." at bounding box center [722, 378] width 1 height 10
radio input "true"
click at [715, 620] on button "Next" at bounding box center [722, 618] width 196 height 48
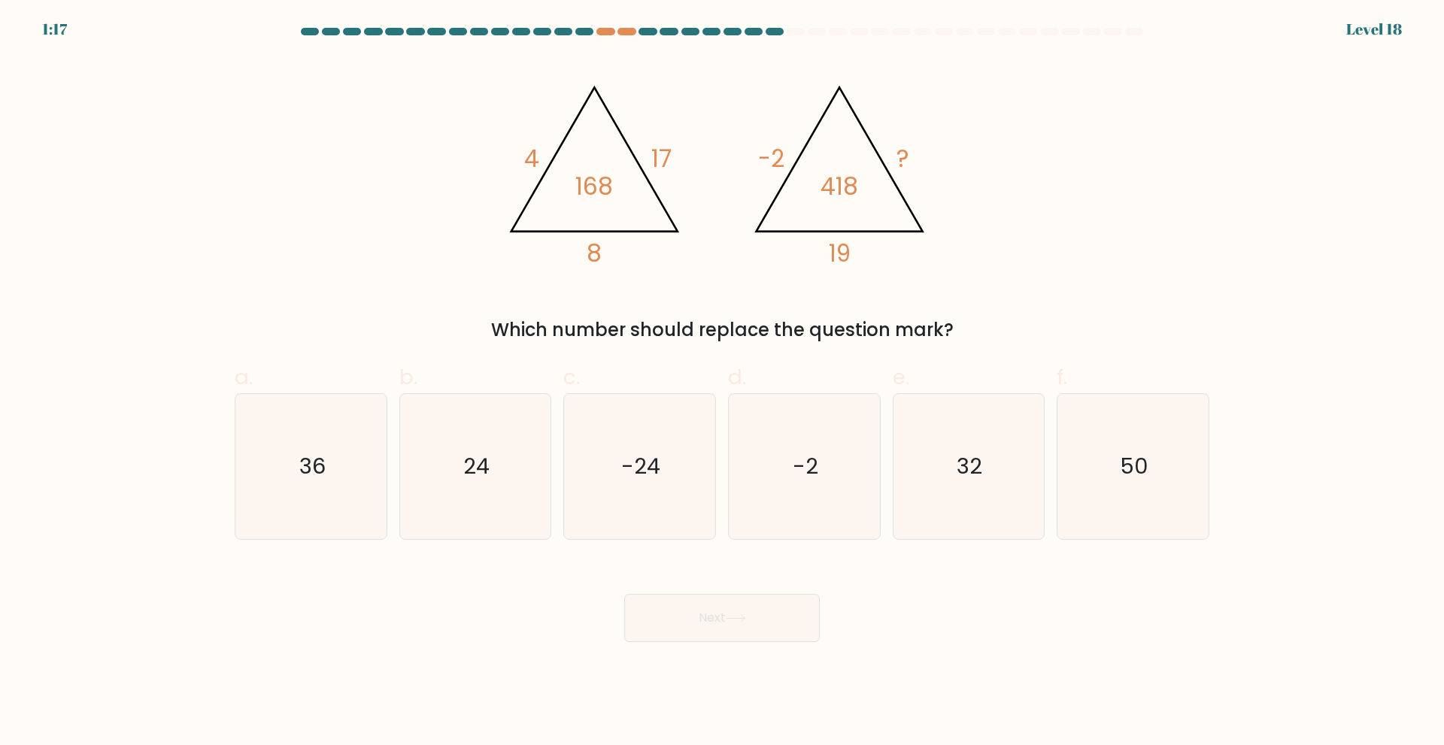
drag, startPoint x: 511, startPoint y: 504, endPoint x: 600, endPoint y: 545, distance: 98.6
click at [511, 503] on icon "24" at bounding box center [474, 466] width 145 height 145
click at [722, 383] on input "b. 24" at bounding box center [722, 378] width 1 height 10
radio input "true"
click at [703, 596] on button "Next" at bounding box center [722, 618] width 196 height 48
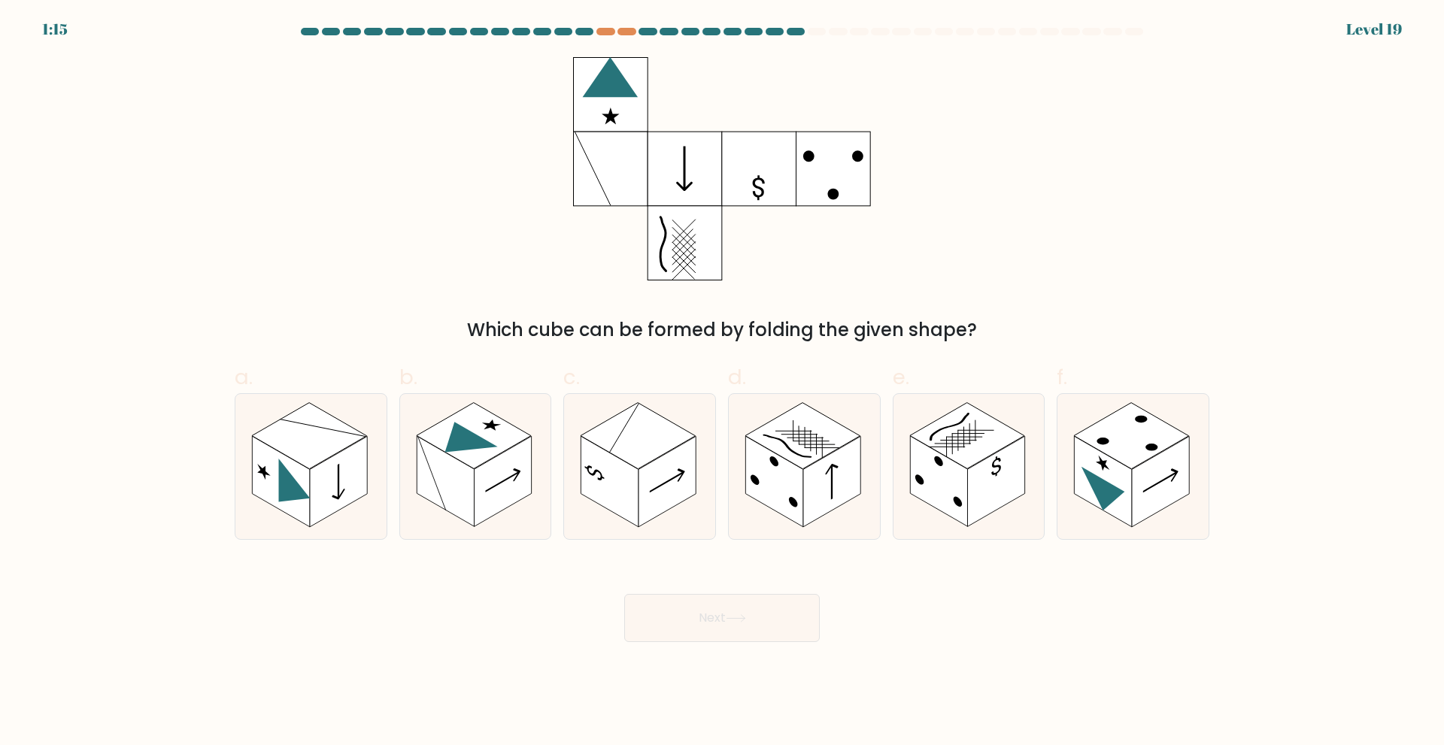
click at [745, 618] on icon at bounding box center [736, 618] width 20 height 8
click at [948, 496] on rect at bounding box center [938, 481] width 57 height 91
click at [723, 383] on input "e." at bounding box center [722, 378] width 1 height 10
radio input "true"
click at [760, 613] on button "Next" at bounding box center [722, 618] width 196 height 48
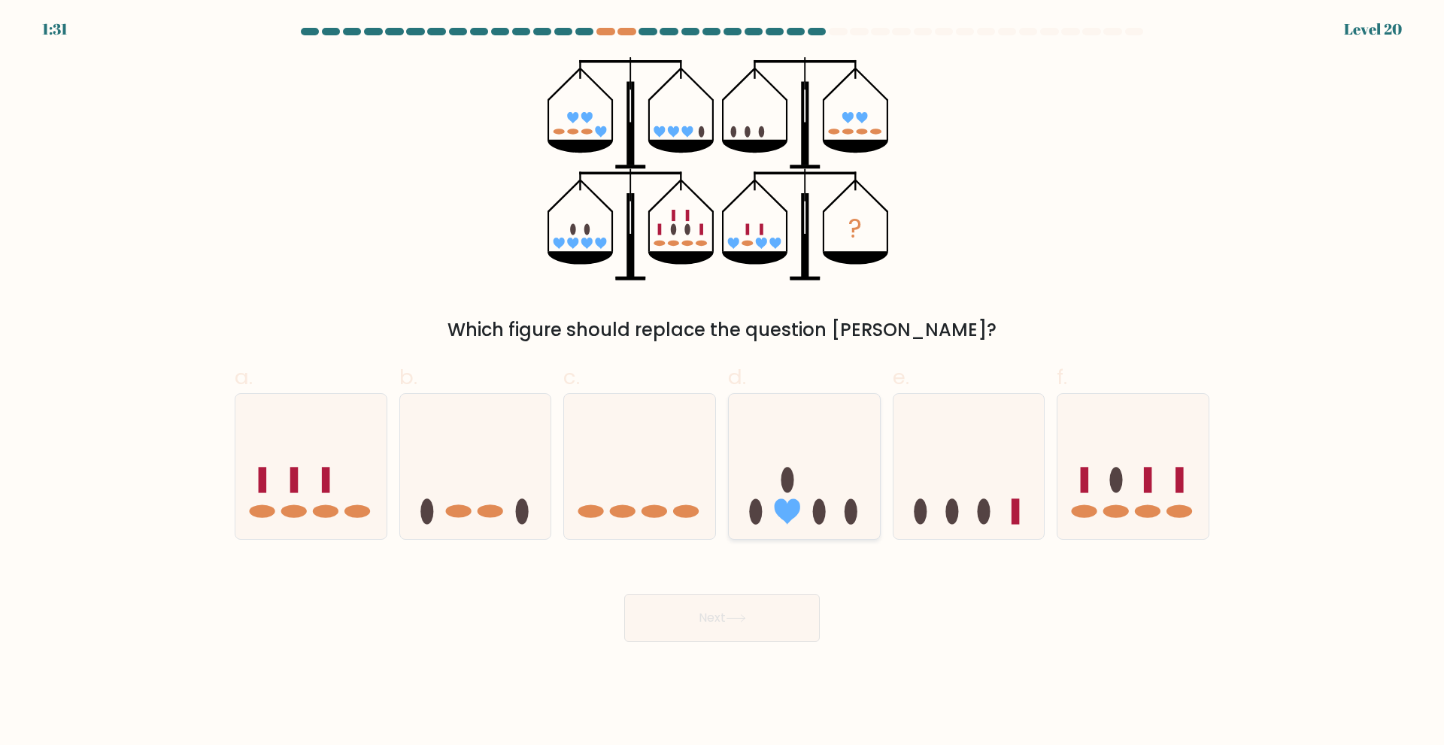
click at [849, 499] on icon at bounding box center [804, 466] width 151 height 125
click at [723, 383] on input "d." at bounding box center [722, 378] width 1 height 10
radio input "true"
click at [726, 622] on button "Next" at bounding box center [722, 618] width 196 height 48
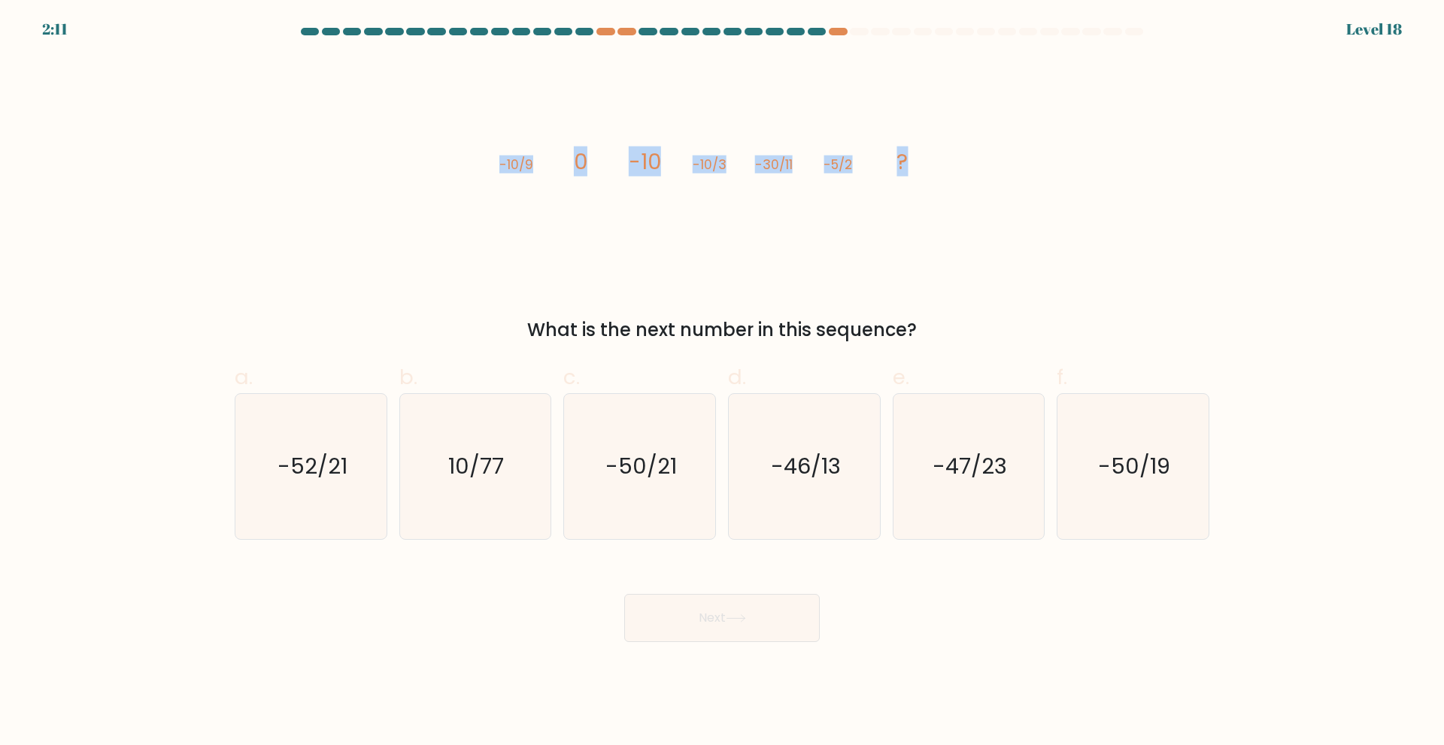
drag, startPoint x: 499, startPoint y: 162, endPoint x: 993, endPoint y: 115, distance: 495.6
click at [993, 115] on div "image/svg+xml -10/9 0 -10 -10/3 -30/11 -5/2 ? What is the next number in this s…" at bounding box center [722, 200] width 993 height 287
copy g "-10/9 0 -10 -10/3 -30/11 -5/2 ?"
click at [787, 224] on icon "image/svg+xml -10/9 0 -10 -10/3 -30/11 -5/2 ?" at bounding box center [721, 168] width 451 height 223
click at [620, 501] on icon "-50/21" at bounding box center [639, 466] width 145 height 145
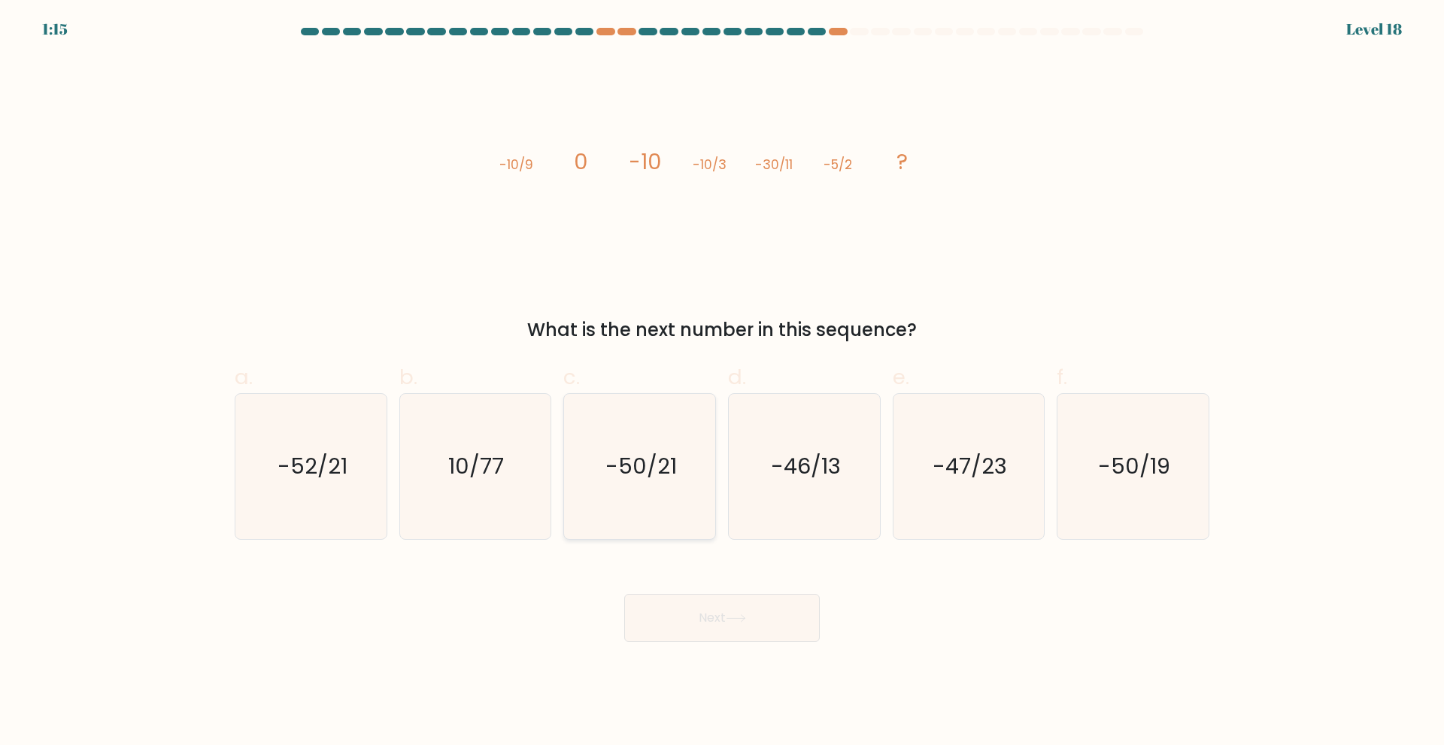
click at [722, 383] on input "c. -50/21" at bounding box center [722, 378] width 1 height 10
radio input "true"
click at [507, 491] on icon "10/77" at bounding box center [474, 466] width 145 height 145
click at [722, 383] on input "b. 10/77" at bounding box center [722, 378] width 1 height 10
radio input "true"
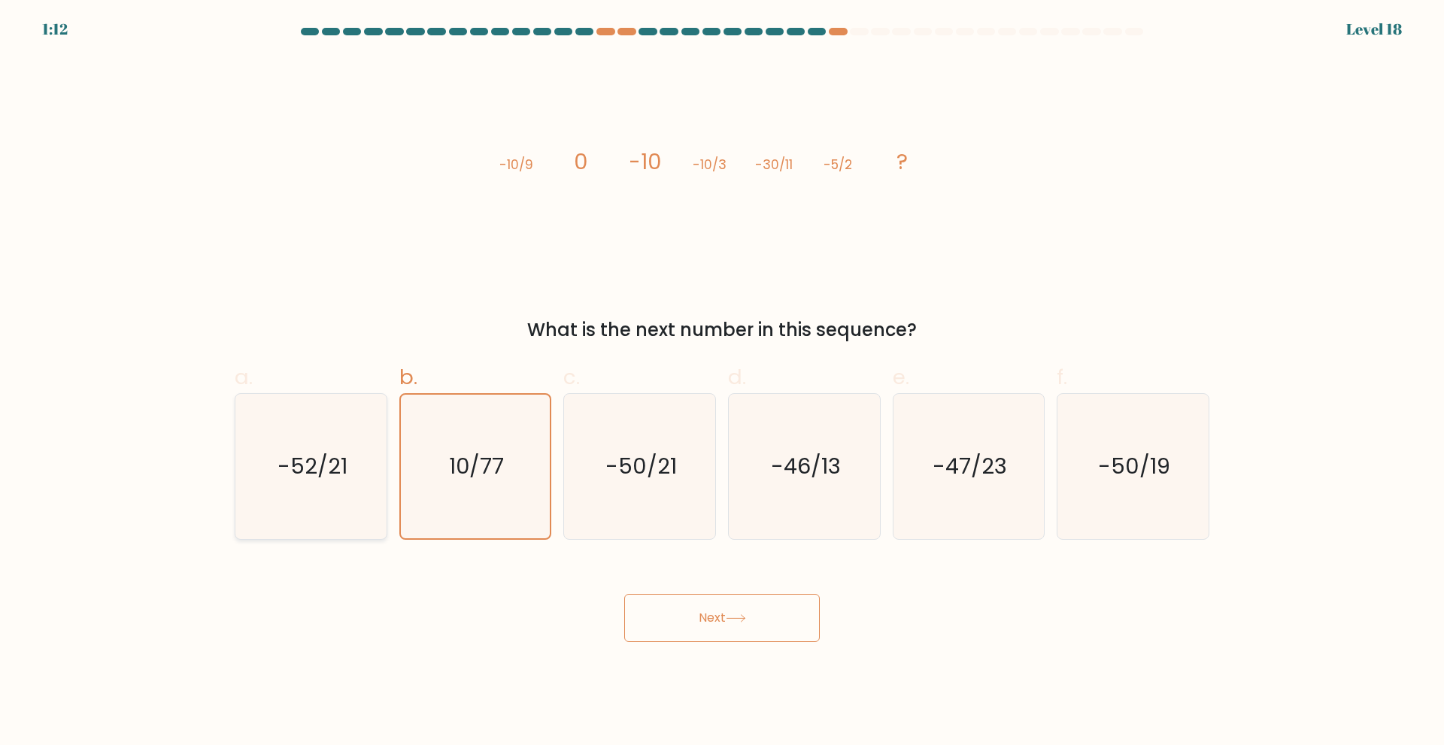
click at [337, 471] on text "-52/21" at bounding box center [313, 466] width 70 height 30
click at [722, 383] on input "a. -52/21" at bounding box center [722, 378] width 1 height 10
radio input "true"
click at [729, 619] on button "Next" at bounding box center [722, 618] width 196 height 48
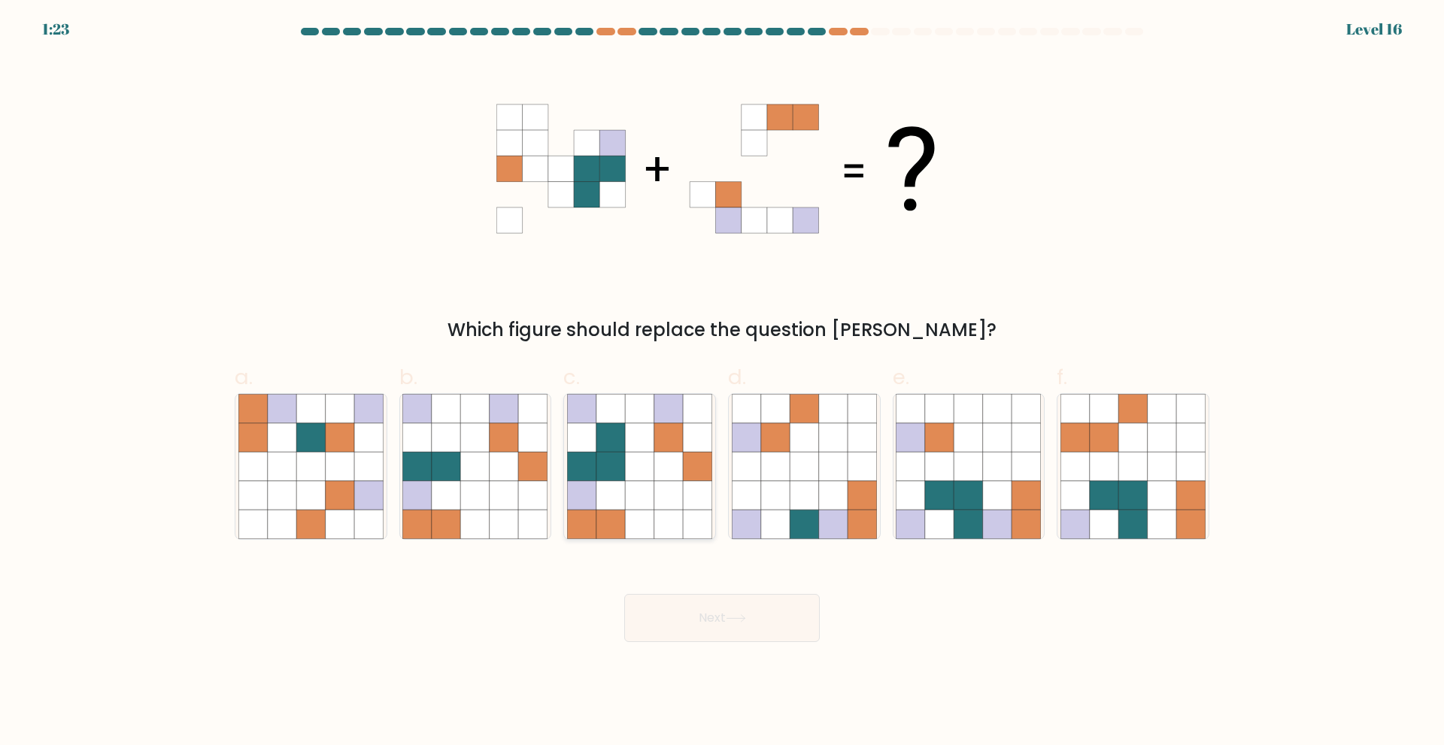
click at [663, 501] on icon at bounding box center [668, 495] width 29 height 29
click at [722, 383] on input "c." at bounding box center [722, 378] width 1 height 10
radio input "true"
click at [689, 601] on button "Next" at bounding box center [722, 618] width 196 height 48
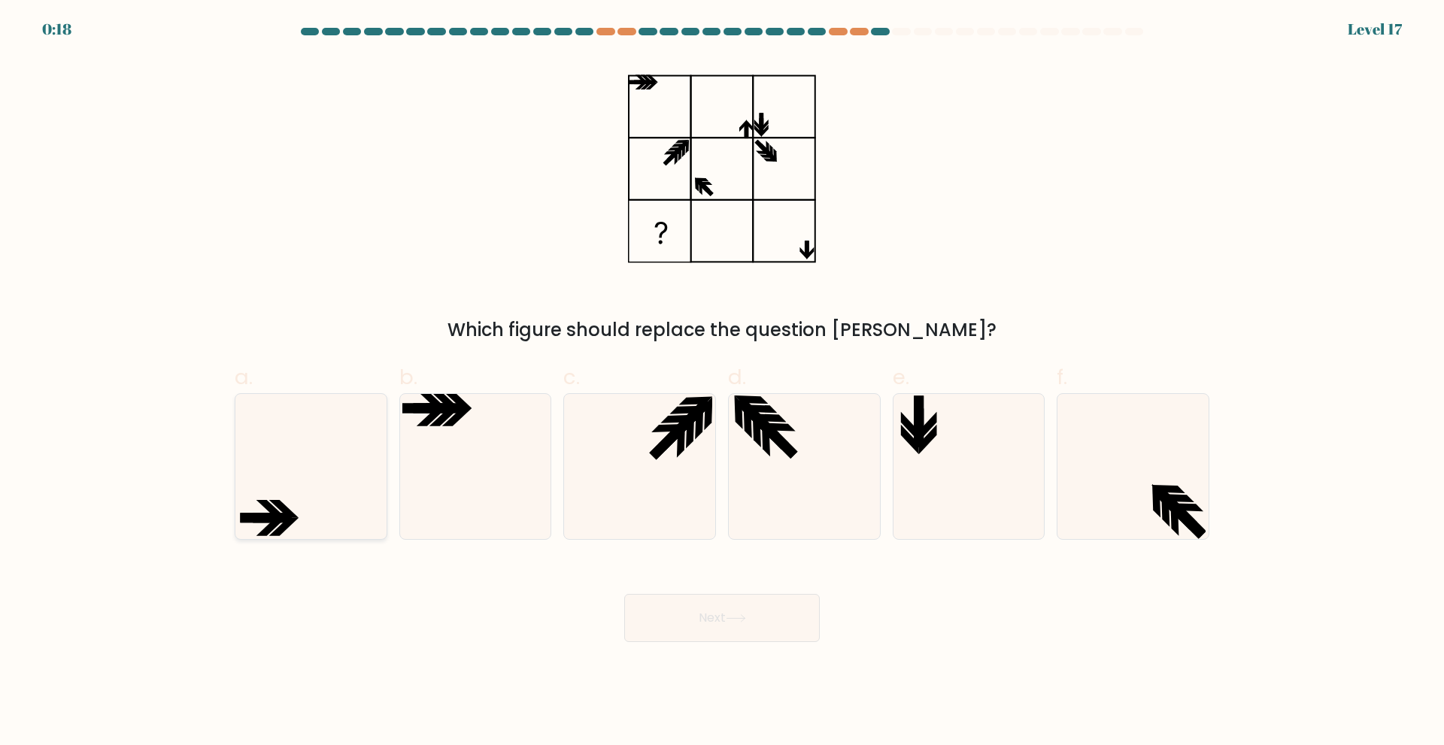
click at [286, 474] on icon at bounding box center [310, 466] width 145 height 145
click at [722, 383] on input "a." at bounding box center [722, 378] width 1 height 10
radio input "true"
click at [717, 633] on button "Next" at bounding box center [722, 618] width 196 height 48
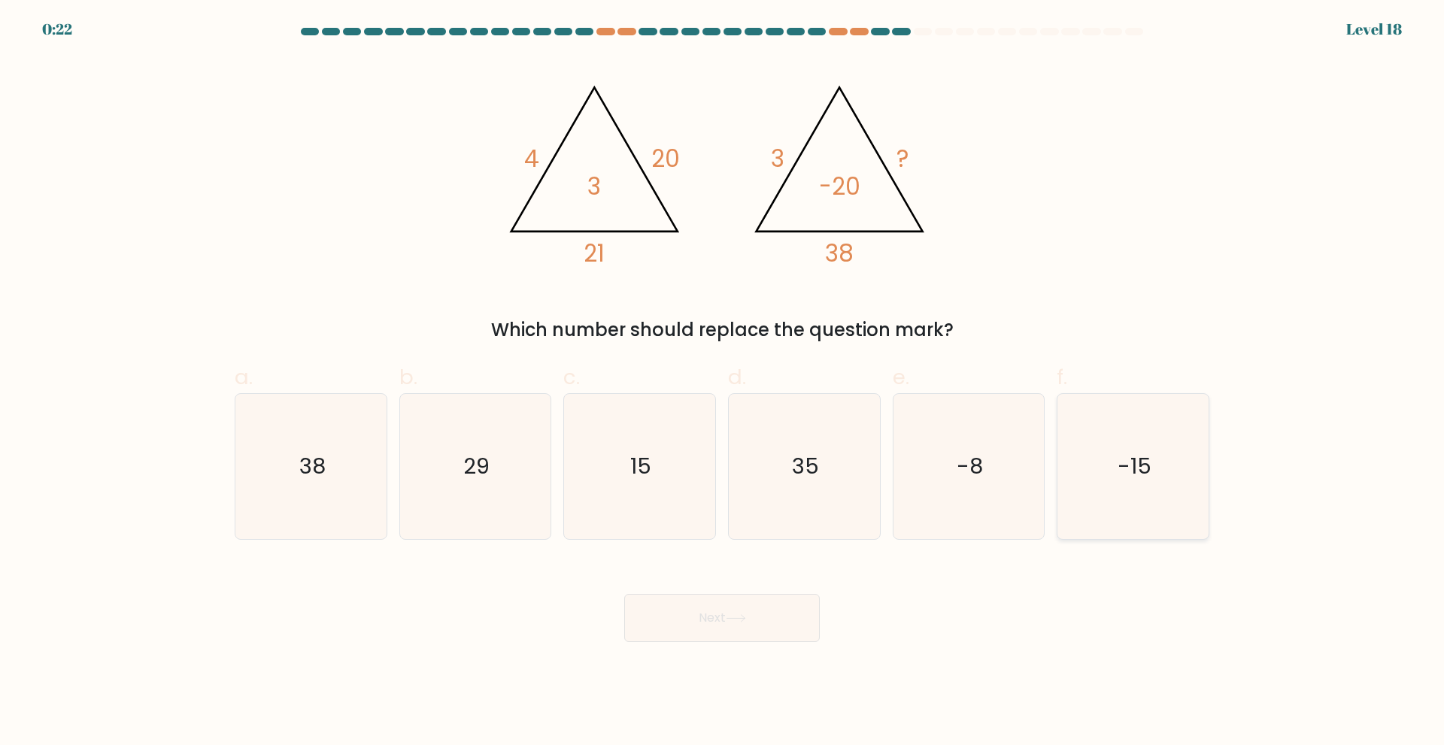
click at [1105, 474] on icon "-15" at bounding box center [1132, 466] width 145 height 145
click at [723, 383] on input "f. -15" at bounding box center [722, 378] width 1 height 10
radio input "true"
click at [746, 612] on button "Next" at bounding box center [722, 618] width 196 height 48
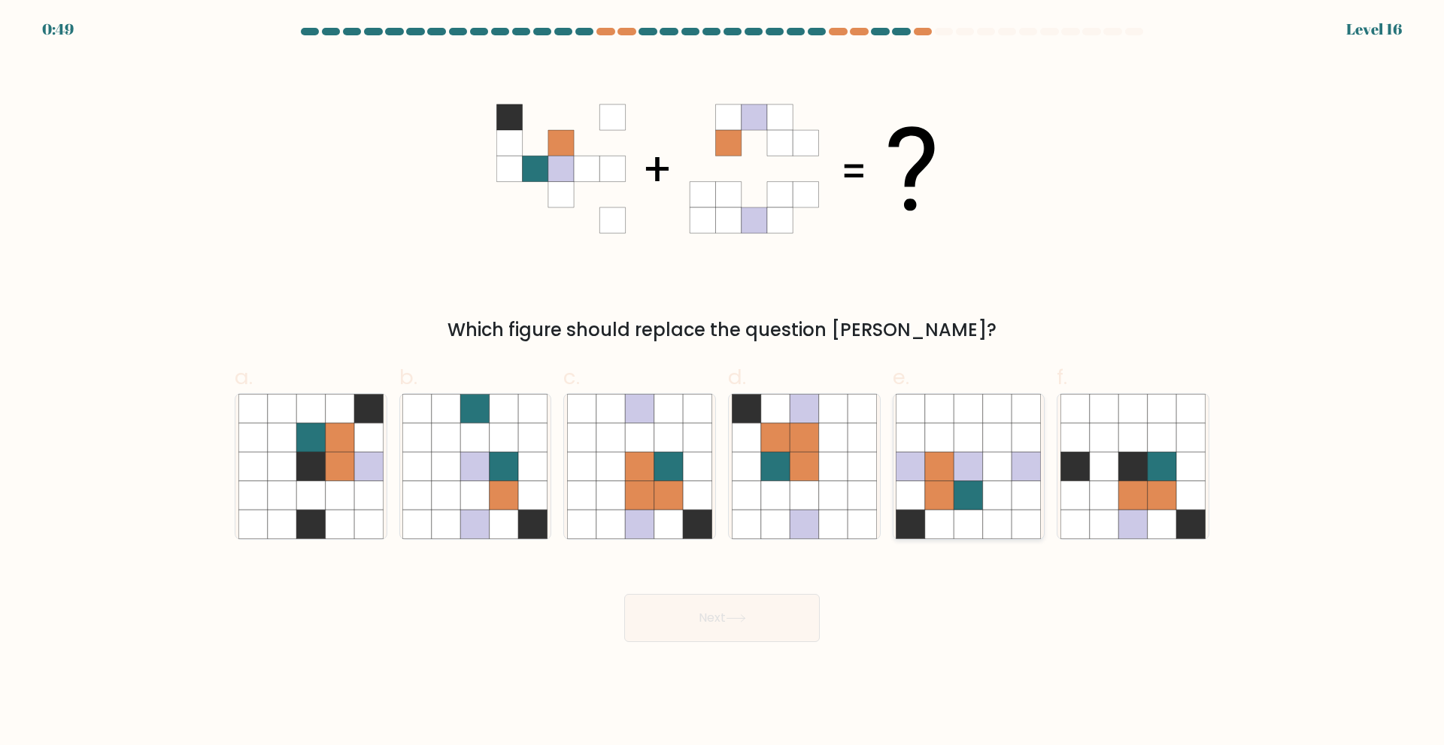
click at [975, 517] on icon at bounding box center [968, 524] width 29 height 29
click at [723, 383] on input "e." at bounding box center [722, 378] width 1 height 10
radio input "true"
click at [734, 605] on button "Next" at bounding box center [722, 618] width 196 height 48
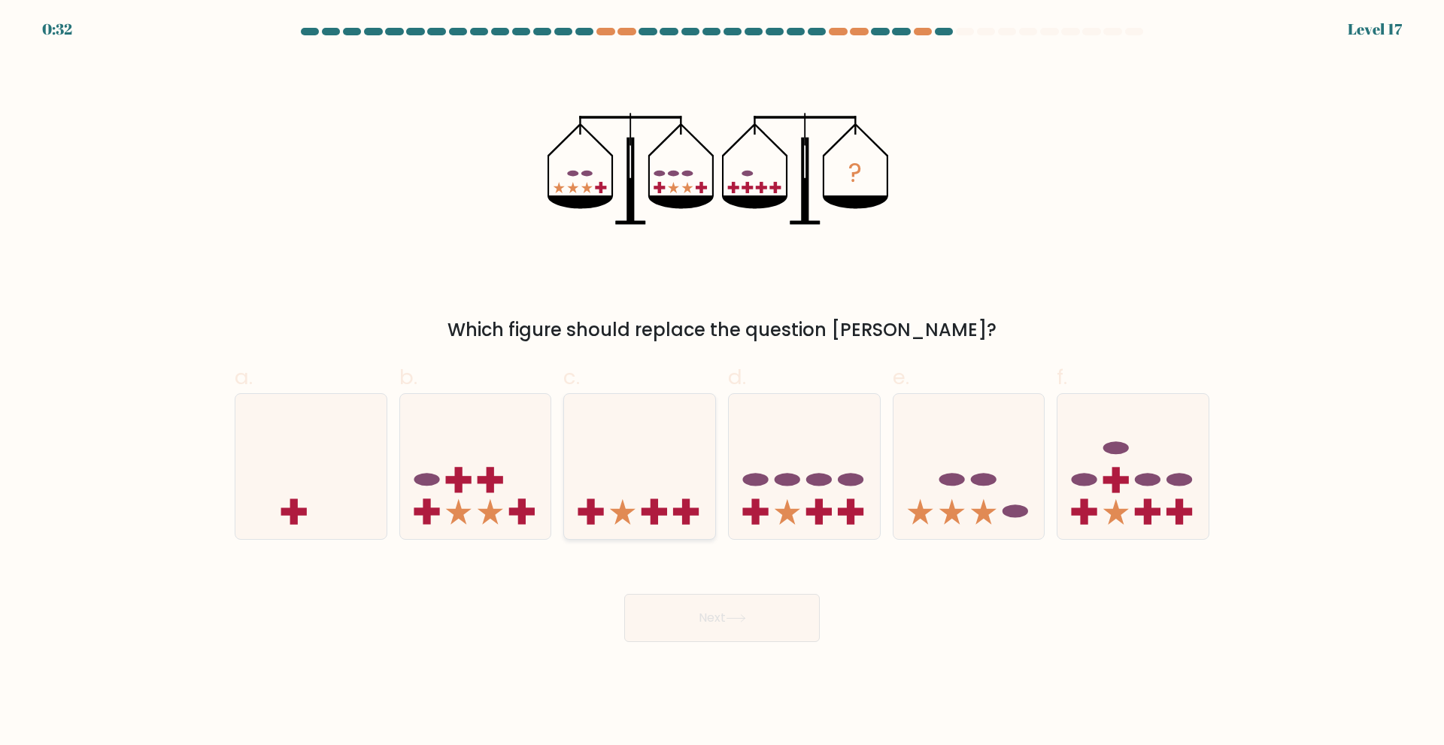
click at [623, 436] on icon at bounding box center [639, 466] width 151 height 125
click at [722, 383] on input "c." at bounding box center [722, 378] width 1 height 10
radio input "true"
click at [734, 633] on button "Next" at bounding box center [722, 618] width 196 height 48
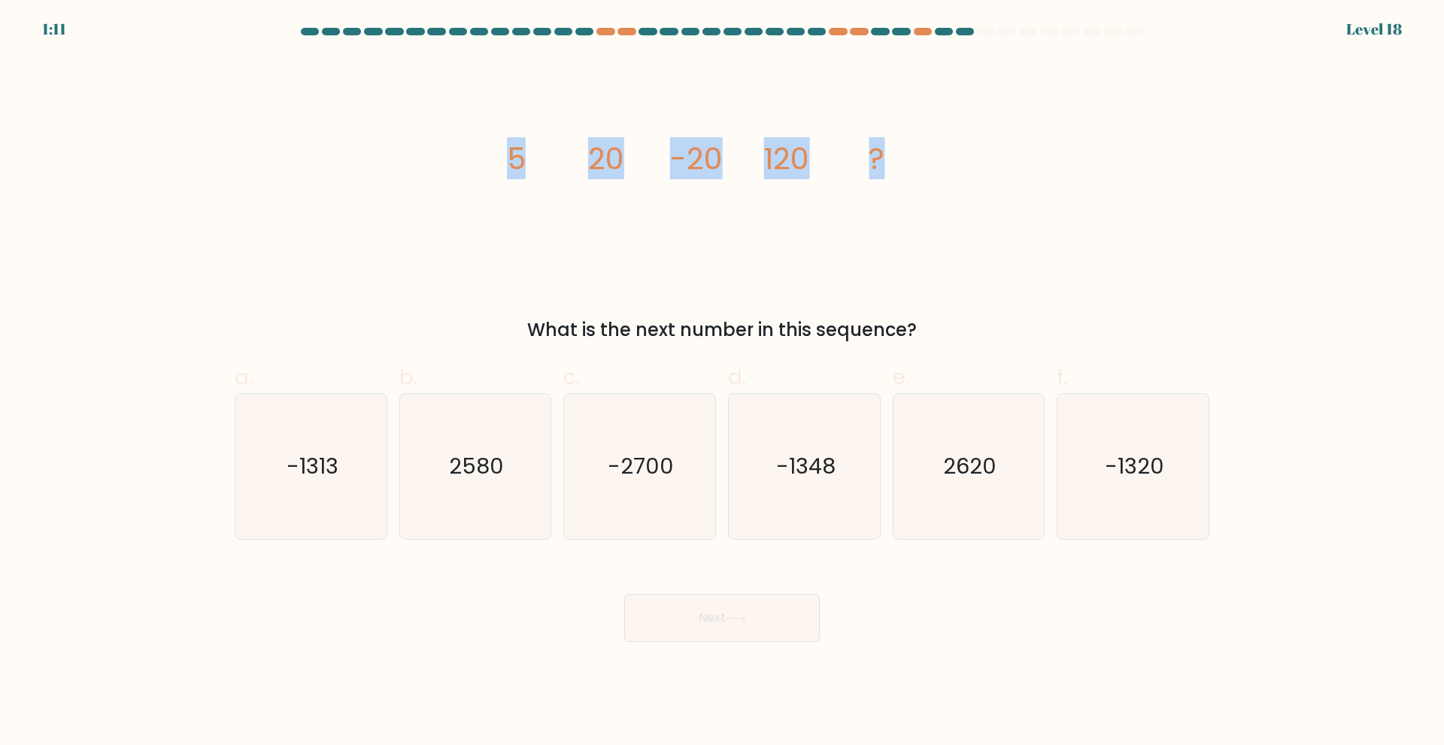
drag, startPoint x: 513, startPoint y: 165, endPoint x: 900, endPoint y: 157, distance: 387.4
click at [900, 157] on icon "image/svg+xml 5 20 -20 120 ?" at bounding box center [721, 168] width 451 height 223
copy g "5 20 -20 120 ?"
click at [686, 288] on div "image/svg+xml 5 20 -20 120 ? What is the next number in this sequence?" at bounding box center [722, 200] width 993 height 287
click at [1113, 450] on icon "-1320" at bounding box center [1132, 466] width 145 height 145
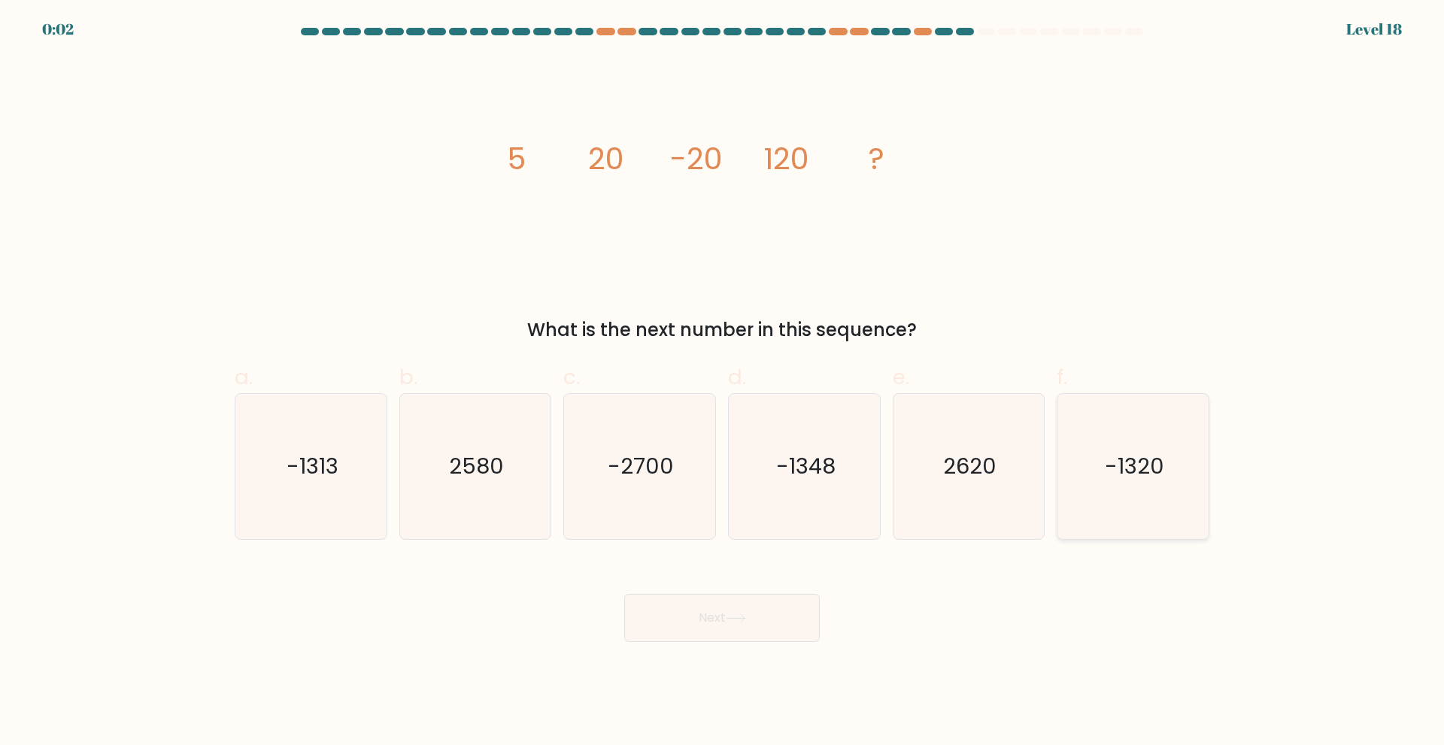
click at [723, 383] on input "f. -1320" at bounding box center [722, 378] width 1 height 10
radio input "true"
click at [734, 623] on button "Next" at bounding box center [722, 618] width 196 height 48
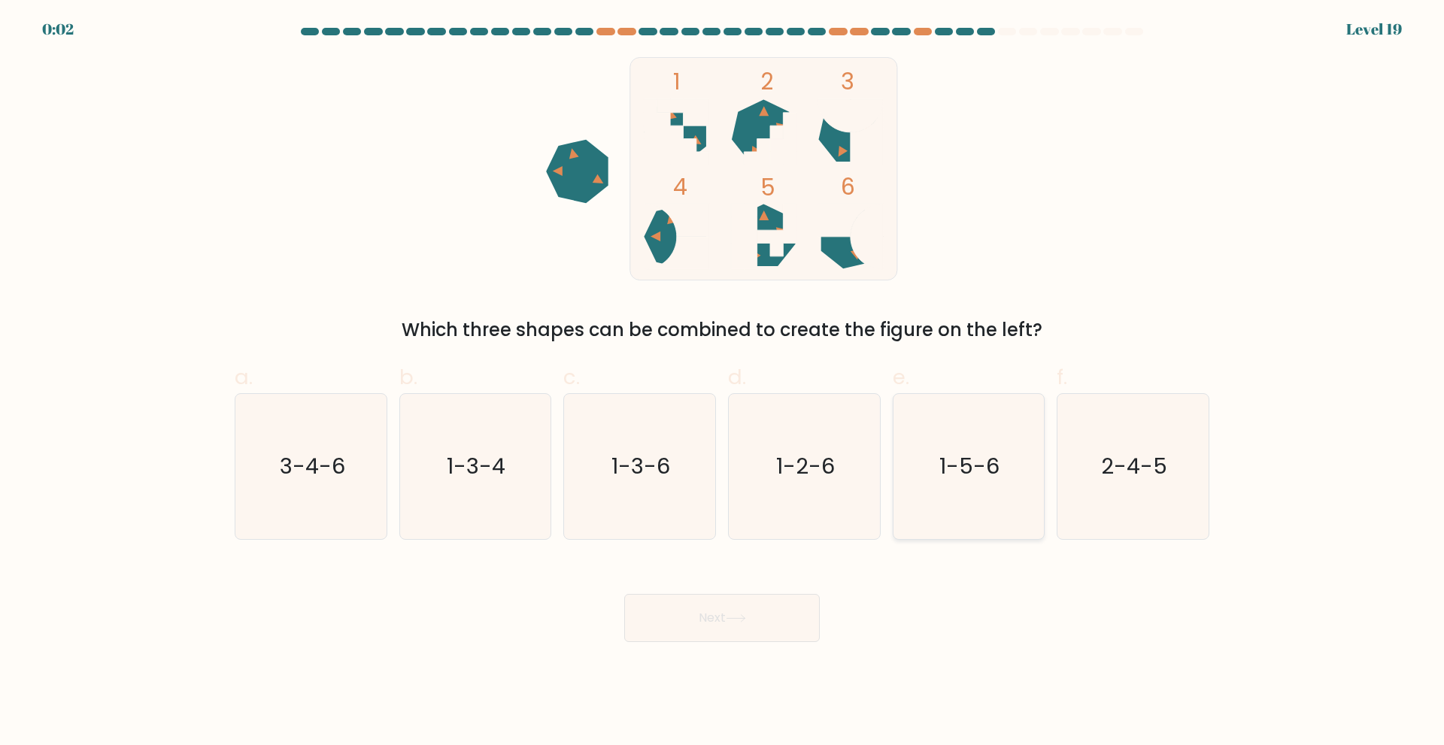
click at [952, 466] on text "1-5-6" at bounding box center [970, 466] width 60 height 30
click at [723, 383] on input "e. 1-5-6" at bounding box center [722, 378] width 1 height 10
radio input "true"
click at [760, 632] on button "Next" at bounding box center [722, 618] width 196 height 48
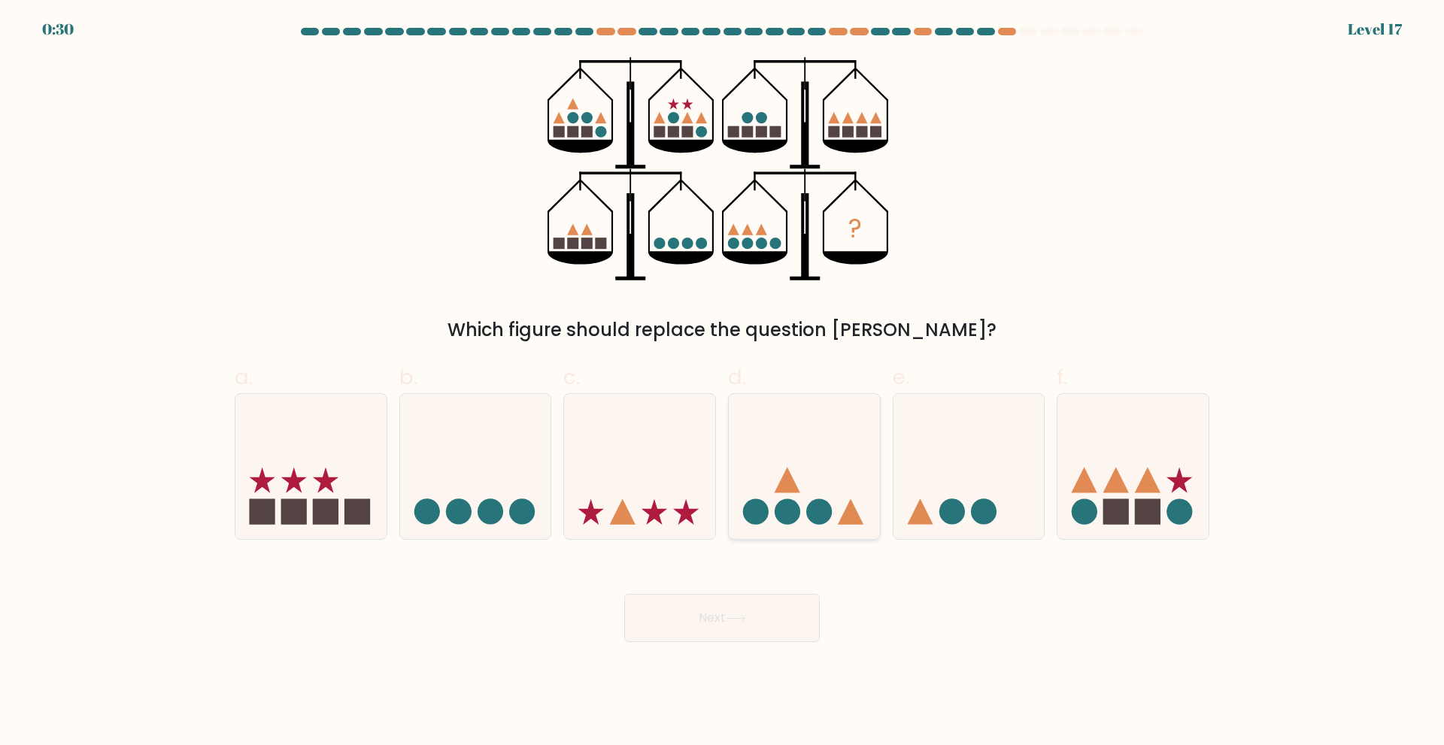
click at [848, 494] on icon at bounding box center [804, 466] width 151 height 125
click at [723, 383] on input "d." at bounding box center [722, 378] width 1 height 10
radio input "true"
click at [777, 608] on button "Next" at bounding box center [722, 618] width 196 height 48
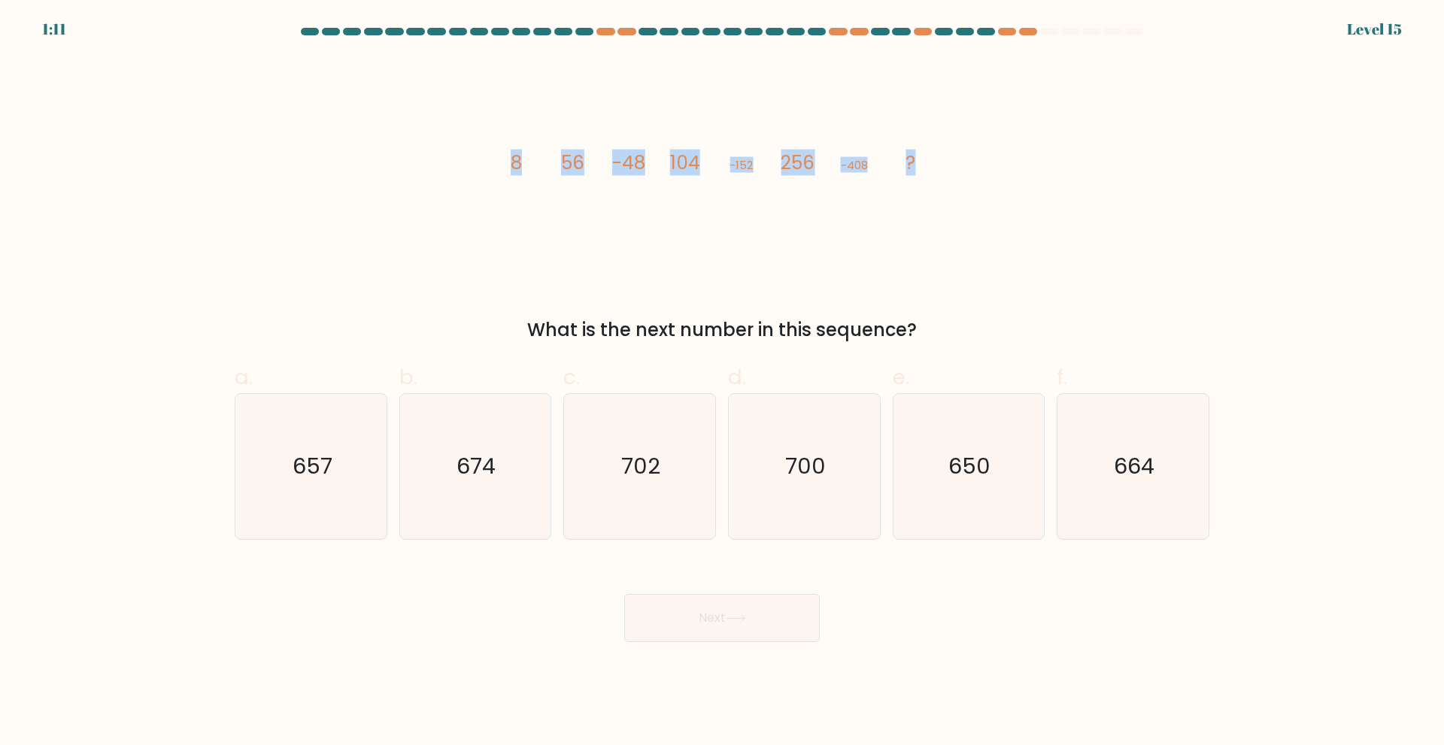
drag, startPoint x: 515, startPoint y: 157, endPoint x: 970, endPoint y: 195, distance: 456.6
click at [970, 195] on div "image/svg+xml 8 56 -48 104 -152 256 -408 ? What is the next number in this sequ…" at bounding box center [722, 200] width 993 height 287
copy g "8 56 -48 104 -152 256 -408 ?"
click at [1109, 510] on icon "664" at bounding box center [1132, 466] width 145 height 145
click at [723, 383] on input "f. 664" at bounding box center [722, 378] width 1 height 10
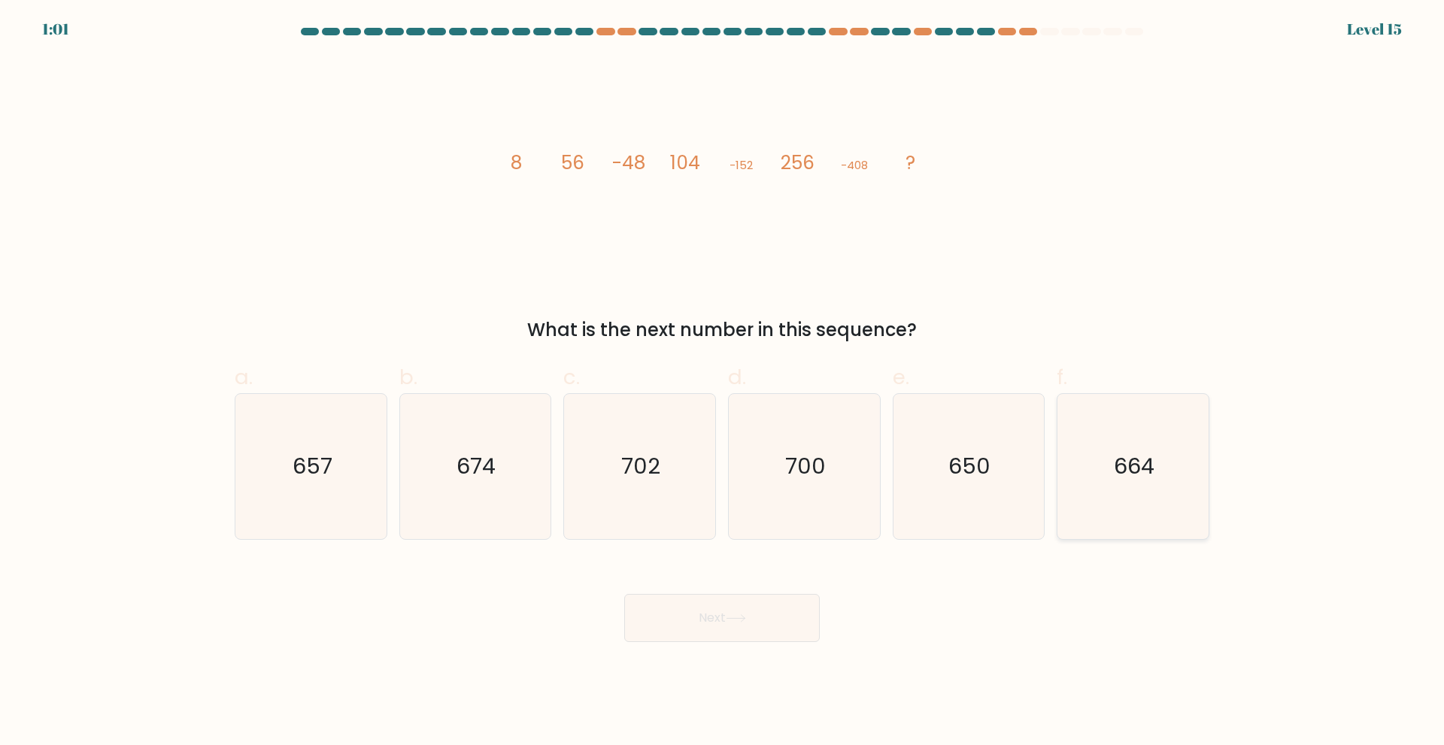
radio input "true"
click at [766, 636] on button "Next" at bounding box center [722, 618] width 196 height 48
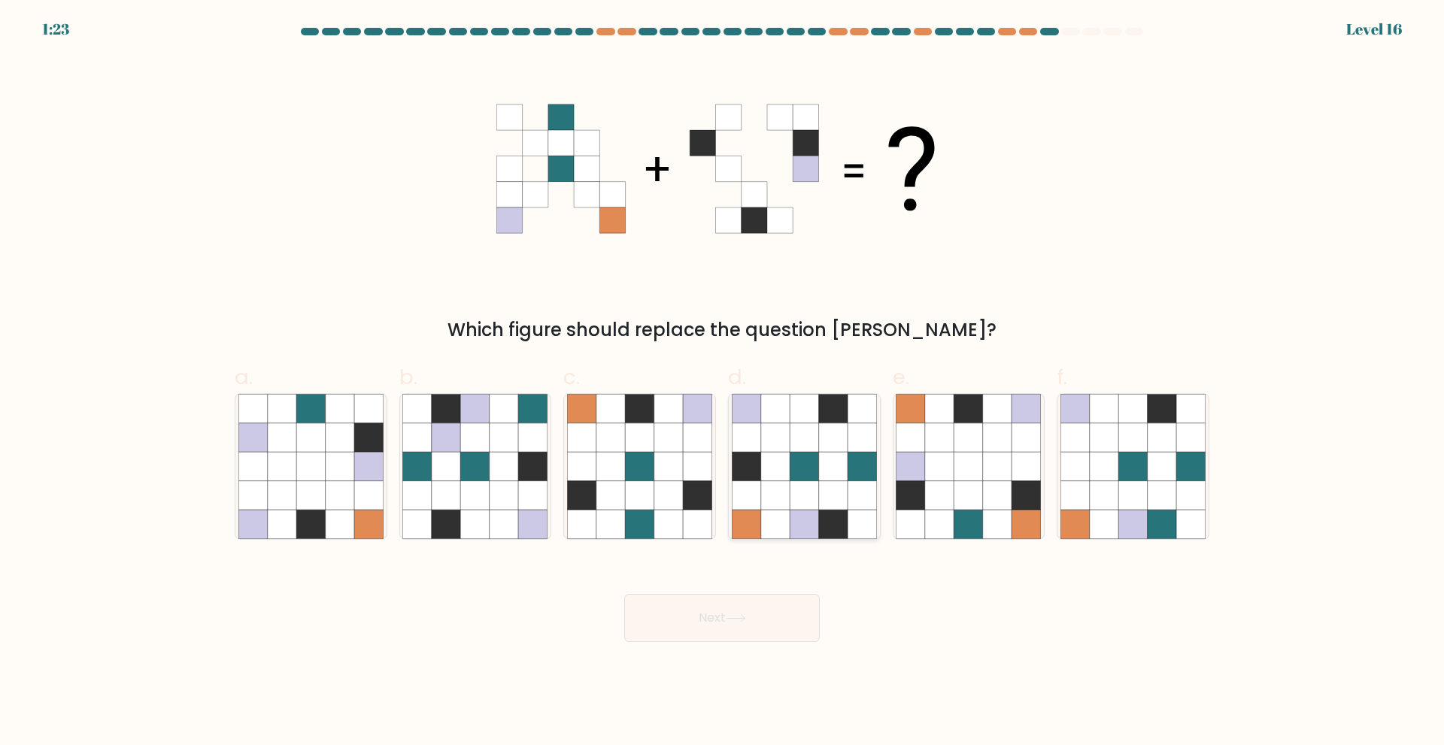
click at [786, 478] on icon at bounding box center [775, 466] width 29 height 29
click at [723, 383] on input "d." at bounding box center [722, 378] width 1 height 10
radio input "true"
click at [738, 623] on button "Next" at bounding box center [722, 618] width 196 height 48
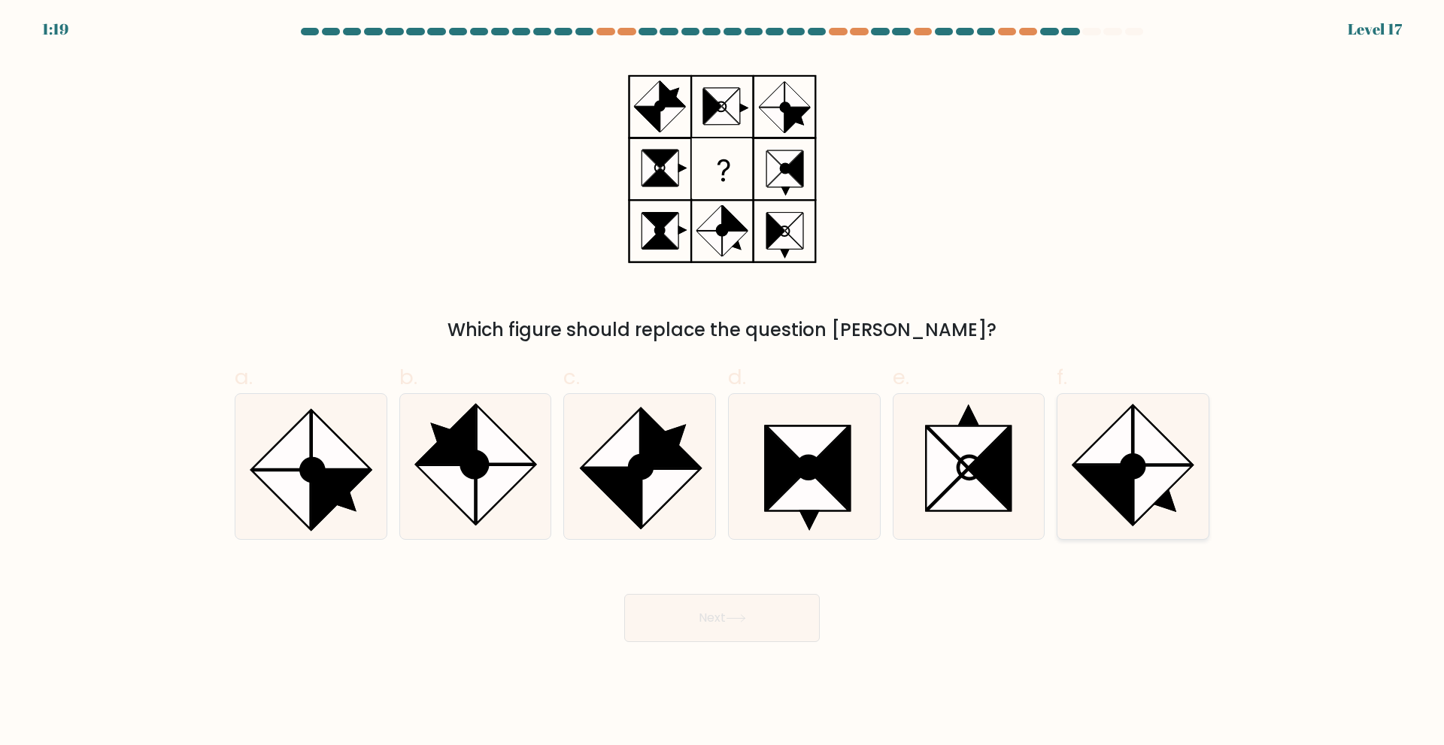
click at [1073, 422] on icon at bounding box center [1132, 466] width 145 height 145
click at [723, 383] on input "f." at bounding box center [722, 378] width 1 height 10
radio input "true"
click at [782, 614] on button "Next" at bounding box center [722, 618] width 196 height 48
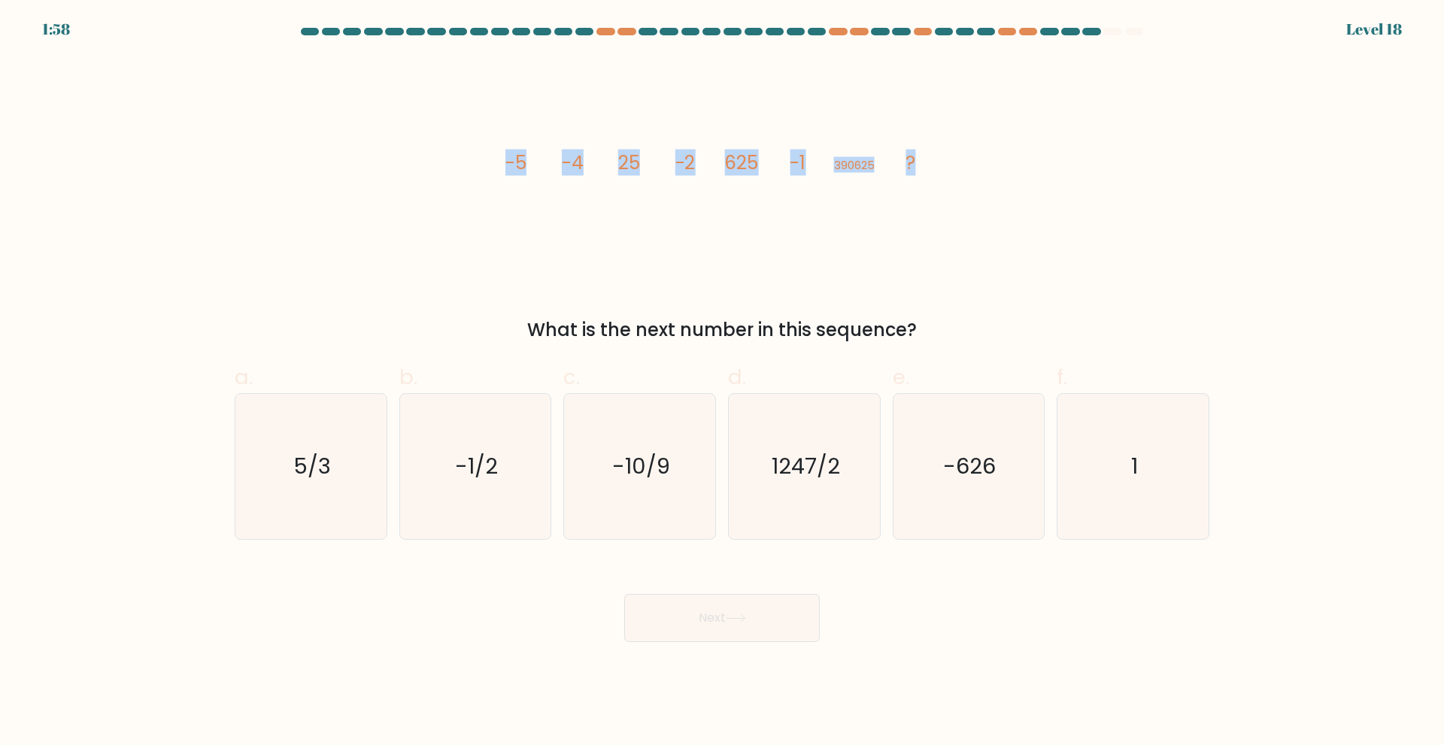
drag, startPoint x: 504, startPoint y: 157, endPoint x: 936, endPoint y: 162, distance: 432.5
click at [936, 162] on icon "image/svg+xml -5 -4 25 -2 625 -1 390625 ?" at bounding box center [721, 168] width 451 height 223
copy g "-5 -4 25 -2 625 -1 390625 ?"
click at [1093, 316] on div "image/svg+xml -5 -4 25 -2 625 -1 390625 ? What is the next number in this seque…" at bounding box center [722, 200] width 993 height 287
click at [1158, 475] on icon "1" at bounding box center [1132, 466] width 145 height 145
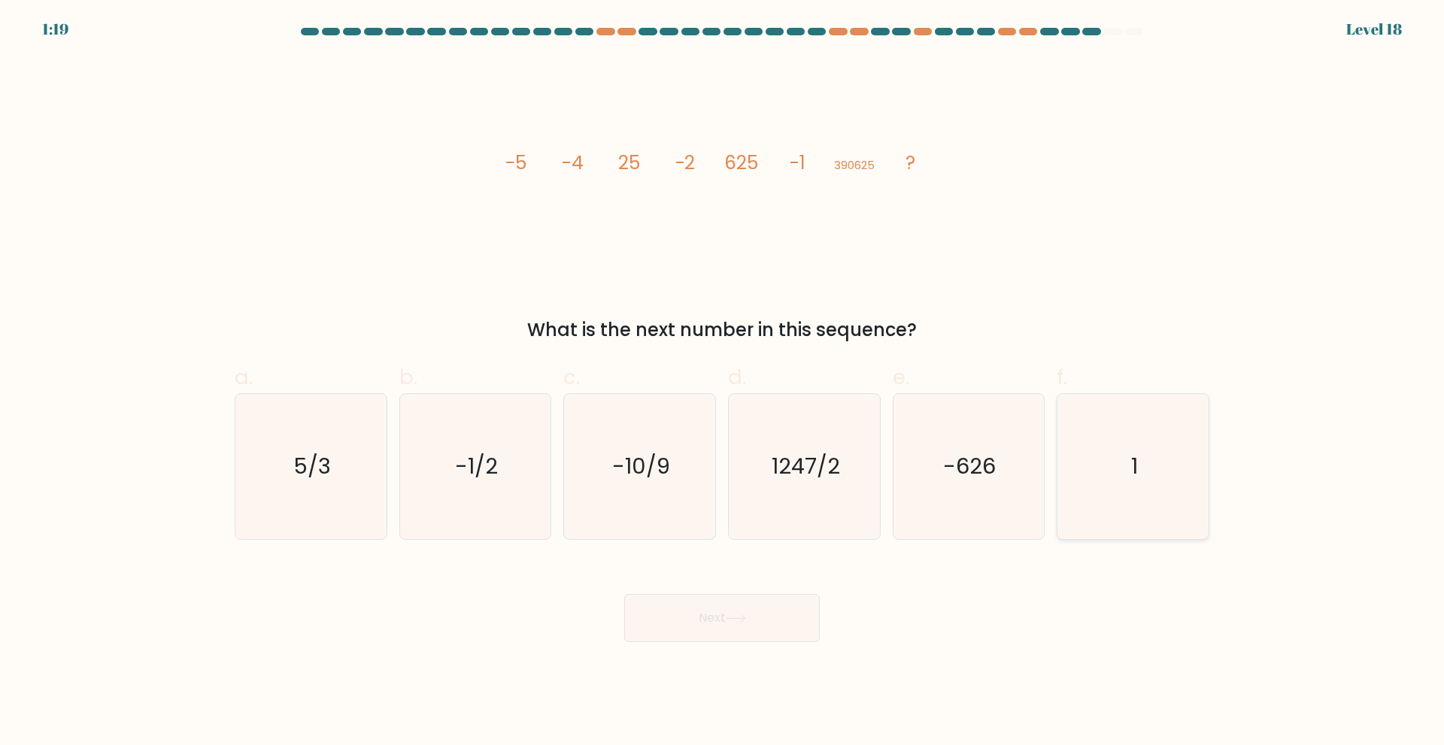
click at [723, 383] on input "f. 1" at bounding box center [722, 378] width 1 height 10
radio input "true"
click at [764, 625] on button "Next" at bounding box center [722, 618] width 196 height 48
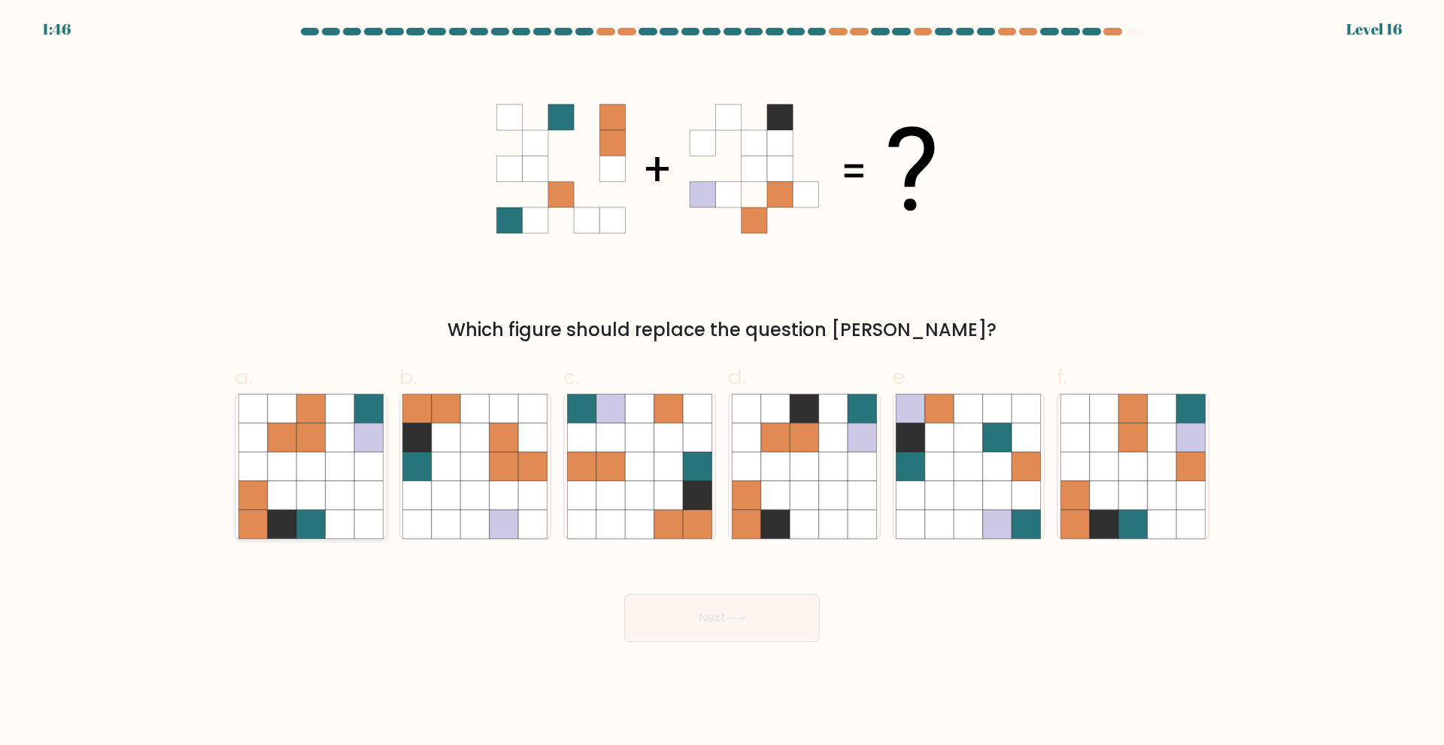
click at [356, 514] on icon at bounding box center [368, 524] width 29 height 29
click at [722, 383] on input "a." at bounding box center [722, 378] width 1 height 10
radio input "true"
click at [688, 620] on button "Next" at bounding box center [722, 618] width 196 height 48
